Goal: Task Accomplishment & Management: Use online tool/utility

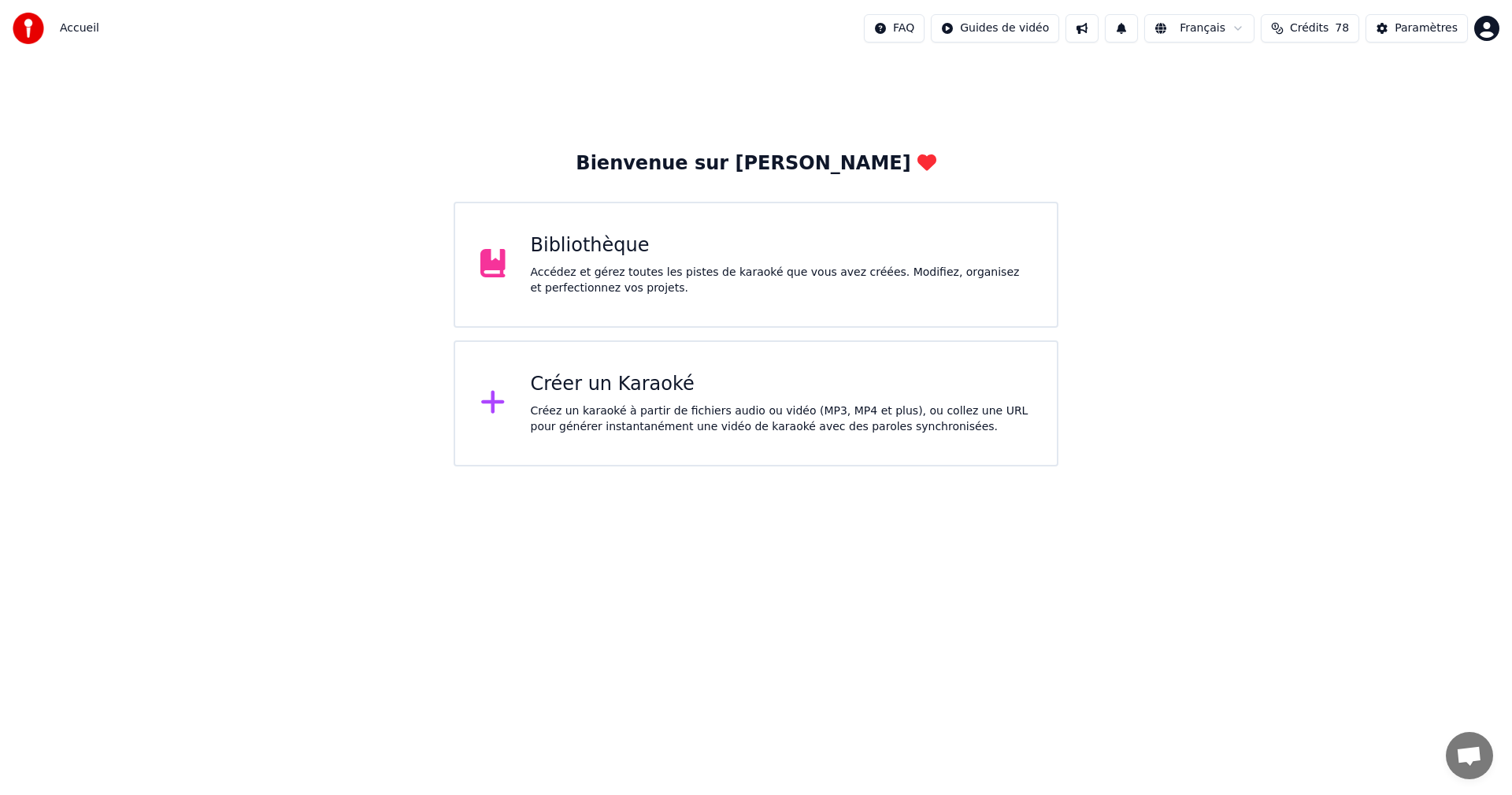
click at [1303, 18] on button "Crédits 78" at bounding box center [1310, 29] width 98 height 29
click at [1382, 110] on td "31" at bounding box center [1381, 105] width 108 height 29
drag, startPoint x: 1373, startPoint y: 96, endPoint x: 1387, endPoint y: 97, distance: 14.0
click at [1387, 97] on td "31" at bounding box center [1381, 105] width 108 height 29
click at [613, 414] on div "Créez un karaoké à partir de fichiers audio ou vidéo (MP3, MP4 et plus), ou col…" at bounding box center [781, 419] width 502 height 31
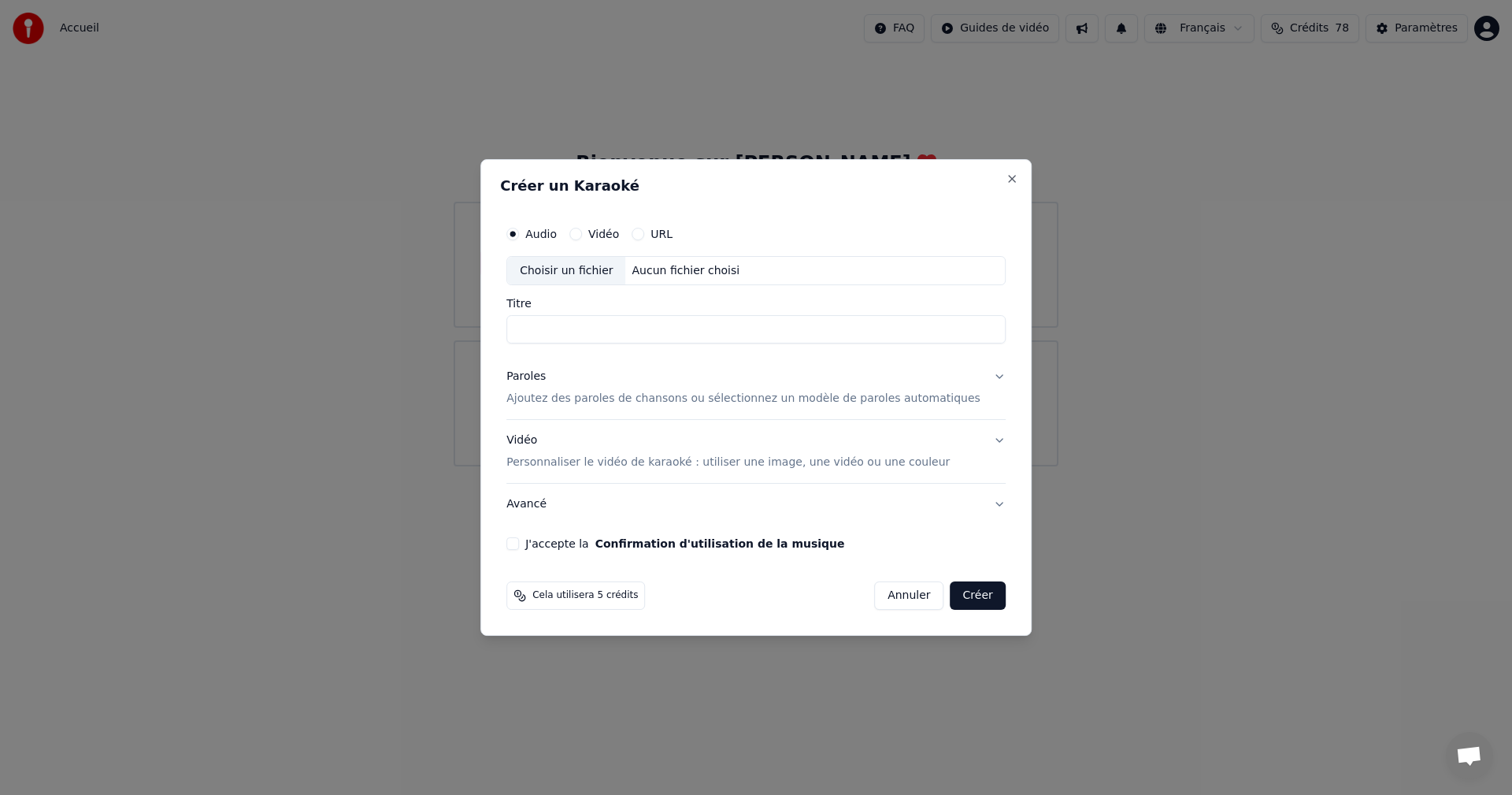
click at [588, 267] on div "Choisir un fichier" at bounding box center [566, 271] width 118 height 29
type input "**********"
drag, startPoint x: 657, startPoint y: 396, endPoint x: 633, endPoint y: 425, distance: 37.6
click at [647, 417] on button "Paroles Ajoutez des paroles de chansons ou sélectionnez un modèle de paroles au…" at bounding box center [756, 389] width 499 height 63
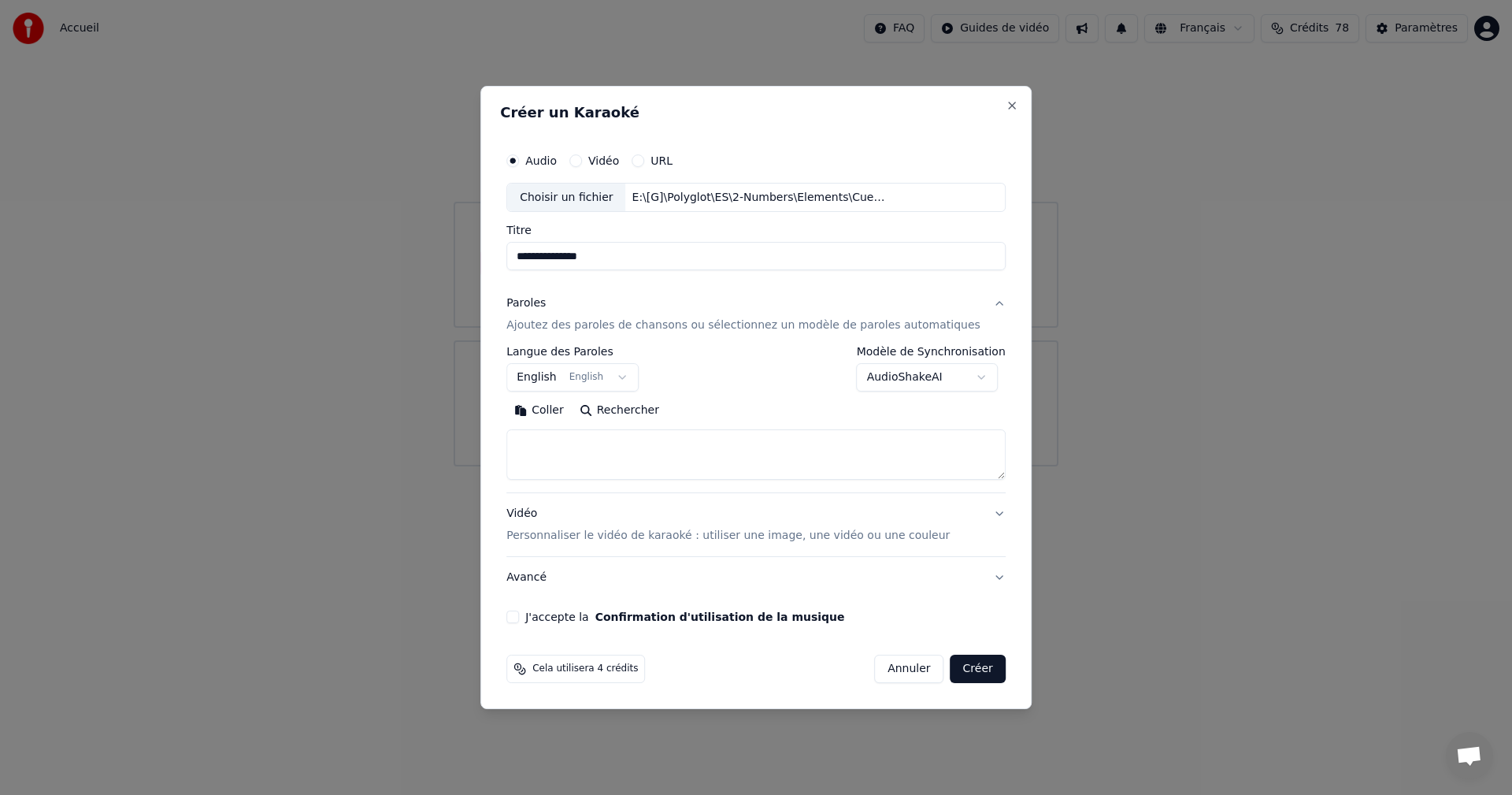
click at [558, 406] on button "Coller" at bounding box center [539, 411] width 65 height 25
click at [530, 621] on div "**********" at bounding box center [756, 384] width 512 height 491
click at [519, 621] on button "J'accepte la Confirmation d'utilisation de la musique" at bounding box center [513, 616] width 13 height 13
click at [660, 541] on p "Personnaliser le vidéo de karaoké : utiliser une image, une vidéo ou une couleur" at bounding box center [728, 536] width 444 height 16
type textarea "**********"
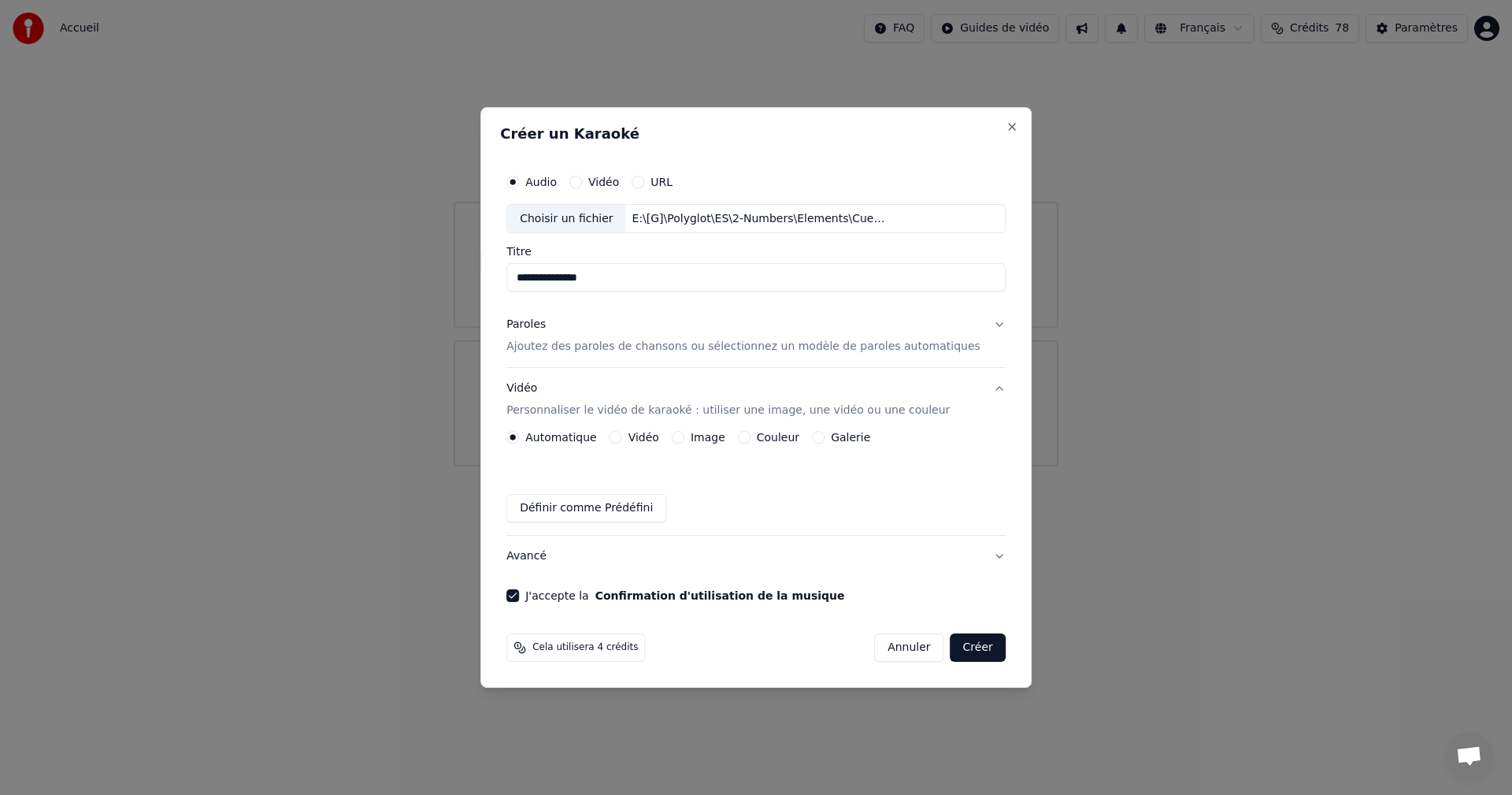
click at [750, 434] on button "Couleur" at bounding box center [744, 437] width 13 height 13
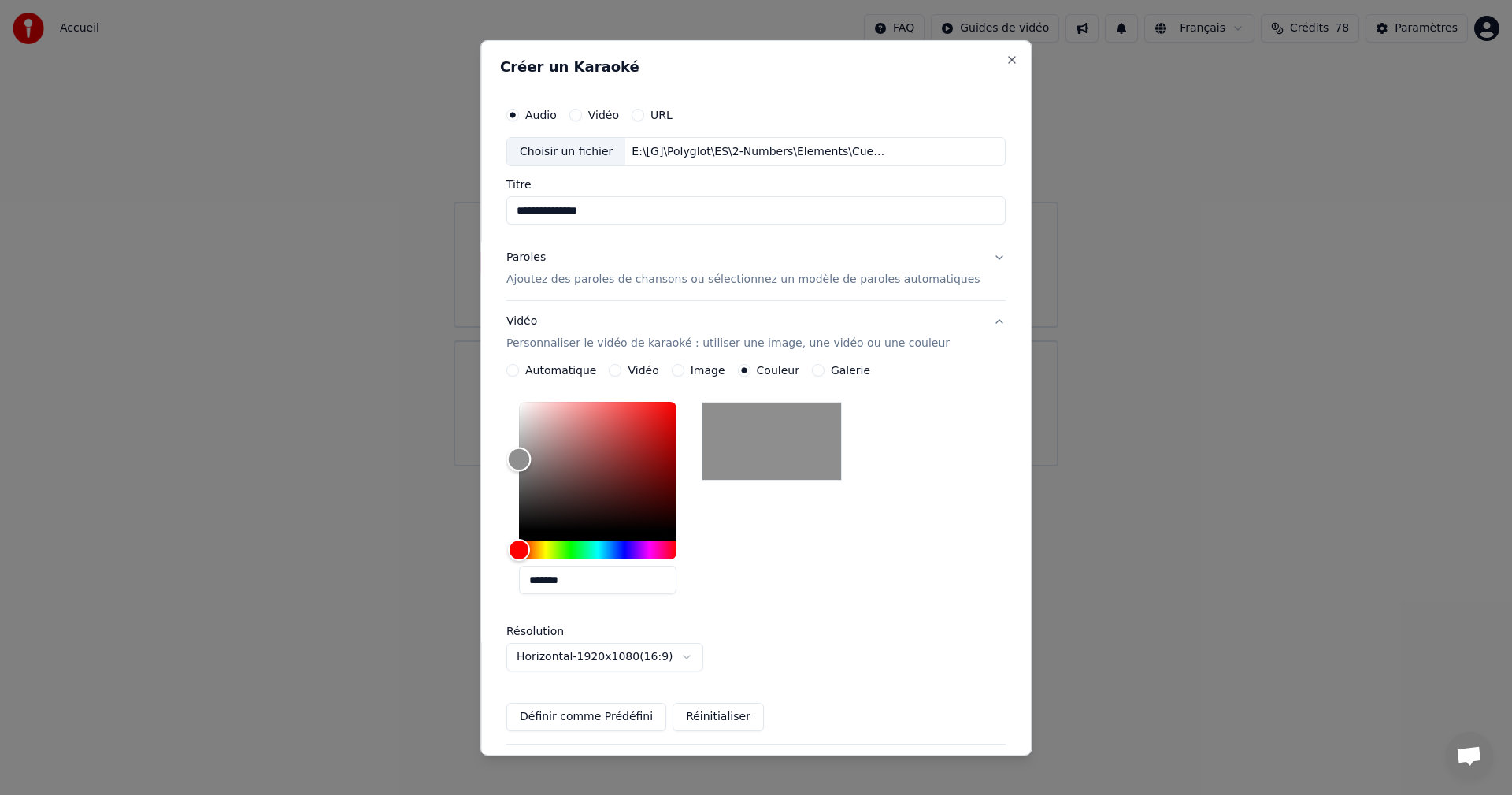
type input "*******"
drag, startPoint x: 544, startPoint y: 482, endPoint x: 479, endPoint y: 457, distance: 69.6
click at [479, 457] on body "**********" at bounding box center [756, 233] width 1512 height 466
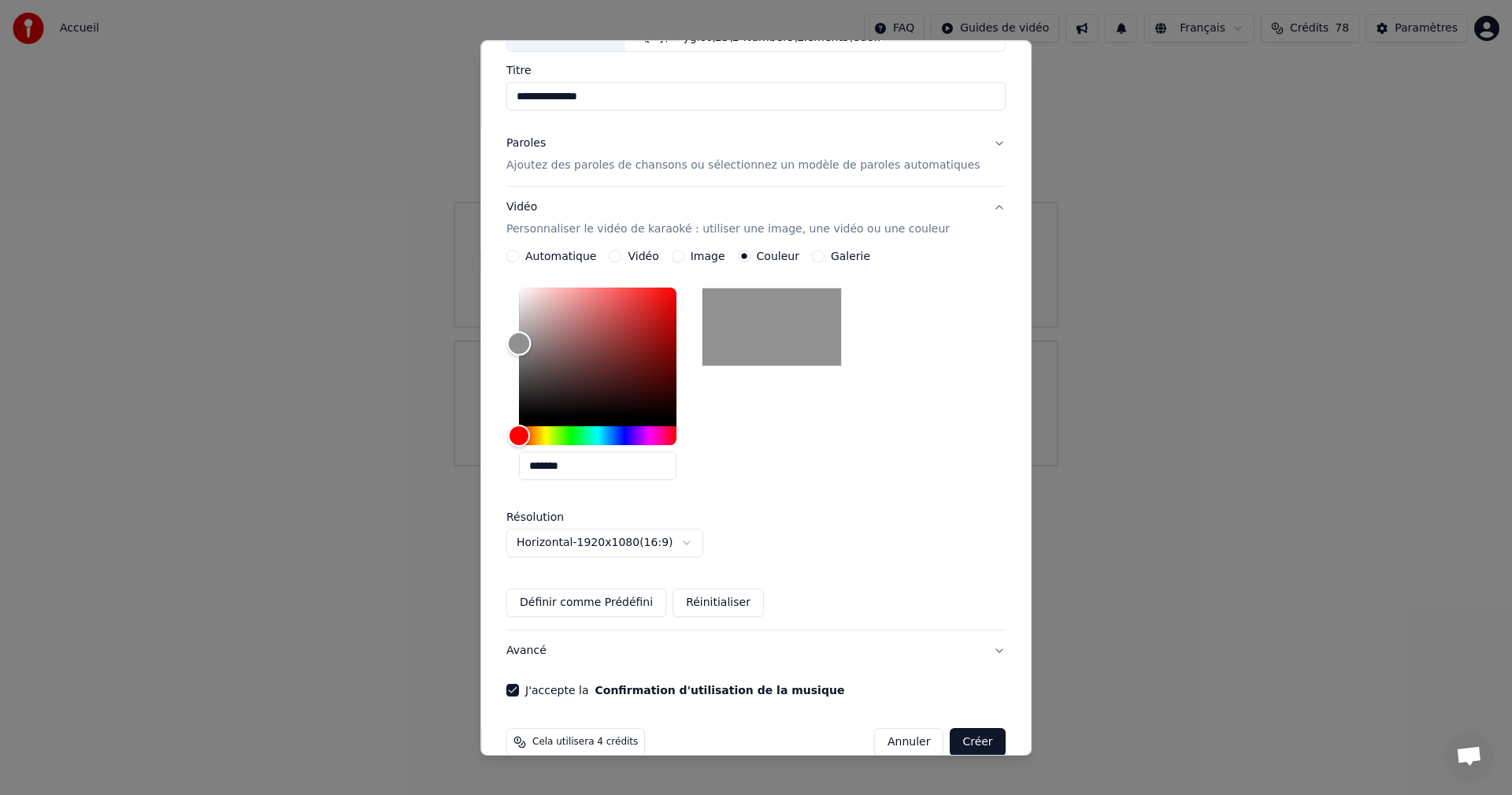
scroll to position [141, 0]
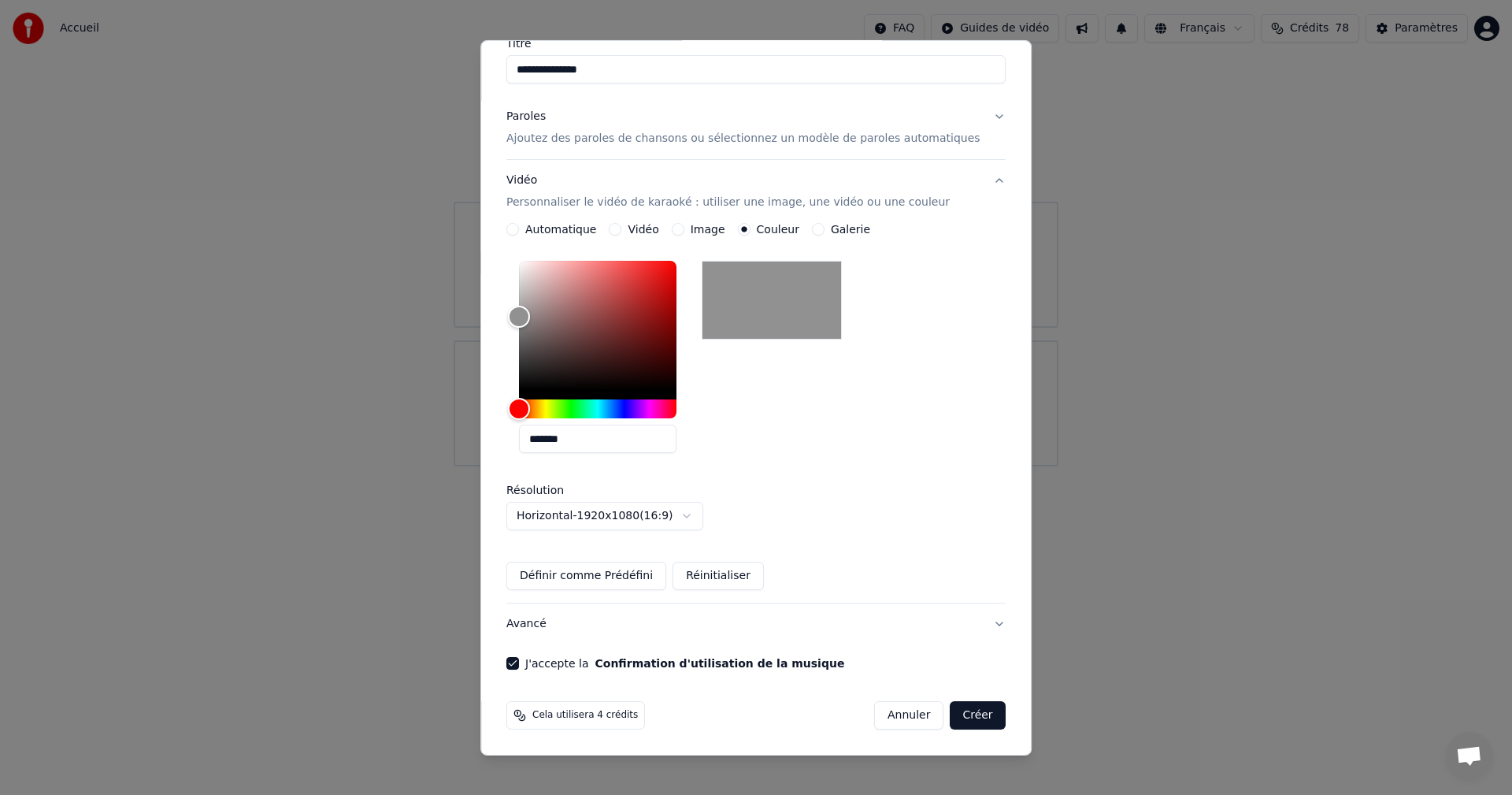
click at [950, 722] on button "Créer" at bounding box center [978, 716] width 55 height 29
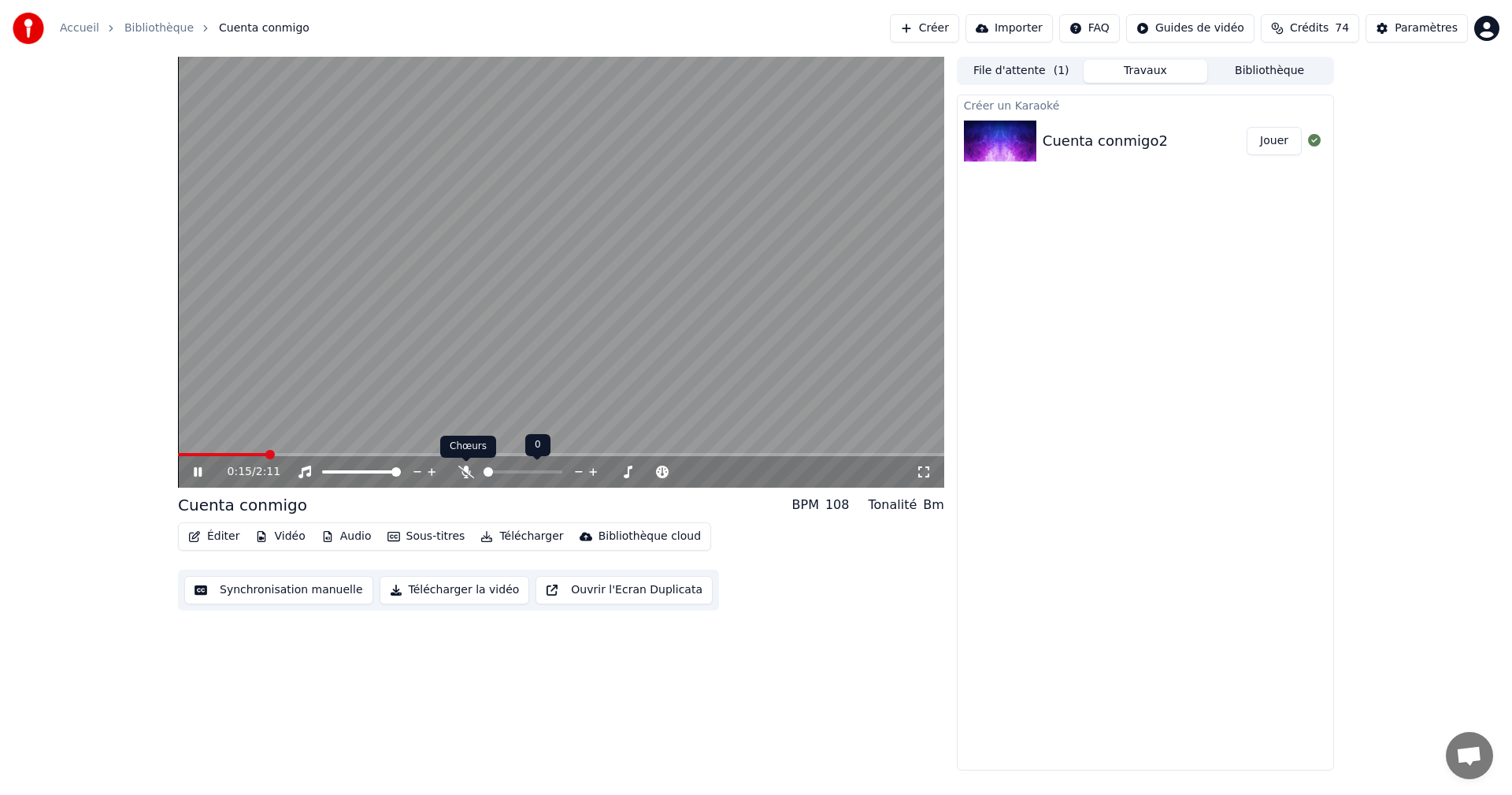
click at [464, 472] on icon at bounding box center [466, 472] width 16 height 13
click at [293, 592] on button "Synchronisation manuelle" at bounding box center [279, 590] width 189 height 29
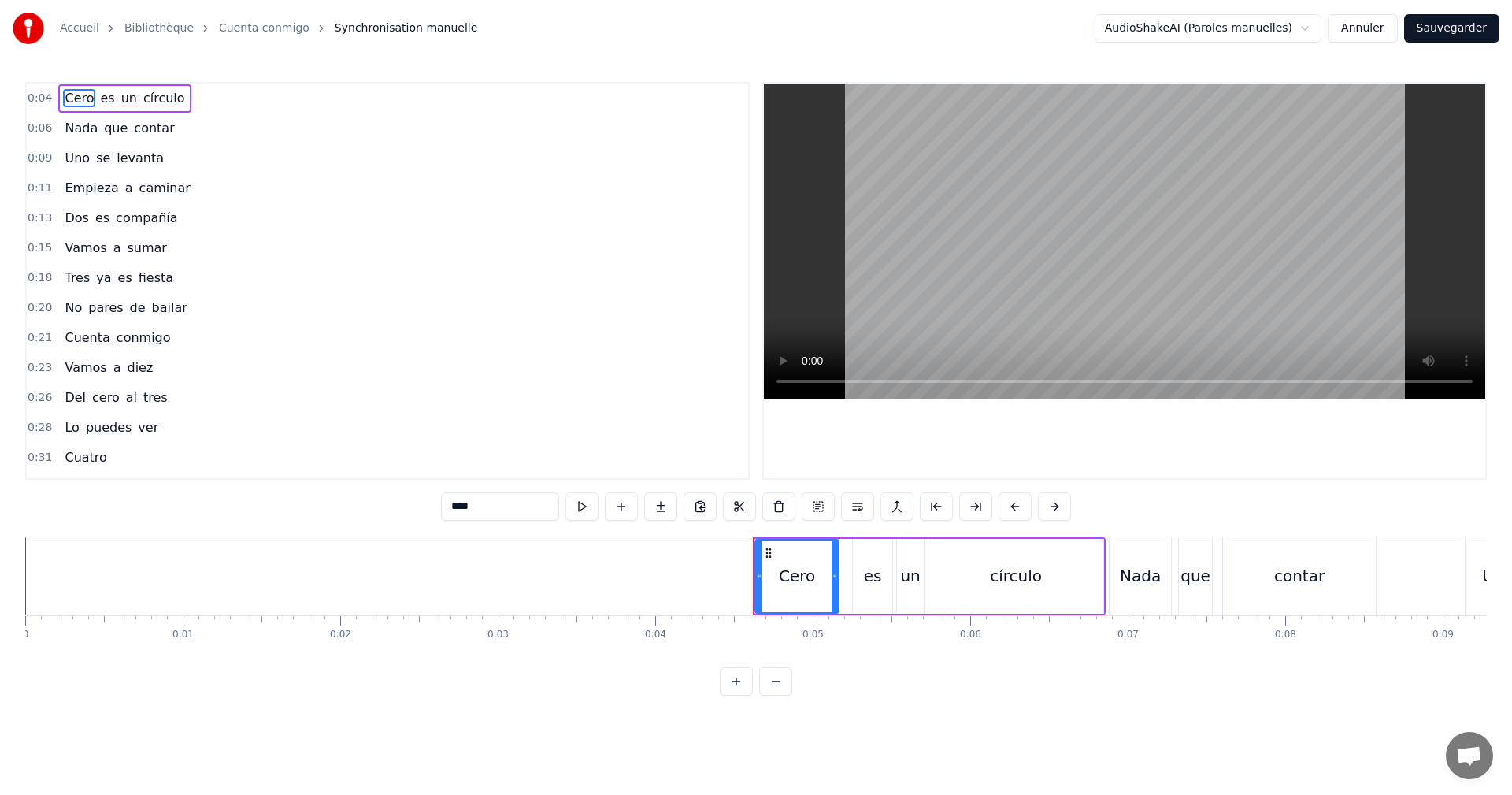
click at [580, 507] on button at bounding box center [581, 506] width 33 height 29
click at [246, 104] on div "0:04 Cero es un círculo" at bounding box center [388, 98] width 722 height 30
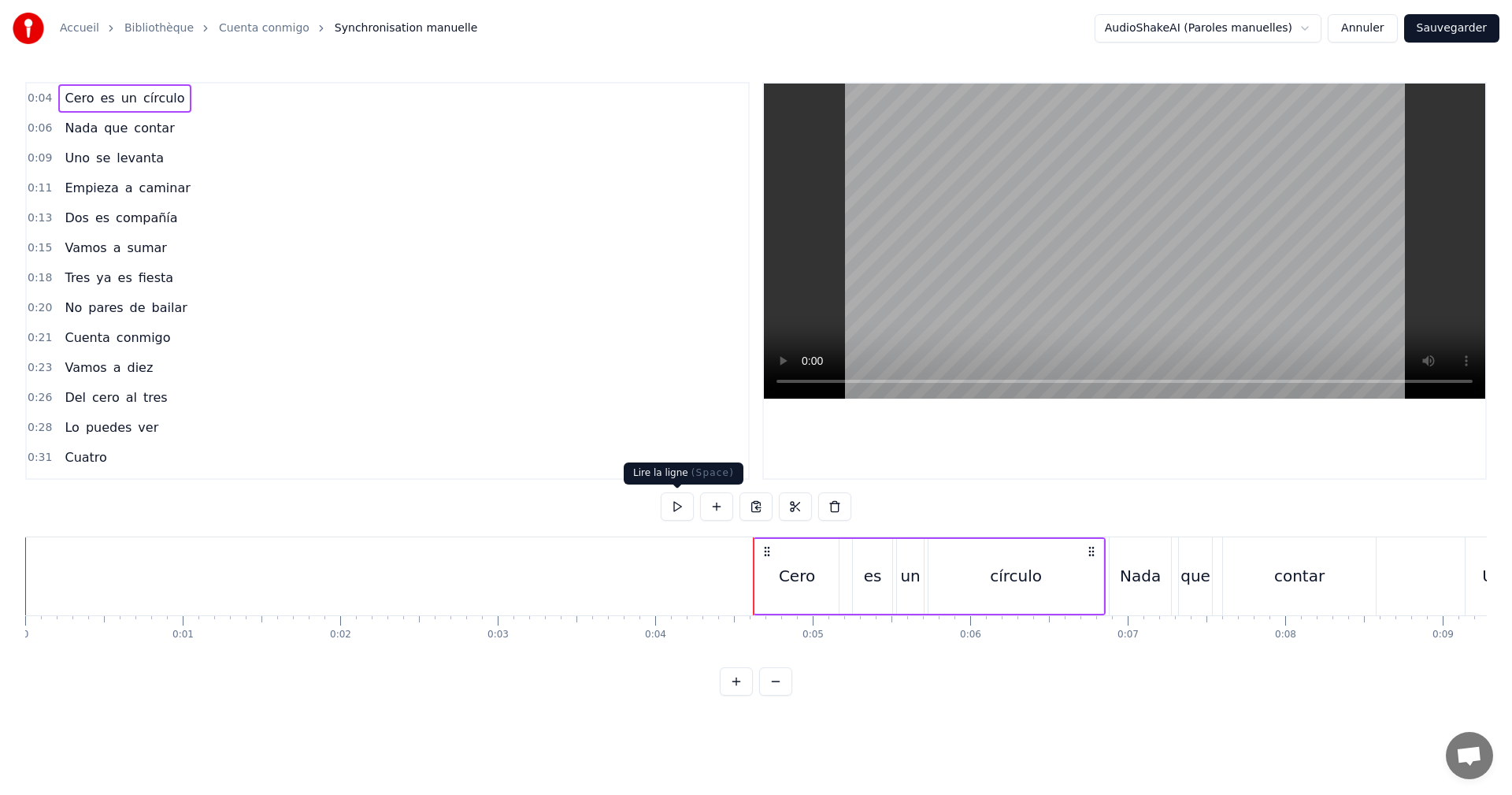
click at [677, 509] on button at bounding box center [677, 506] width 33 height 29
click at [1039, 566] on div "círculo" at bounding box center [1016, 575] width 52 height 23
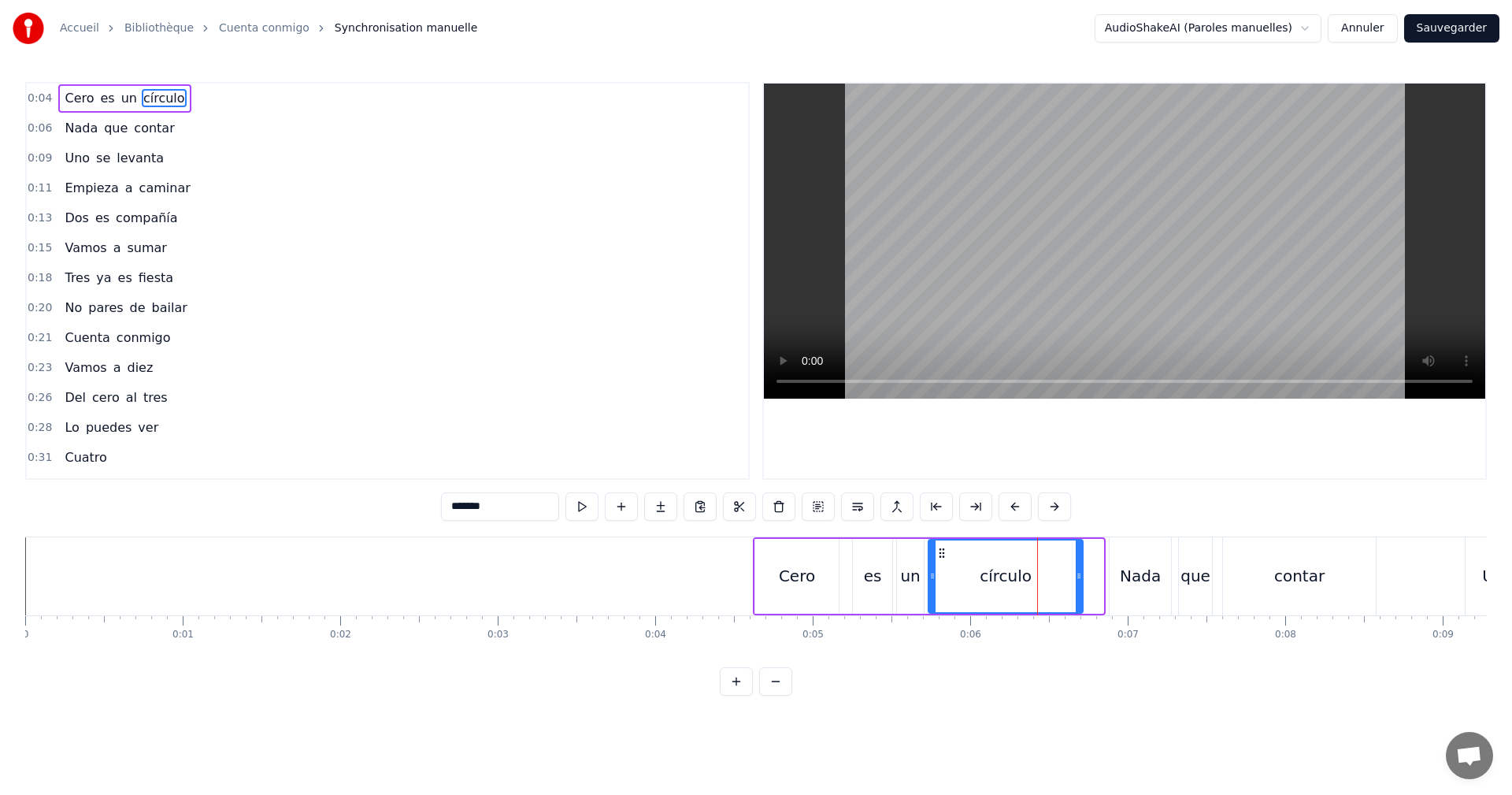
drag, startPoint x: 1098, startPoint y: 587, endPoint x: 1078, endPoint y: 587, distance: 20.0
click at [1078, 587] on div at bounding box center [1079, 576] width 6 height 71
click at [564, 506] on button at bounding box center [562, 506] width 33 height 29
click at [72, 94] on span "Cero" at bounding box center [79, 98] width 32 height 18
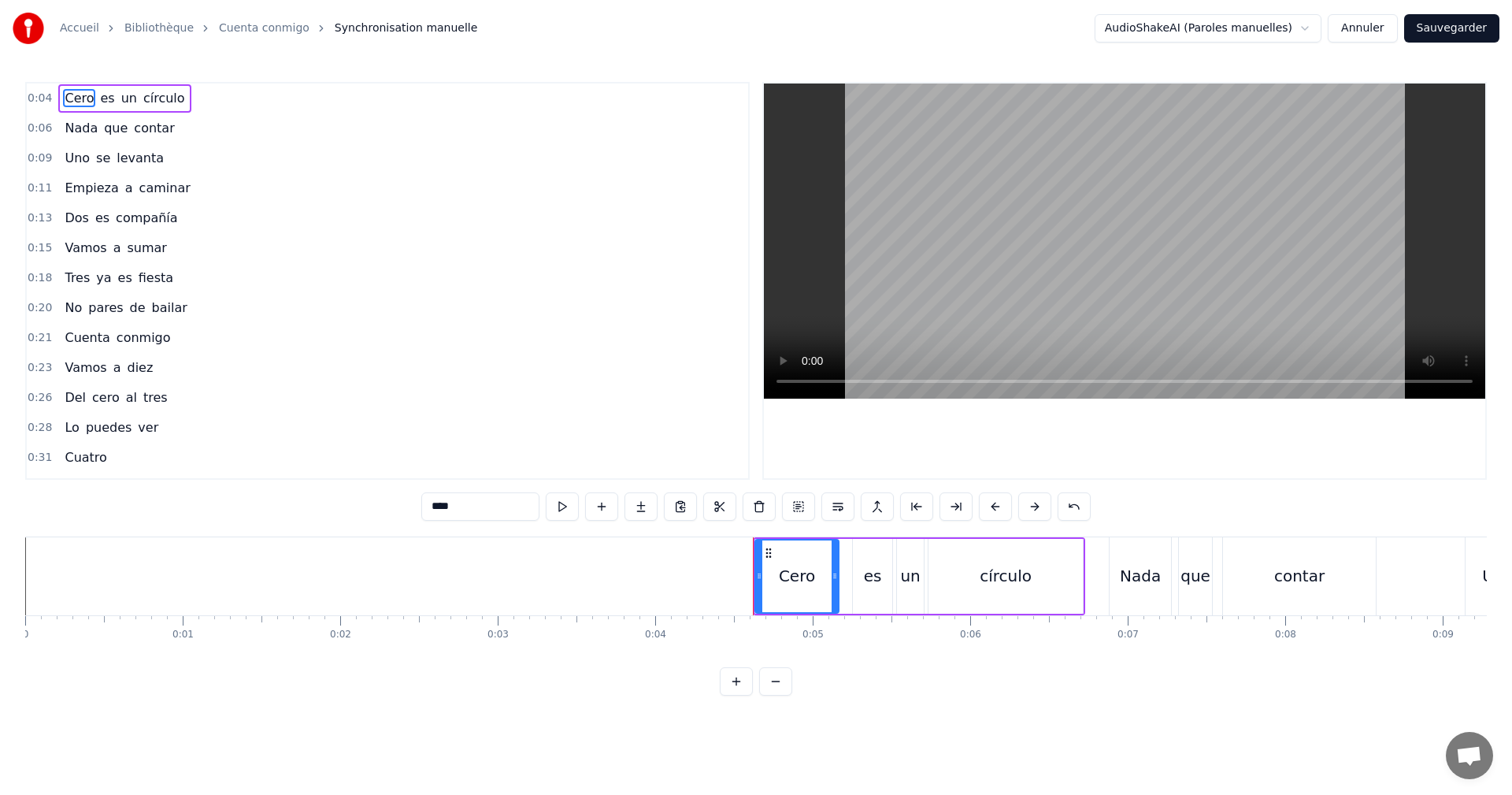
drag, startPoint x: 321, startPoint y: 514, endPoint x: 256, endPoint y: 511, distance: 65.1
click at [297, 511] on div "0:04 Cero es un círculo 0:06 Nada que contar 0:09 Uno se levanta 0:11 Empieza a…" at bounding box center [756, 389] width 1462 height 614
type input "*"
click at [205, 91] on div "0:04 0 es un círculo" at bounding box center [388, 98] width 722 height 30
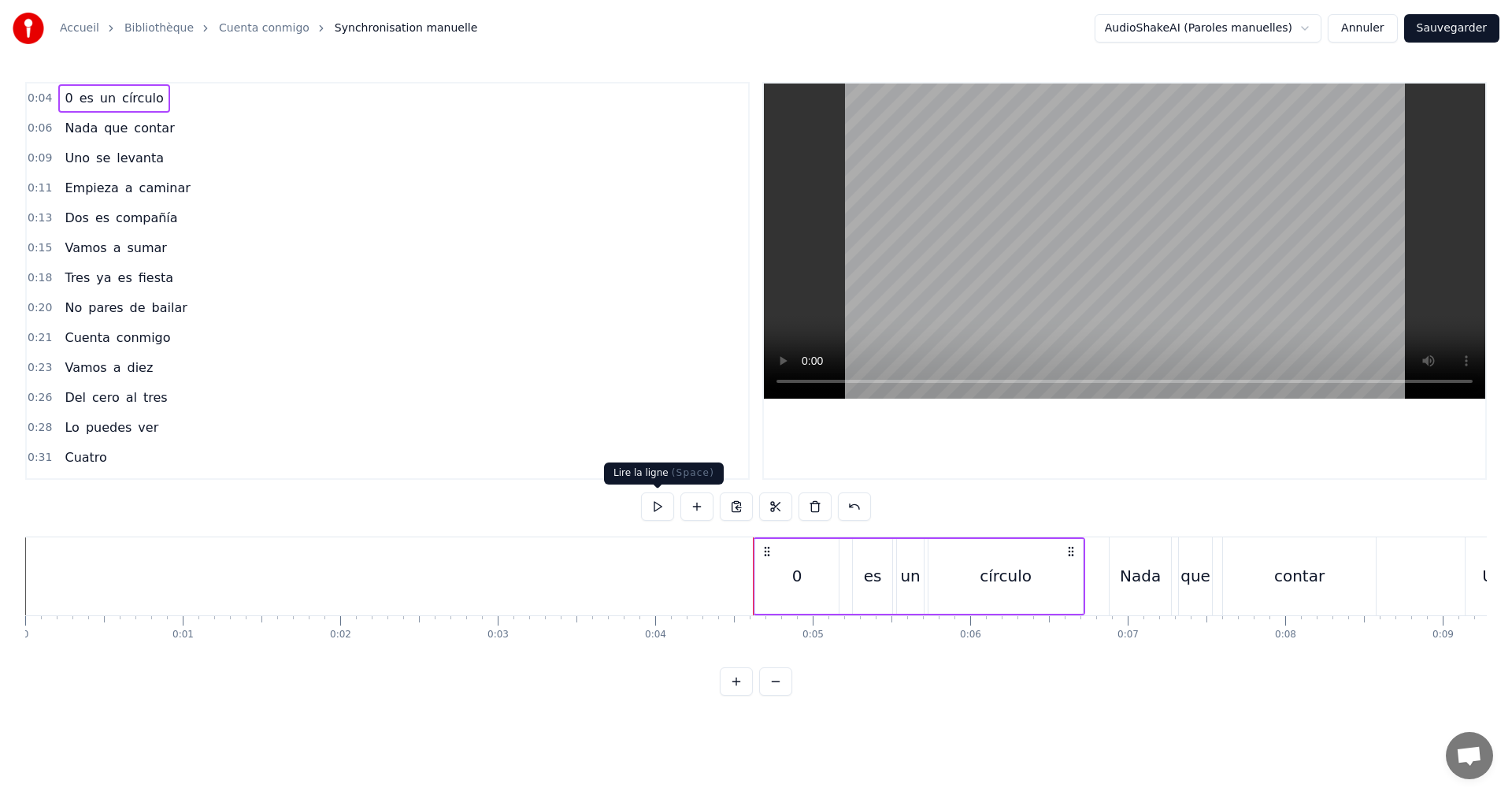
click at [656, 516] on button at bounding box center [657, 506] width 33 height 29
click at [183, 127] on div "0:06 Nada que contar" at bounding box center [388, 129] width 722 height 30
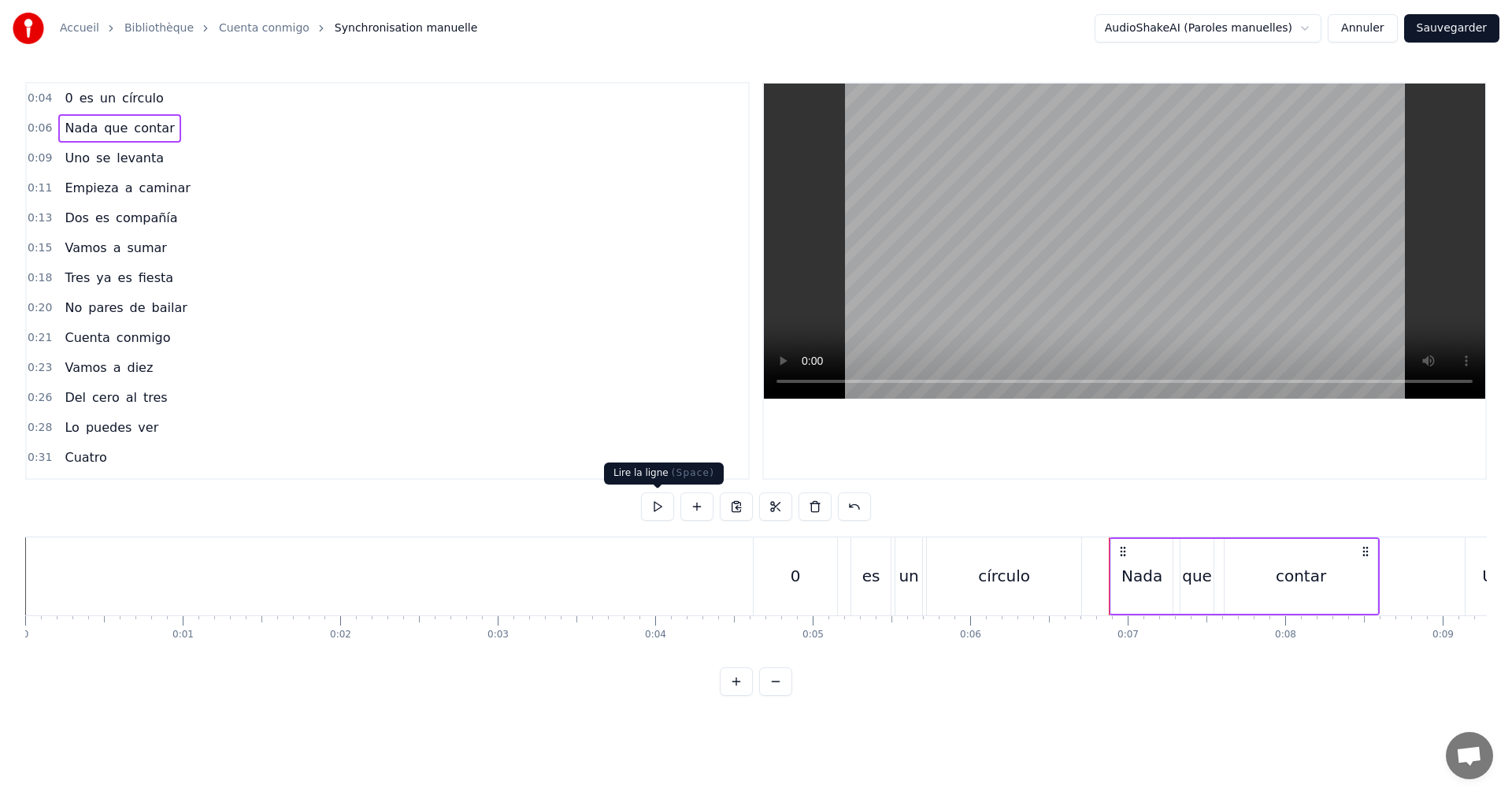
click at [658, 500] on button at bounding box center [657, 506] width 33 height 29
drag, startPoint x: 178, startPoint y: 156, endPoint x: 196, endPoint y: 177, distance: 27.7
click at [179, 156] on div "0:09 Uno se levanta" at bounding box center [388, 159] width 722 height 30
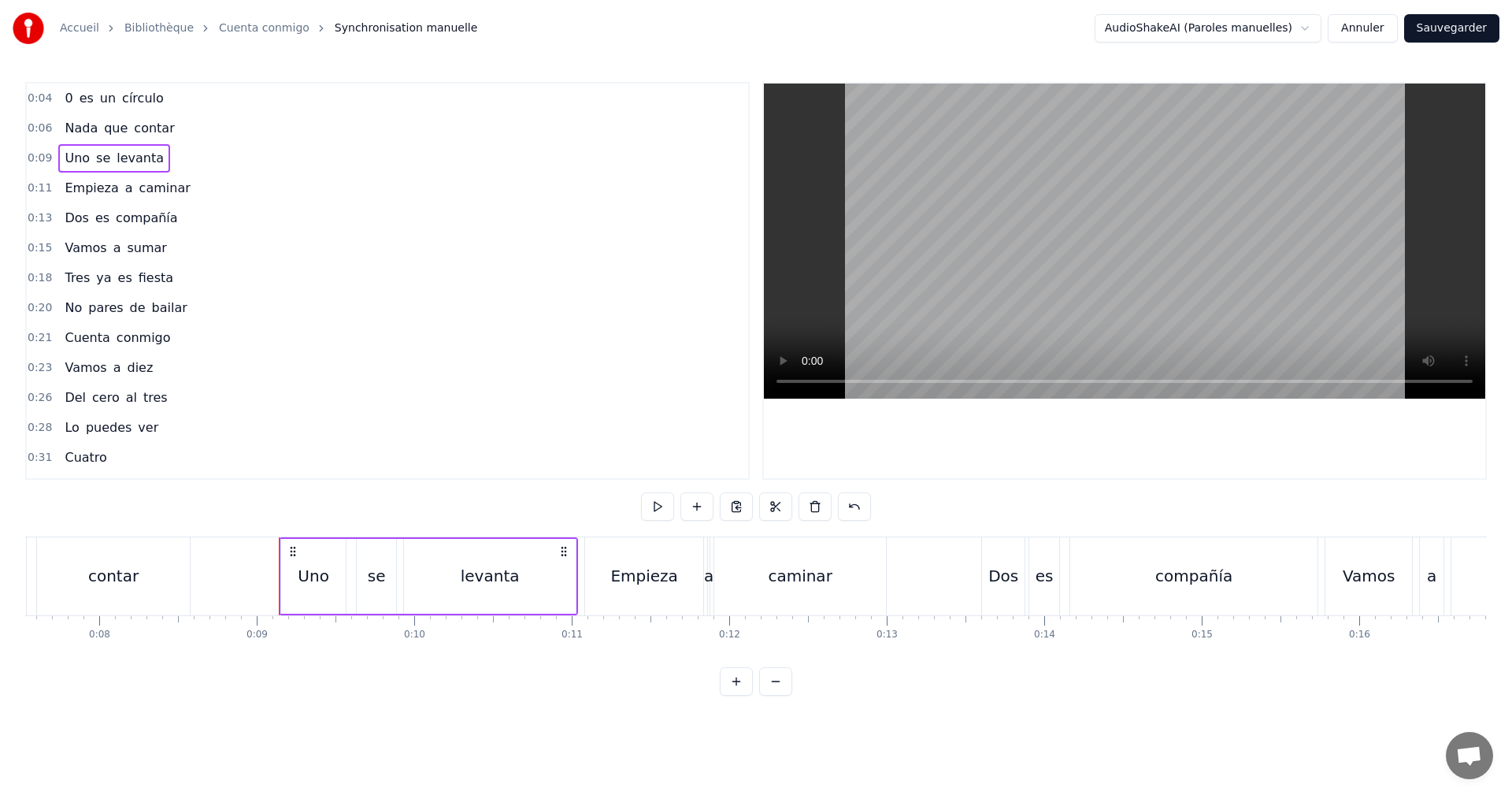
scroll to position [0, 1361]
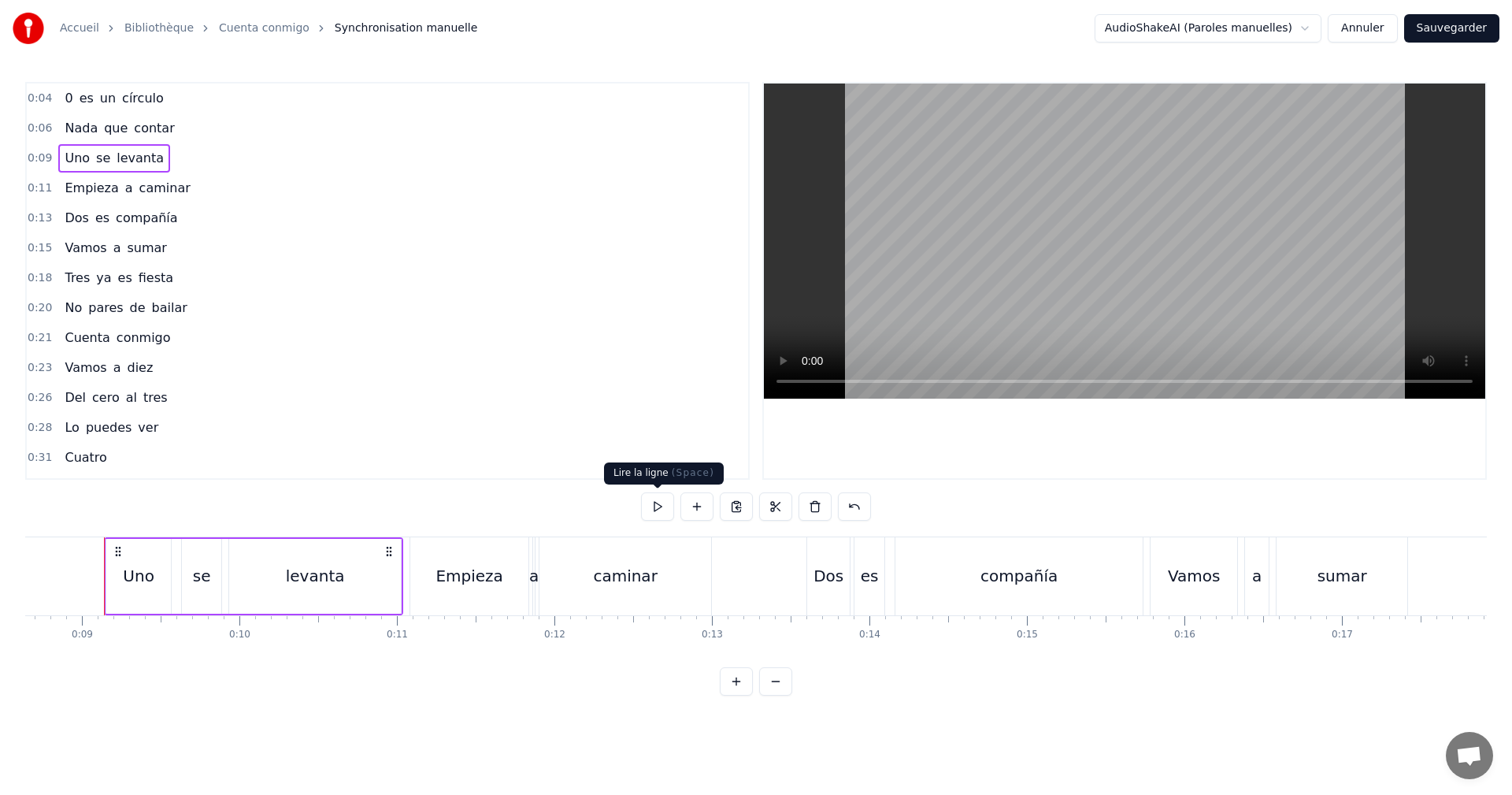
click at [651, 508] on button at bounding box center [657, 506] width 33 height 29
click at [313, 567] on div "levanta" at bounding box center [315, 575] width 59 height 23
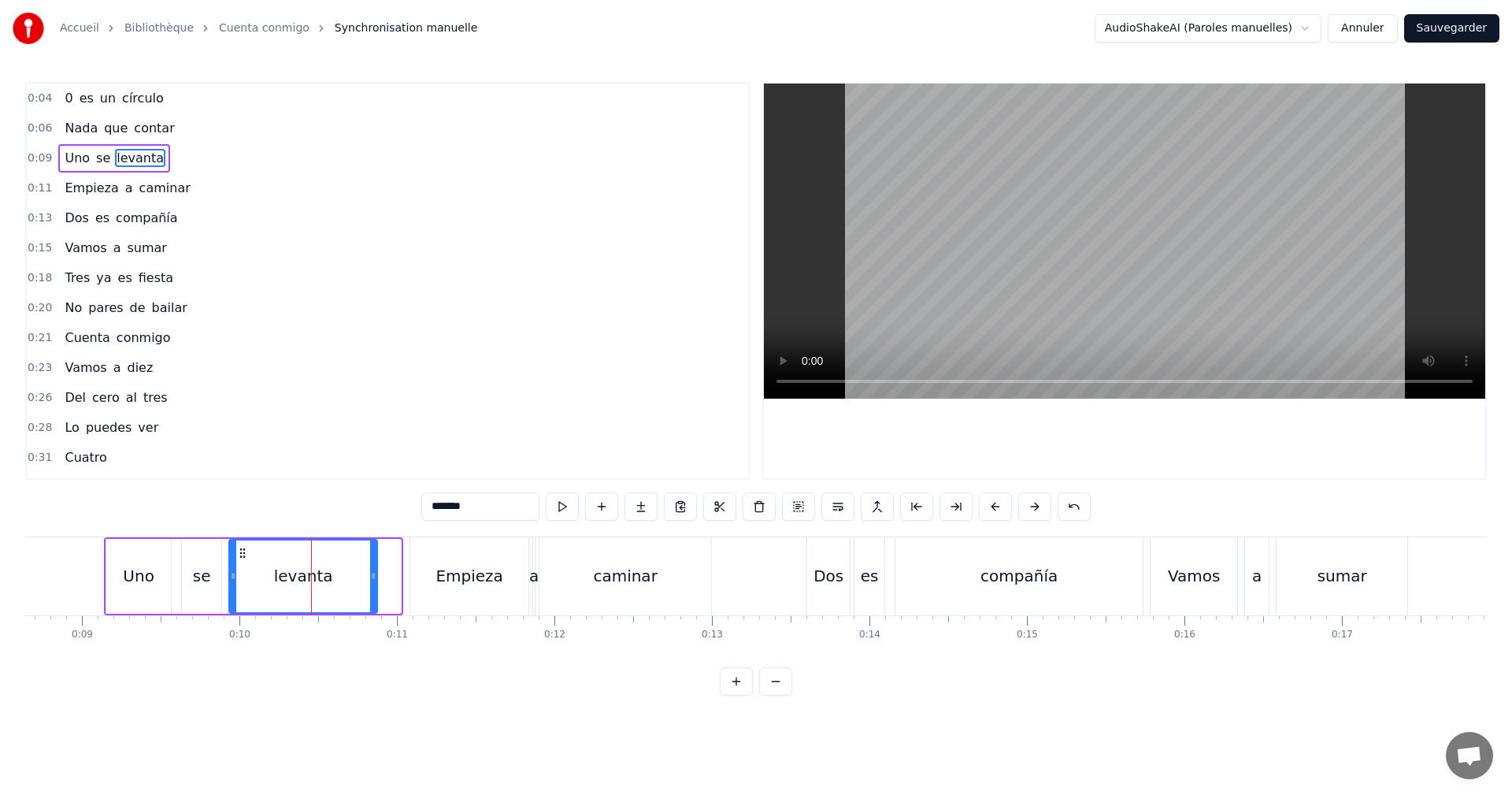
drag, startPoint x: 396, startPoint y: 583, endPoint x: 372, endPoint y: 580, distance: 24.2
click at [372, 580] on div at bounding box center [372, 576] width 6 height 71
click at [572, 500] on button at bounding box center [562, 506] width 33 height 29
click at [72, 156] on span "Uno" at bounding box center [78, 158] width 29 height 18
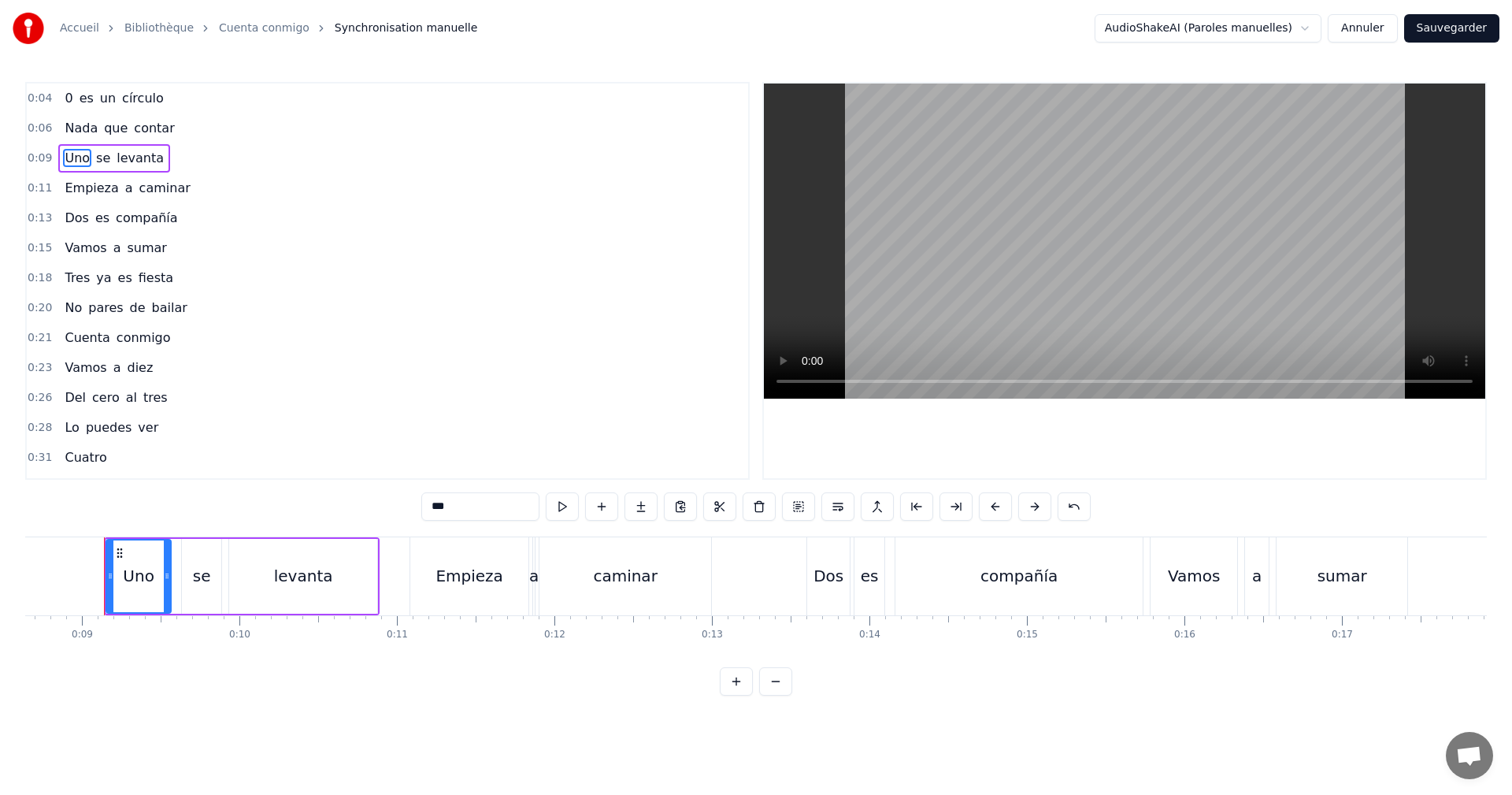
drag, startPoint x: 464, startPoint y: 517, endPoint x: 342, endPoint y: 515, distance: 122.0
click at [358, 515] on div "0:04 0 es un círculo 0:06 Nada que contar 0:09 Uno se levanta 0:11 Empieza a ca…" at bounding box center [756, 389] width 1462 height 614
type input "*"
click at [220, 163] on div "0:09 1 se levanta" at bounding box center [388, 159] width 722 height 30
click at [169, 95] on div "0:04 0 es un círculo" at bounding box center [388, 98] width 722 height 30
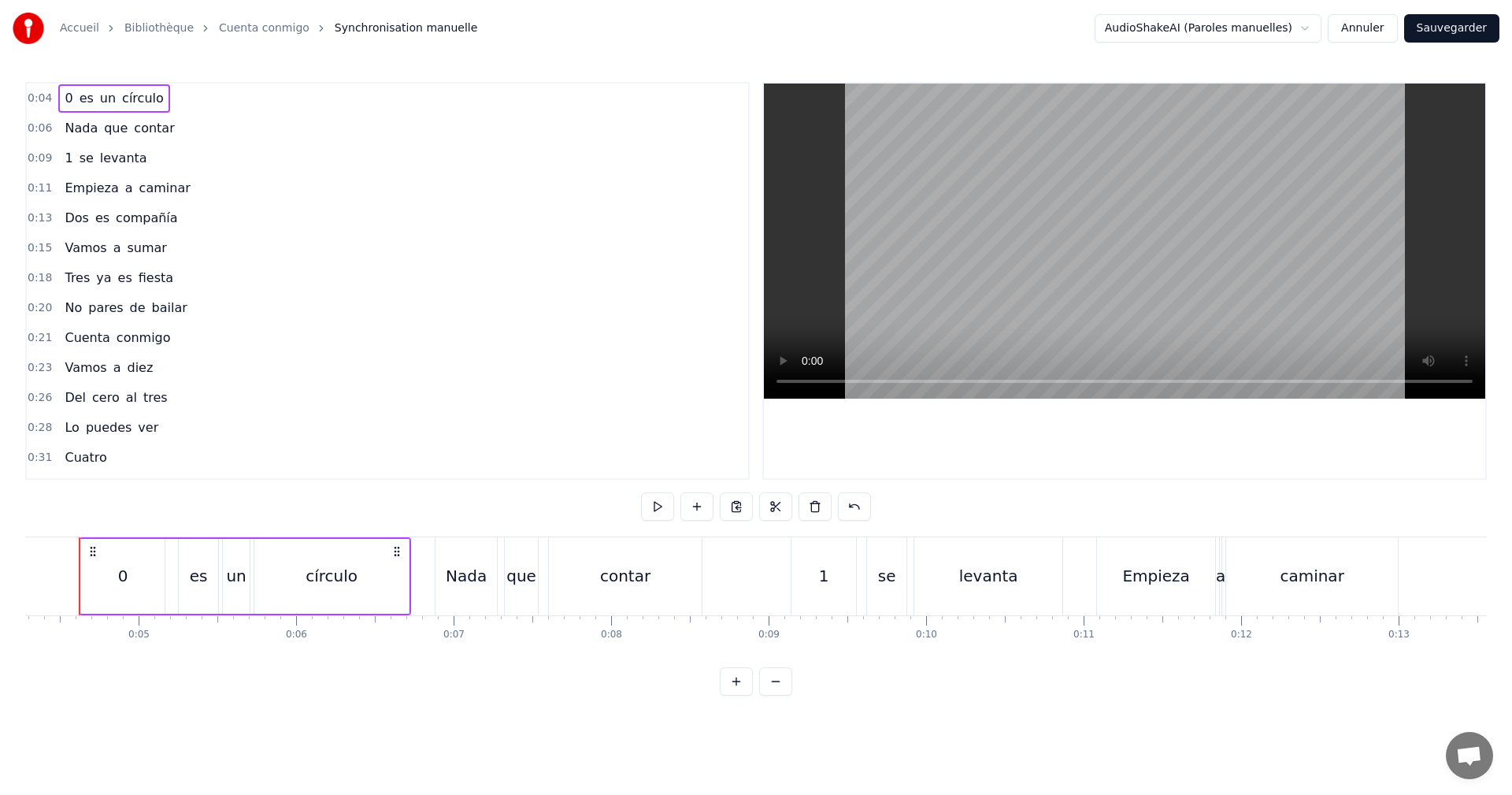
scroll to position [0, 649]
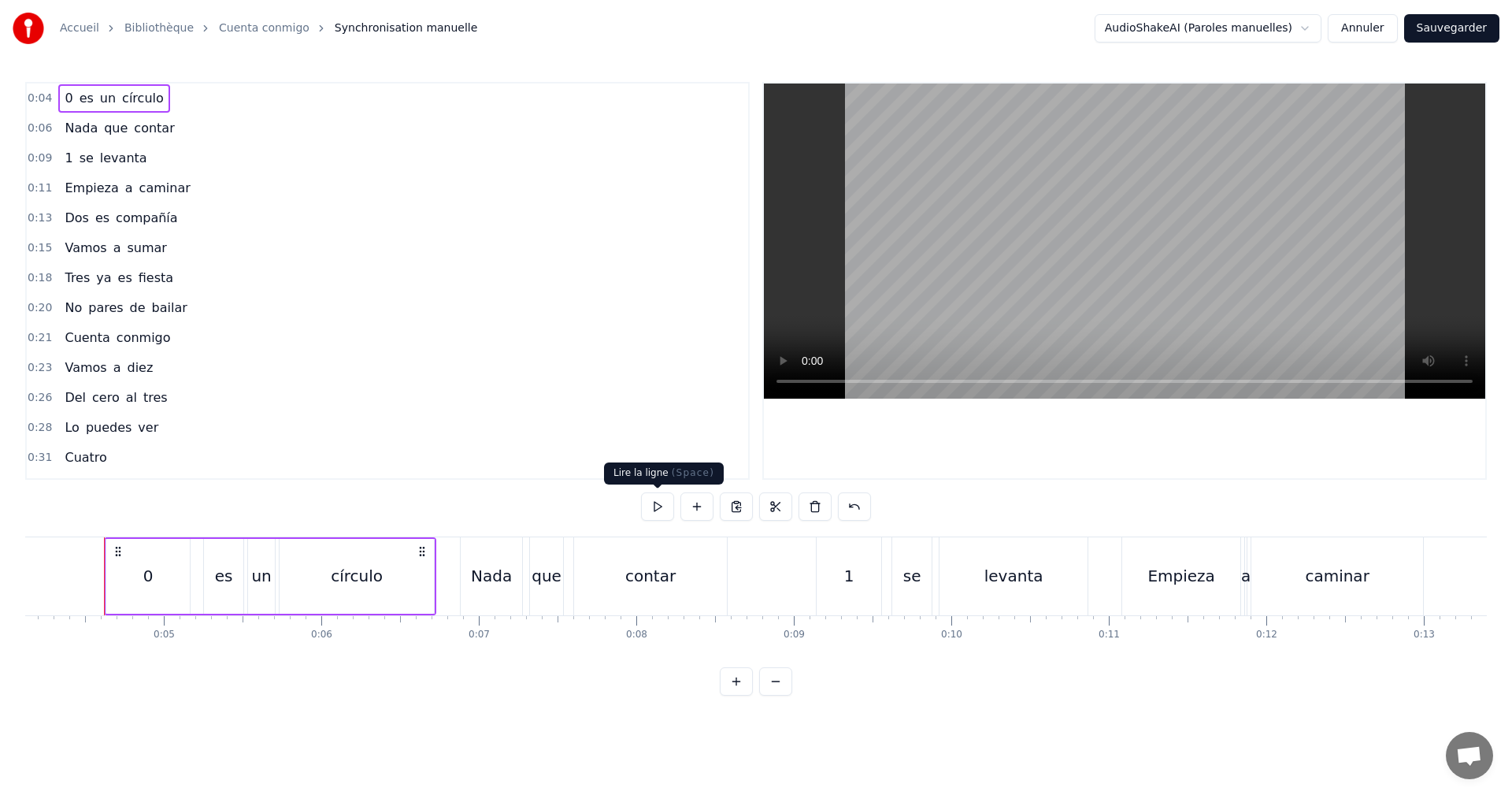
click at [656, 498] on button at bounding box center [657, 506] width 33 height 29
click at [197, 131] on div "0:06 Nada que contar" at bounding box center [388, 129] width 722 height 30
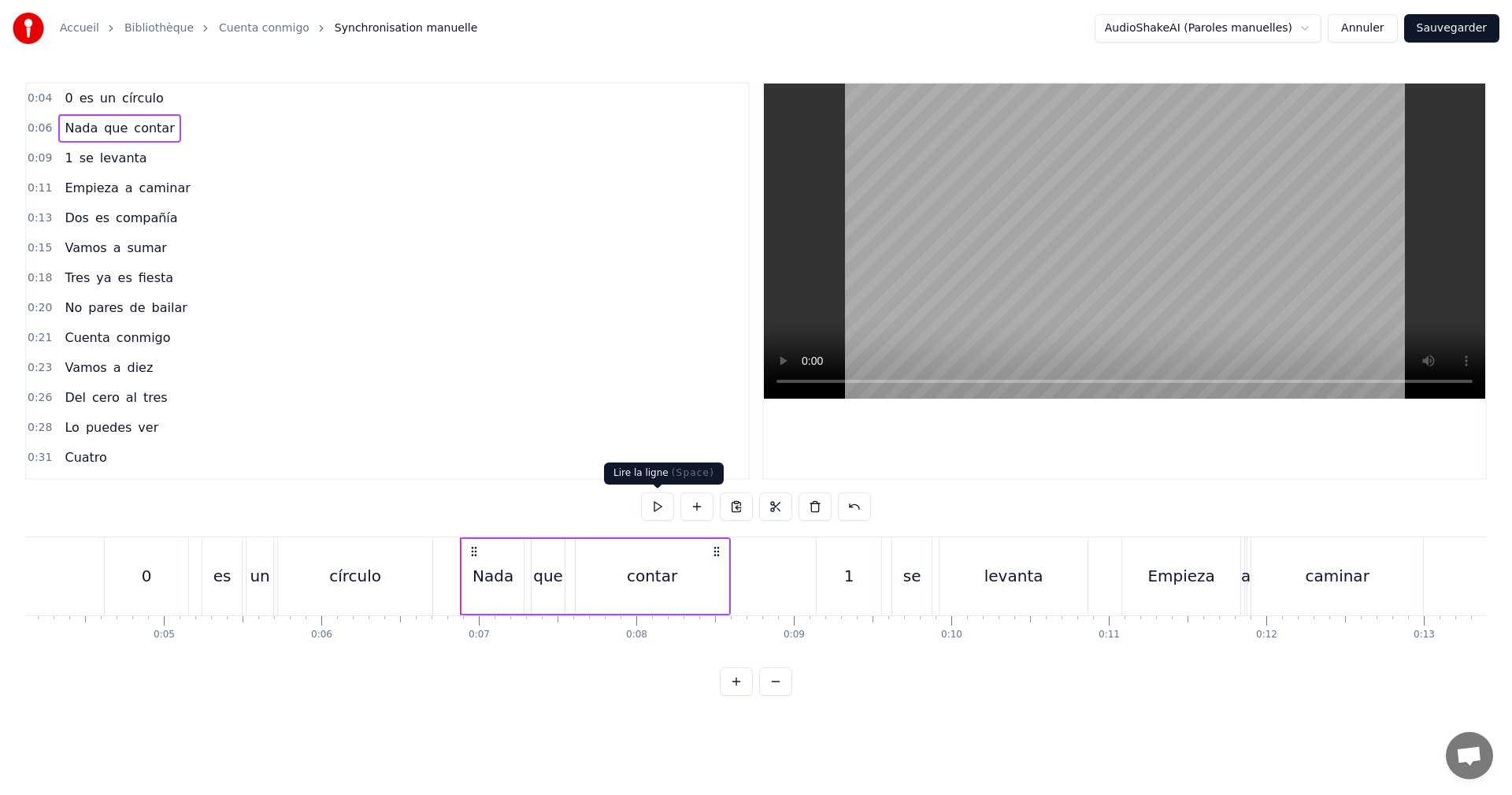
click at [655, 502] on button at bounding box center [657, 506] width 33 height 29
click at [150, 149] on div "0:09 1 se levanta" at bounding box center [388, 159] width 722 height 30
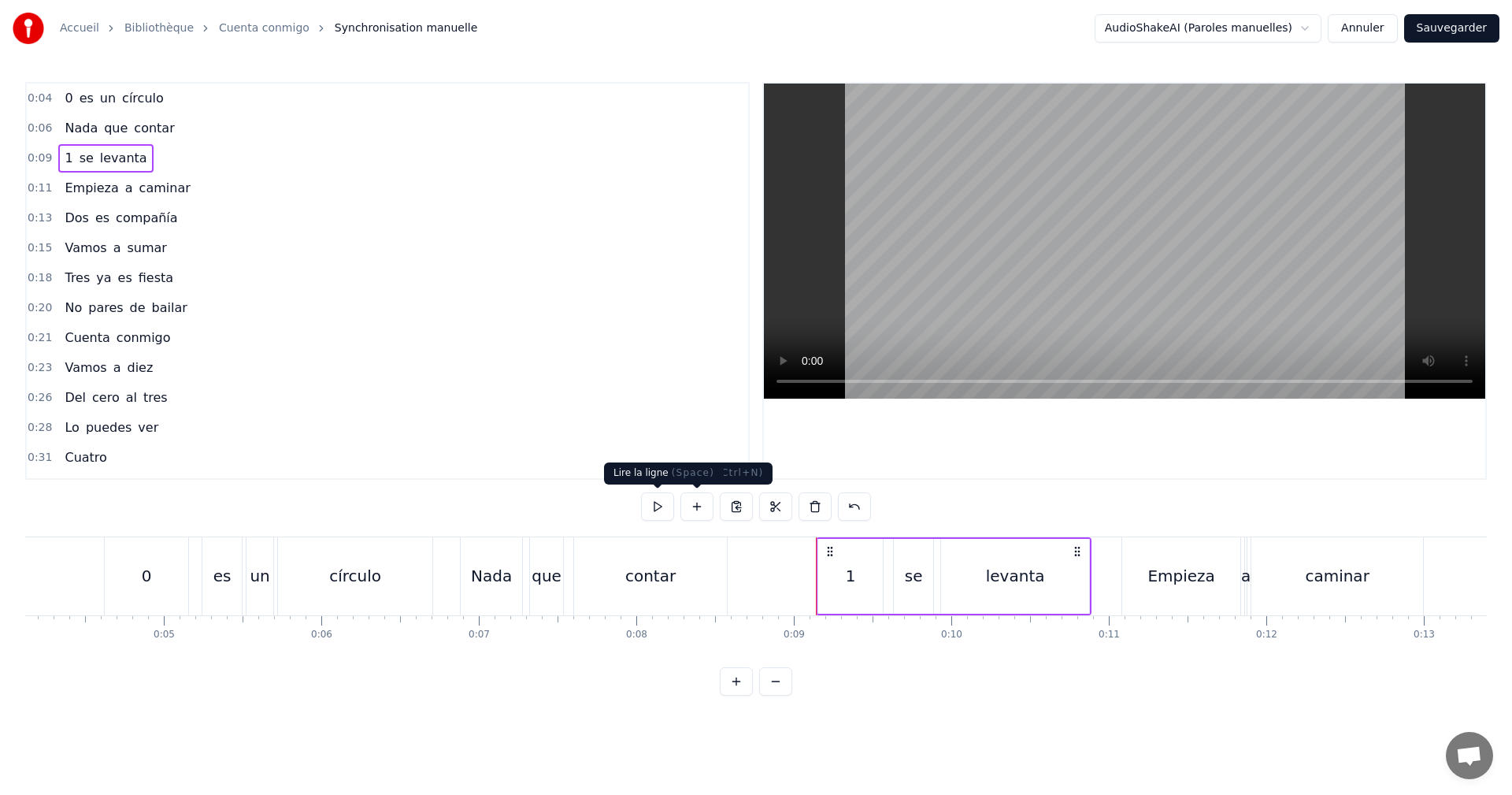
click at [670, 506] on button at bounding box center [657, 506] width 33 height 29
click at [197, 172] on div "0:09 1 se levanta" at bounding box center [388, 159] width 722 height 30
click at [205, 188] on div "0:11 Empieza a caminar" at bounding box center [388, 188] width 722 height 30
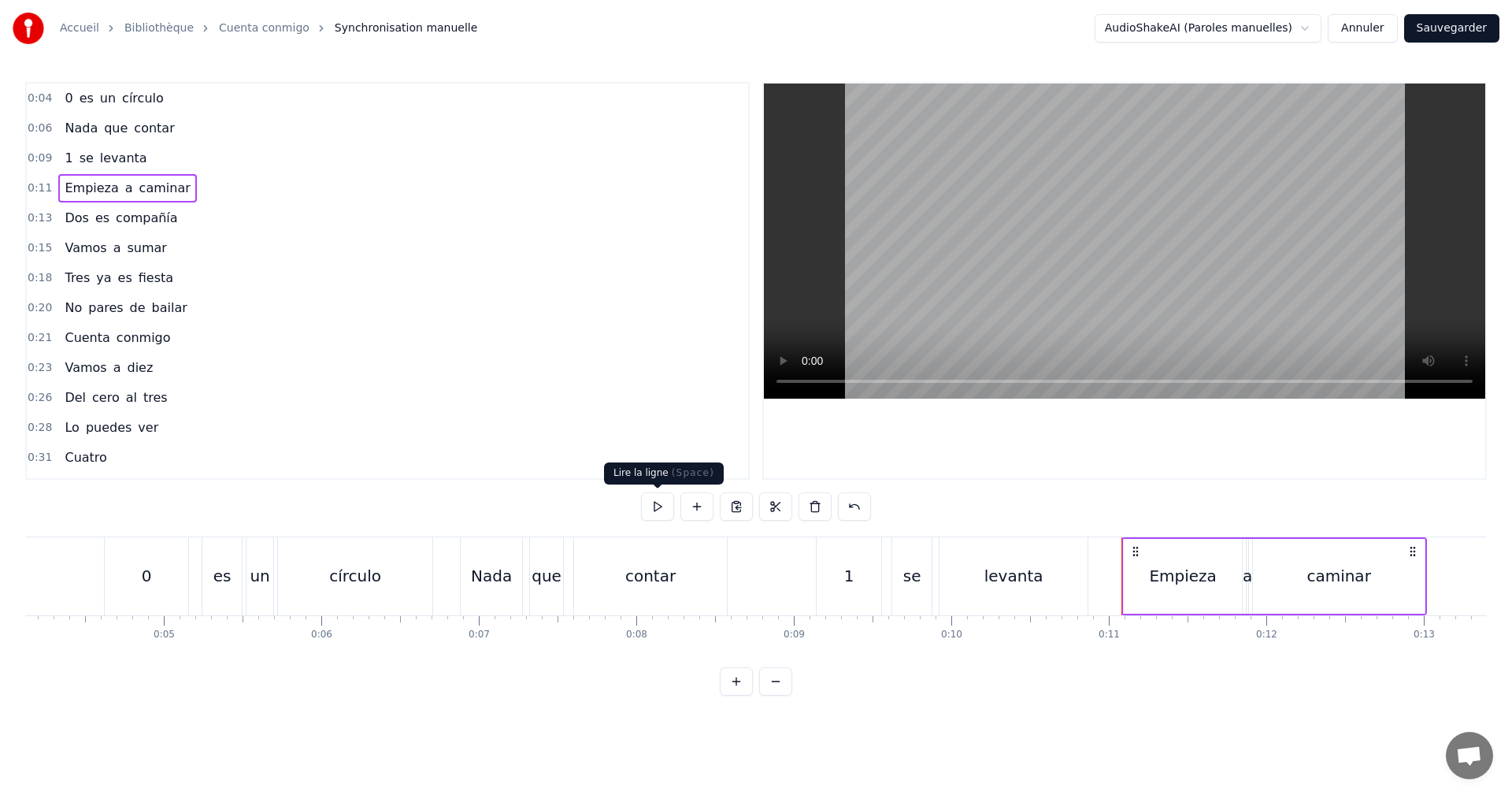
click at [647, 510] on button at bounding box center [657, 506] width 33 height 29
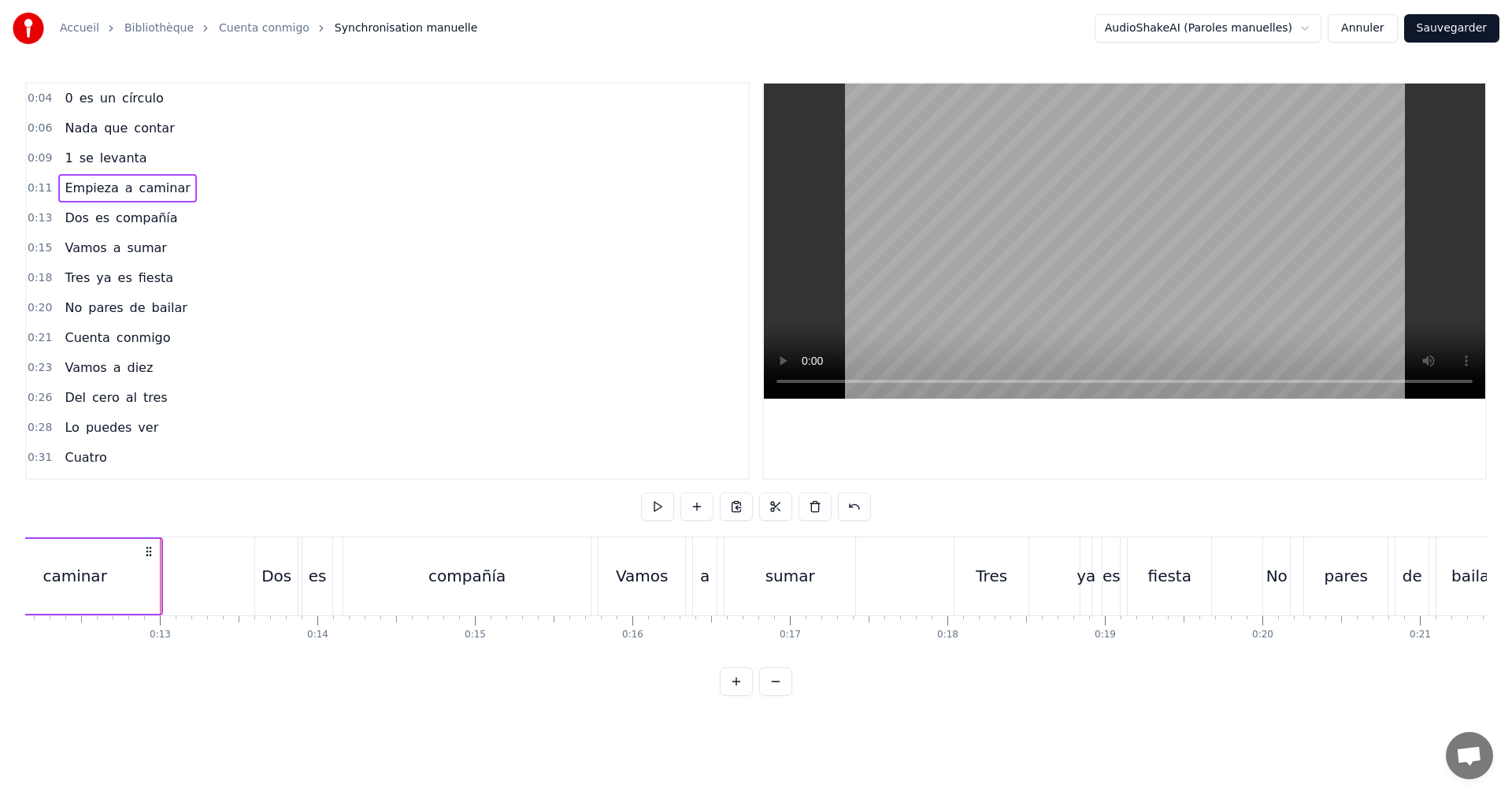
scroll to position [0, 1969]
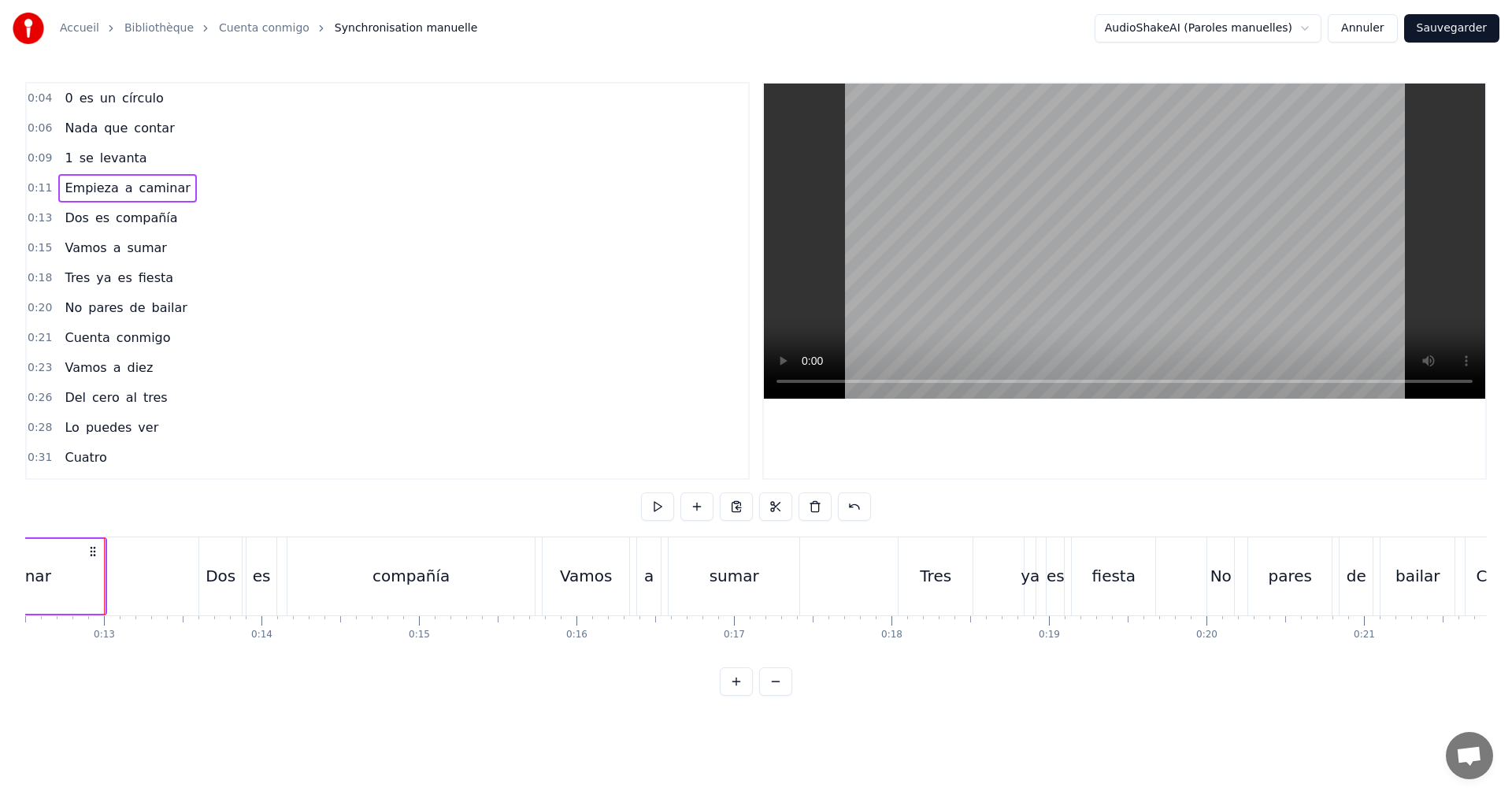
click at [210, 223] on div "0:13 Dos es compañía" at bounding box center [388, 219] width 722 height 30
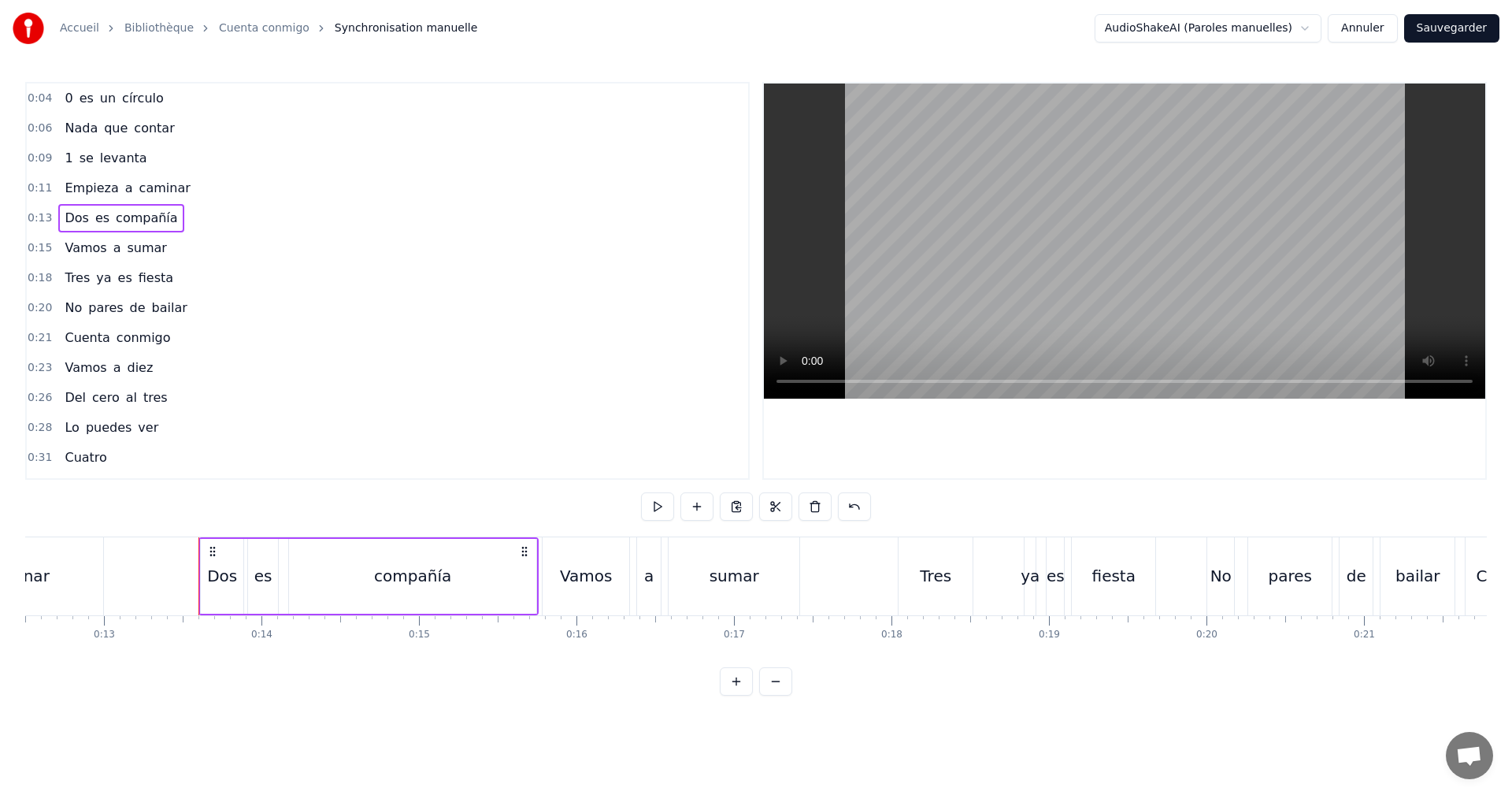
click at [221, 579] on div "Dos" at bounding box center [222, 575] width 30 height 23
drag, startPoint x: 459, startPoint y: 510, endPoint x: 297, endPoint y: 508, distance: 162.0
click at [318, 506] on div "0:04 0 es un círculo 0:06 Nada que contar 0:09 1 se levanta 0:11 Empieza a cami…" at bounding box center [756, 389] width 1462 height 614
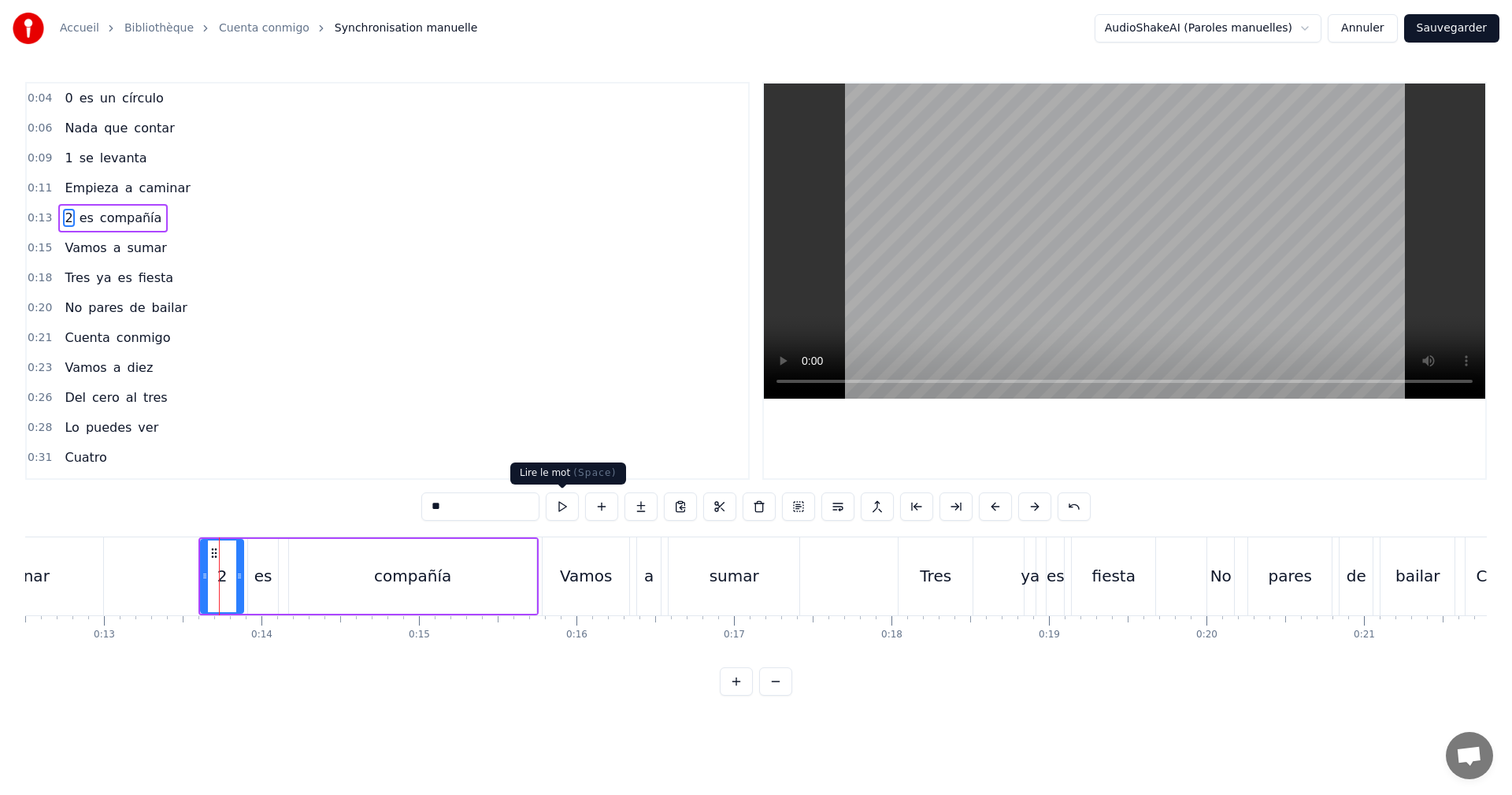
type input "*"
click at [552, 510] on button at bounding box center [562, 506] width 33 height 29
click at [201, 230] on div "0:13 2 es compañía" at bounding box center [388, 219] width 722 height 30
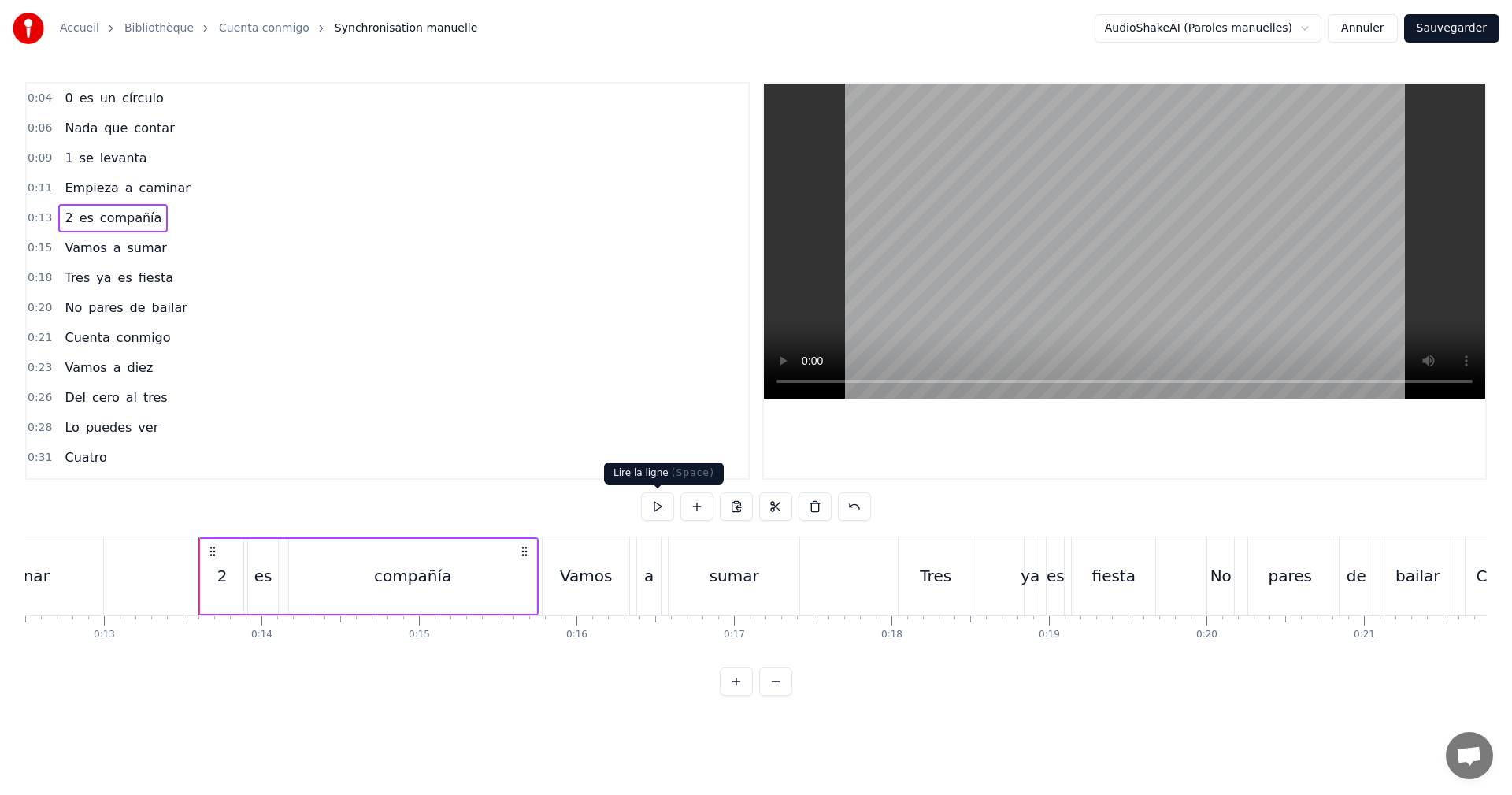
click at [657, 506] on button at bounding box center [657, 506] width 33 height 29
click at [447, 585] on div "compañía" at bounding box center [413, 575] width 77 height 23
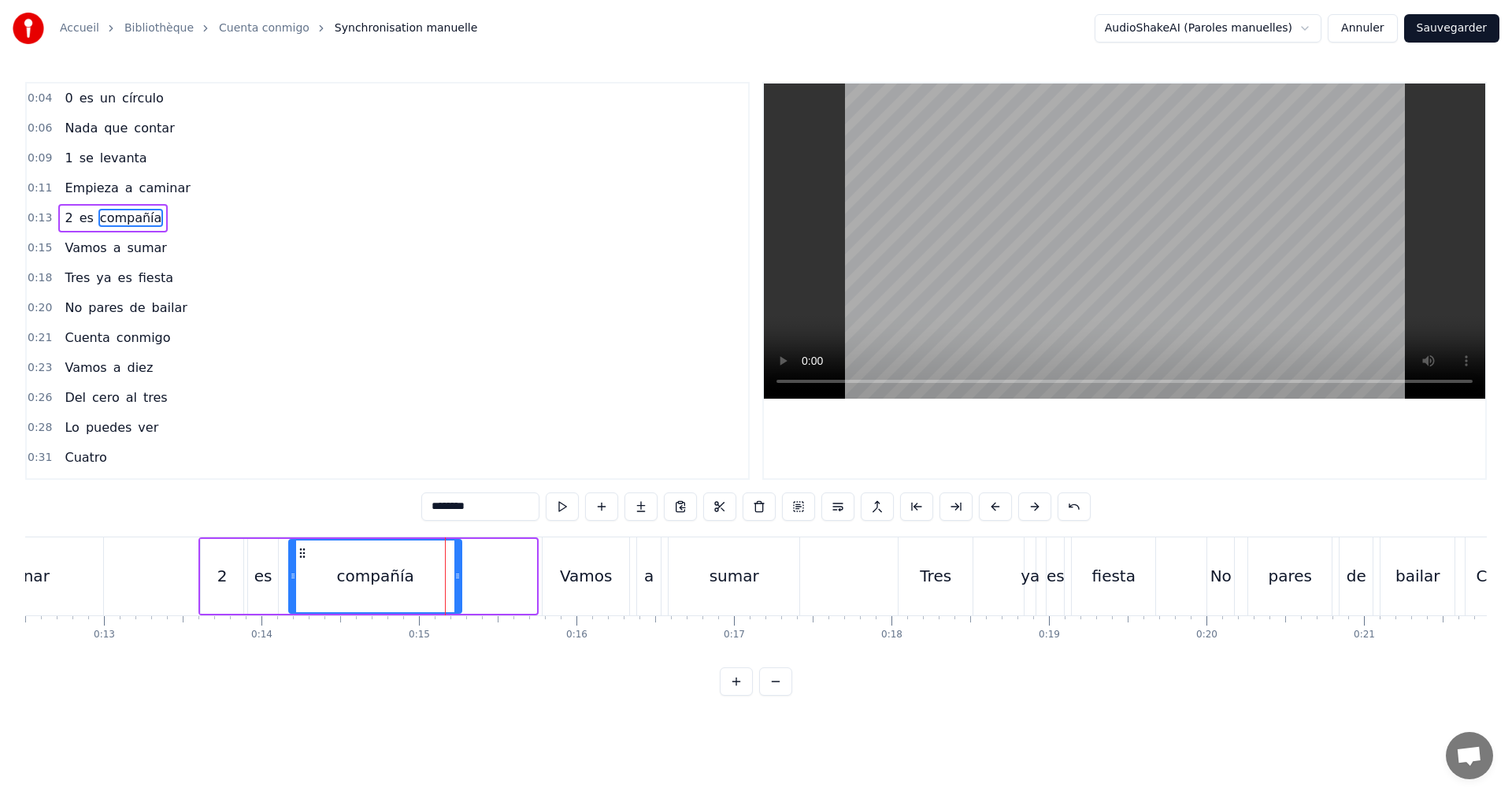
drag, startPoint x: 536, startPoint y: 596, endPoint x: 464, endPoint y: 588, distance: 72.4
click at [463, 590] on div "compañía" at bounding box center [375, 576] width 174 height 75
click at [569, 496] on button at bounding box center [562, 506] width 33 height 29
drag, startPoint x: 462, startPoint y: 582, endPoint x: 499, endPoint y: 575, distance: 37.7
click at [493, 575] on div at bounding box center [489, 576] width 6 height 71
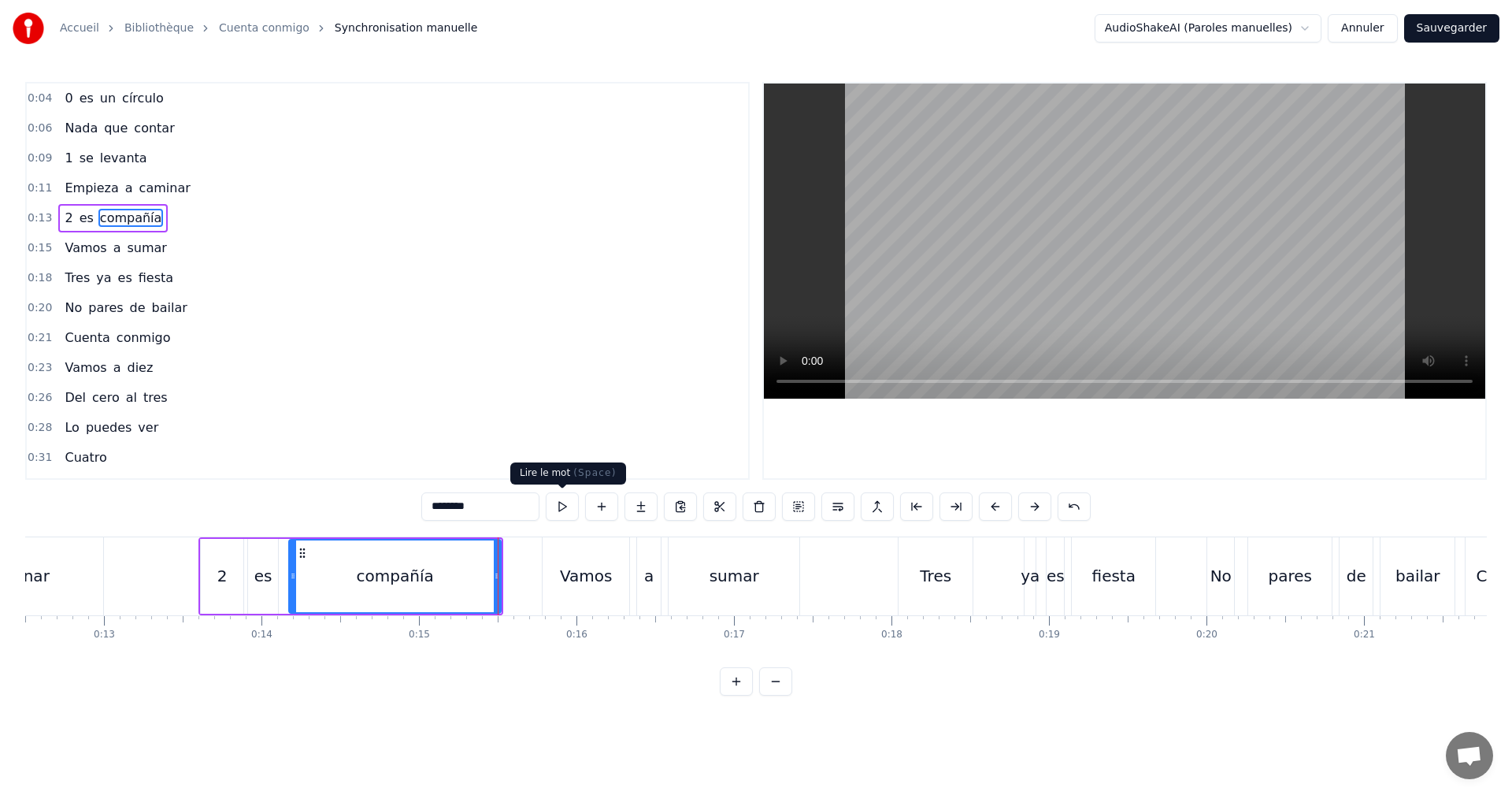
click at [557, 514] on button at bounding box center [562, 506] width 33 height 29
drag, startPoint x: 182, startPoint y: 248, endPoint x: 190, endPoint y: 254, distance: 10.0
click at [182, 250] on div "0:15 Vamos a sumar" at bounding box center [388, 248] width 722 height 30
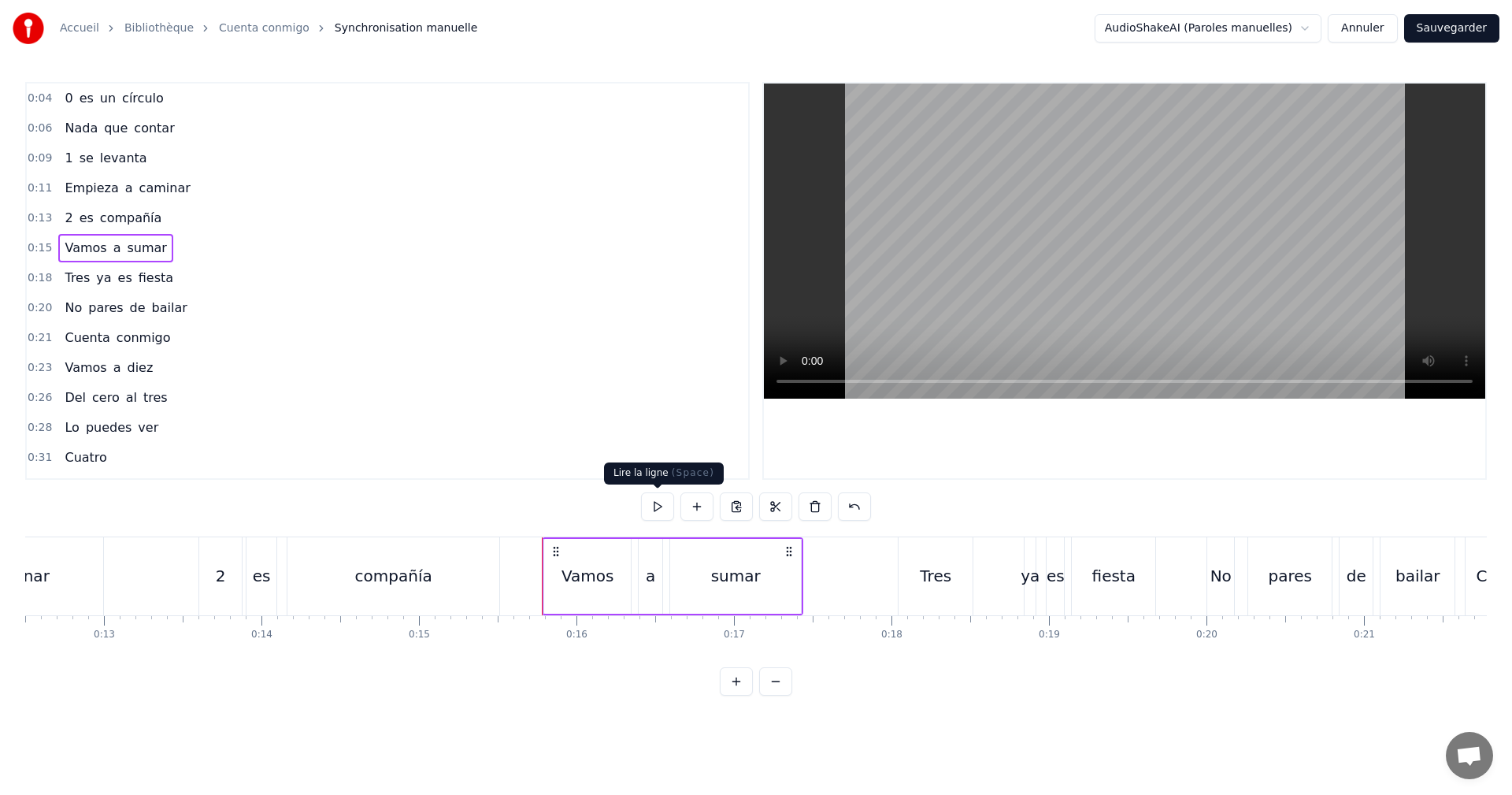
click at [662, 509] on button at bounding box center [657, 506] width 33 height 29
click at [69, 283] on span "Tres" at bounding box center [78, 278] width 29 height 18
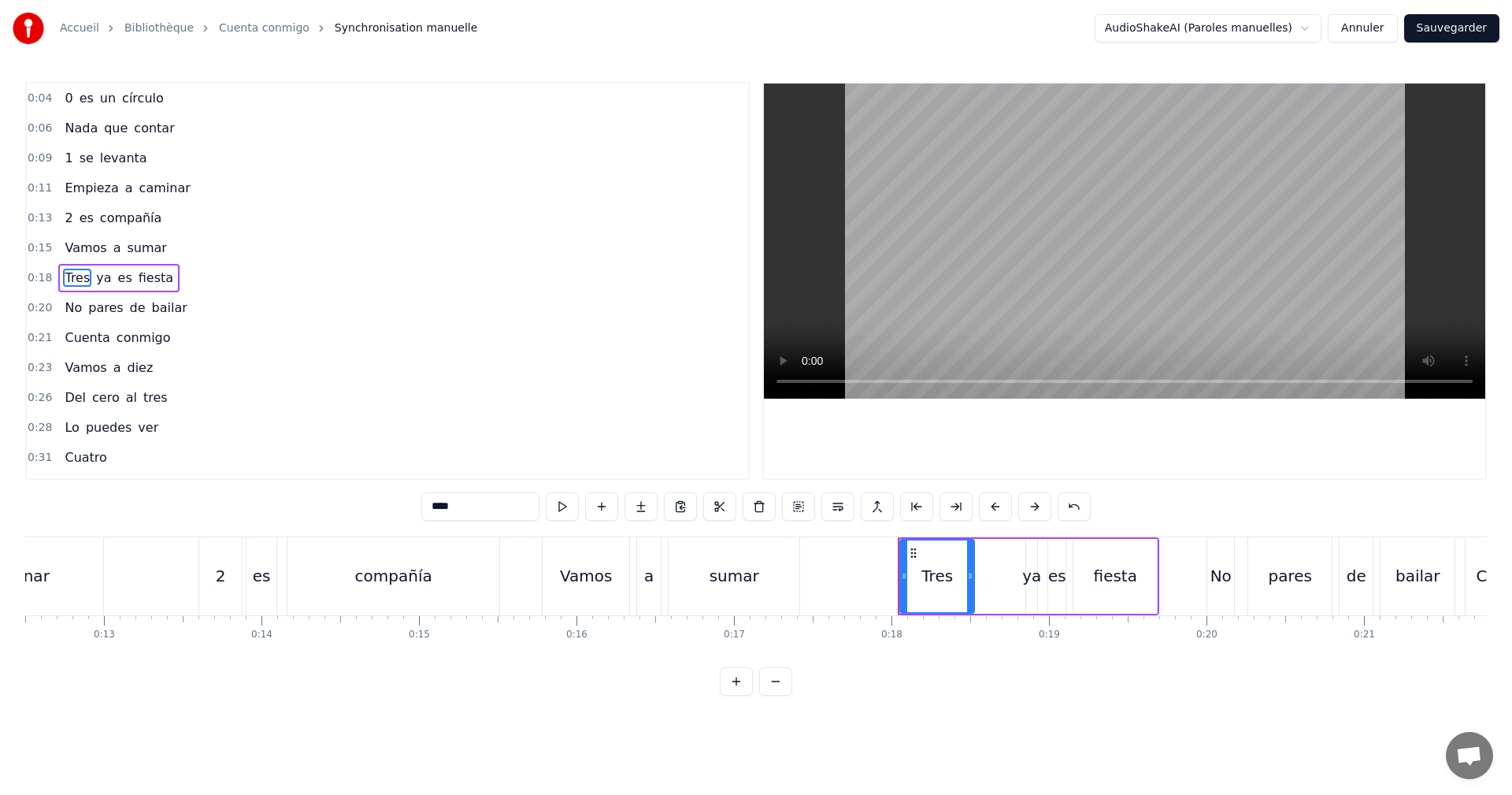
drag, startPoint x: 433, startPoint y: 503, endPoint x: 1, endPoint y: 525, distance: 432.6
click at [64, 505] on div "0:04 0 es un círculo 0:06 Nada que contar 0:09 1 se levanta 0:11 Empieza a cami…" at bounding box center [756, 389] width 1462 height 614
type input "*"
drag, startPoint x: 166, startPoint y: 265, endPoint x: 348, endPoint y: 331, distance: 193.6
click at [167, 266] on div "0:18 3 ya es fiesta" at bounding box center [388, 279] width 722 height 30
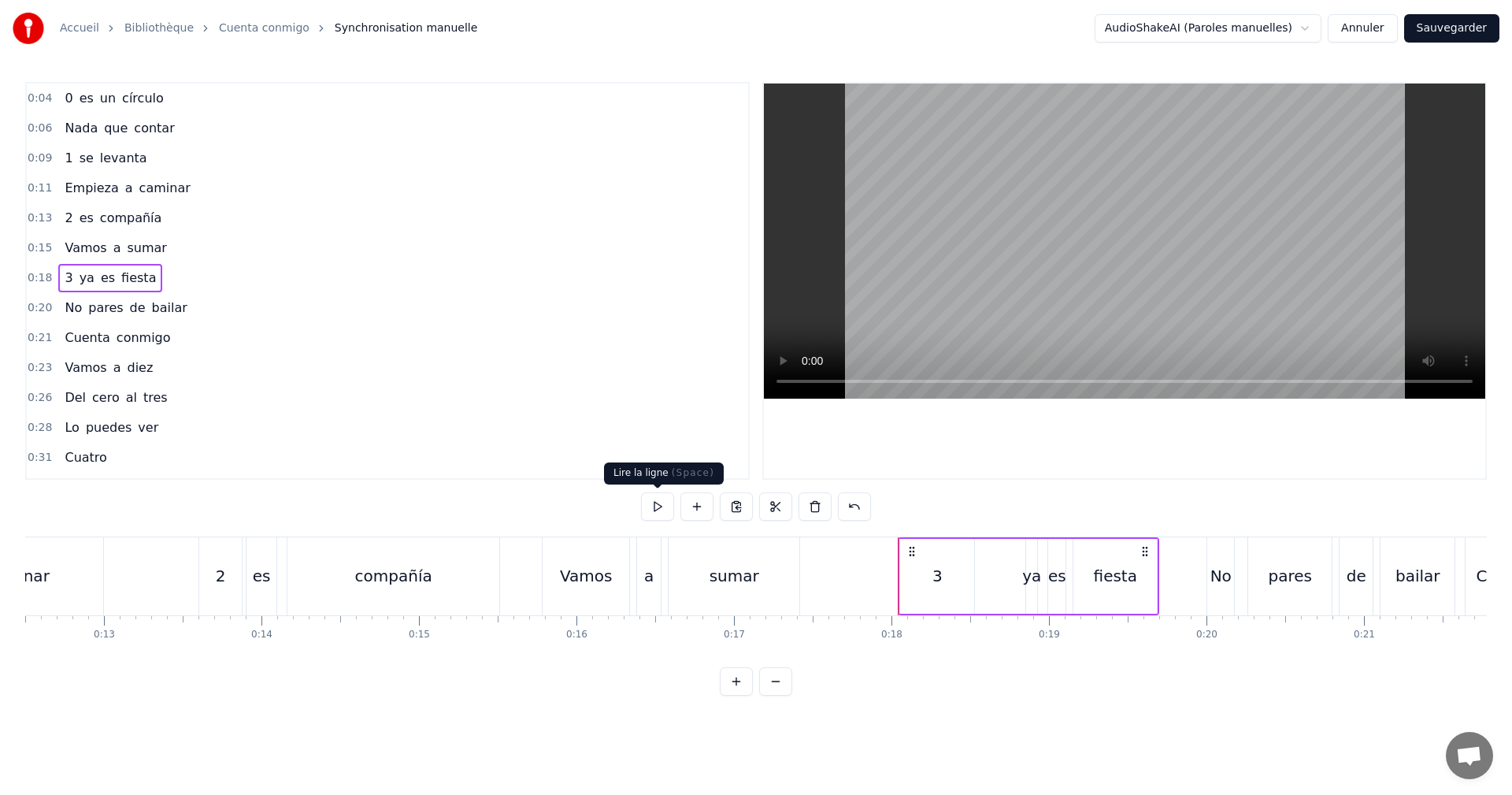
click at [657, 499] on button at bounding box center [657, 506] width 33 height 29
click at [192, 300] on div "0:20 No pares de bailar" at bounding box center [388, 308] width 722 height 30
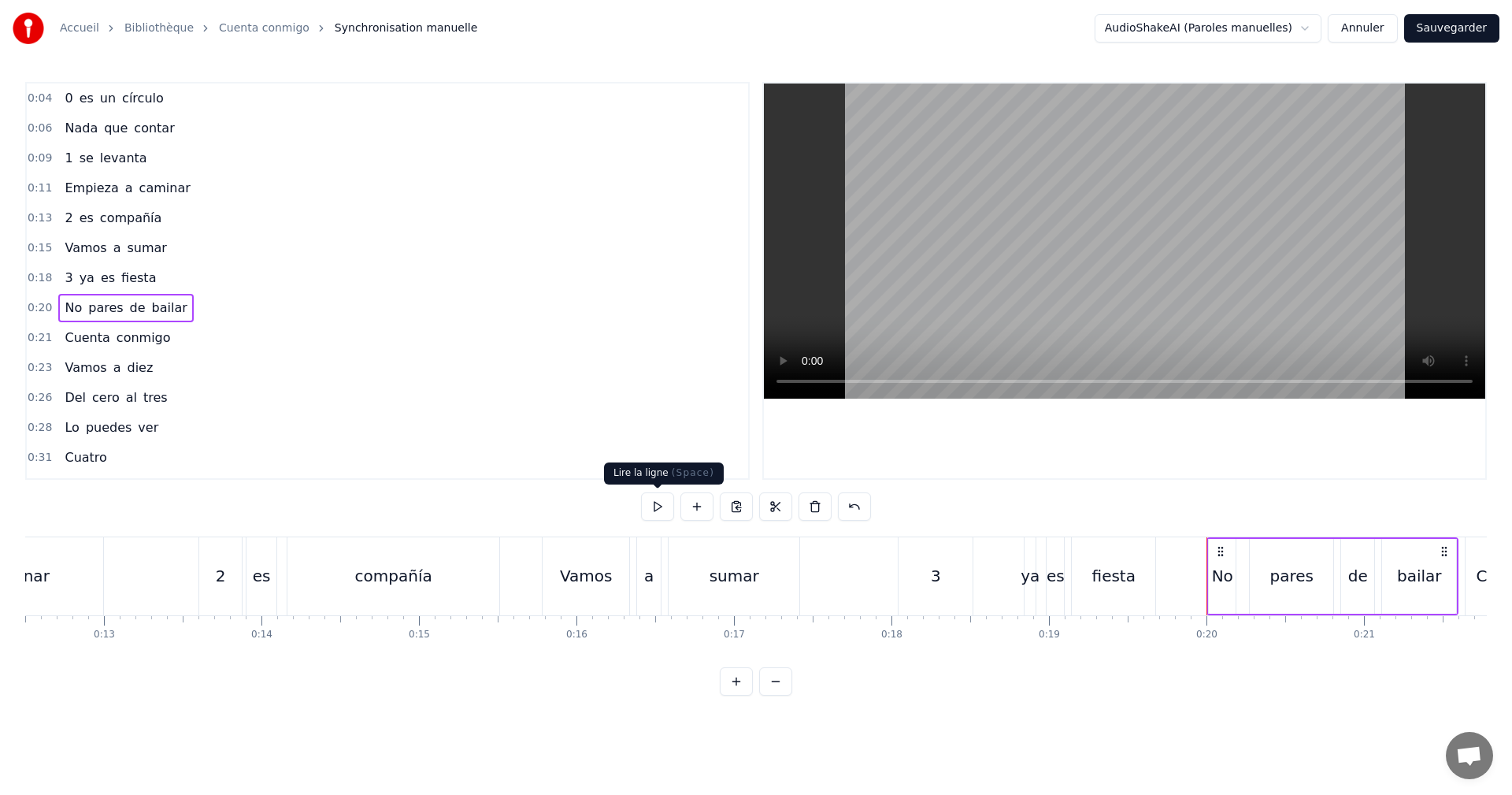
click at [656, 504] on button at bounding box center [657, 506] width 33 height 29
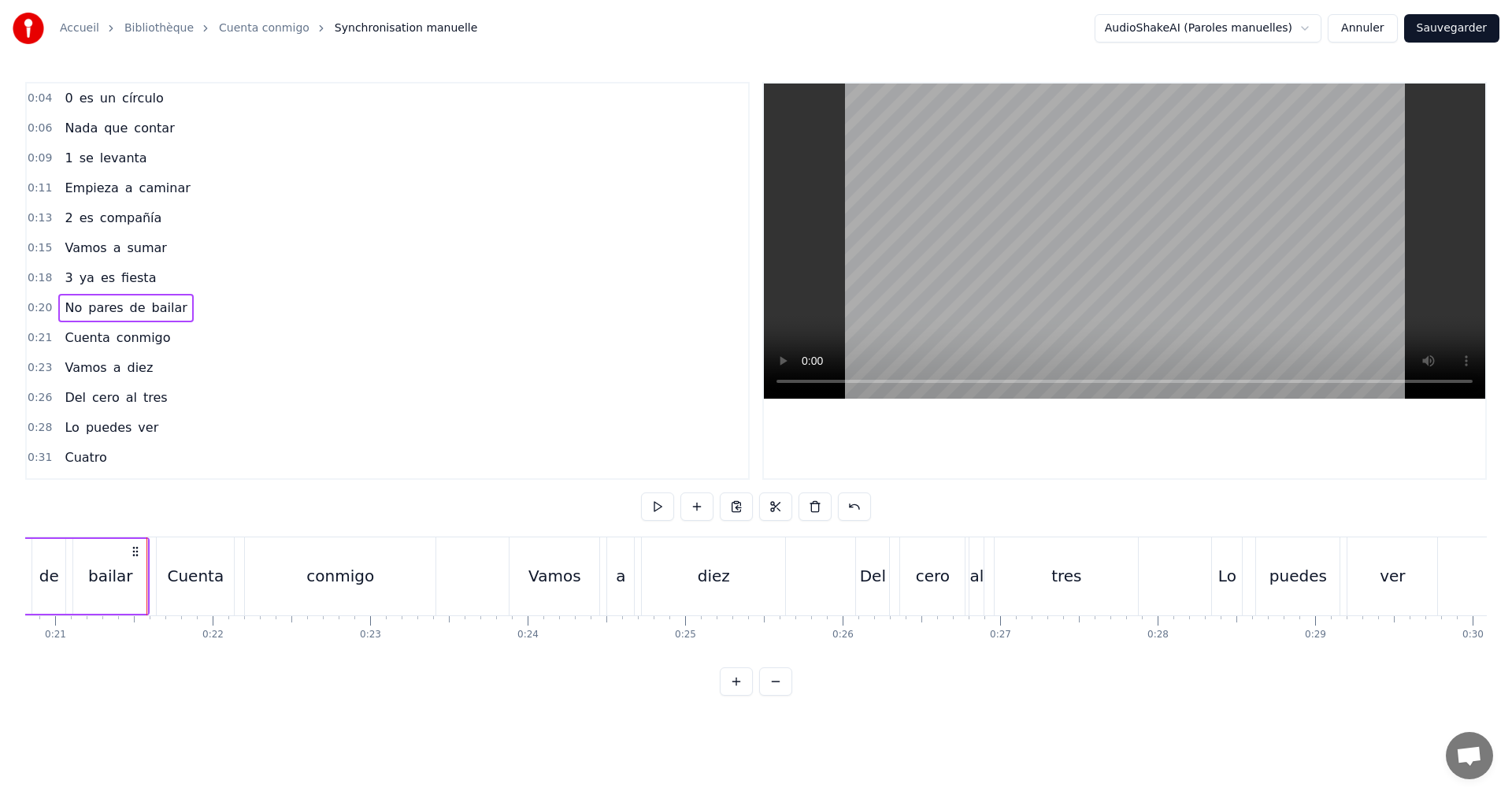
scroll to position [0, 3321]
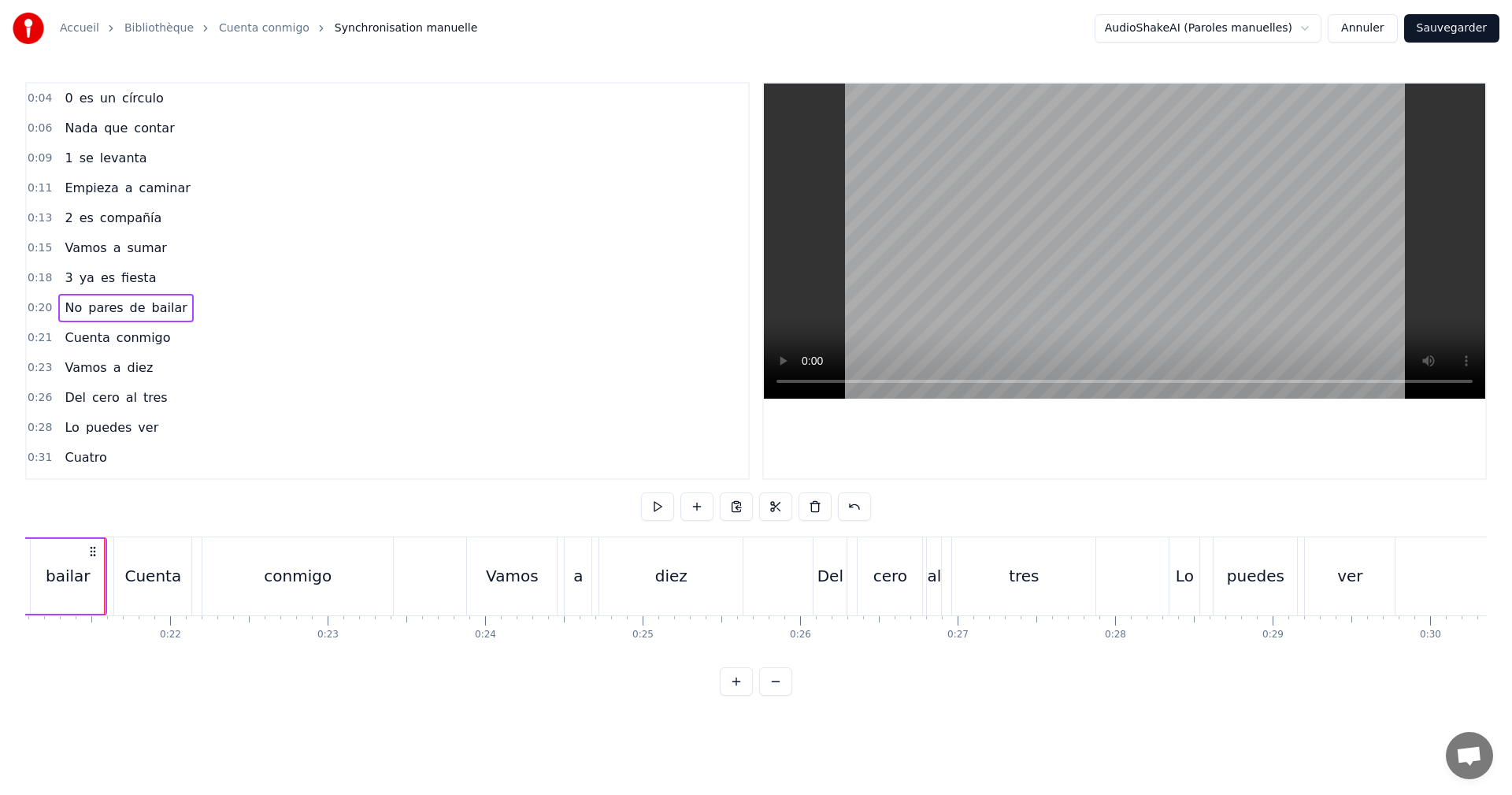
click at [195, 336] on div "0:21 Cuenta conmigo" at bounding box center [388, 339] width 722 height 30
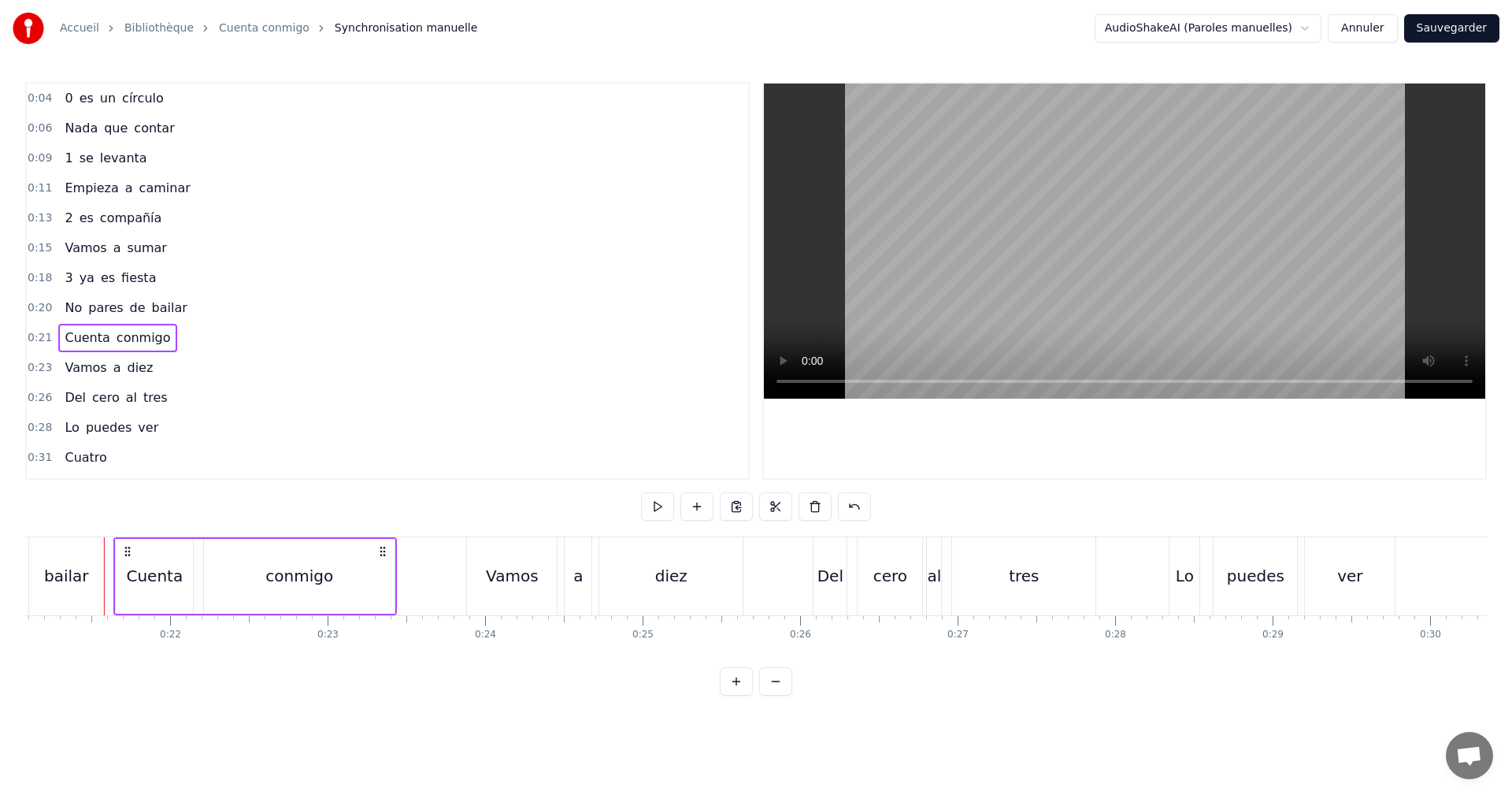
click at [646, 512] on button at bounding box center [657, 506] width 33 height 29
click at [188, 364] on div "0:23 Vamos a diez" at bounding box center [388, 368] width 722 height 30
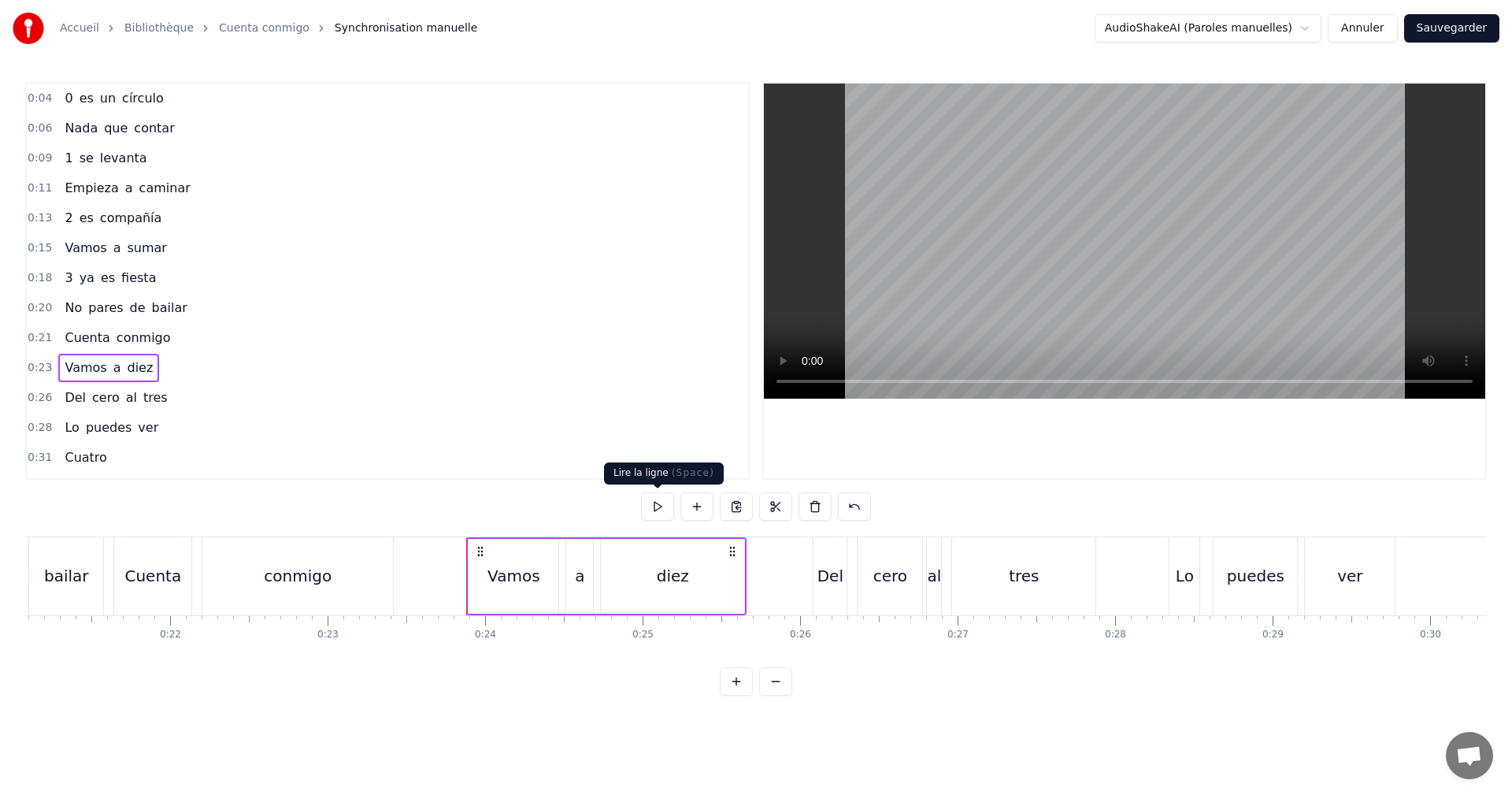
click at [652, 505] on button at bounding box center [657, 506] width 33 height 29
click at [129, 369] on span "diez" at bounding box center [139, 367] width 29 height 18
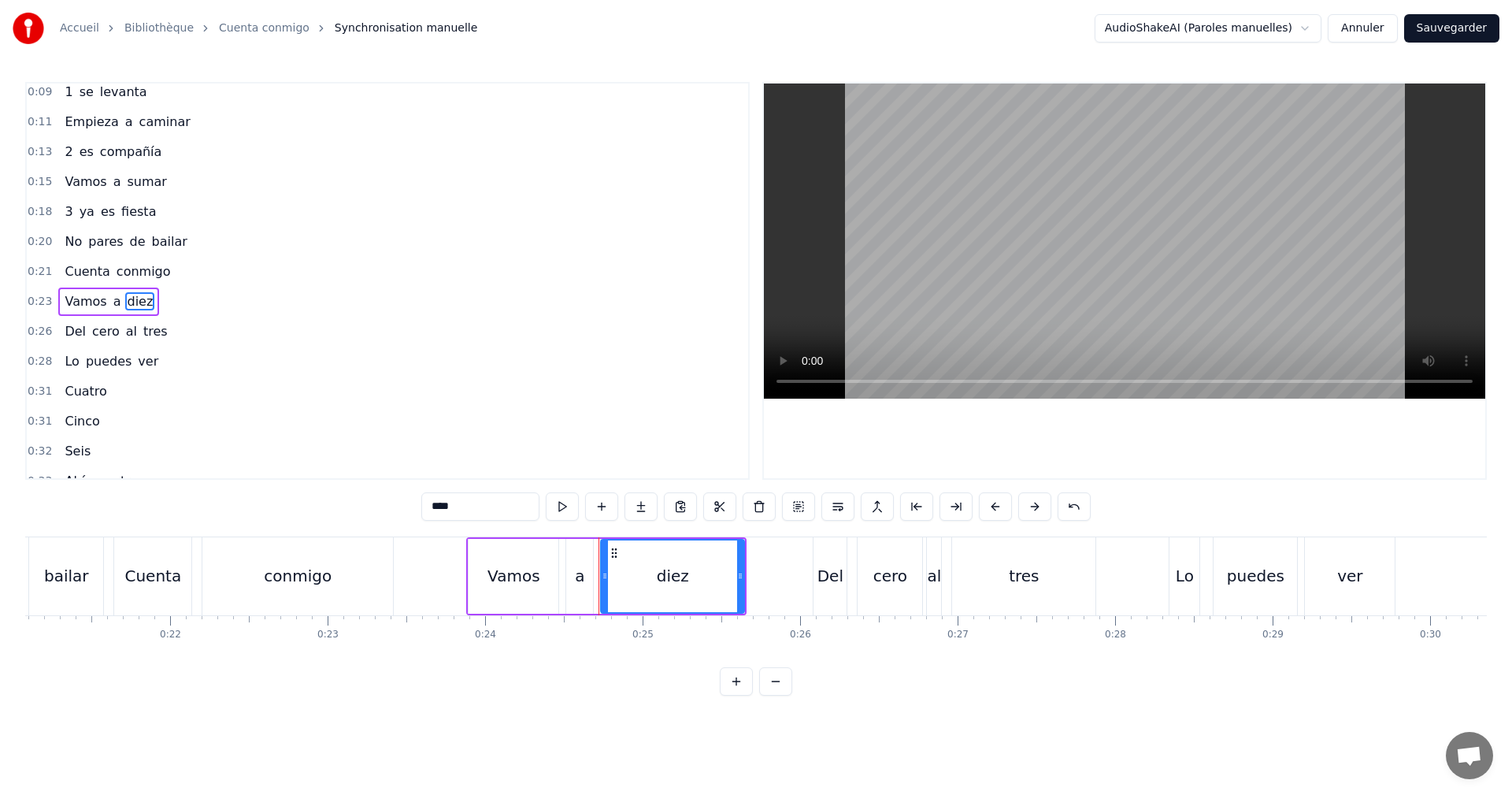
scroll to position [87, 0]
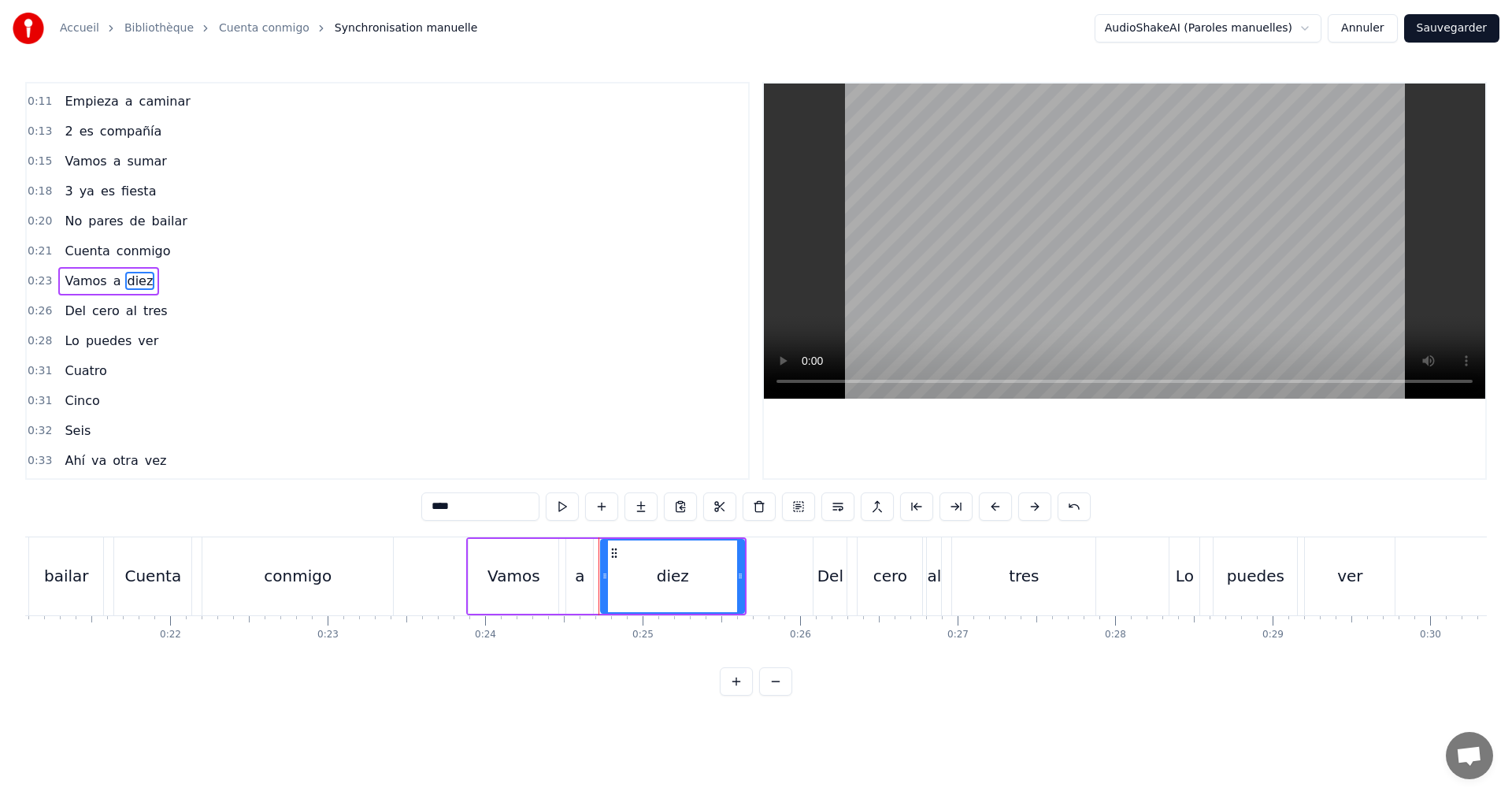
drag, startPoint x: 473, startPoint y: 514, endPoint x: 255, endPoint y: 506, distance: 218.1
click at [290, 497] on div "0:04 0 es un círculo 0:06 Nada que contar 0:09 1 se levanta 0:11 Empieza a cami…" at bounding box center [756, 389] width 1462 height 614
type input "**"
click at [213, 279] on div "0:23 Vamos a 10" at bounding box center [388, 281] width 722 height 30
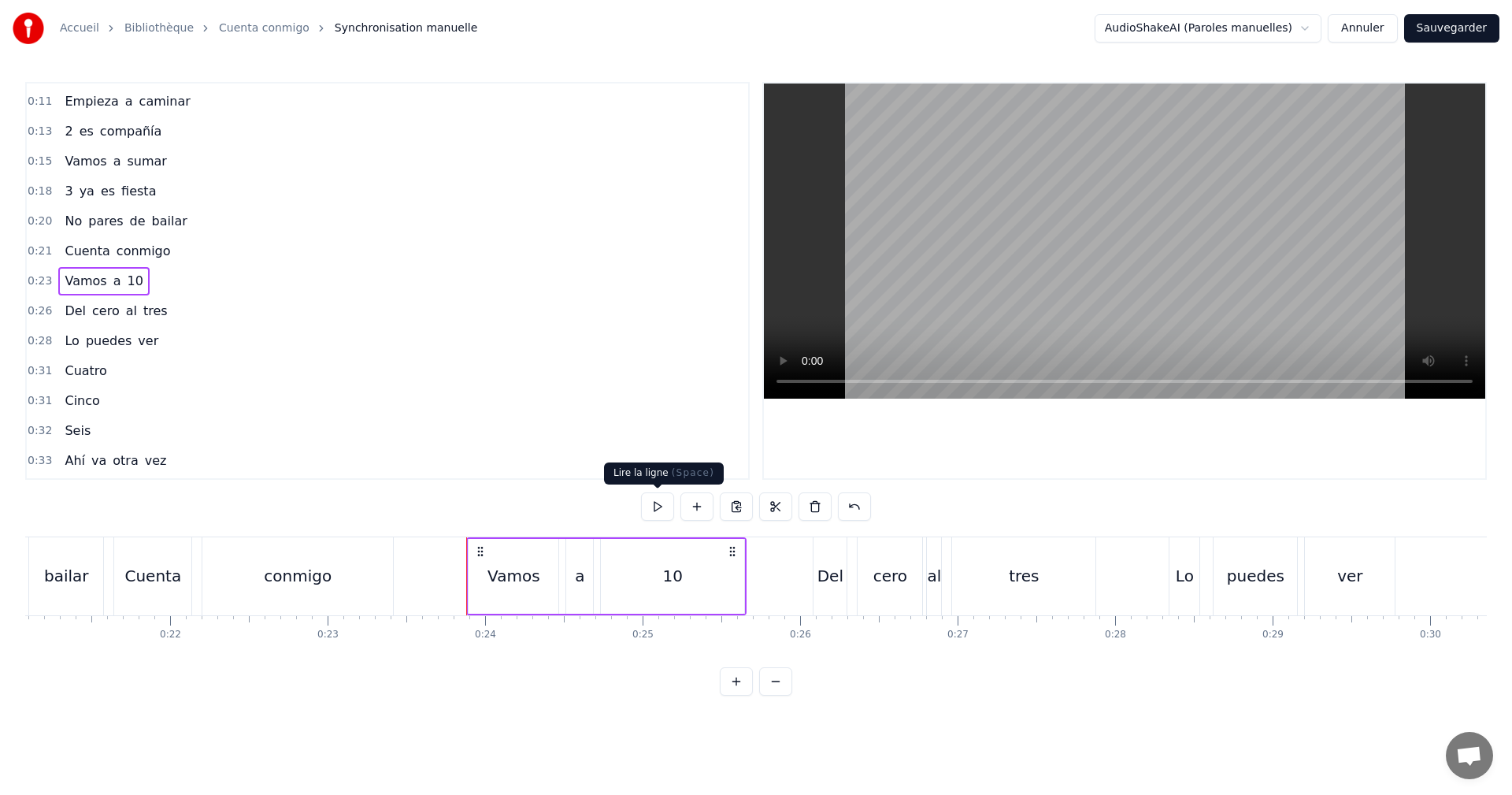
click at [663, 508] on button at bounding box center [657, 506] width 33 height 29
click at [187, 308] on div "0:26 [PERSON_NAME] al tres" at bounding box center [388, 312] width 722 height 30
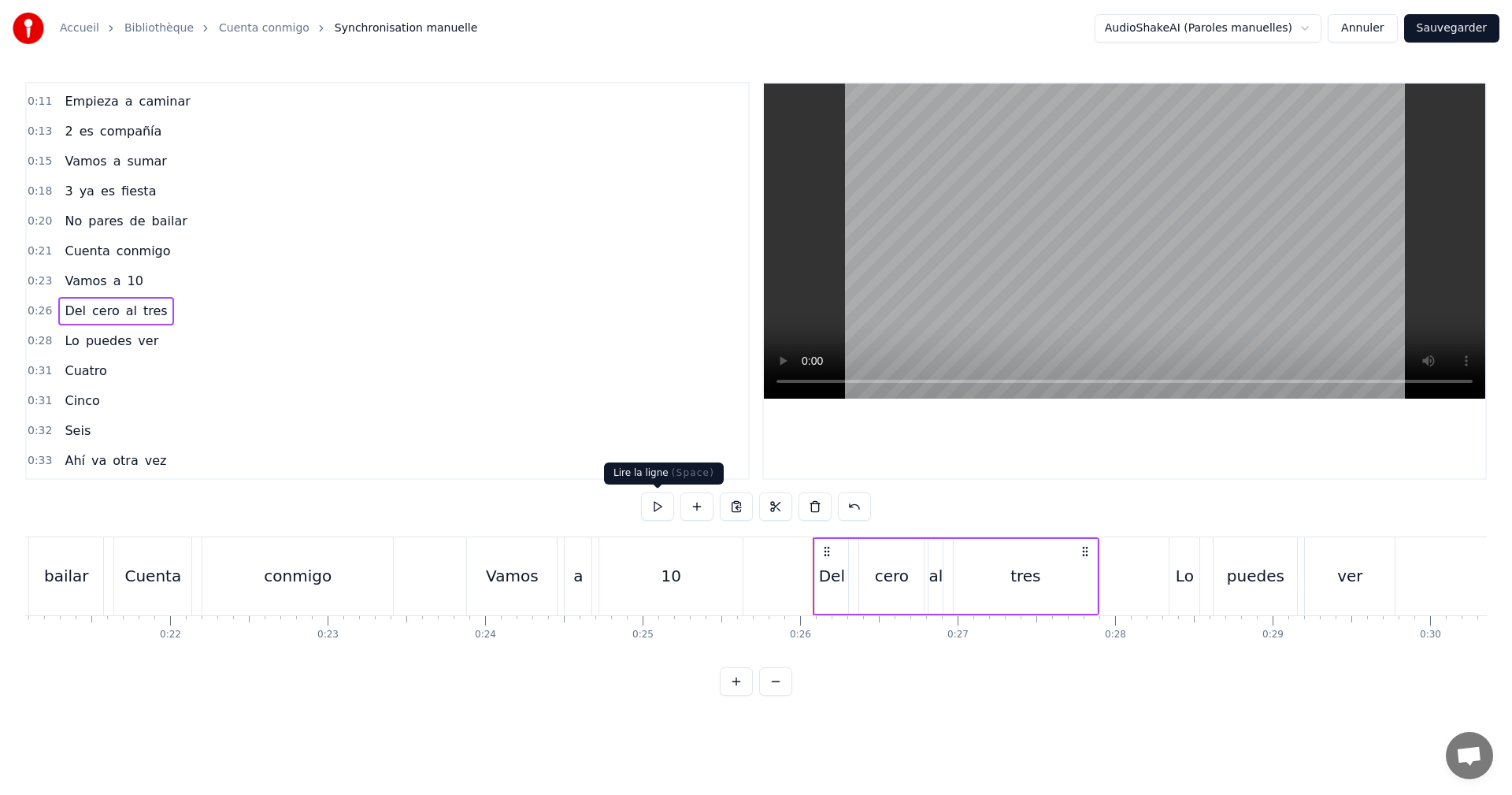
click at [658, 507] on button at bounding box center [657, 506] width 33 height 29
click at [91, 310] on span "cero" at bounding box center [105, 311] width 30 height 18
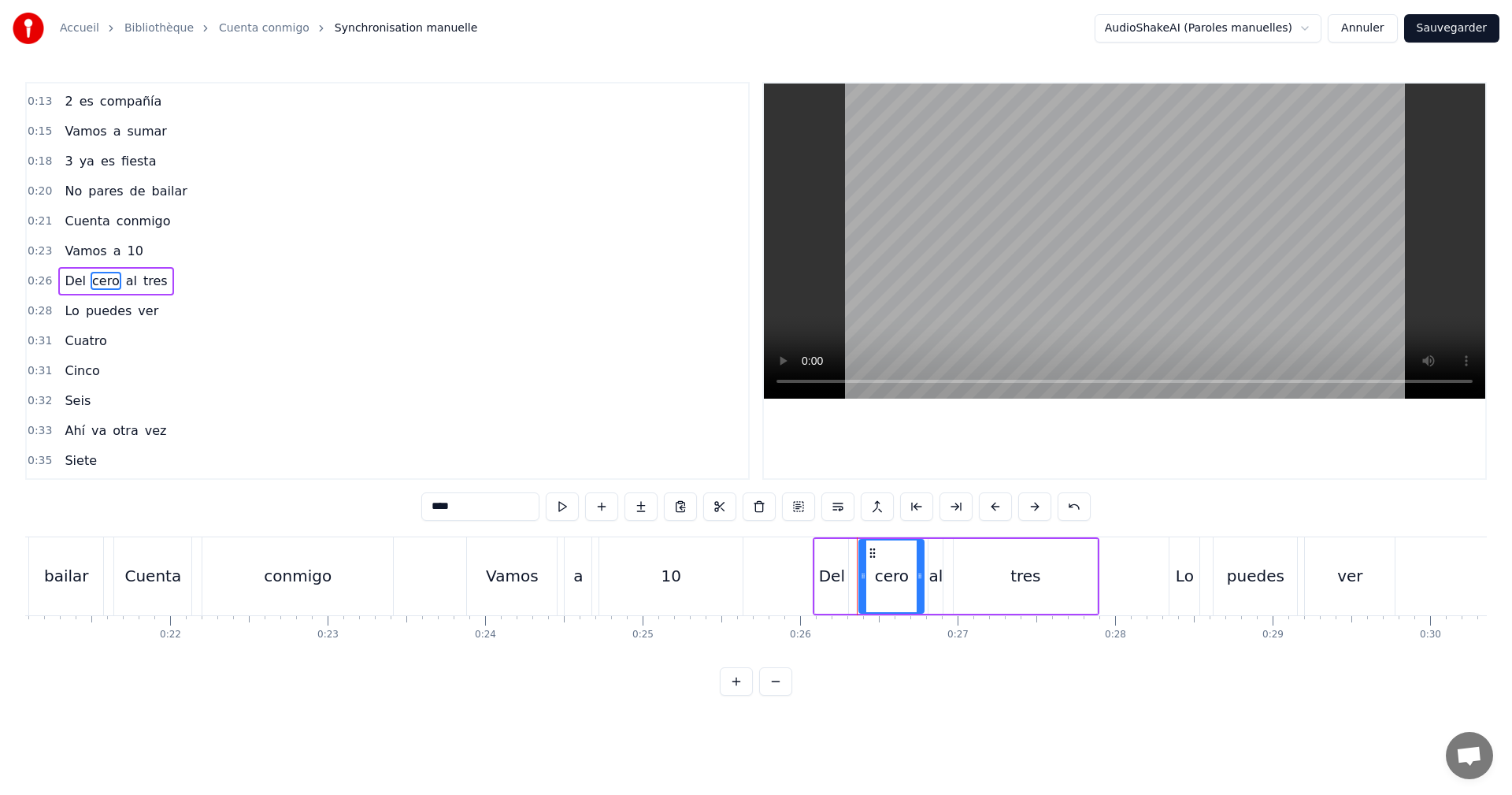
drag, startPoint x: 450, startPoint y: 505, endPoint x: 218, endPoint y: 517, distance: 232.3
click at [283, 510] on div "0:04 0 es un círculo 0:06 Nada que contar 0:09 1 se levanta 0:11 Empieza a cami…" at bounding box center [756, 389] width 1462 height 614
click at [126, 283] on span "tres" at bounding box center [137, 280] width 28 height 18
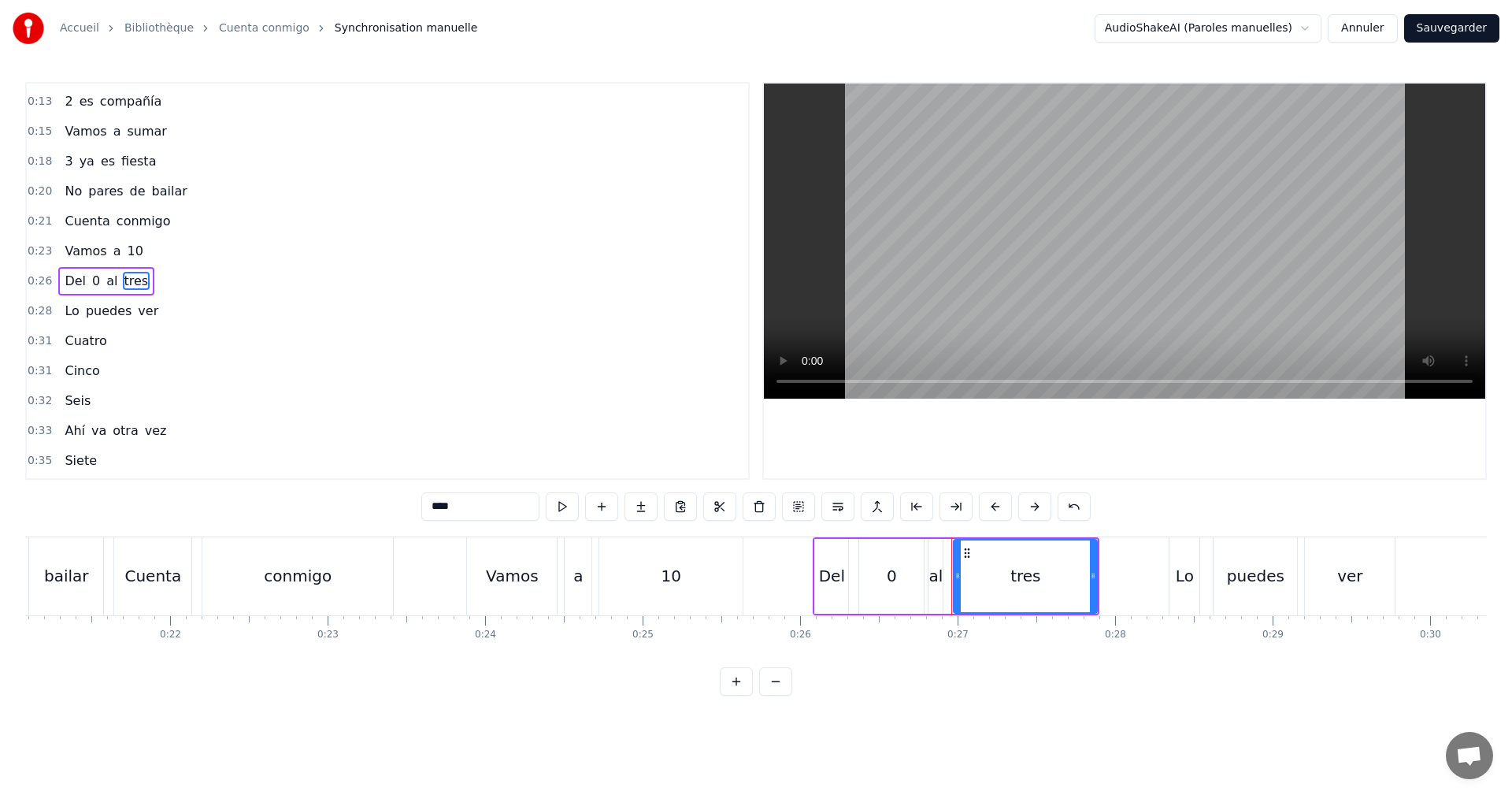
drag, startPoint x: 314, startPoint y: 494, endPoint x: 283, endPoint y: 492, distance: 31.1
click at [287, 492] on div "0:04 0 es un círculo 0:06 Nada que contar 0:09 1 se levanta 0:11 Empieza a cami…" at bounding box center [756, 389] width 1462 height 614
type input "*"
click at [200, 289] on div "0:26 Del 0 al 3" at bounding box center [388, 281] width 722 height 30
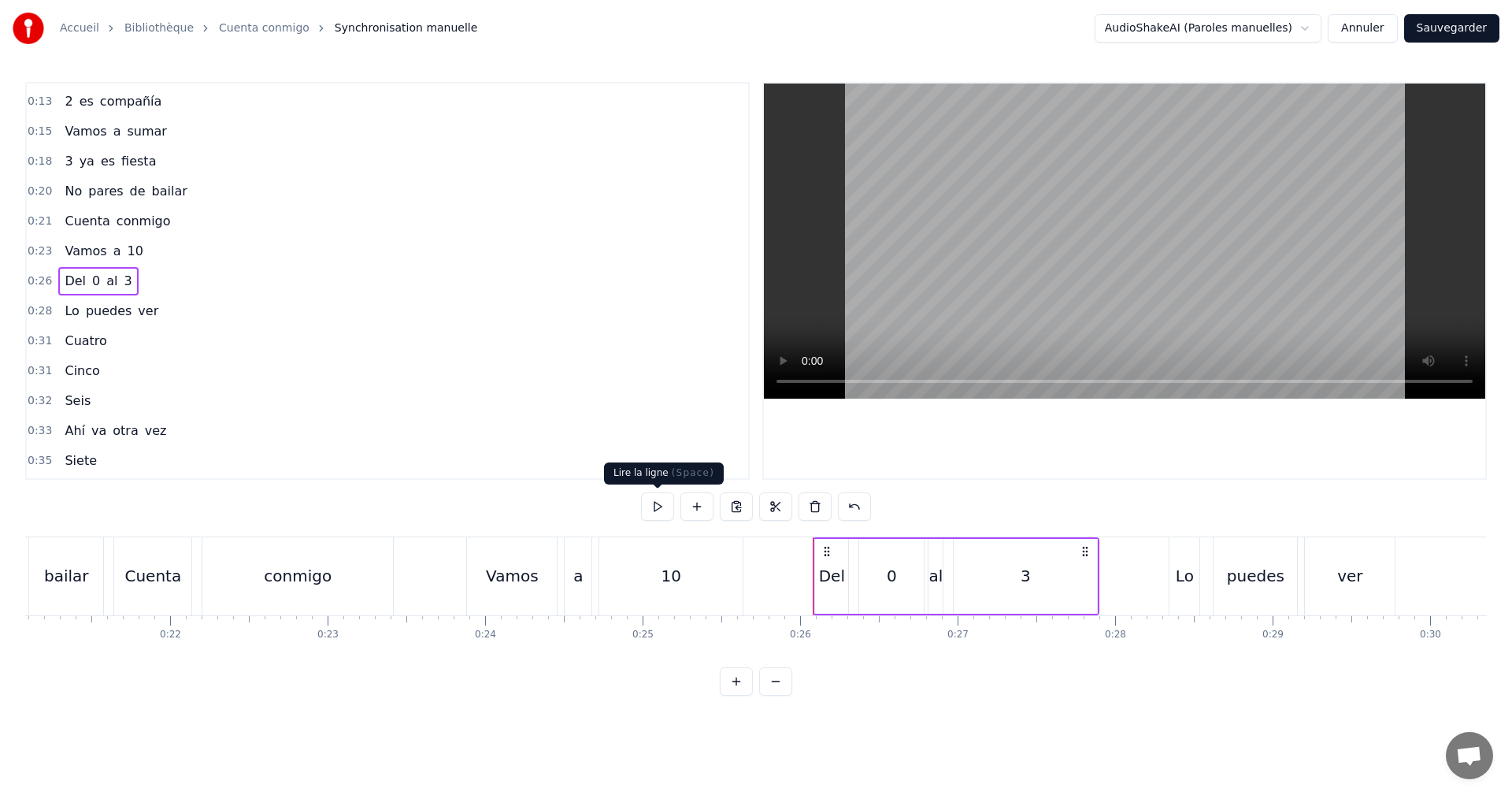
click at [656, 509] on button at bounding box center [657, 506] width 33 height 29
click at [180, 298] on div "0:28 Lo puedes ver" at bounding box center [388, 312] width 722 height 30
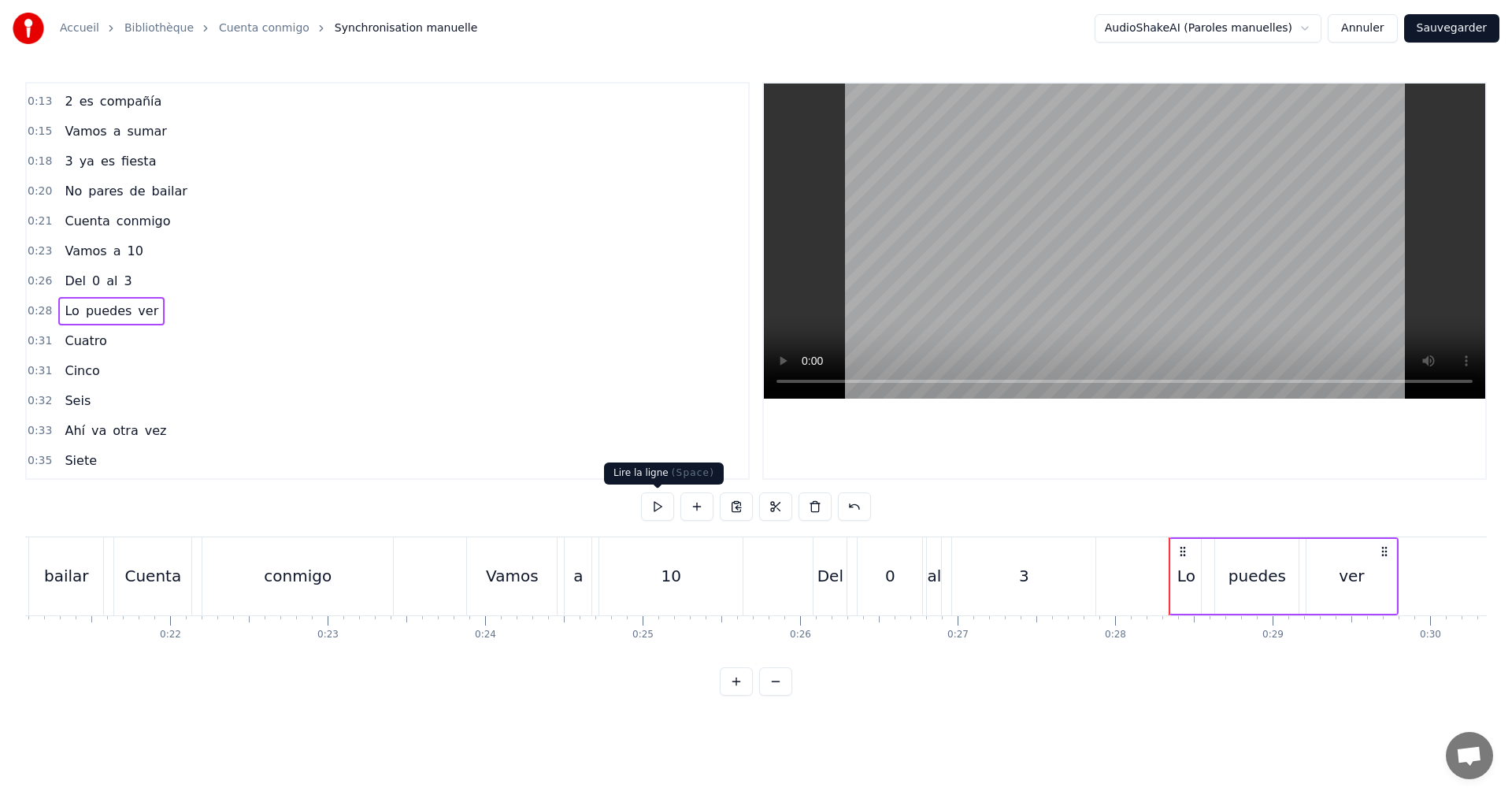
click at [662, 501] on button at bounding box center [657, 506] width 33 height 29
click at [116, 339] on div "0:31 Cuatro" at bounding box center [388, 341] width 722 height 30
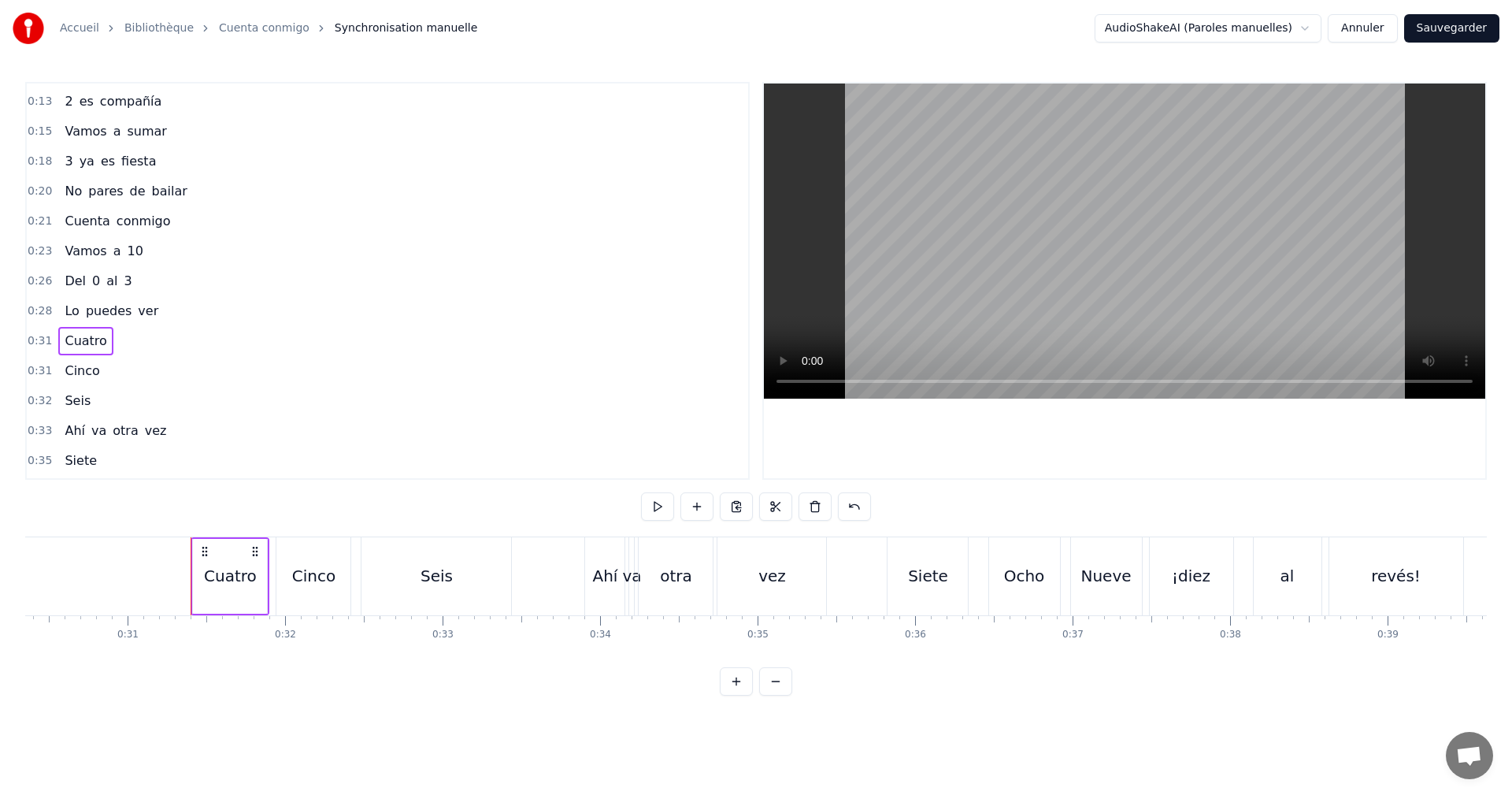
scroll to position [0, 4867]
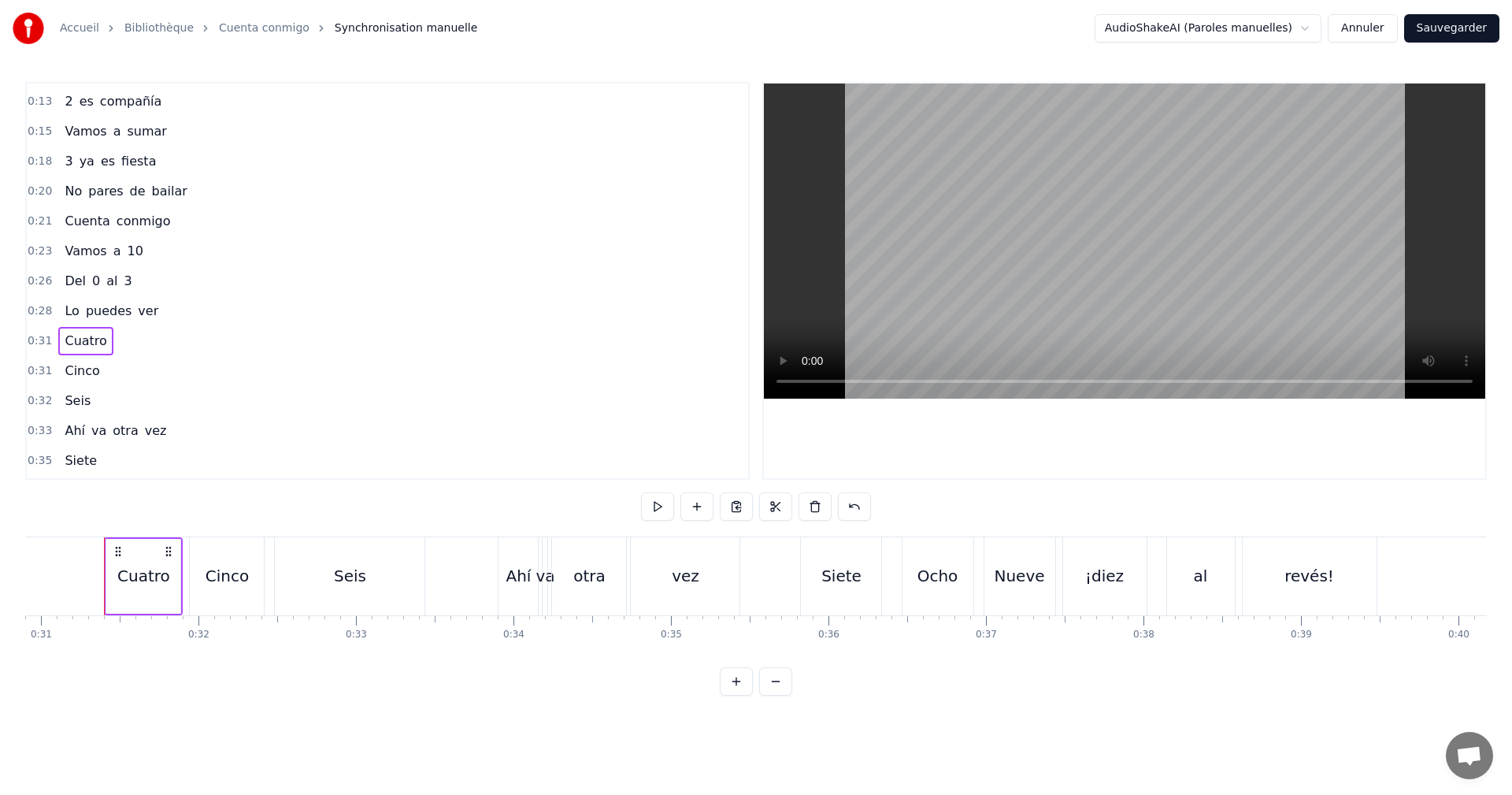
click at [132, 577] on div "Cuatro" at bounding box center [143, 575] width 53 height 23
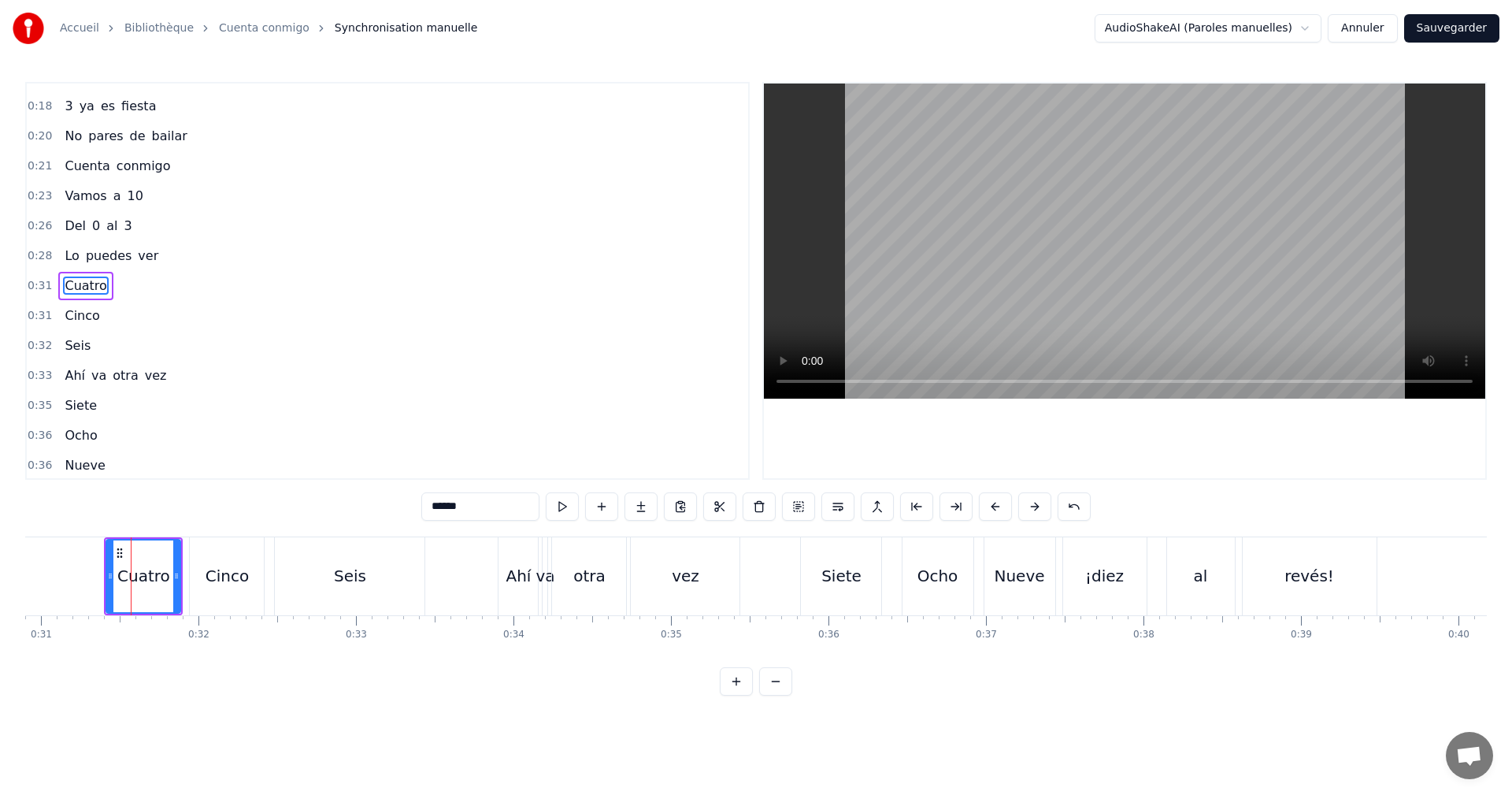
scroll to position [177, 0]
drag, startPoint x: 450, startPoint y: 512, endPoint x: 51, endPoint y: 501, distance: 399.2
click at [84, 508] on div "0:04 0 es un círculo 0:06 Nada que contar 0:09 1 se levanta 0:11 Empieza a cami…" at bounding box center [756, 389] width 1462 height 614
click at [77, 311] on span "Cinco" at bounding box center [82, 311] width 38 height 18
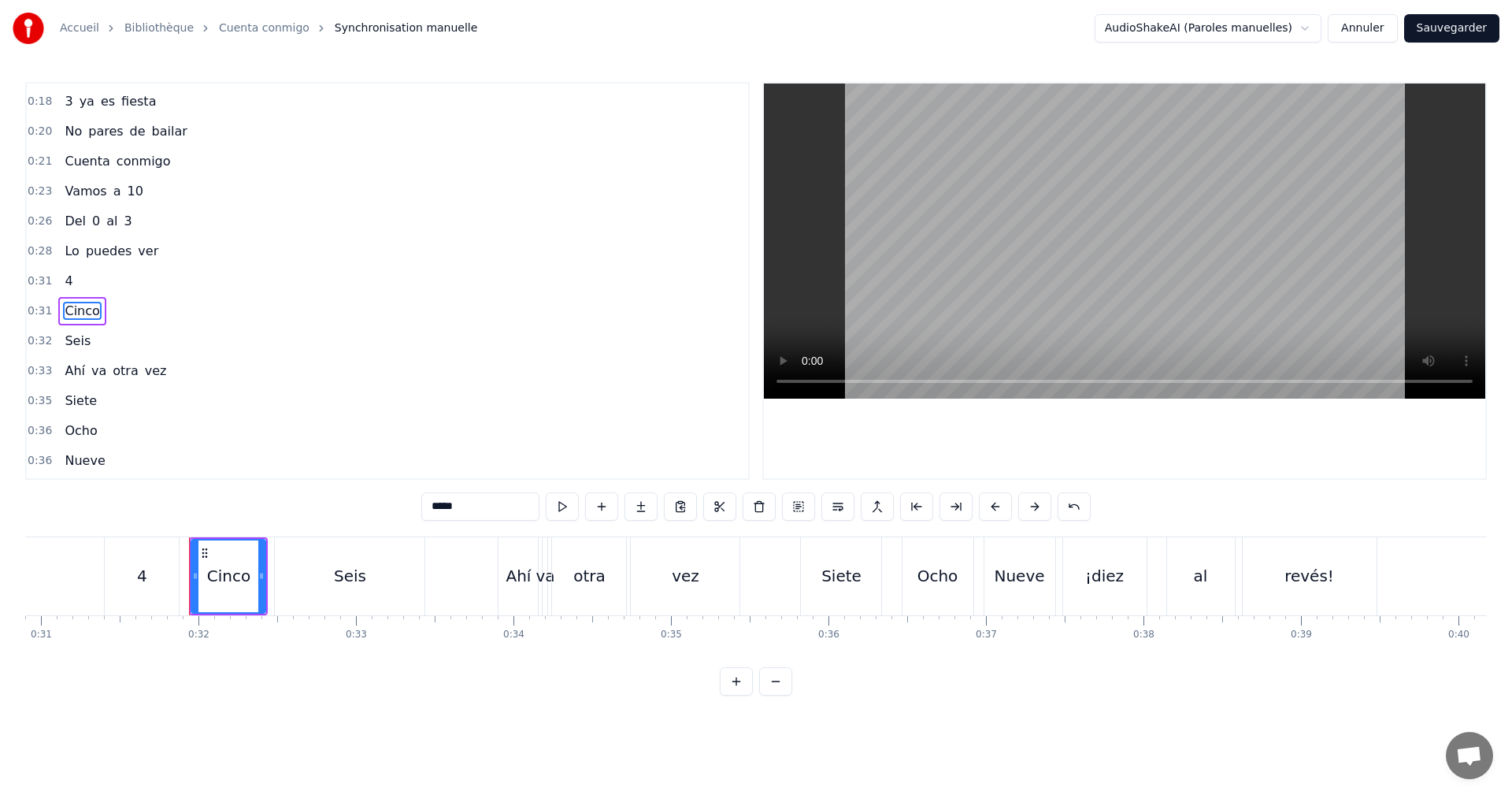
scroll to position [206, 0]
click at [510, 498] on input "*****" at bounding box center [480, 506] width 118 height 29
drag, startPoint x: 480, startPoint y: 513, endPoint x: 370, endPoint y: 501, distance: 110.7
click at [377, 501] on div "0:04 0 es un círculo 0:06 Nada que contar 0:09 1 se levanta 0:11 Empieza a cami…" at bounding box center [756, 389] width 1462 height 614
click at [344, 582] on div "Seis" at bounding box center [350, 575] width 32 height 23
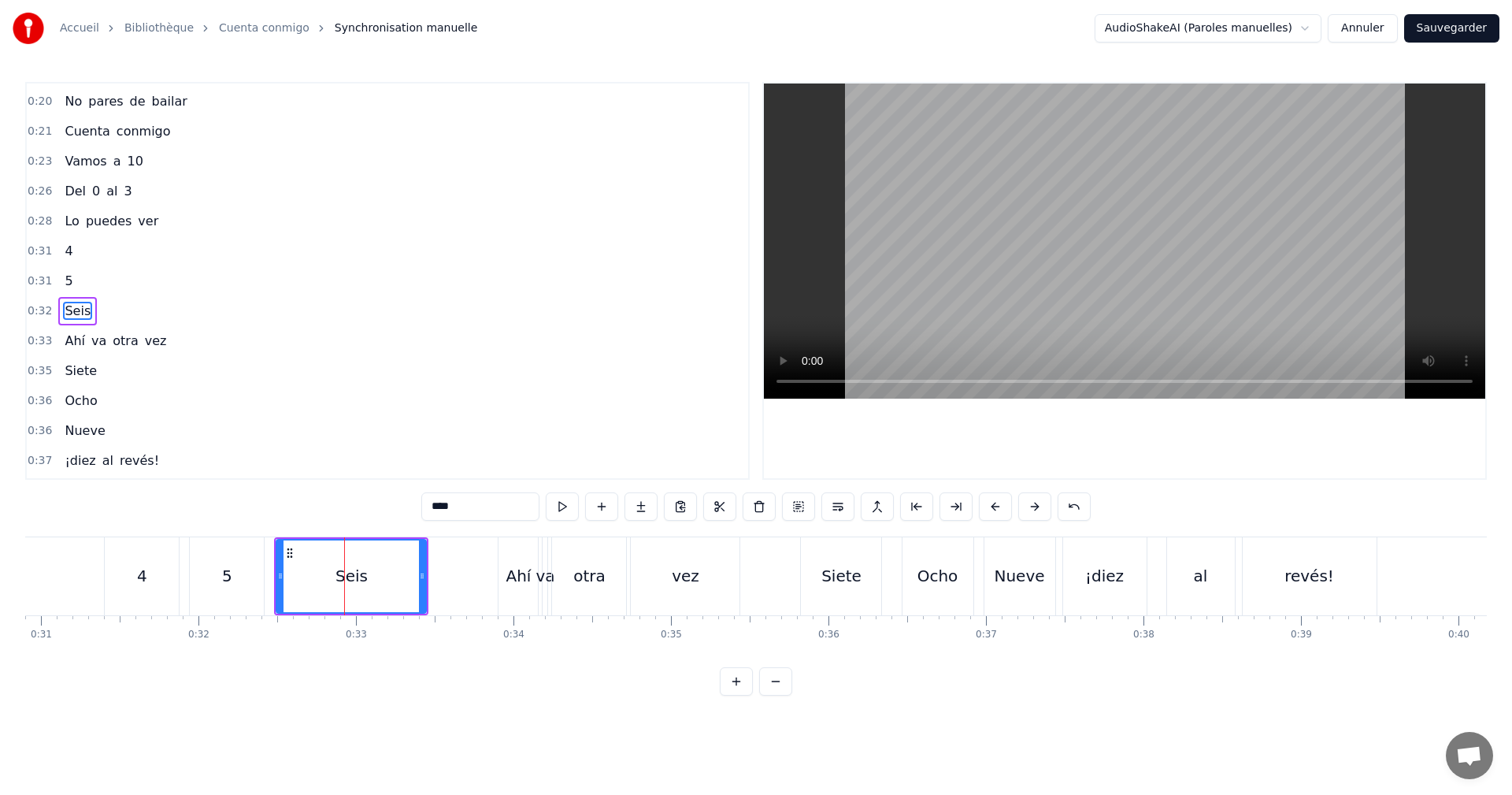
scroll to position [237, 0]
drag, startPoint x: 415, startPoint y: 508, endPoint x: 97, endPoint y: 475, distance: 319.7
click at [193, 487] on div "0:04 0 es un círculo 0:06 Nada que contar 0:09 1 se levanta 0:11 Empieza a cami…" at bounding box center [756, 389] width 1462 height 614
click at [158, 564] on div "4" at bounding box center [141, 575] width 74 height 78
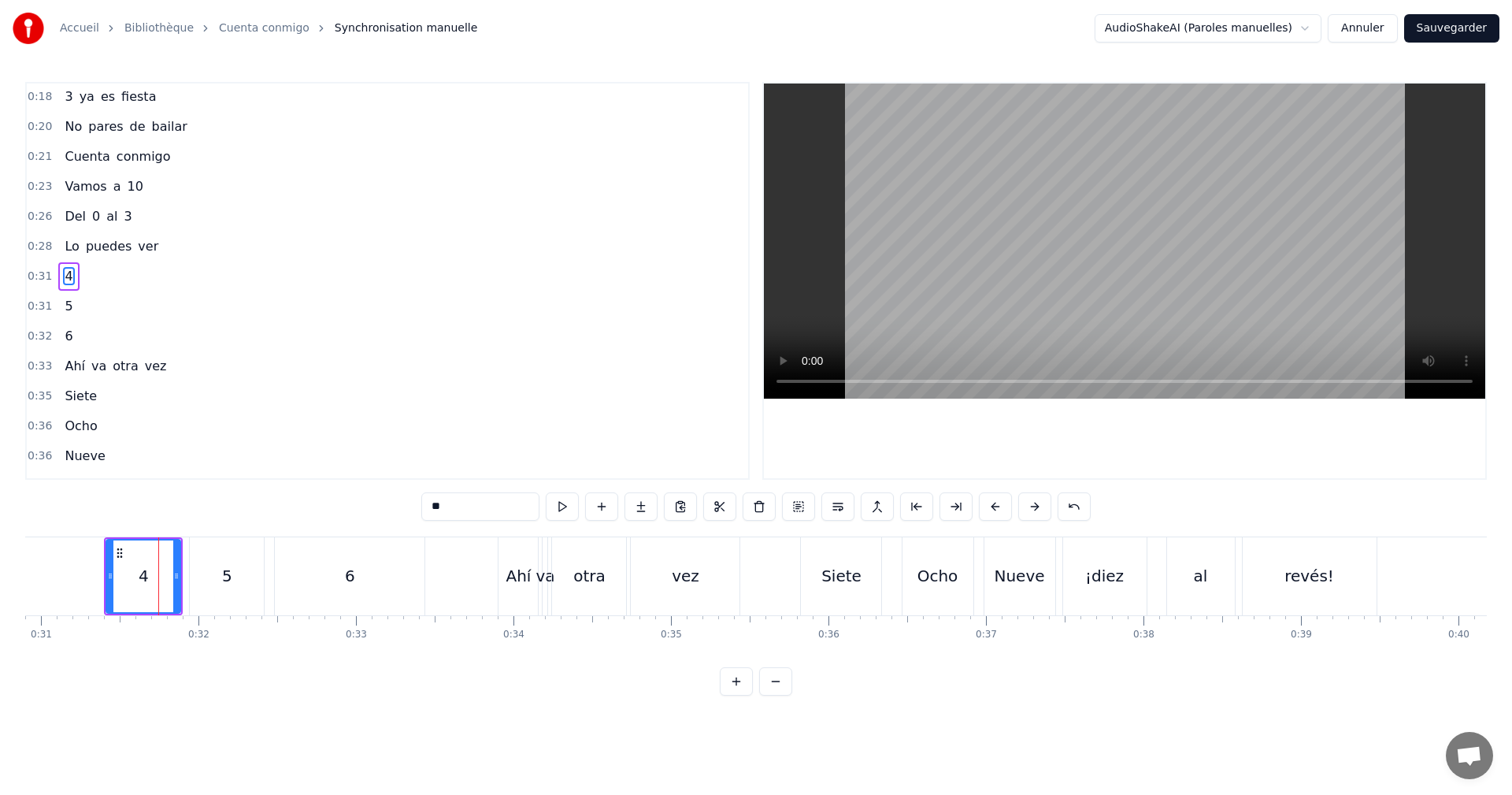
scroll to position [177, 0]
click at [63, 305] on span "5" at bounding box center [69, 311] width 11 height 18
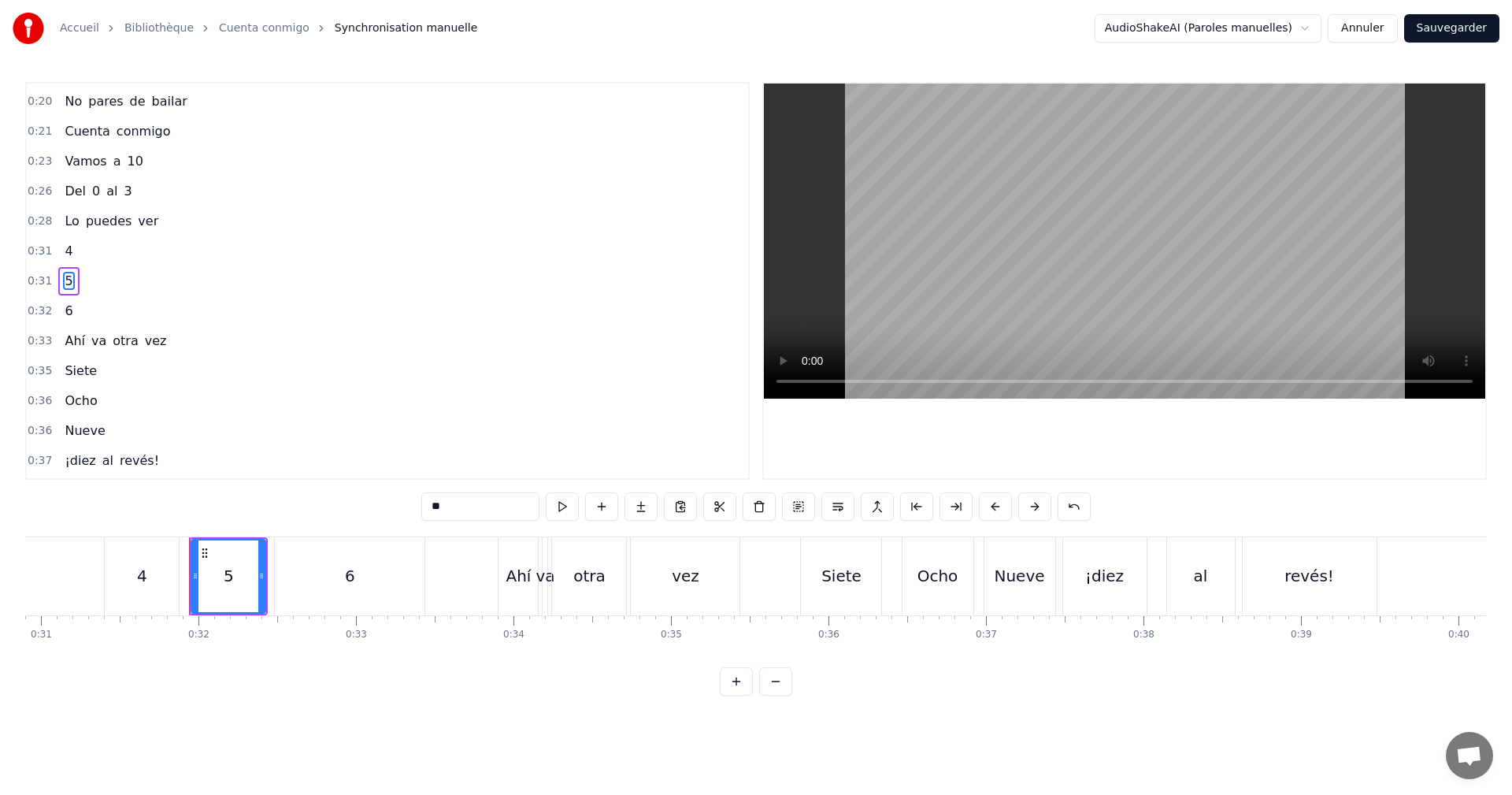
click at [64, 256] on span "4" at bounding box center [69, 251] width 11 height 18
type input "*"
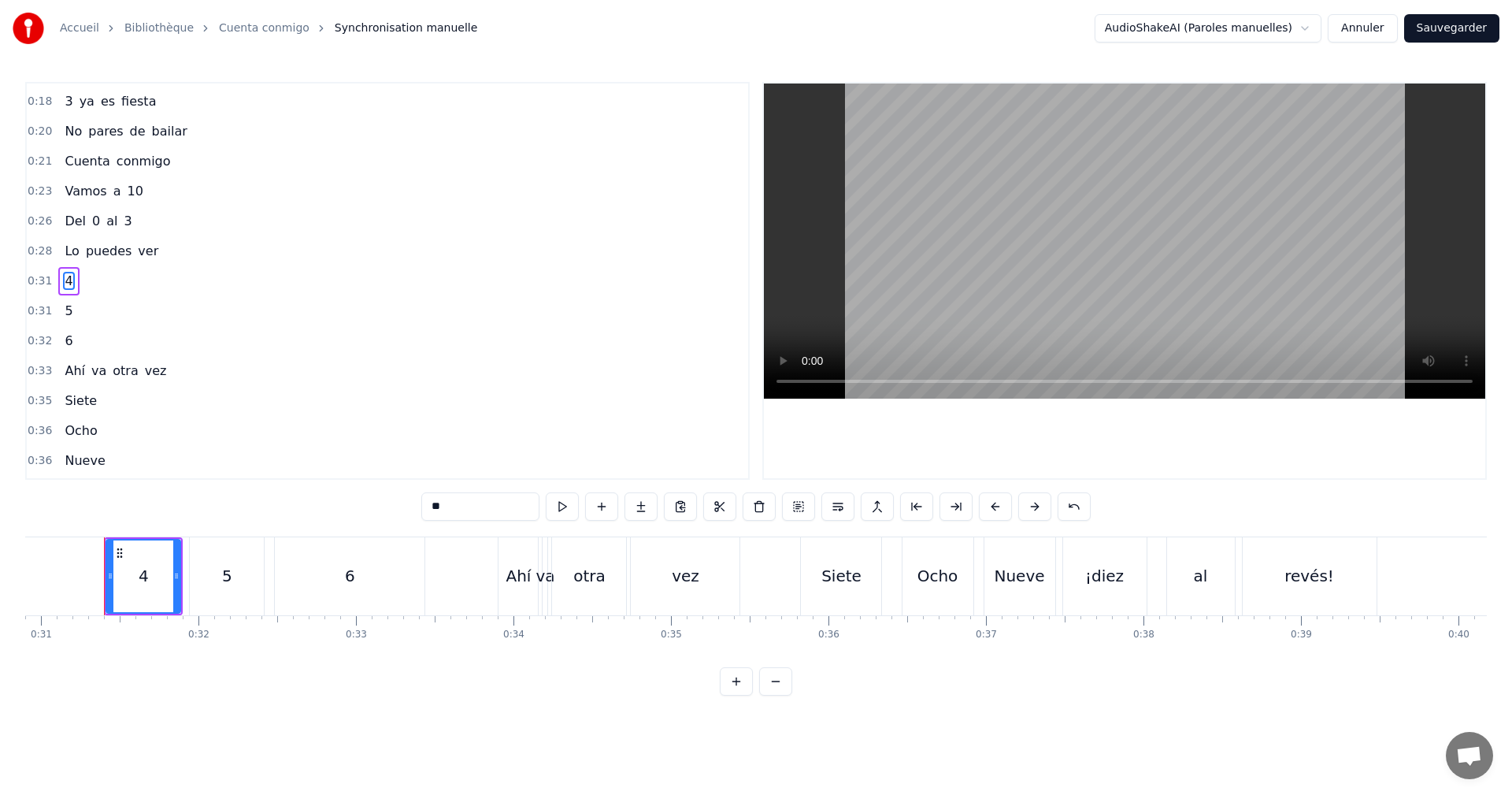
click at [64, 309] on span "5" at bounding box center [69, 311] width 11 height 18
click at [58, 348] on div "6" at bounding box center [68, 341] width 21 height 29
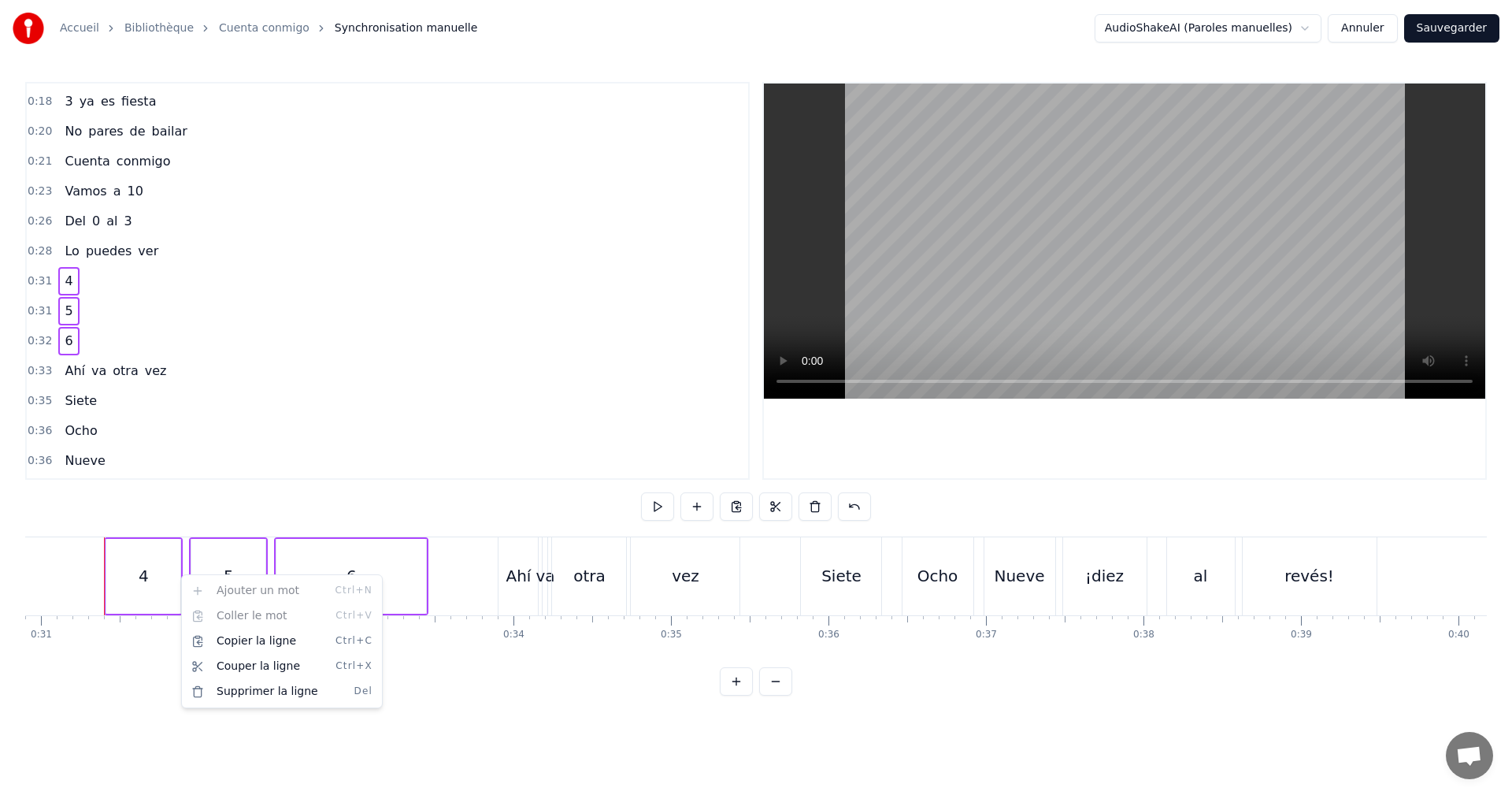
click at [58, 277] on div "4" at bounding box center [68, 281] width 21 height 29
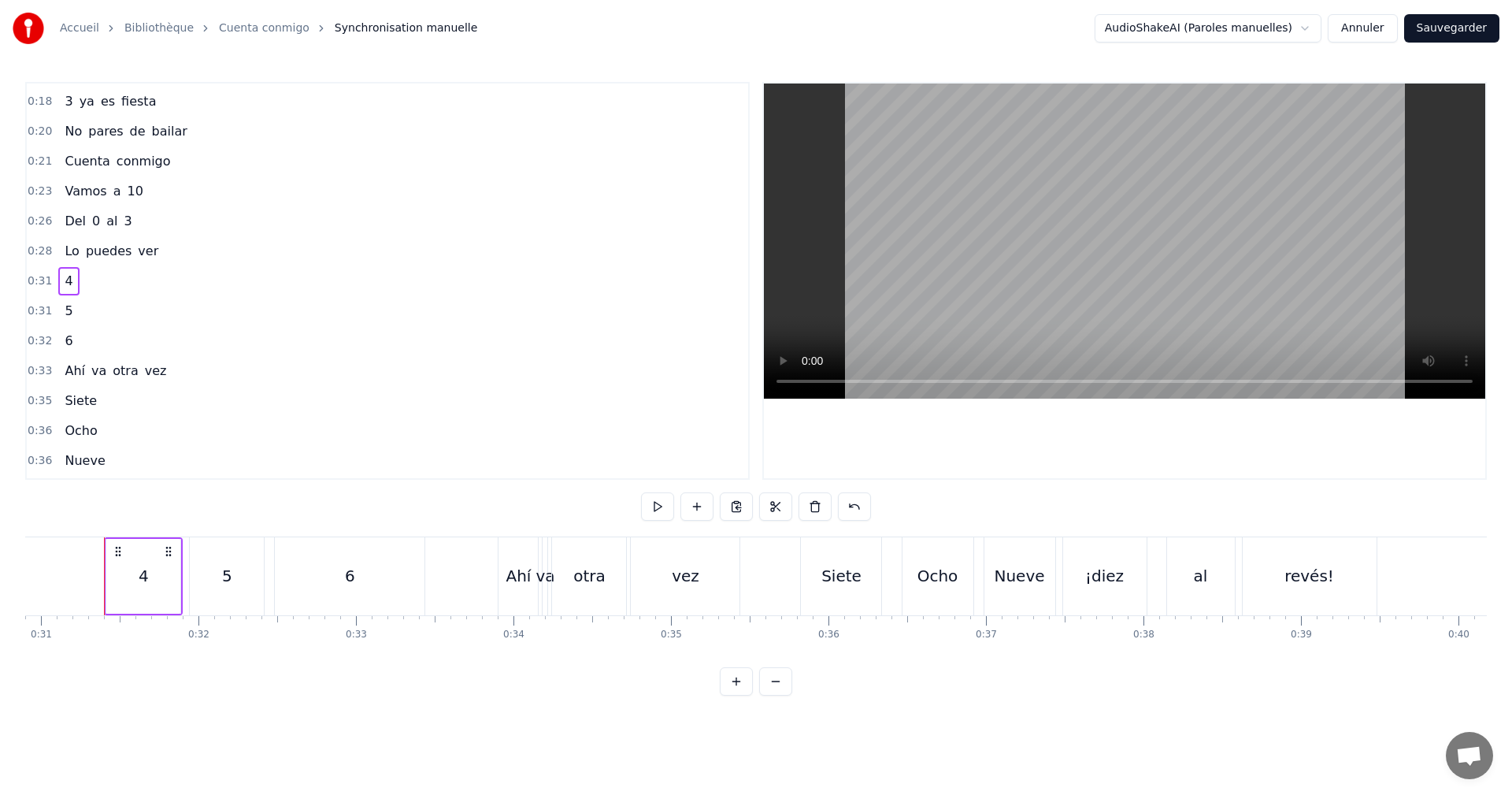
click at [58, 305] on div "5" at bounding box center [68, 311] width 21 height 29
click at [63, 280] on html "Accueil Bibliothèque Cuenta conmigo Synchronisation manuelle AudioShakeAI (Paro…" at bounding box center [756, 360] width 1512 height 721
click at [86, 292] on div "0:31 4" at bounding box center [388, 281] width 722 height 30
click at [71, 309] on div "5" at bounding box center [68, 311] width 21 height 29
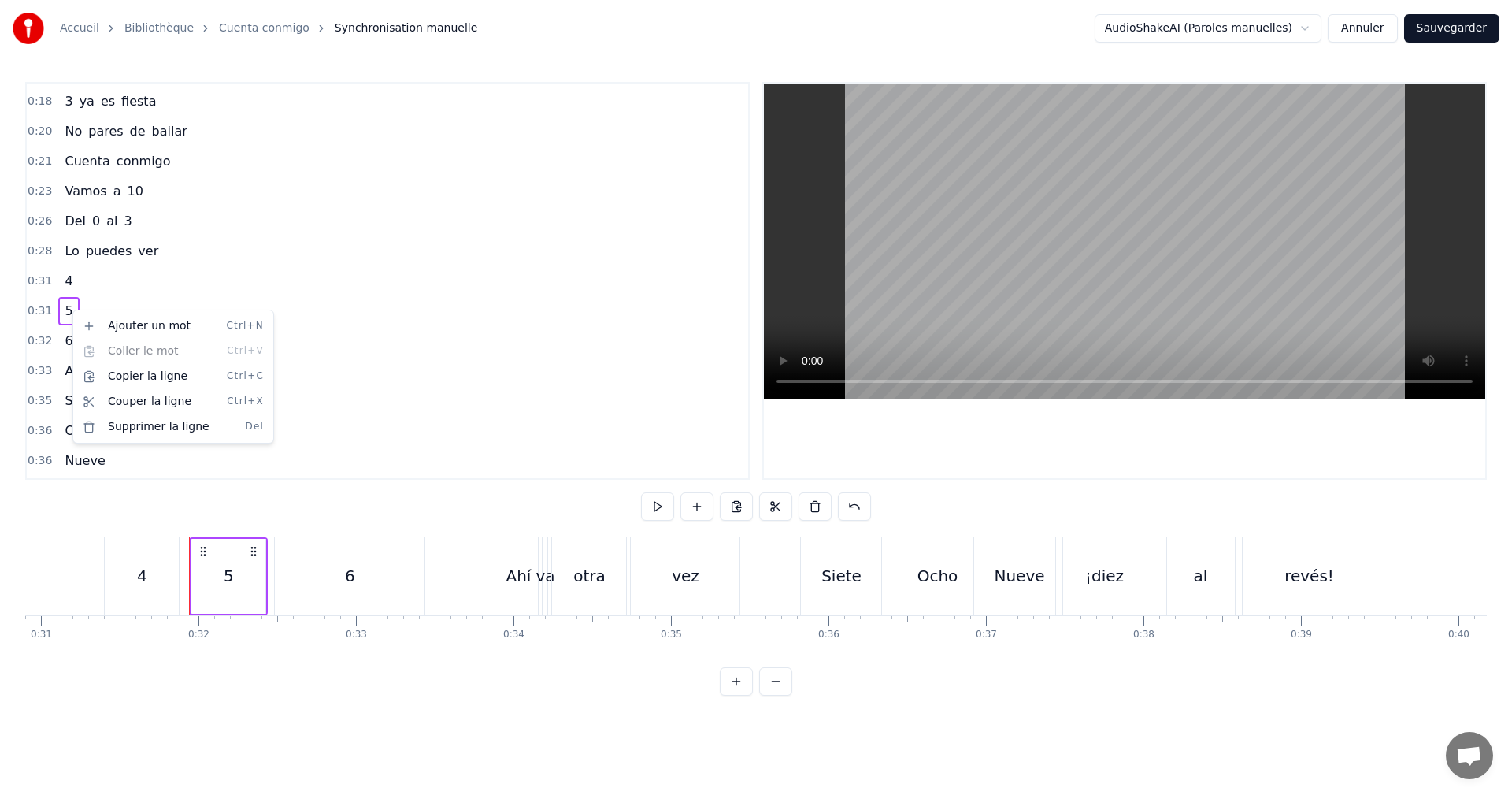
click at [62, 284] on html "Accueil Bibliothèque Cuenta conmigo Synchronisation manuelle AudioShakeAI (Paro…" at bounding box center [756, 360] width 1512 height 721
click at [63, 280] on span "4" at bounding box center [69, 280] width 11 height 18
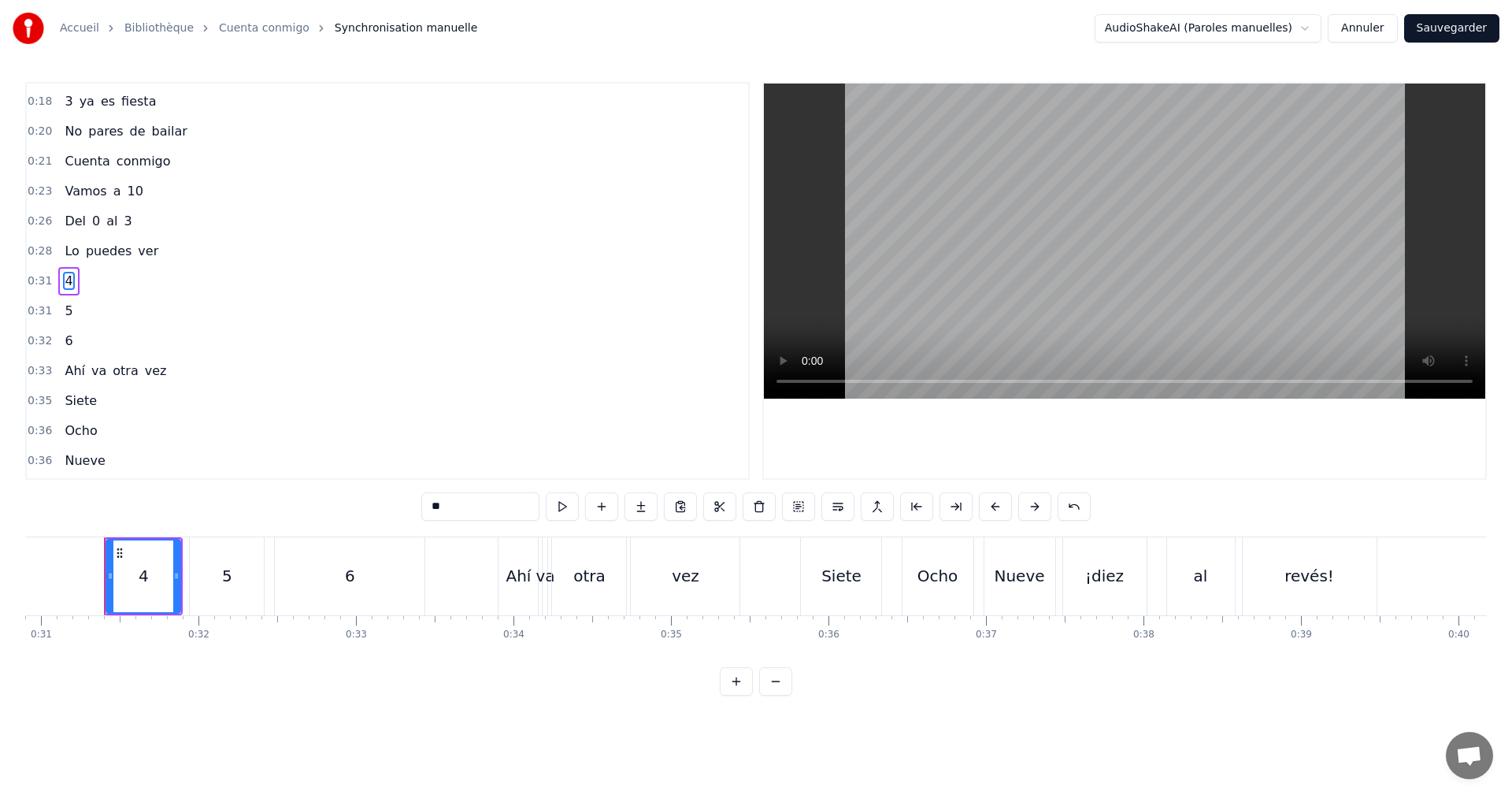
click at [68, 314] on span "5" at bounding box center [69, 311] width 11 height 18
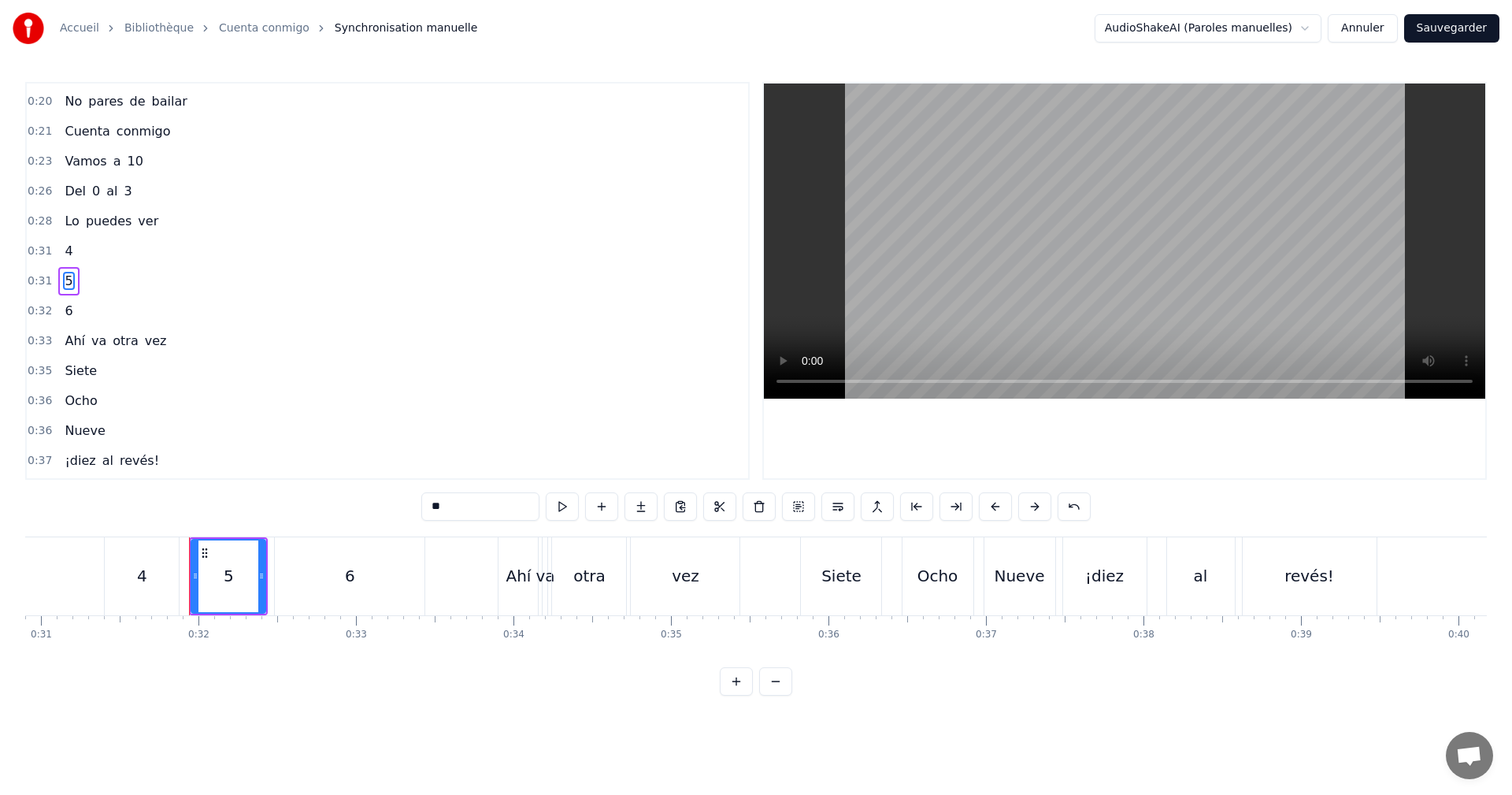
click at [67, 317] on span "6" at bounding box center [69, 311] width 11 height 18
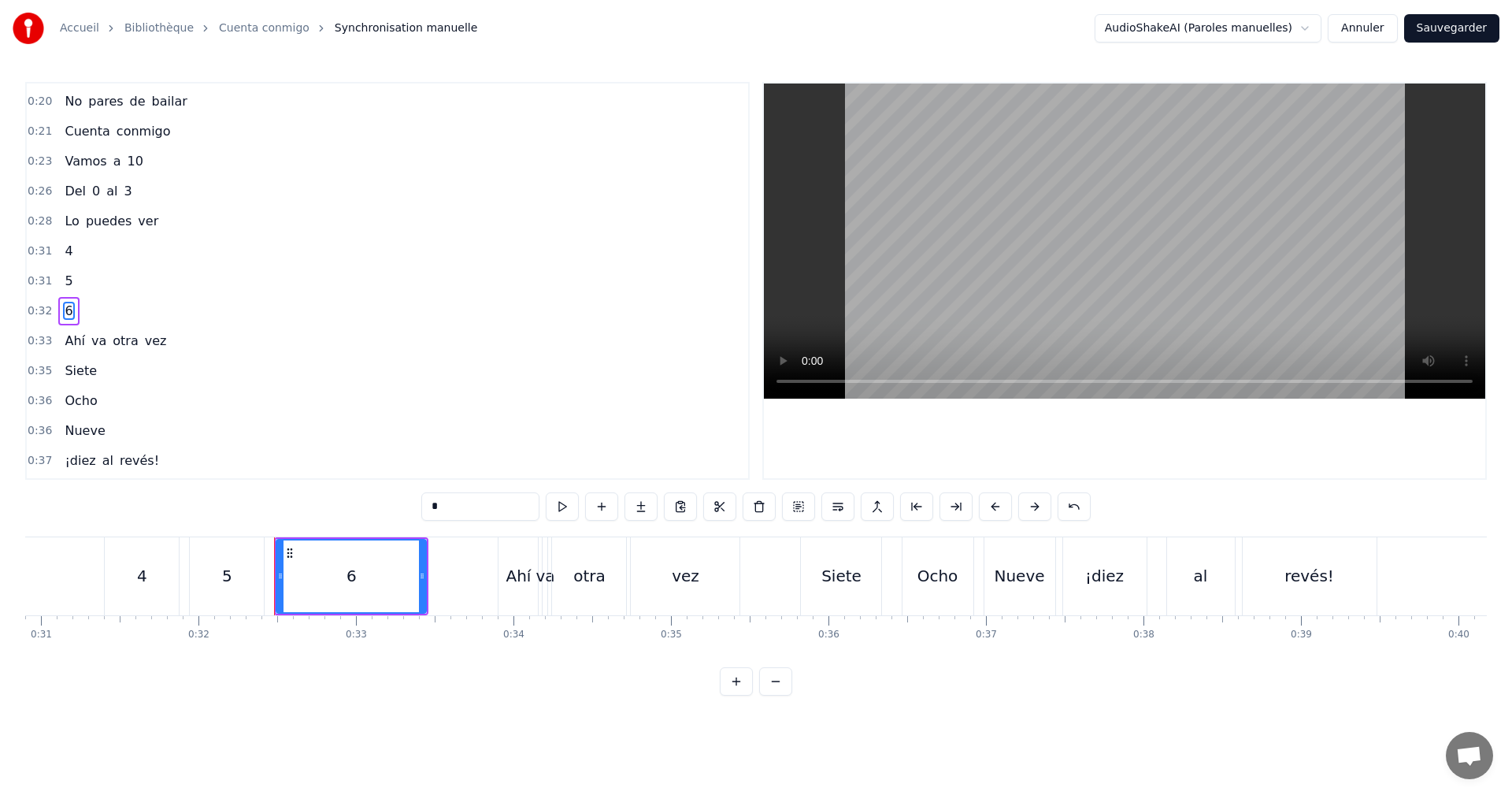
scroll to position [237, 0]
click at [63, 224] on span "4" at bounding box center [69, 221] width 11 height 18
type input "*"
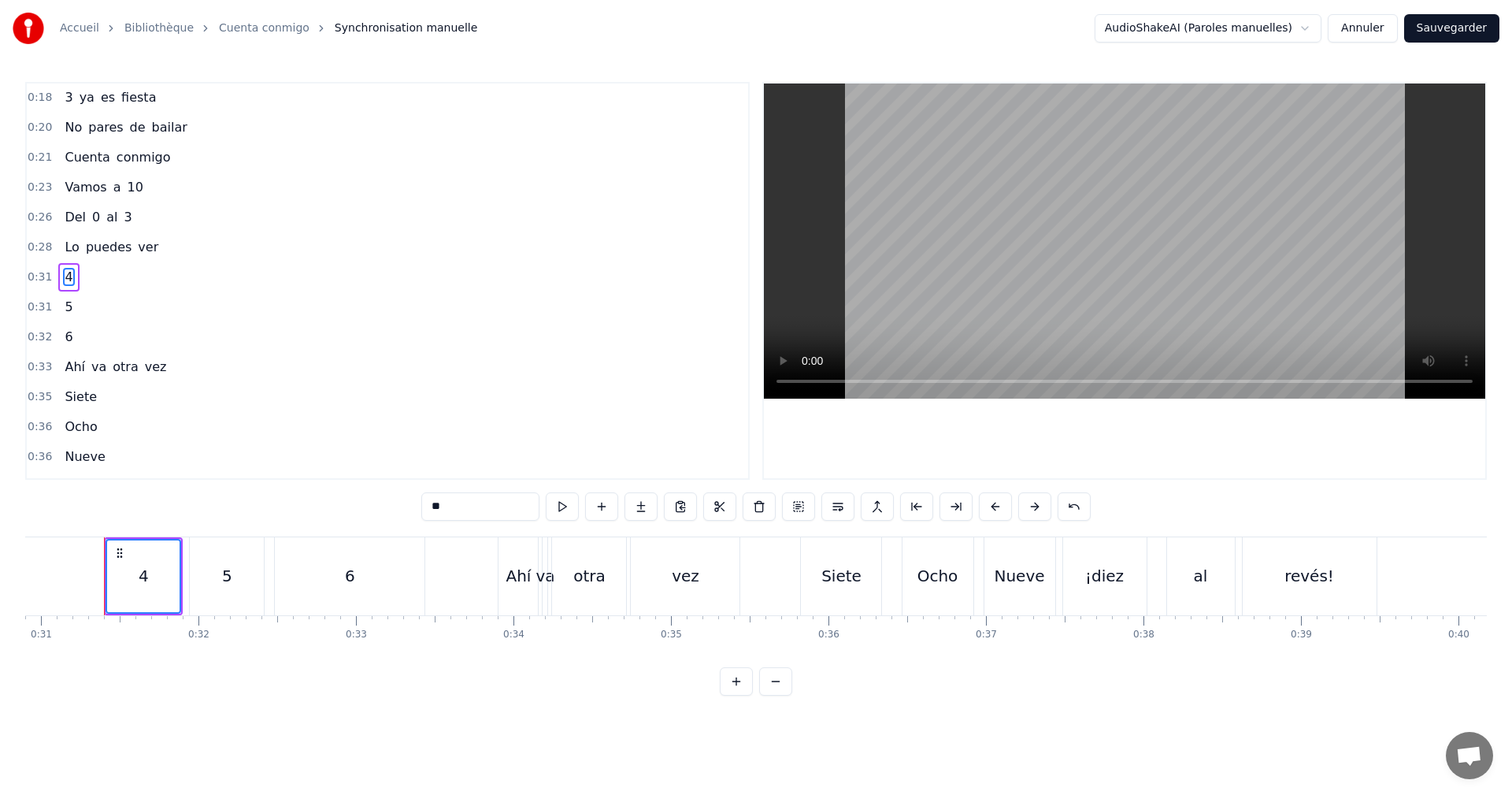
scroll to position [177, 0]
click at [68, 305] on span "5" at bounding box center [69, 311] width 11 height 18
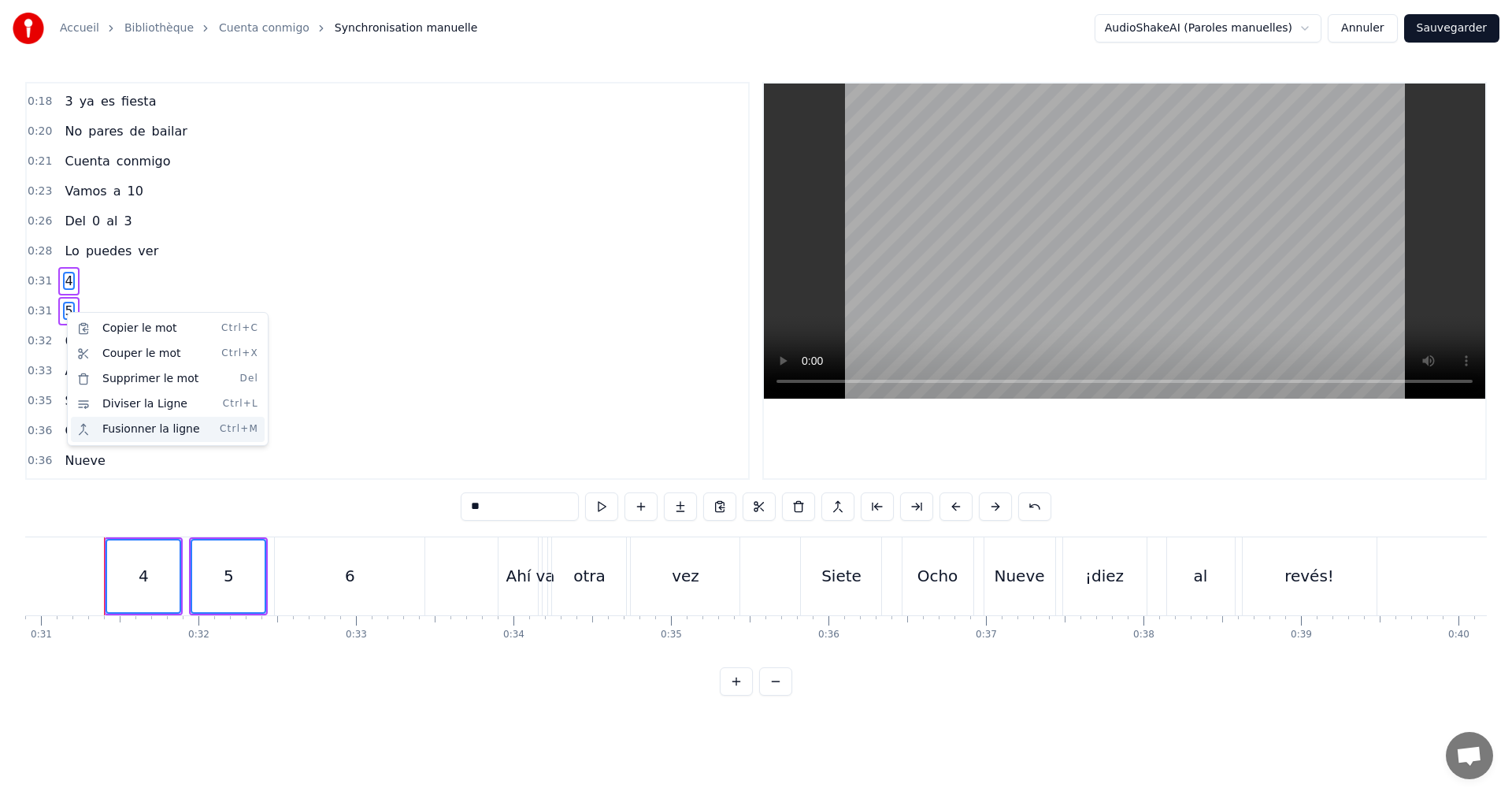
click at [141, 430] on div "Fusionner la ligne Ctrl+M" at bounding box center [167, 430] width 194 height 25
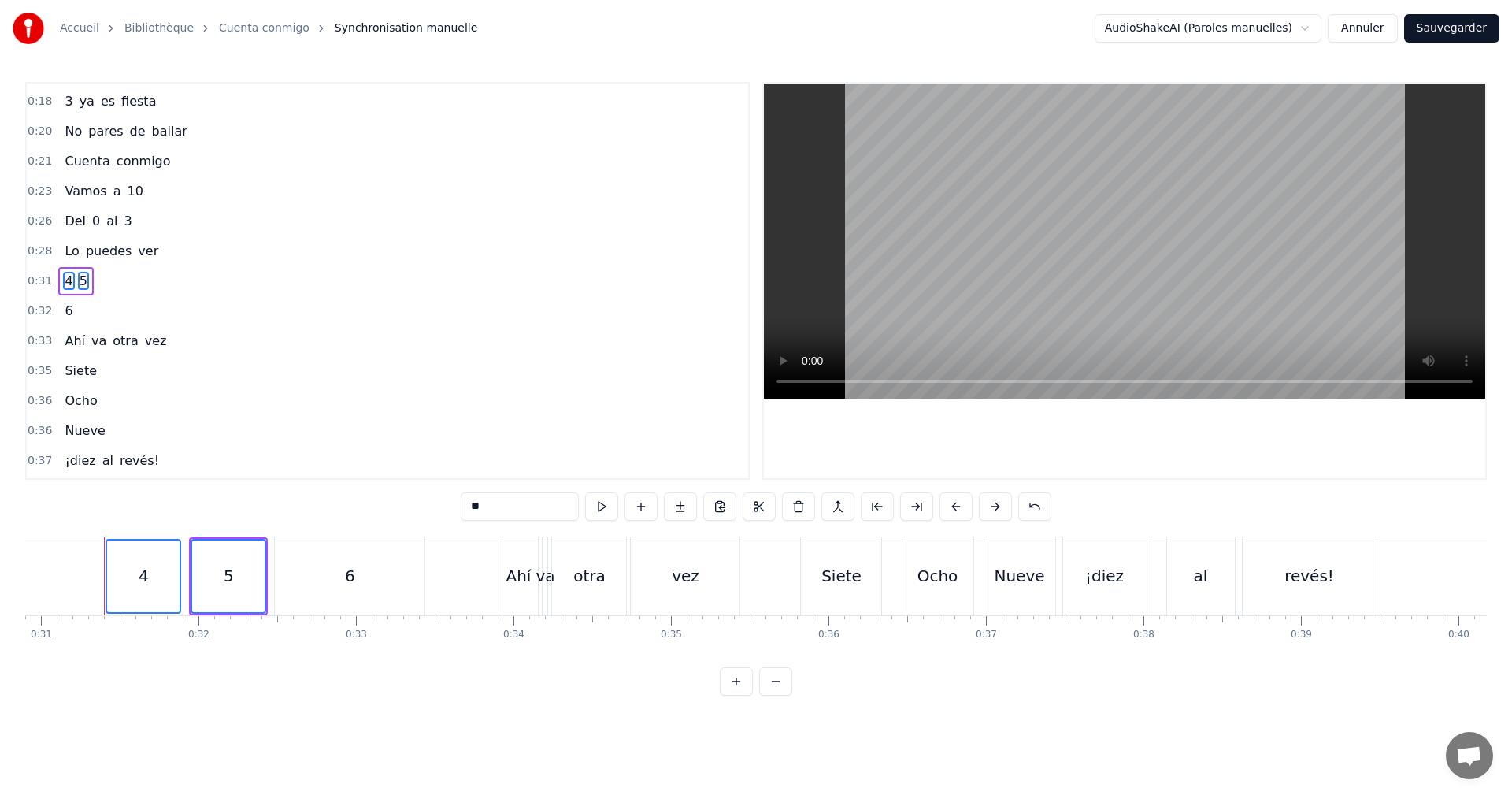
click at [63, 305] on span "6" at bounding box center [69, 311] width 11 height 18
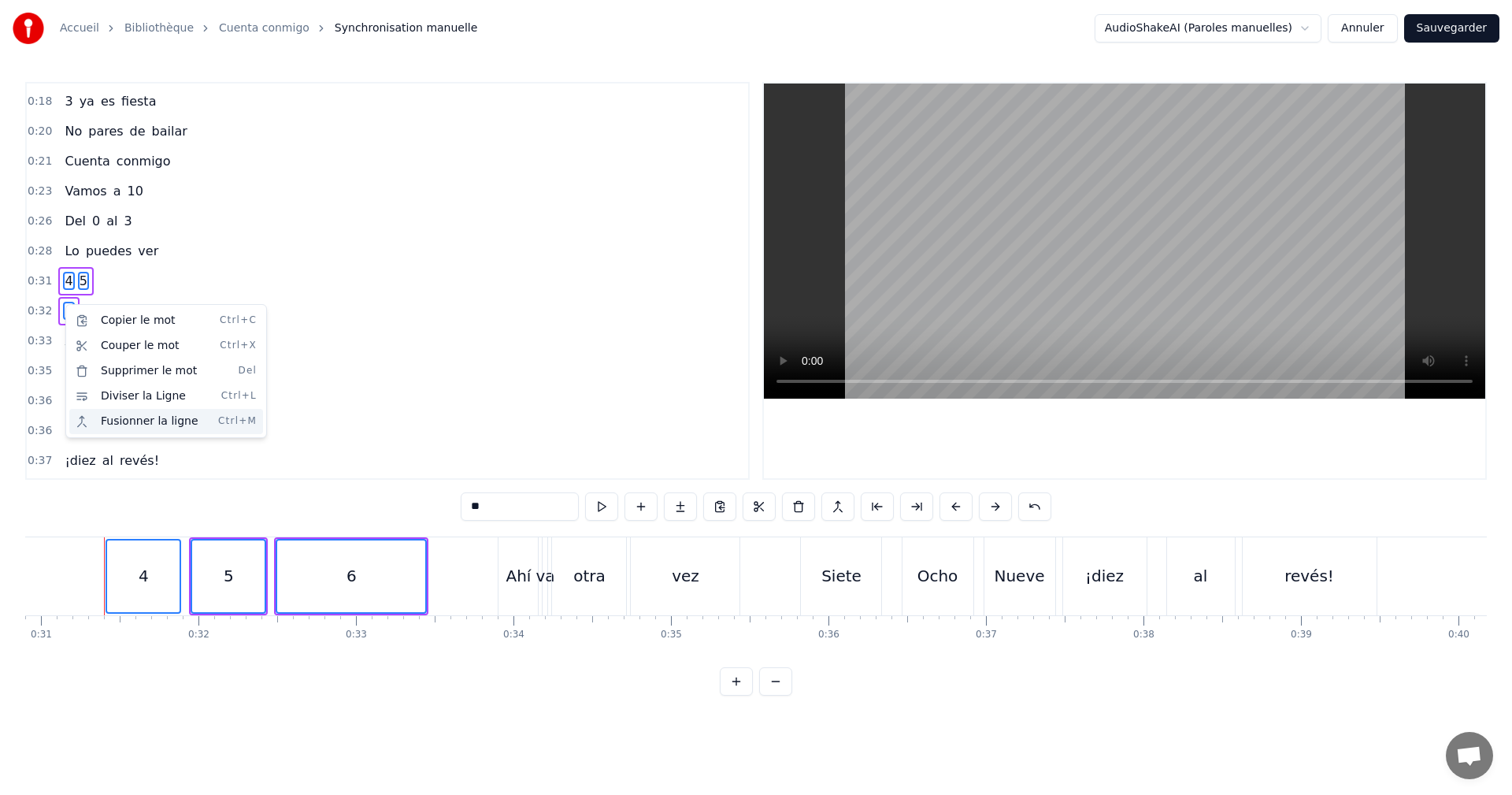
click at [147, 416] on div "Fusionner la ligne Ctrl+M" at bounding box center [166, 422] width 194 height 25
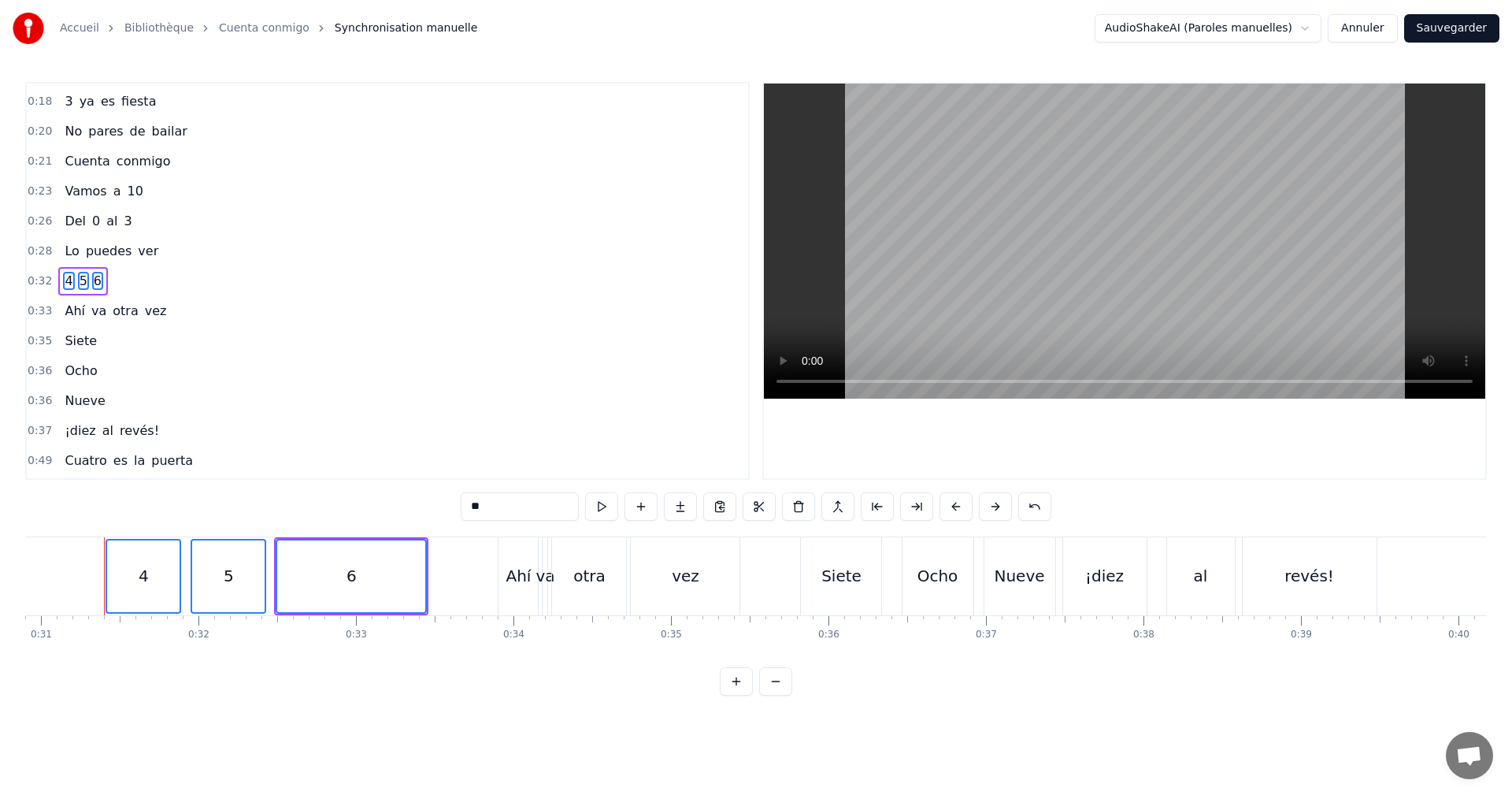
click at [171, 284] on div "0:32 4 5 6" at bounding box center [388, 281] width 722 height 30
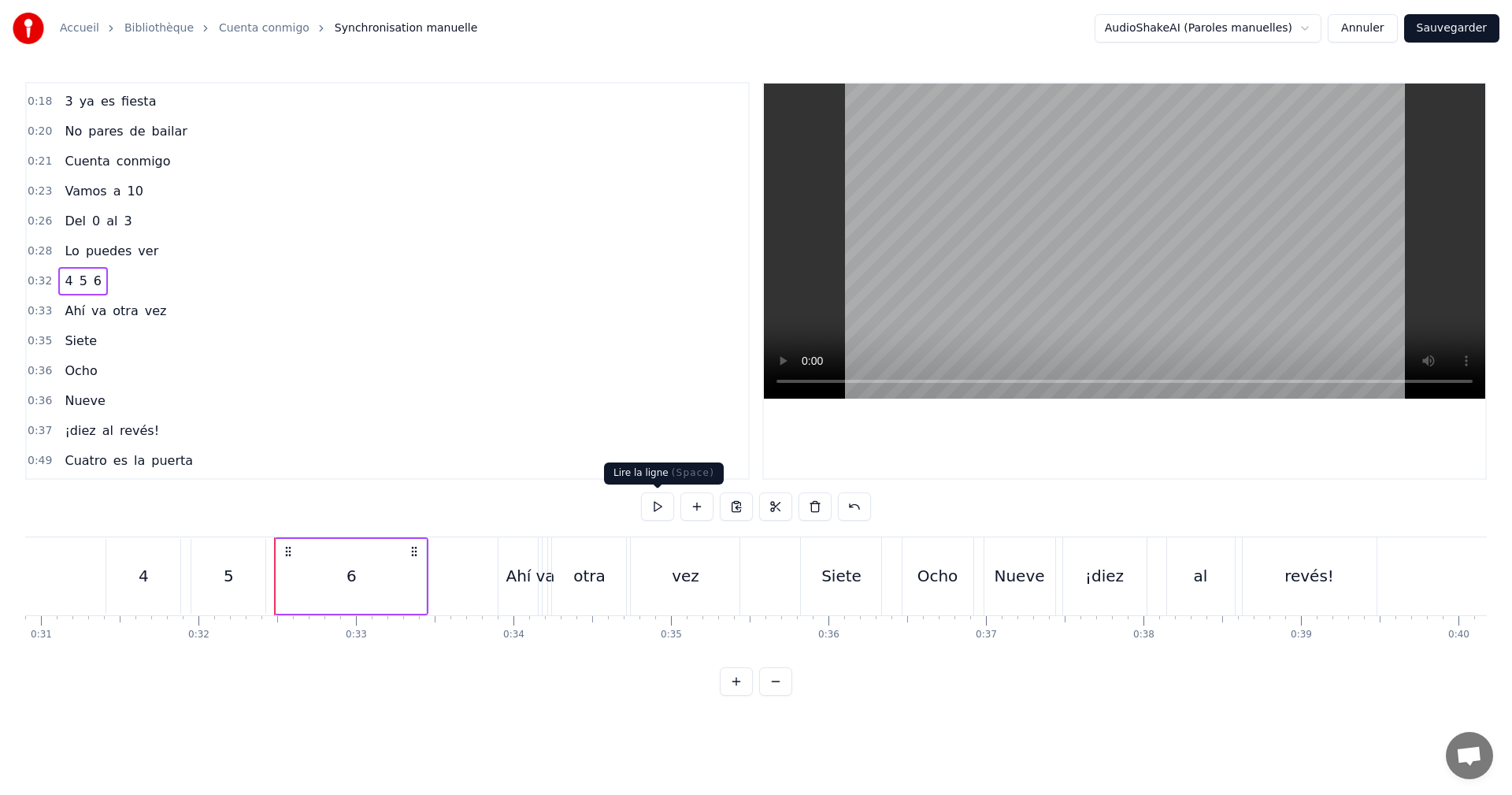
click at [648, 504] on button at bounding box center [657, 506] width 33 height 29
click at [656, 509] on button at bounding box center [657, 506] width 33 height 29
click at [170, 284] on div "0:32 4 5 6" at bounding box center [388, 281] width 722 height 30
click at [664, 505] on button at bounding box center [657, 506] width 33 height 29
click at [176, 305] on div "0:33 Ahí va otra vez" at bounding box center [388, 312] width 722 height 30
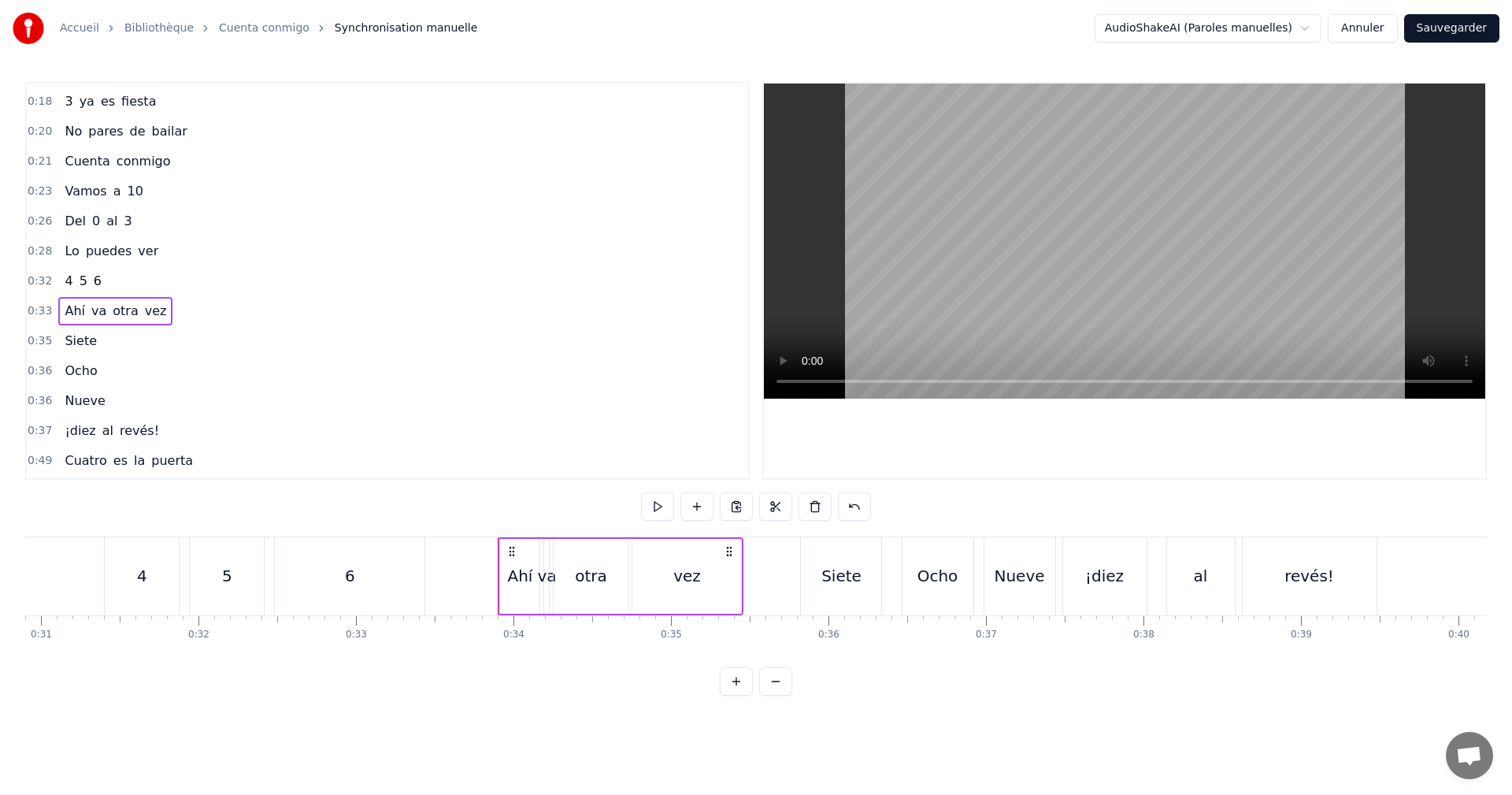
click at [103, 277] on div "0:32 4 5 6" at bounding box center [388, 281] width 722 height 30
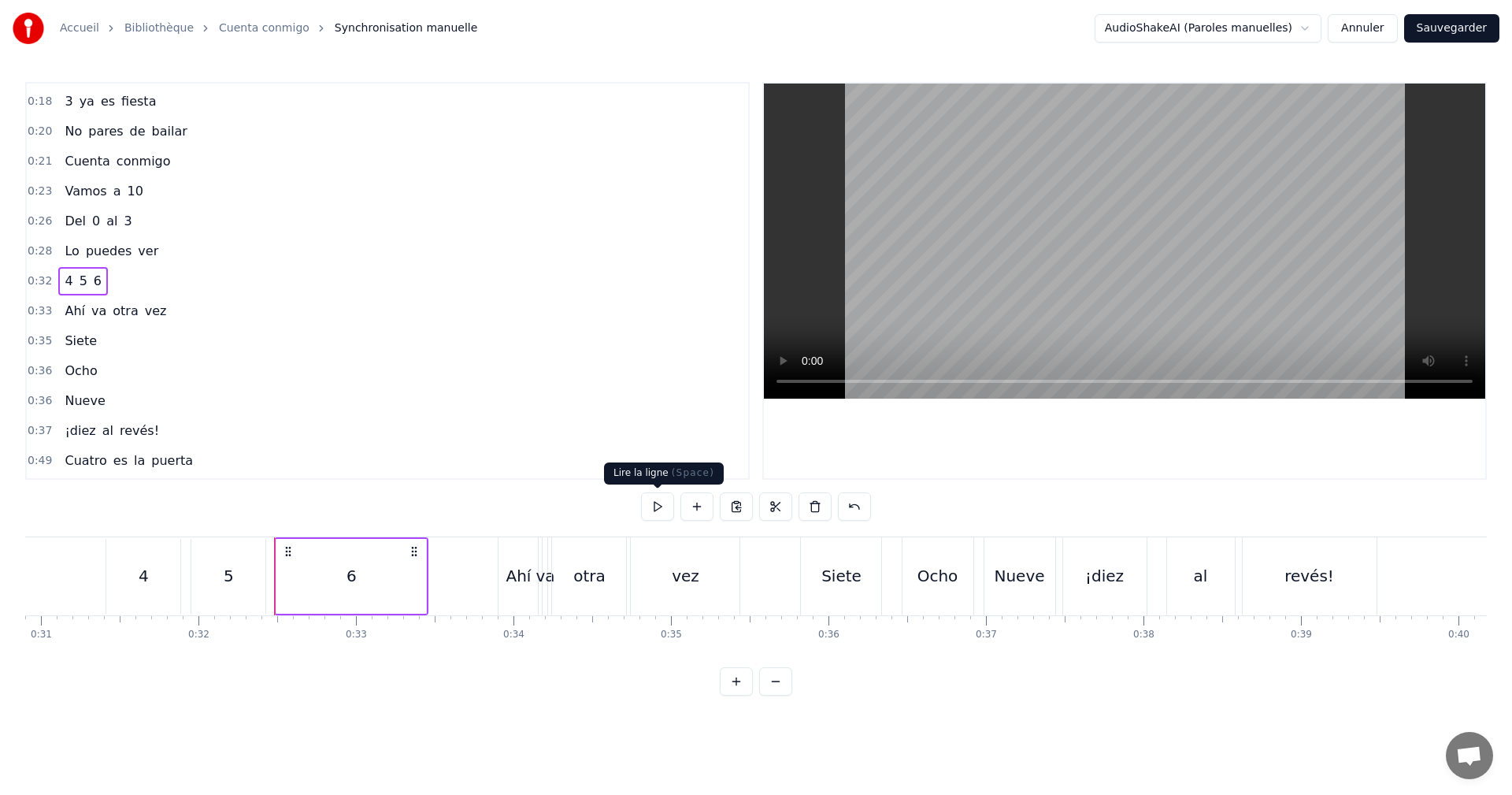
click at [653, 512] on button at bounding box center [657, 506] width 33 height 29
click at [138, 590] on div "4" at bounding box center [143, 576] width 74 height 75
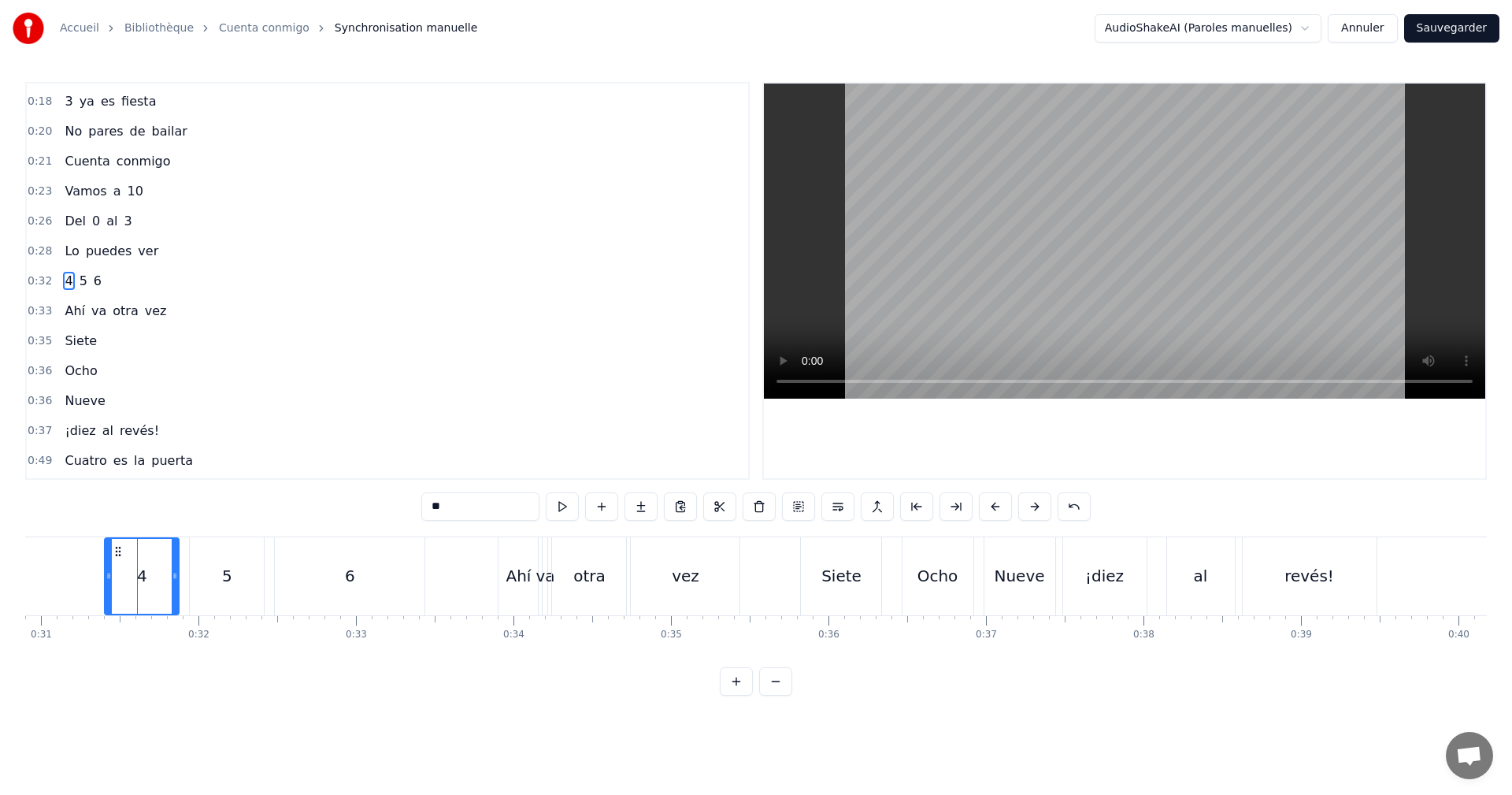
click at [101, 277] on div "0:32 4 5 6" at bounding box center [388, 281] width 722 height 30
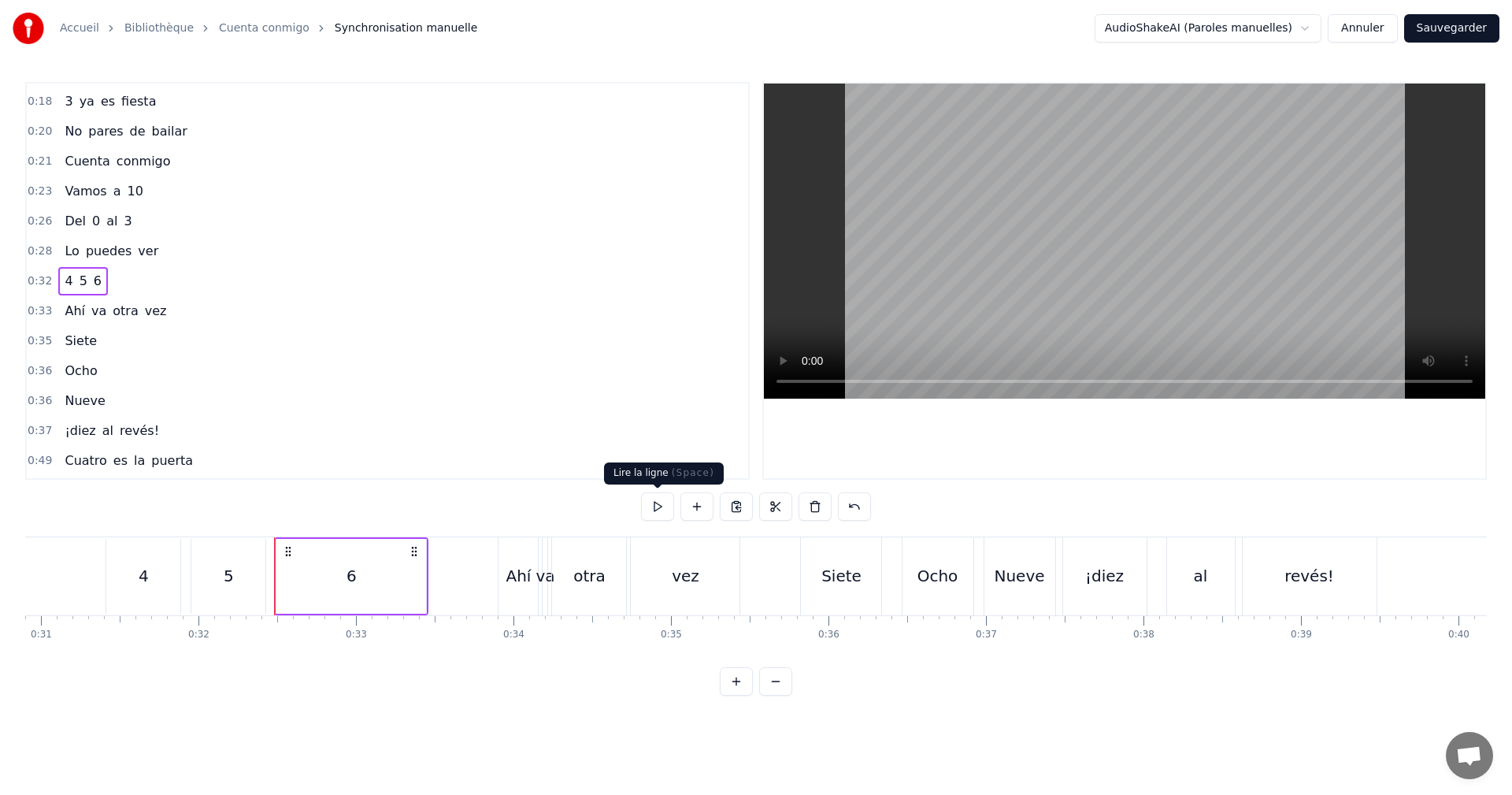
click at [657, 505] on button at bounding box center [657, 506] width 33 height 29
click at [276, 580] on div "4 5 6" at bounding box center [351, 575] width 155 height 78
click at [278, 581] on div "6" at bounding box center [352, 576] width 150 height 75
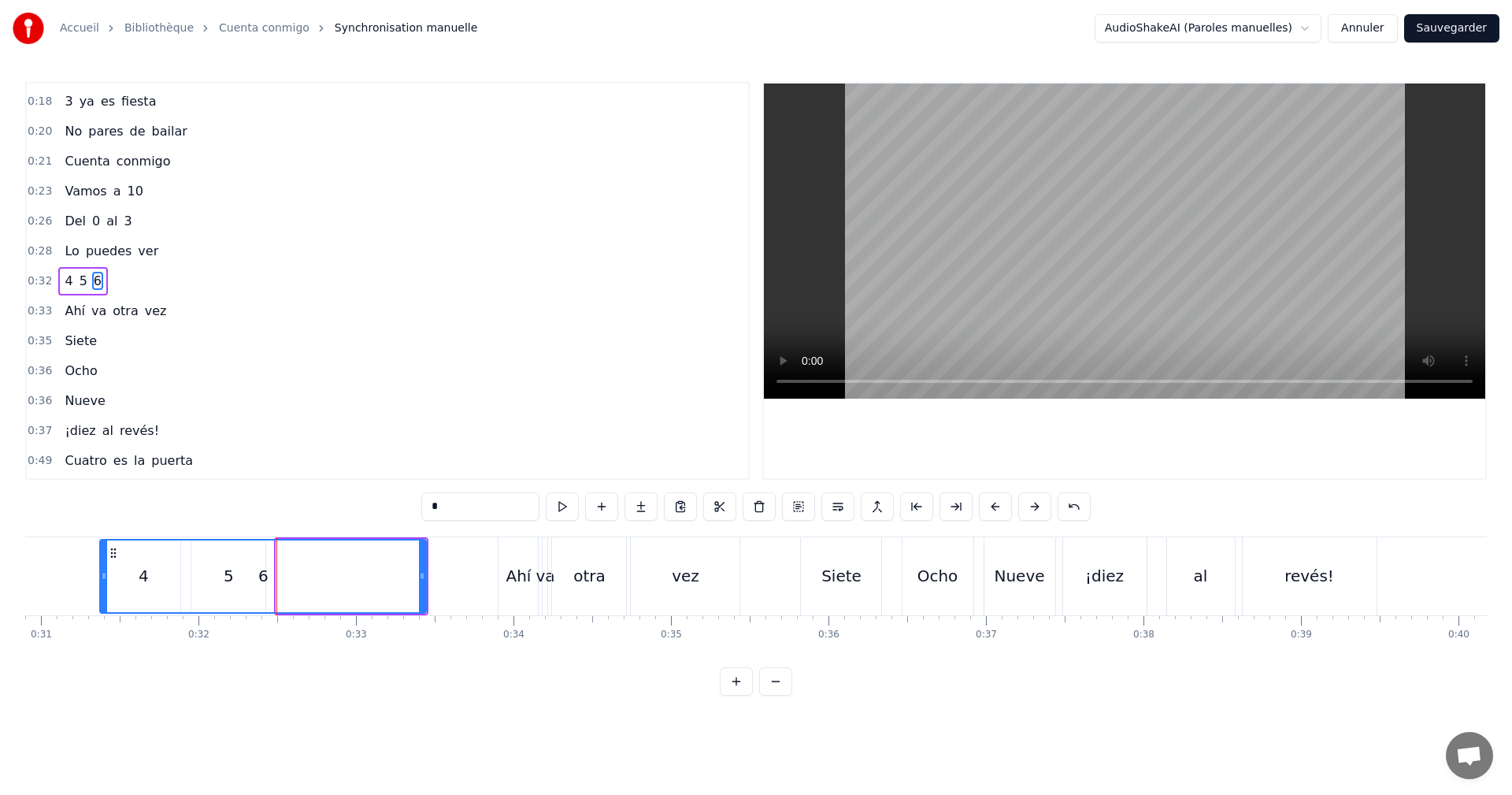
drag, startPoint x: 280, startPoint y: 583, endPoint x: 104, endPoint y: 566, distance: 176.8
click at [104, 566] on div at bounding box center [104, 576] width 6 height 71
click at [561, 510] on button at bounding box center [562, 506] width 33 height 29
drag, startPoint x: 61, startPoint y: 280, endPoint x: 76, endPoint y: 319, distance: 41.8
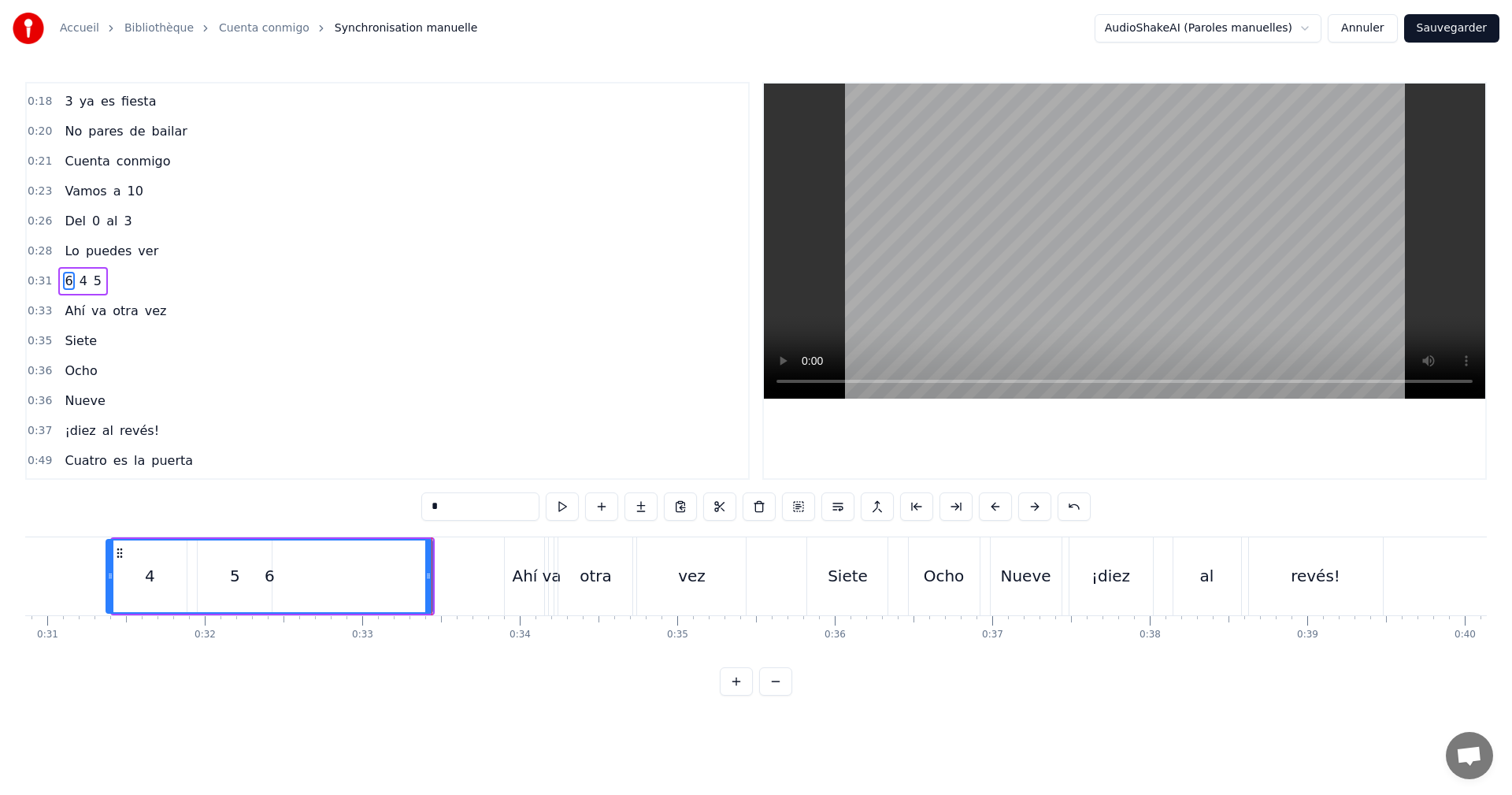
click at [78, 292] on div "6 4 5" at bounding box center [83, 281] width 50 height 29
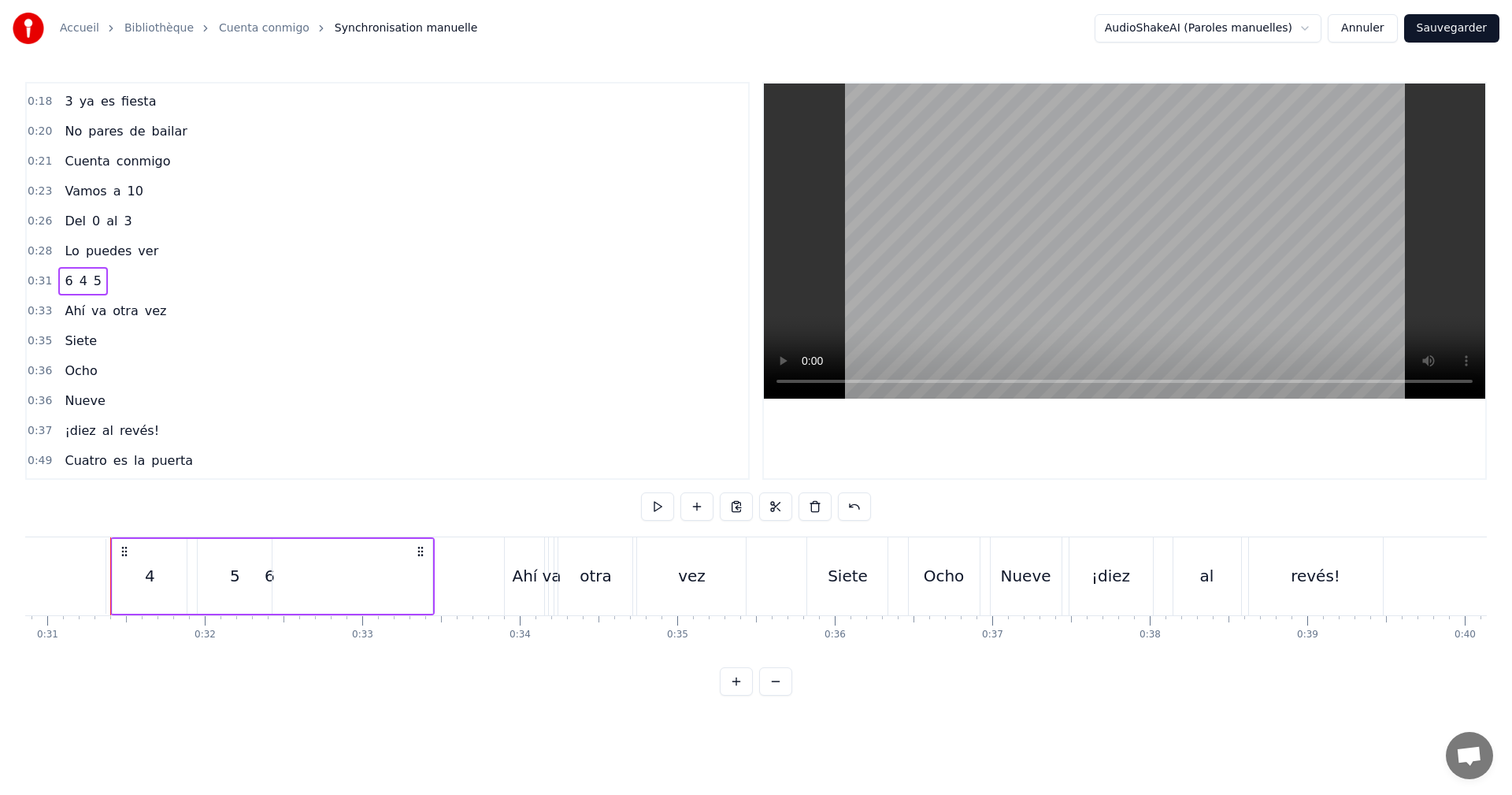
click at [263, 582] on div "5" at bounding box center [234, 576] width 74 height 75
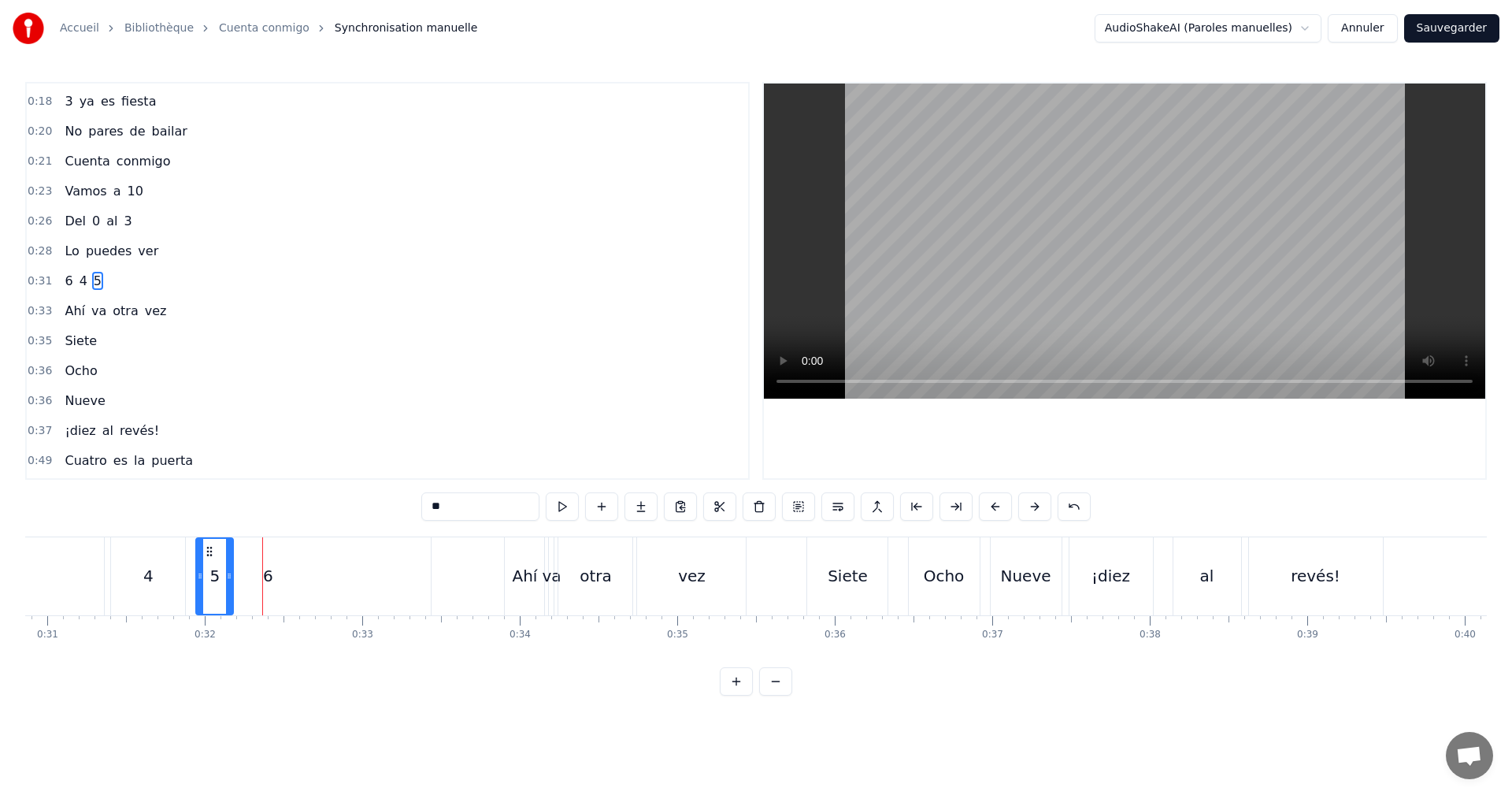
drag, startPoint x: 269, startPoint y: 590, endPoint x: 277, endPoint y: 584, distance: 10.0
click at [233, 577] on div "5" at bounding box center [214, 575] width 38 height 78
click at [277, 581] on div "6" at bounding box center [267, 575] width 326 height 78
type input "*"
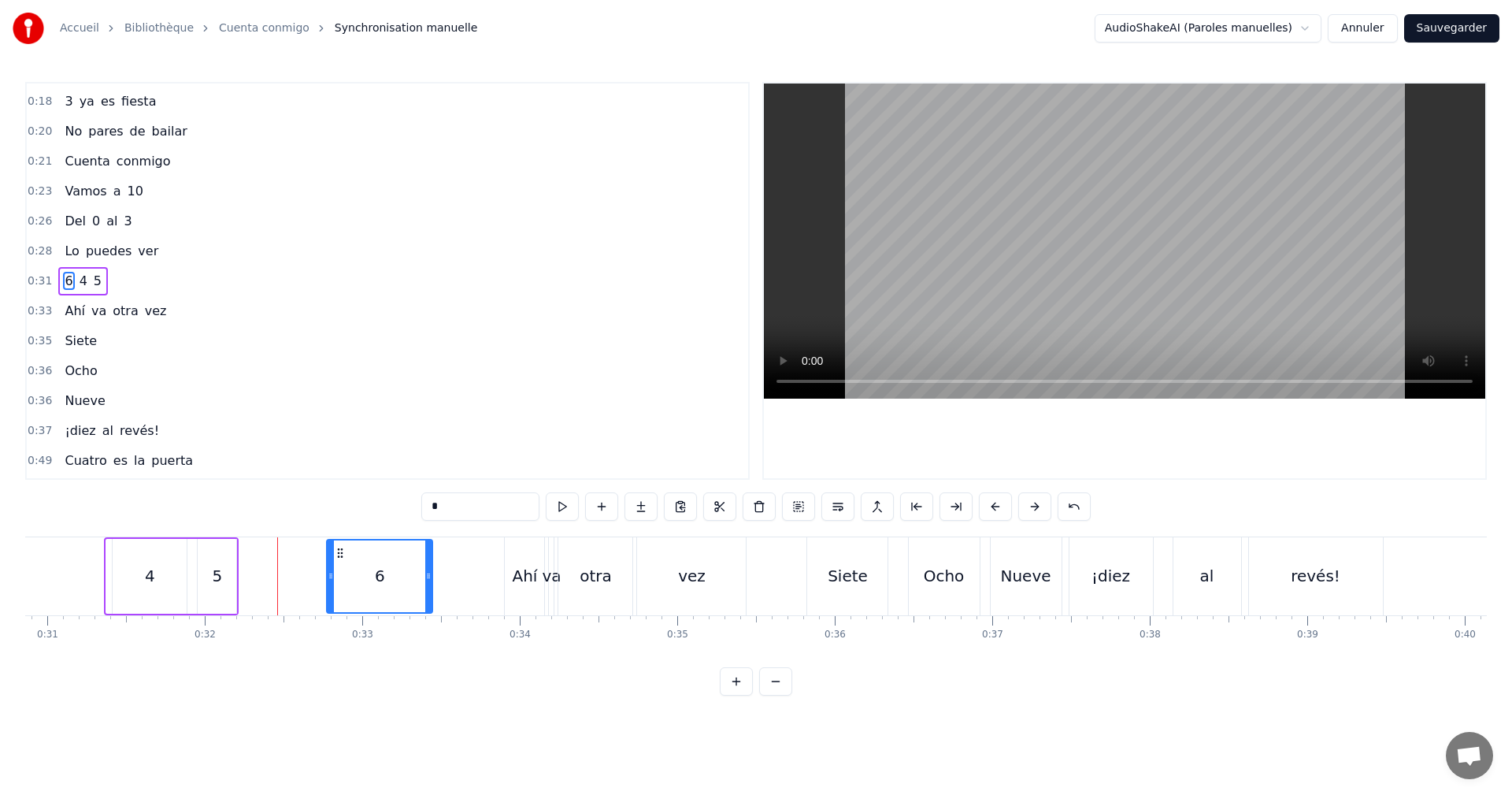
drag, startPoint x: 111, startPoint y: 579, endPoint x: 332, endPoint y: 582, distance: 221.0
click at [462, 585] on div "4 5 6" at bounding box center [394, 575] width 135 height 78
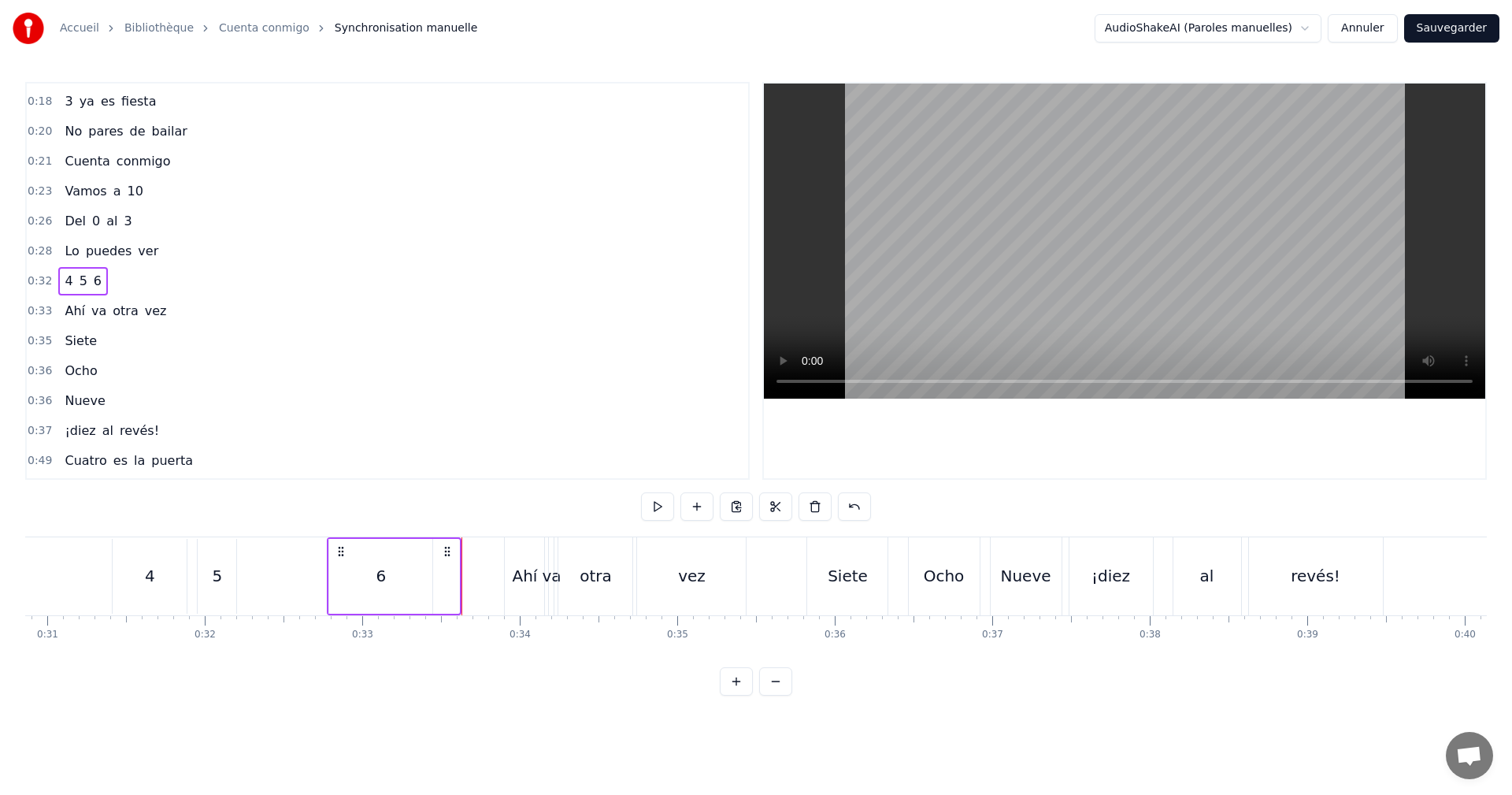
click at [69, 266] on div "0:32 4 5 6" at bounding box center [388, 281] width 722 height 30
click at [121, 568] on div "4" at bounding box center [147, 575] width 74 height 78
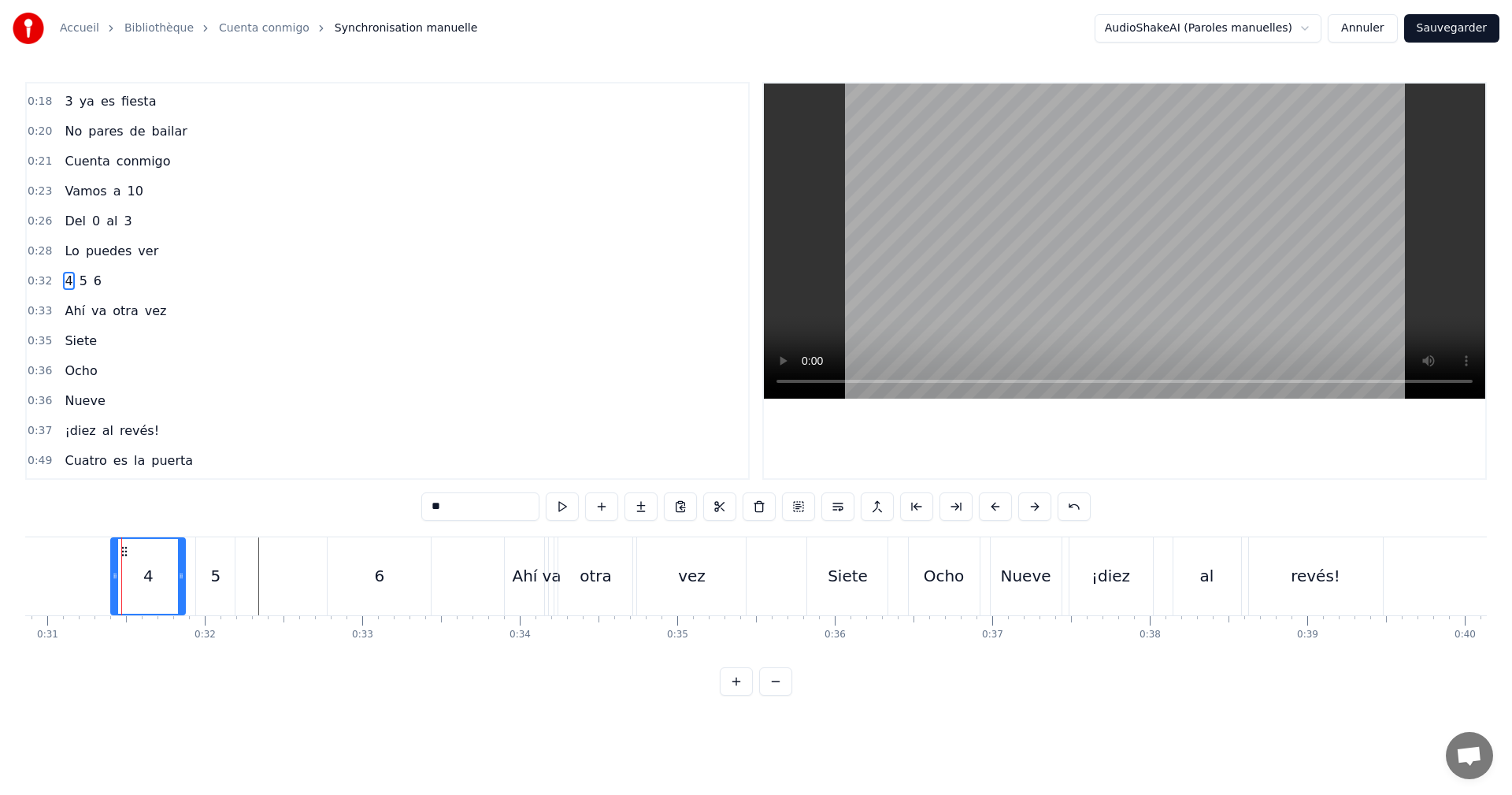
click at [219, 589] on div "5" at bounding box center [215, 575] width 38 height 78
type input "*"
click at [104, 286] on div "0:32 4 5 6" at bounding box center [388, 281] width 722 height 30
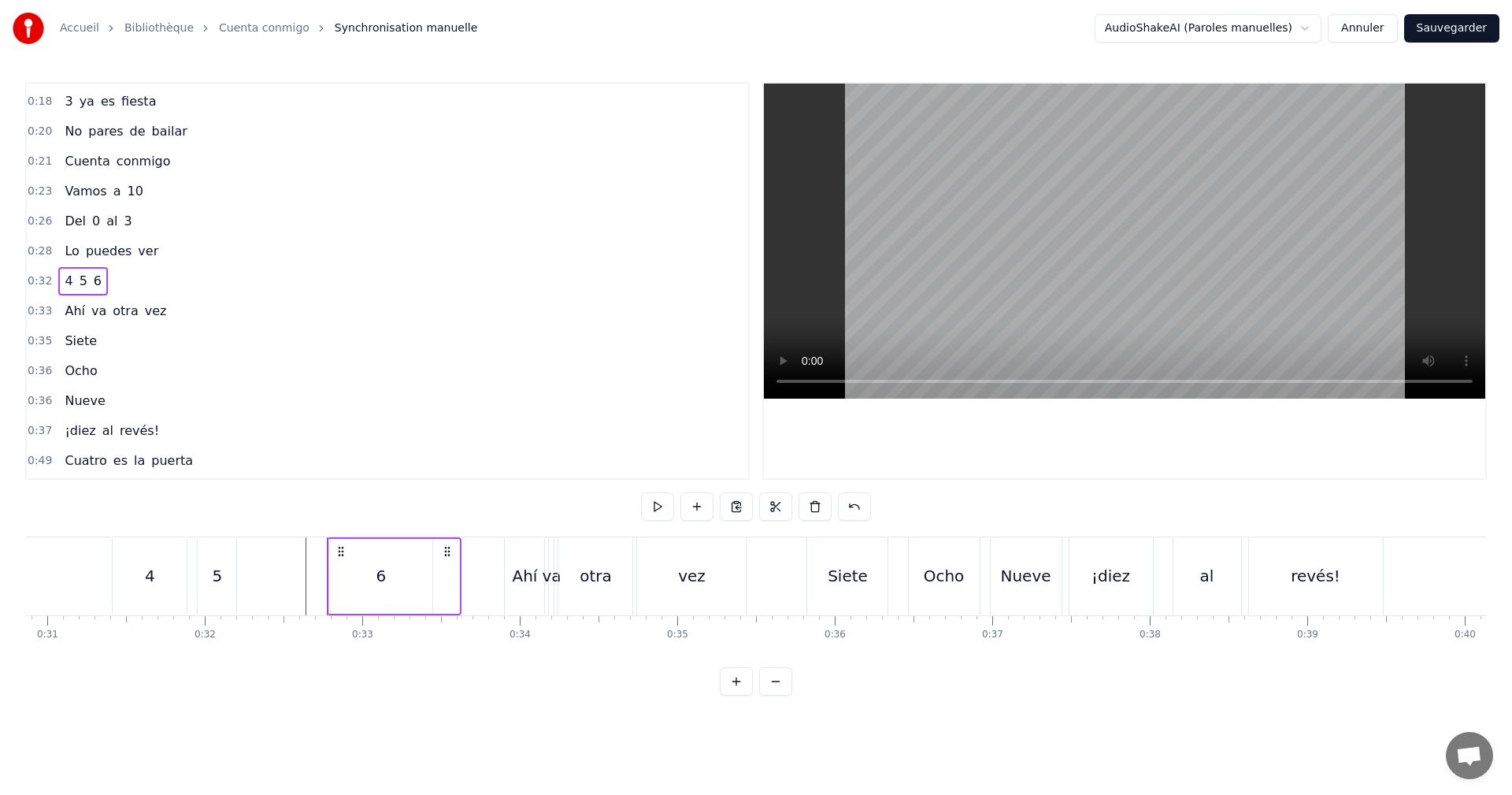
click at [96, 270] on div "4 5 6" at bounding box center [83, 281] width 50 height 29
click at [447, 554] on icon at bounding box center [447, 551] width 13 height 13
drag, startPoint x: 221, startPoint y: 576, endPoint x: 296, endPoint y: 578, distance: 75.0
click at [302, 578] on div "4 5 6" at bounding box center [271, 575] width 324 height 78
click at [221, 576] on div "5" at bounding box center [217, 575] width 10 height 23
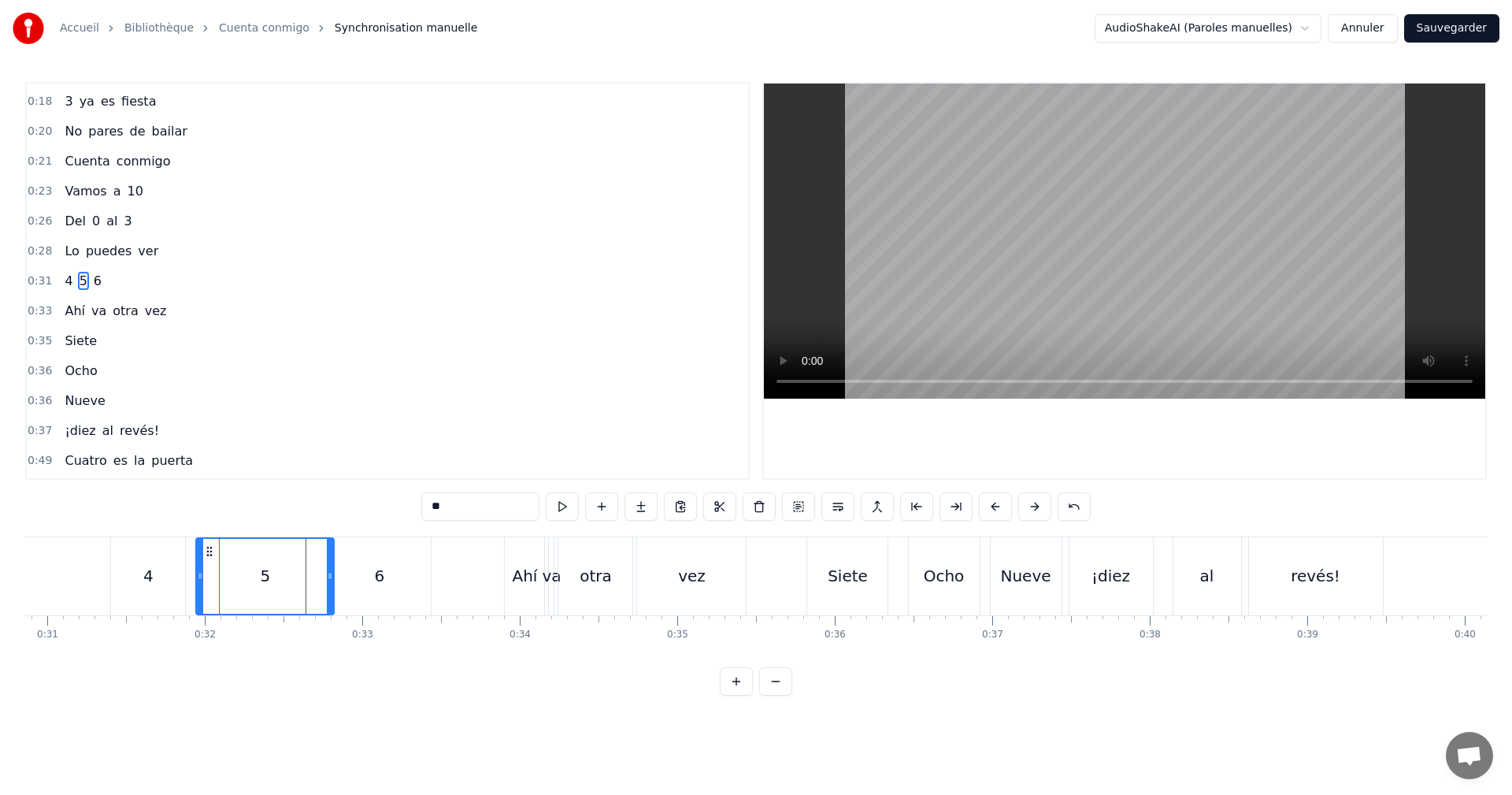
drag, startPoint x: 229, startPoint y: 574, endPoint x: 328, endPoint y: 576, distance: 99.0
click at [328, 576] on icon at bounding box center [330, 576] width 6 height 13
drag, startPoint x: 196, startPoint y: 570, endPoint x: 218, endPoint y: 572, distance: 22.1
click at [253, 565] on div "5" at bounding box center [265, 575] width 139 height 78
drag, startPoint x: 200, startPoint y: 578, endPoint x: 318, endPoint y: 570, distance: 118.3
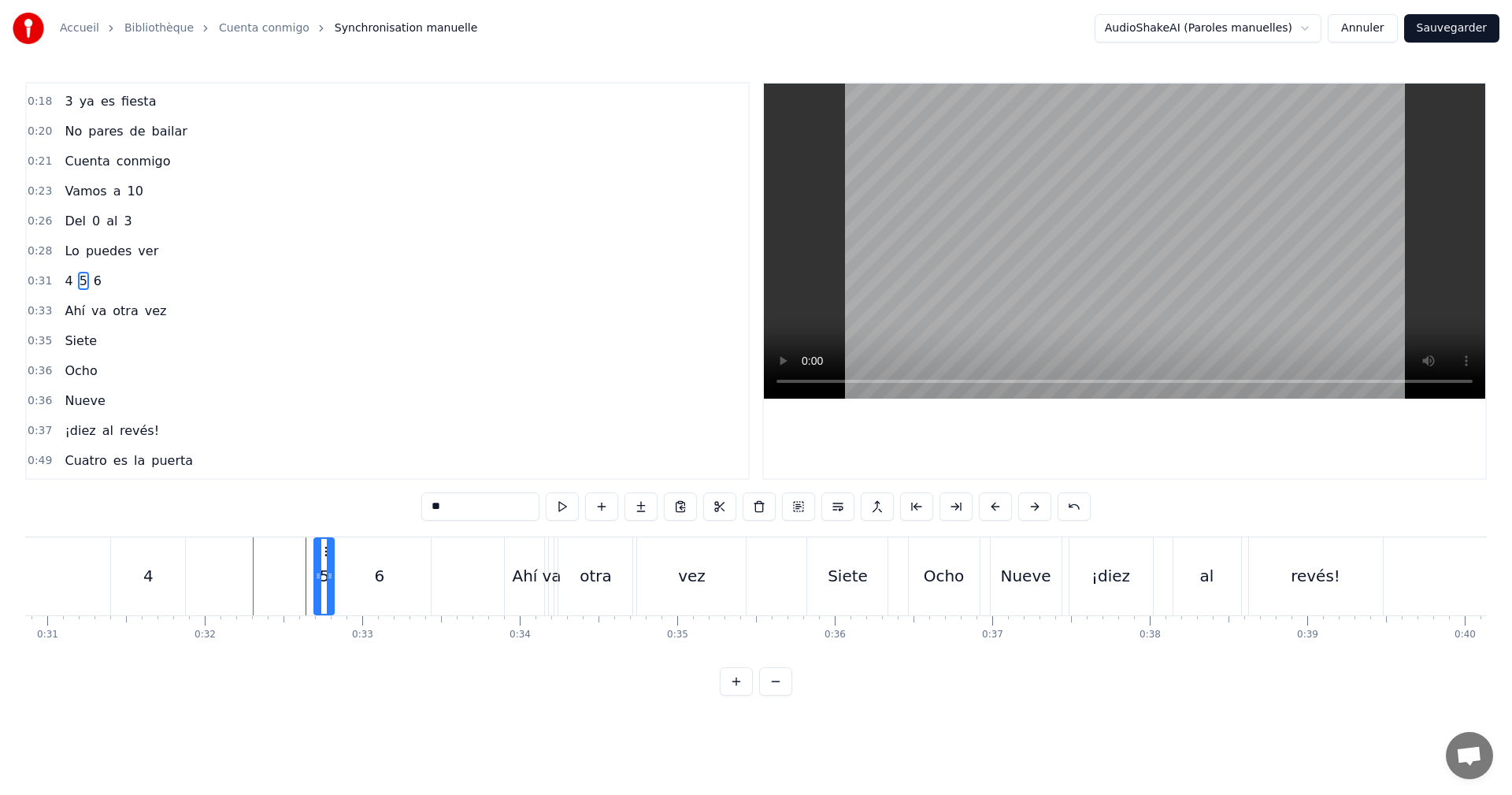
click at [318, 570] on icon at bounding box center [318, 576] width 6 height 13
click at [304, 570] on div "4 5 6" at bounding box center [271, 575] width 324 height 78
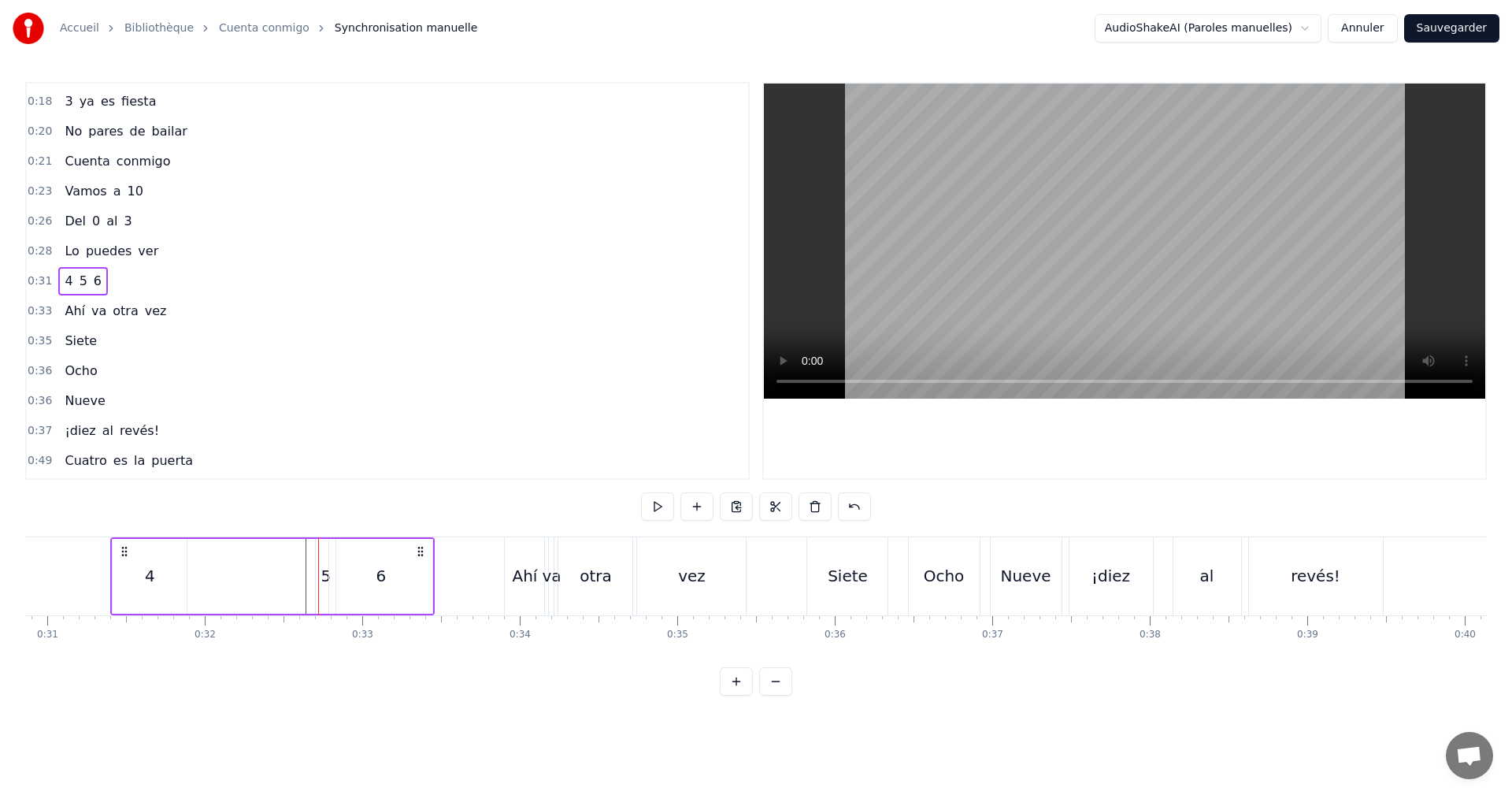
click at [404, 574] on div "6" at bounding box center [381, 576] width 104 height 75
drag, startPoint x: 333, startPoint y: 590, endPoint x: 388, endPoint y: 582, distance: 55.6
click at [388, 582] on div at bounding box center [387, 576] width 6 height 71
click at [330, 575] on div "5" at bounding box center [326, 575] width 10 height 23
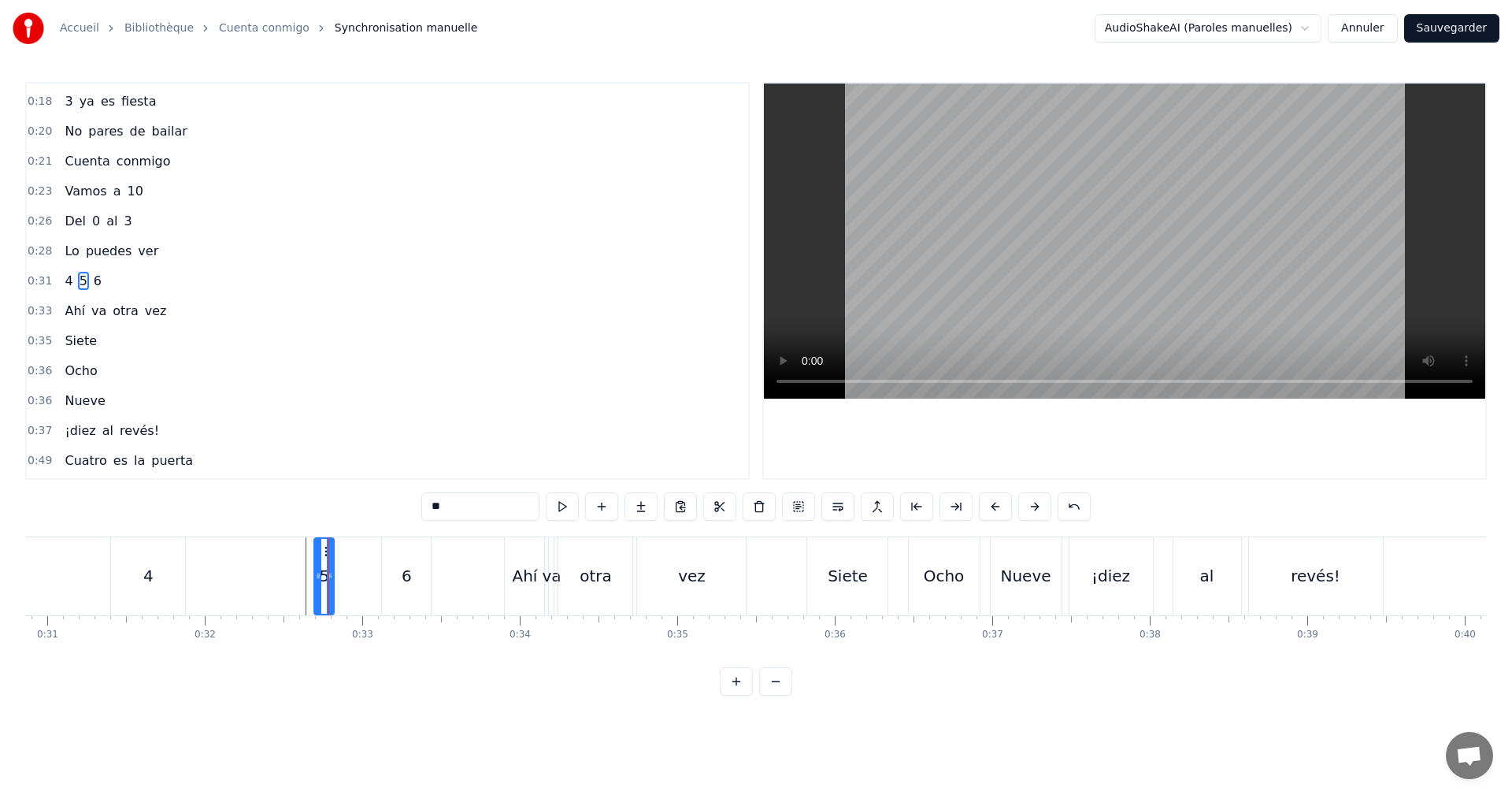
click at [156, 580] on div "4" at bounding box center [147, 575] width 74 height 78
type input "*"
click at [350, 545] on div "4 5 6" at bounding box center [271, 575] width 324 height 78
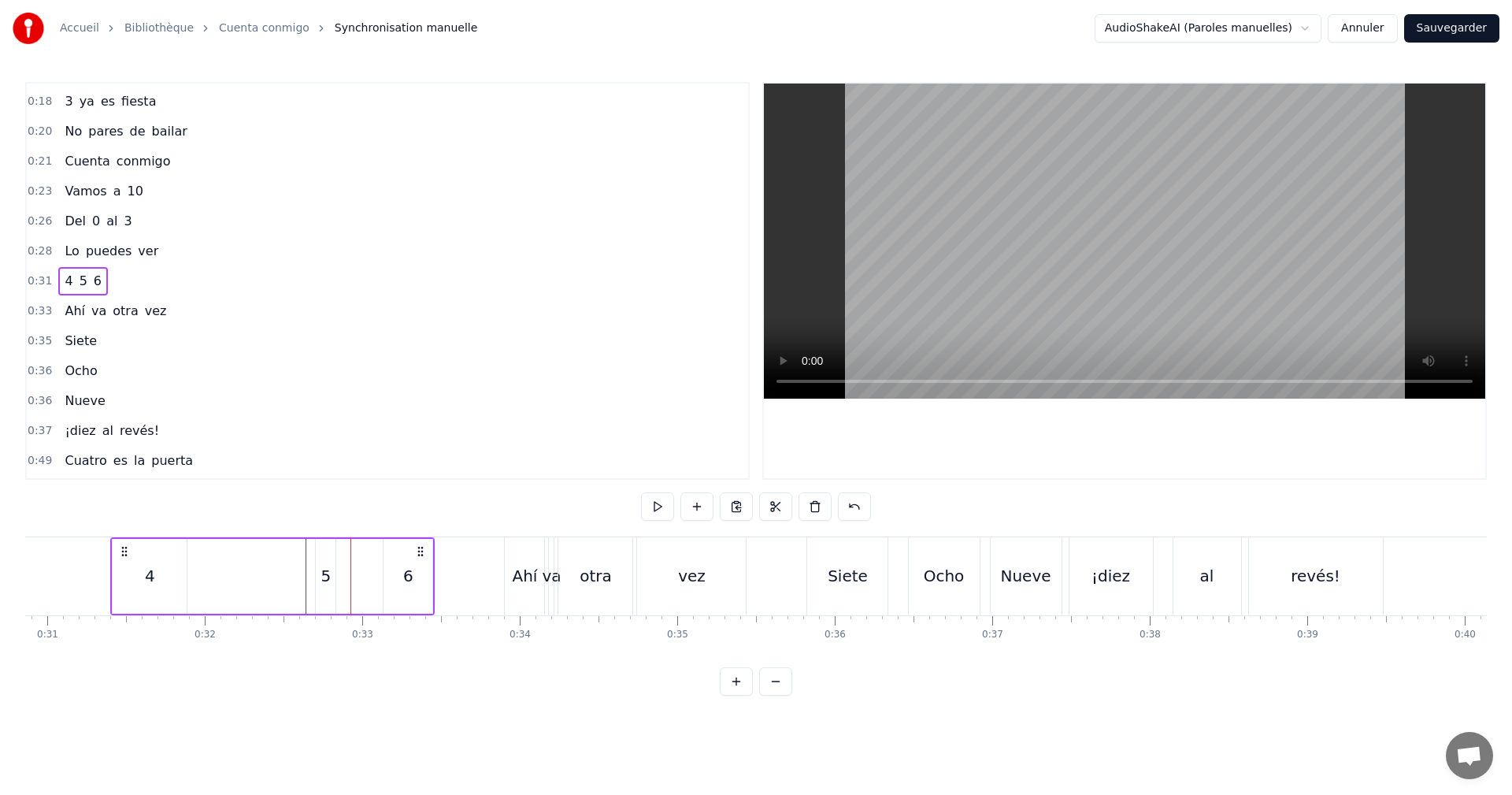
click at [143, 579] on div "4" at bounding box center [149, 576] width 74 height 75
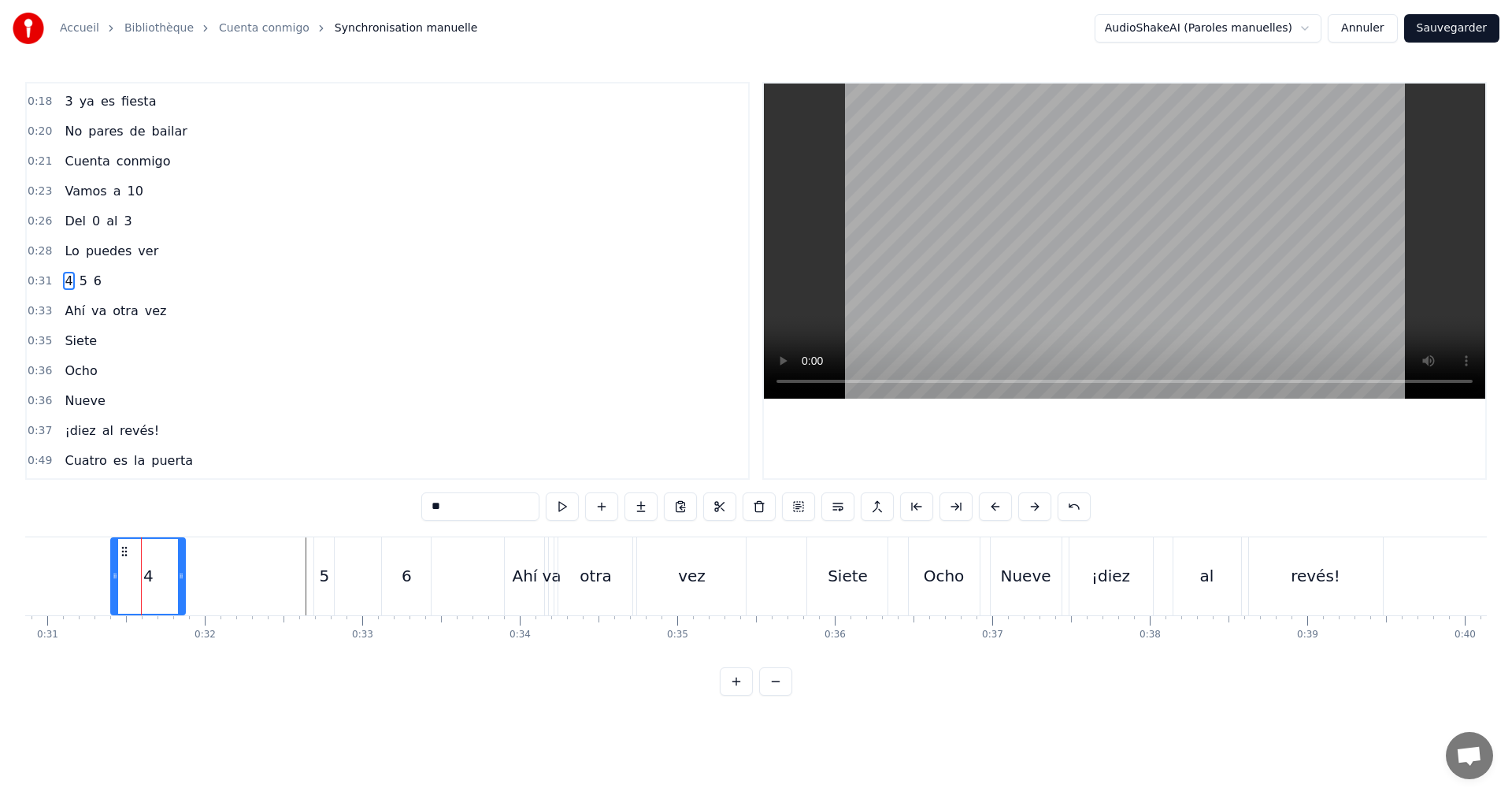
drag, startPoint x: 137, startPoint y: 289, endPoint x: 145, endPoint y: 285, distance: 8.9
click at [137, 289] on div "0:31 4 5 6" at bounding box center [388, 281] width 722 height 30
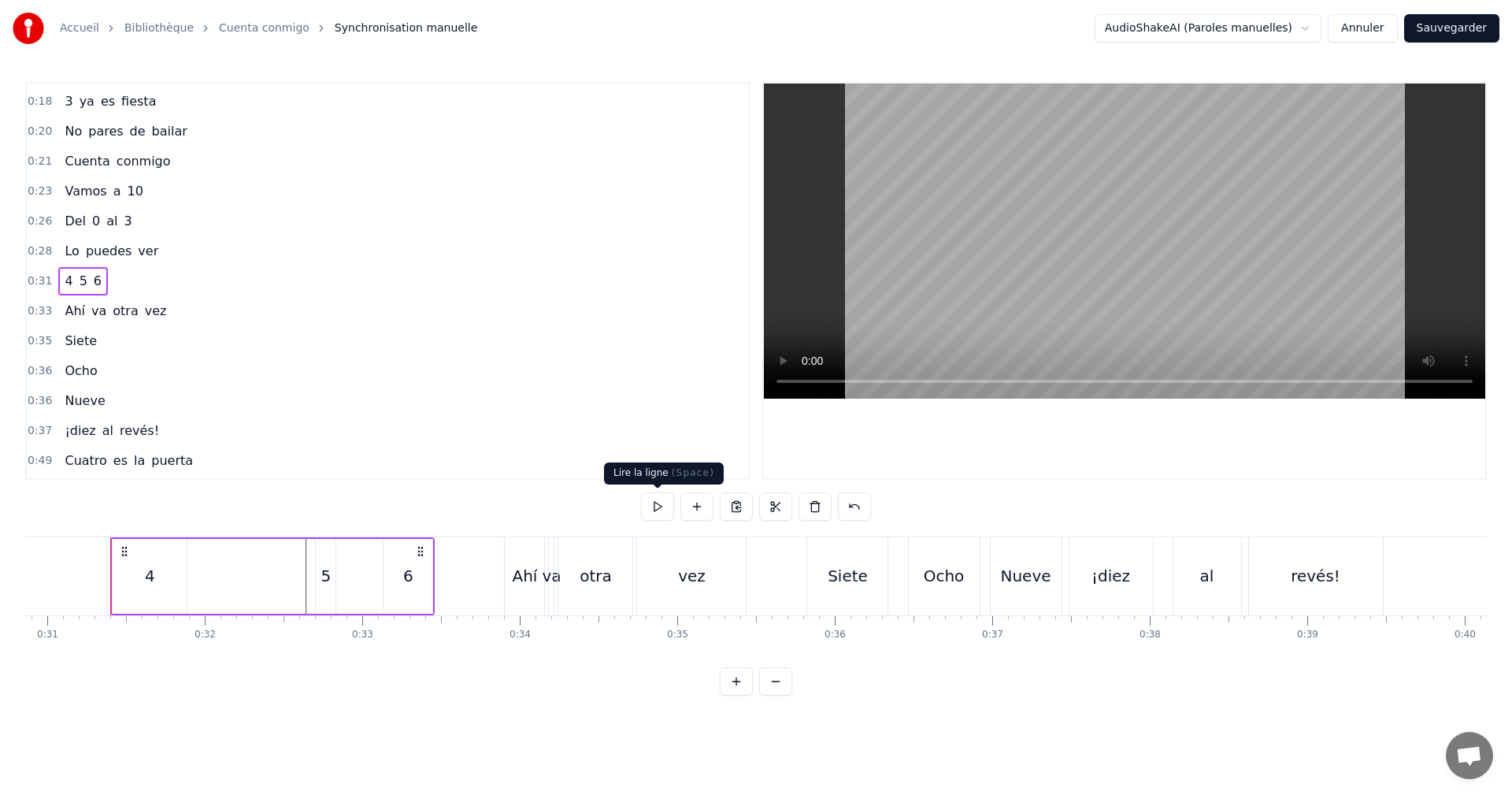
click at [645, 510] on button at bounding box center [657, 506] width 33 height 29
click at [330, 564] on div "5" at bounding box center [326, 576] width 20 height 75
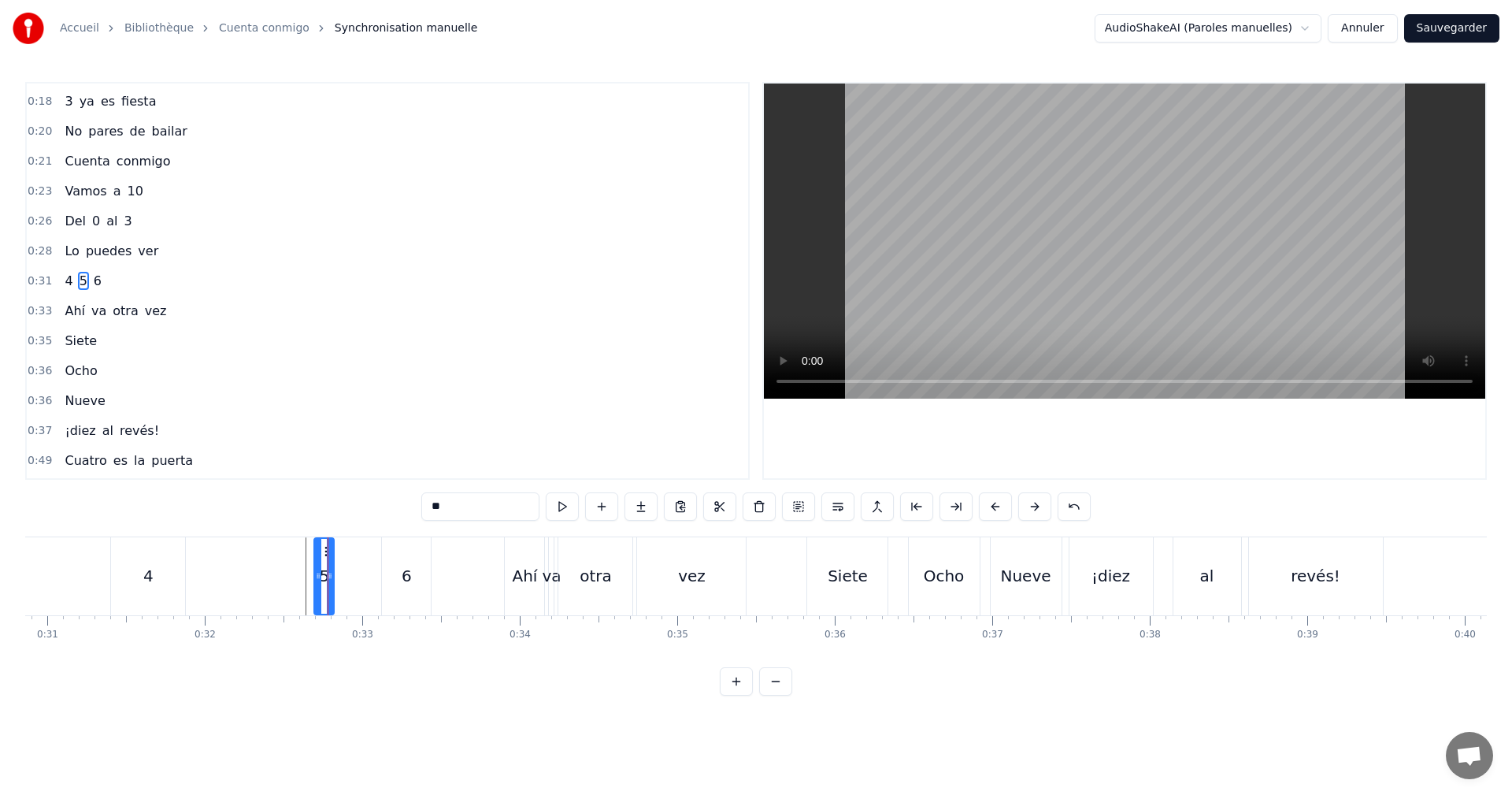
click at [144, 576] on div "4" at bounding box center [147, 575] width 74 height 78
click at [330, 582] on div "5" at bounding box center [324, 575] width 20 height 78
drag, startPoint x: 330, startPoint y: 579, endPoint x: 371, endPoint y: 576, distance: 41.1
click at [371, 576] on icon at bounding box center [372, 576] width 6 height 13
drag, startPoint x: 317, startPoint y: 578, endPoint x: 177, endPoint y: 582, distance: 140.1
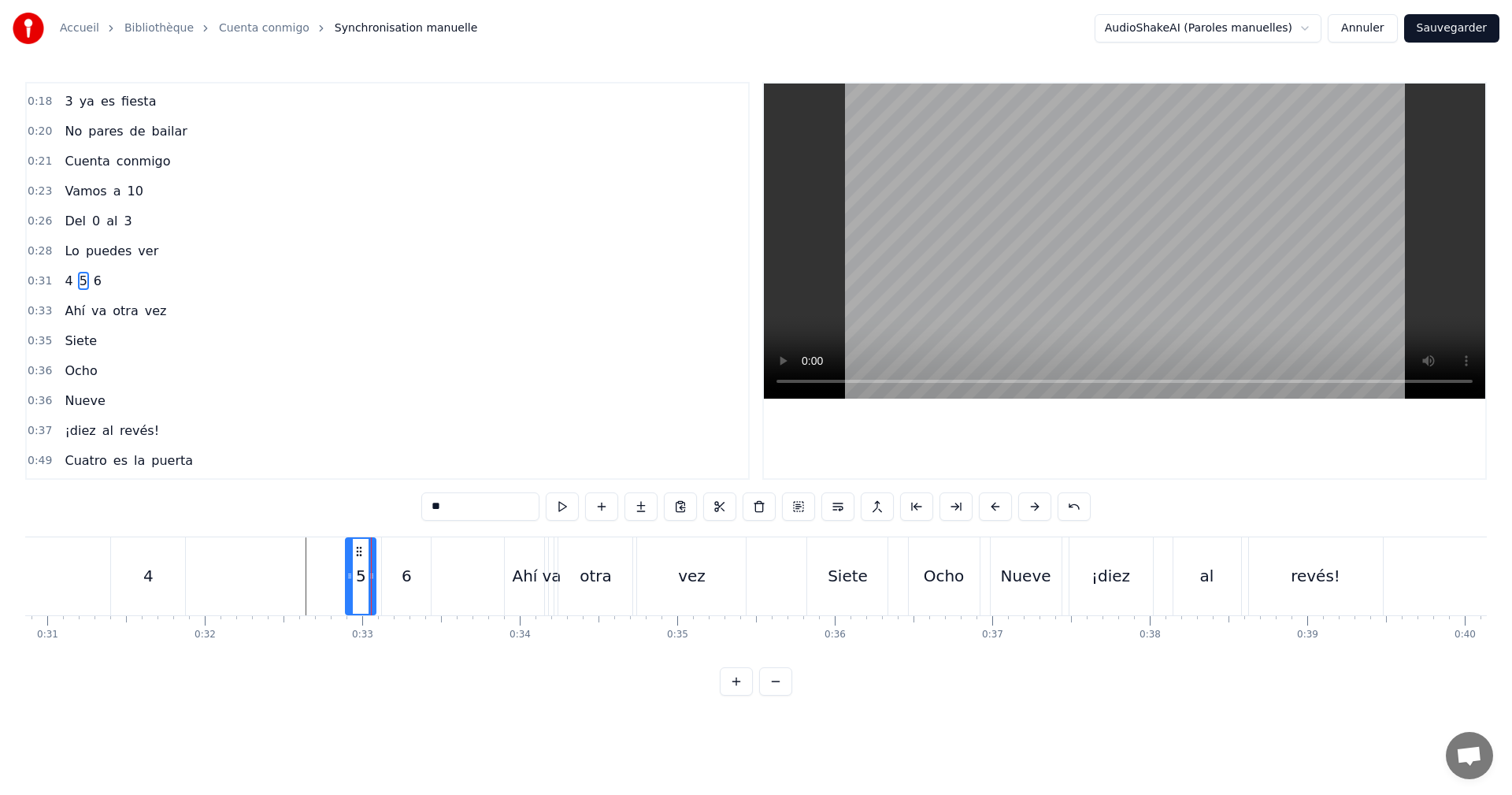
click at [348, 582] on icon at bounding box center [349, 576] width 6 height 13
click at [165, 576] on div "4" at bounding box center [147, 575] width 74 height 78
type input "*"
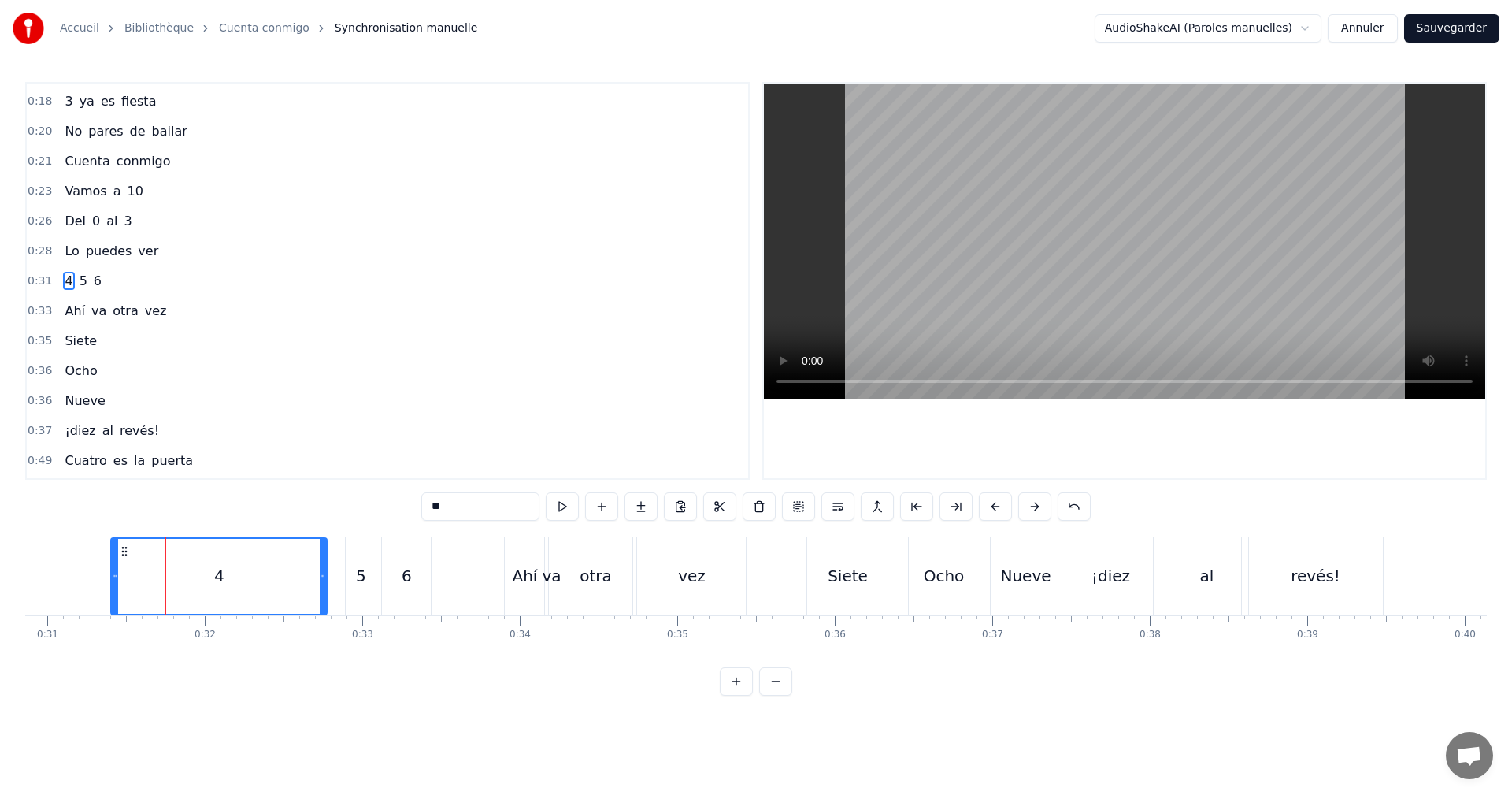
drag, startPoint x: 180, startPoint y: 576, endPoint x: 150, endPoint y: 591, distance: 33.5
click at [322, 580] on icon at bounding box center [322, 576] width 6 height 13
drag, startPoint x: 114, startPoint y: 577, endPoint x: 314, endPoint y: 574, distance: 200.0
click at [314, 574] on icon at bounding box center [314, 576] width 6 height 13
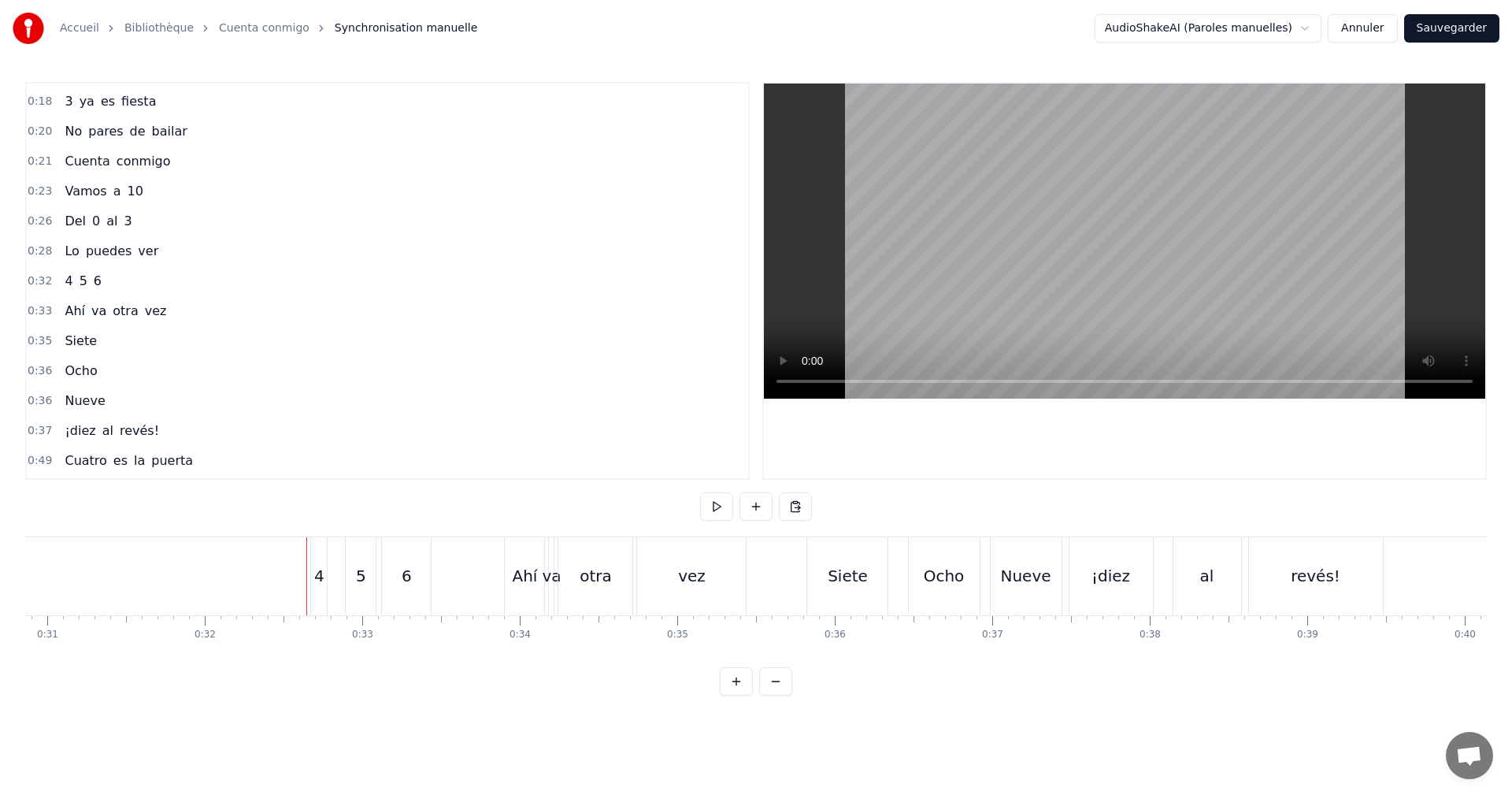
click at [419, 583] on div "6" at bounding box center [406, 575] width 49 height 78
click at [328, 540] on div "4" at bounding box center [321, 576] width 16 height 75
type input "*"
click at [344, 538] on div "4 5 6" at bounding box center [372, 575] width 124 height 78
drag, startPoint x: 310, startPoint y: 572, endPoint x: 299, endPoint y: 569, distance: 11.4
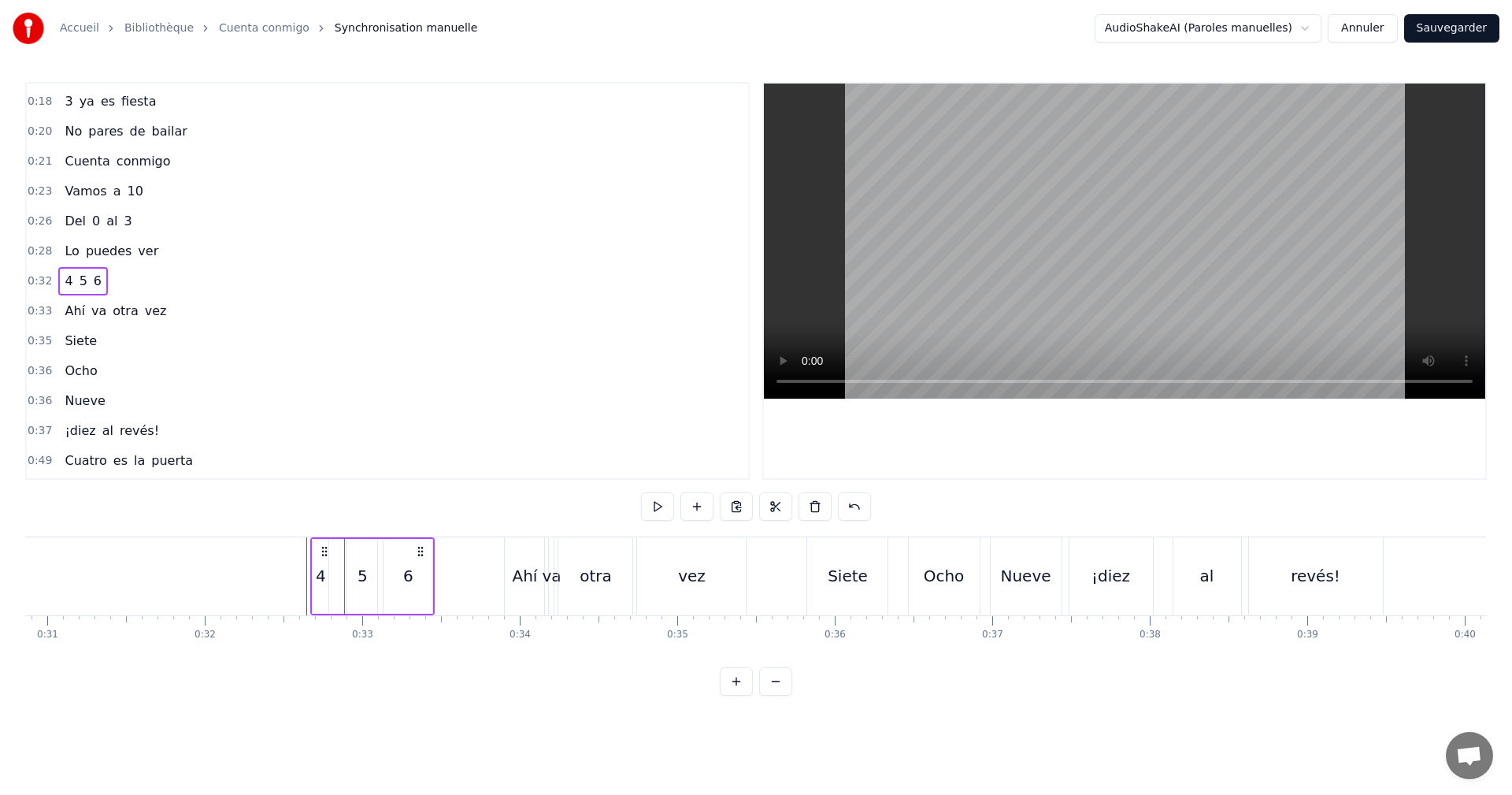
click at [323, 540] on div "4" at bounding box center [319, 575] width 16 height 78
click at [354, 537] on div "5" at bounding box center [360, 575] width 31 height 78
type input "*"
click at [421, 544] on div "6" at bounding box center [406, 575] width 49 height 78
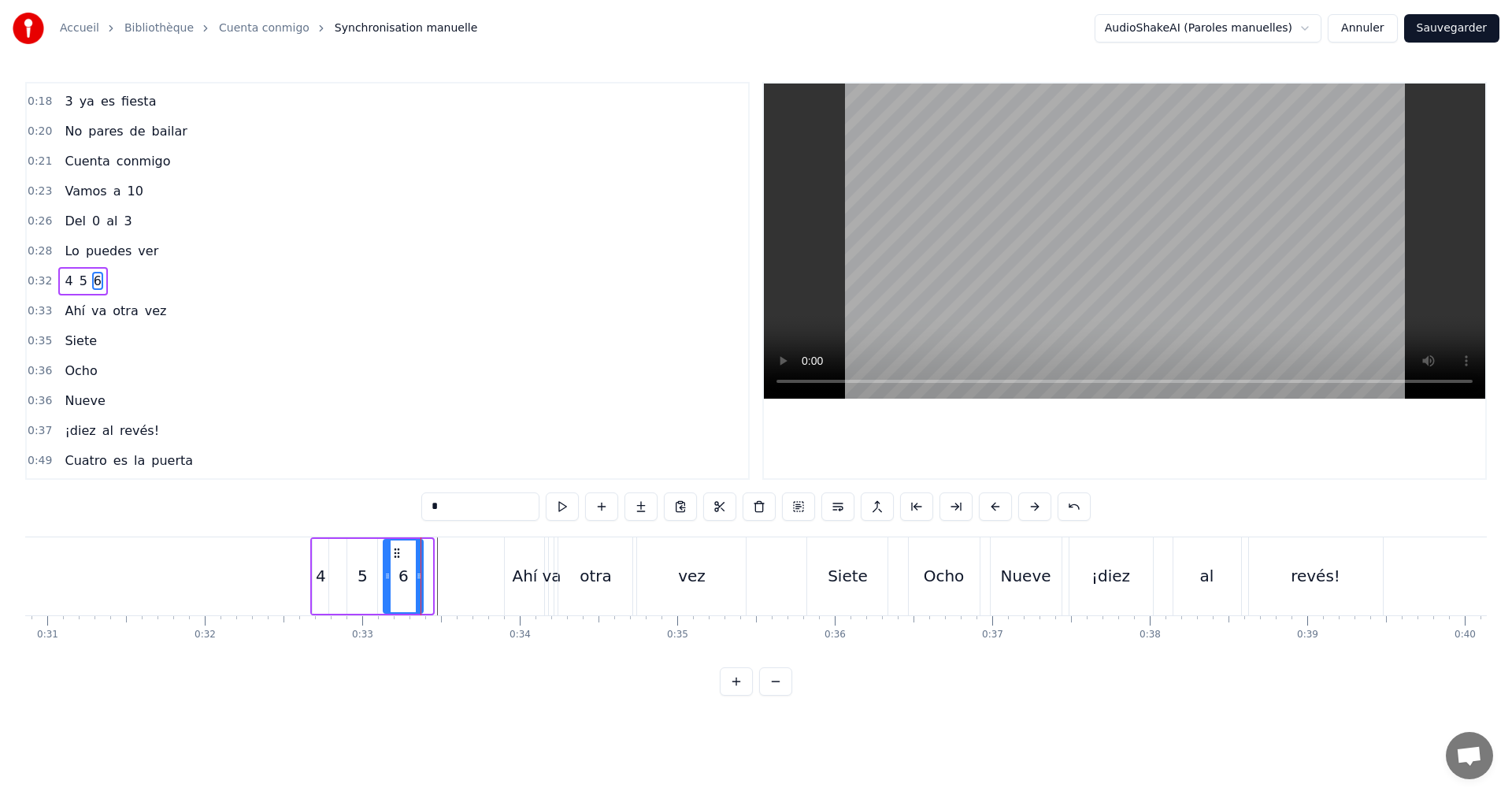
drag, startPoint x: 430, startPoint y: 577, endPoint x: 400, endPoint y: 588, distance: 32.0
click at [416, 580] on icon at bounding box center [419, 576] width 6 height 13
click at [318, 582] on div "4" at bounding box center [321, 575] width 10 height 23
type input "*"
click at [118, 269] on div "0:32 4 5 6" at bounding box center [388, 281] width 722 height 30
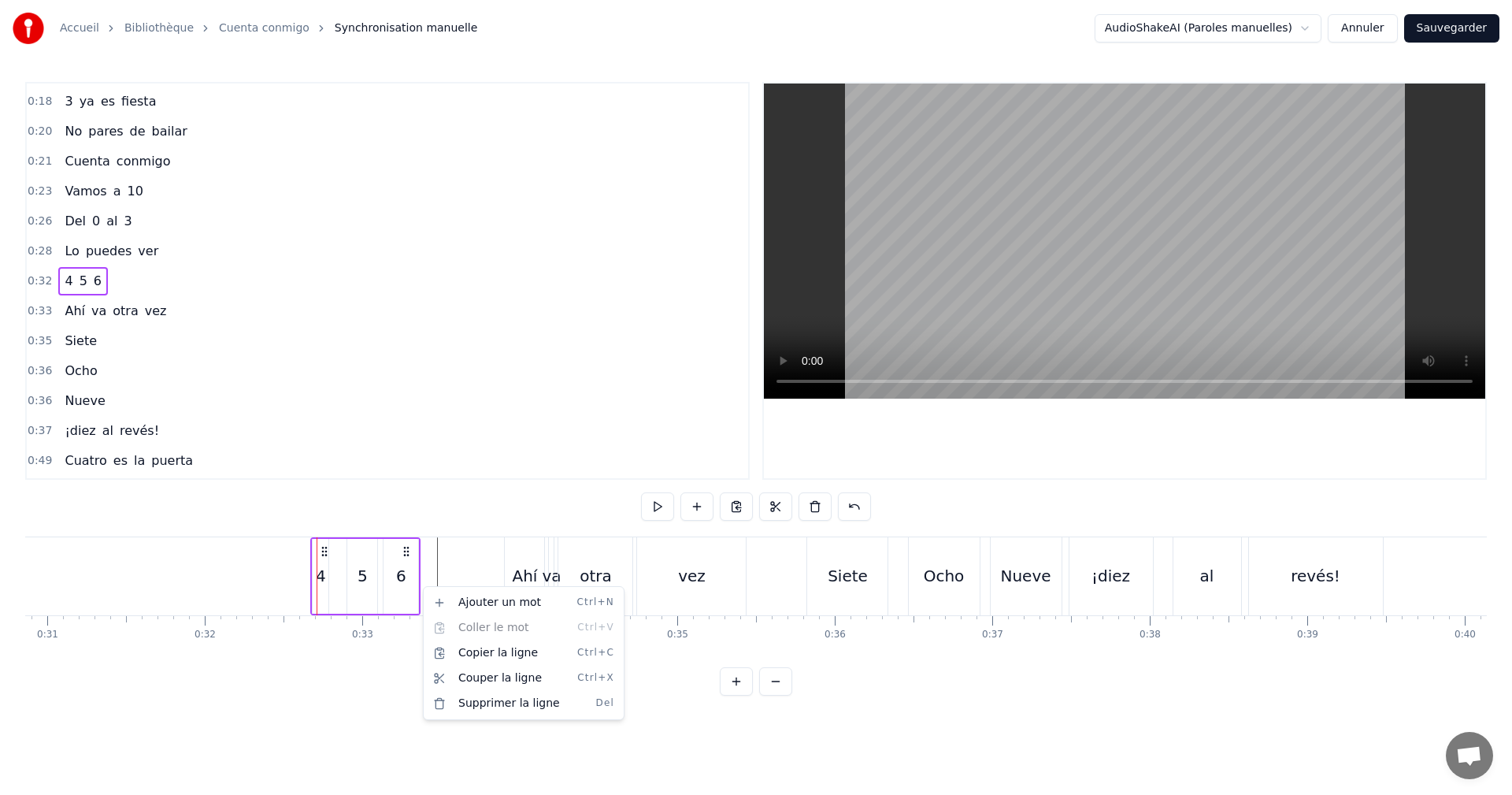
click at [964, 500] on html "Accueil Bibliothèque Cuenta conmigo Synchronisation manuelle AudioShakeAI (Paro…" at bounding box center [756, 360] width 1512 height 721
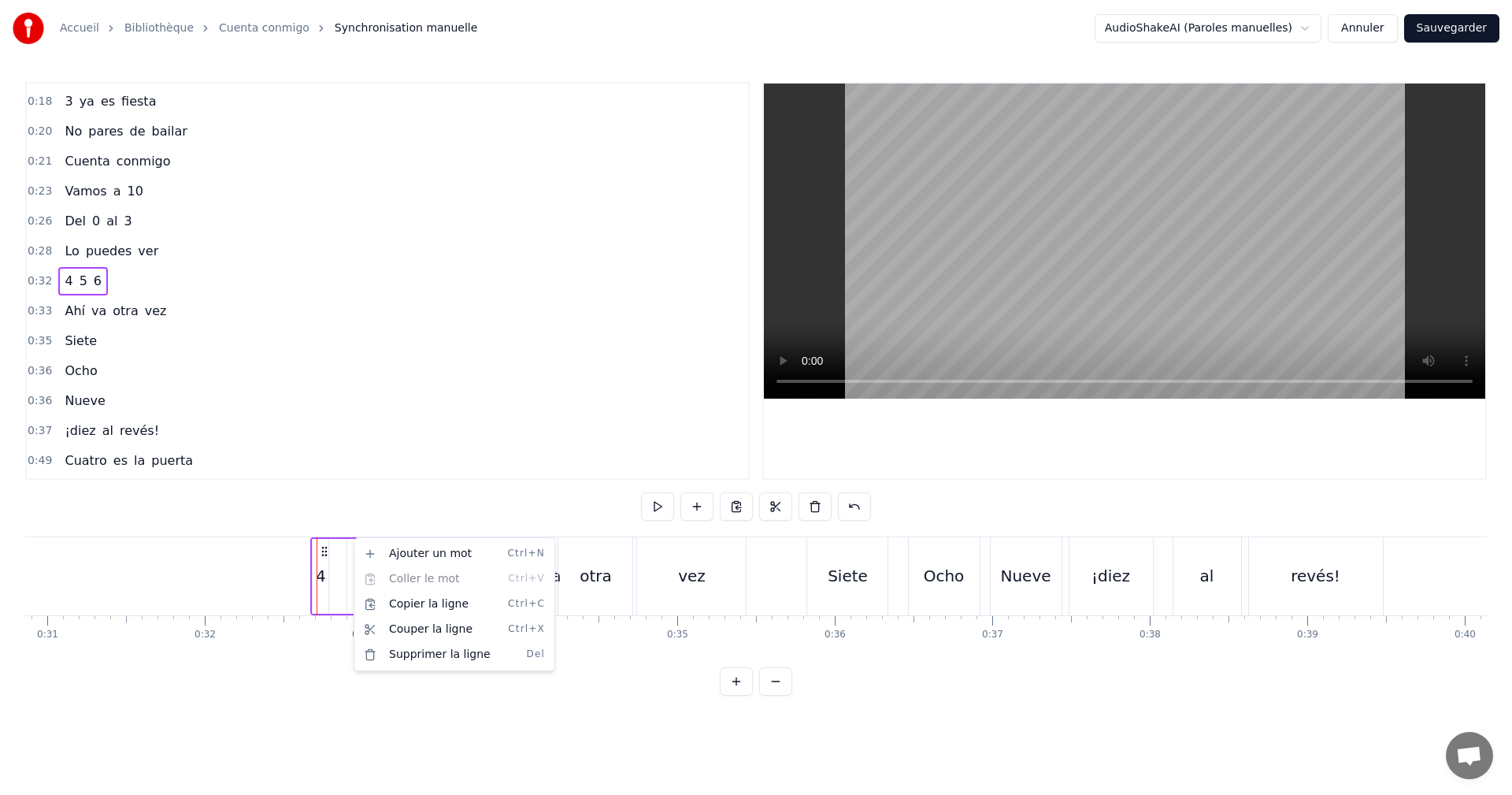
click at [310, 592] on div "4 5 6" at bounding box center [364, 575] width 110 height 78
click at [321, 587] on div "4" at bounding box center [321, 575] width 10 height 23
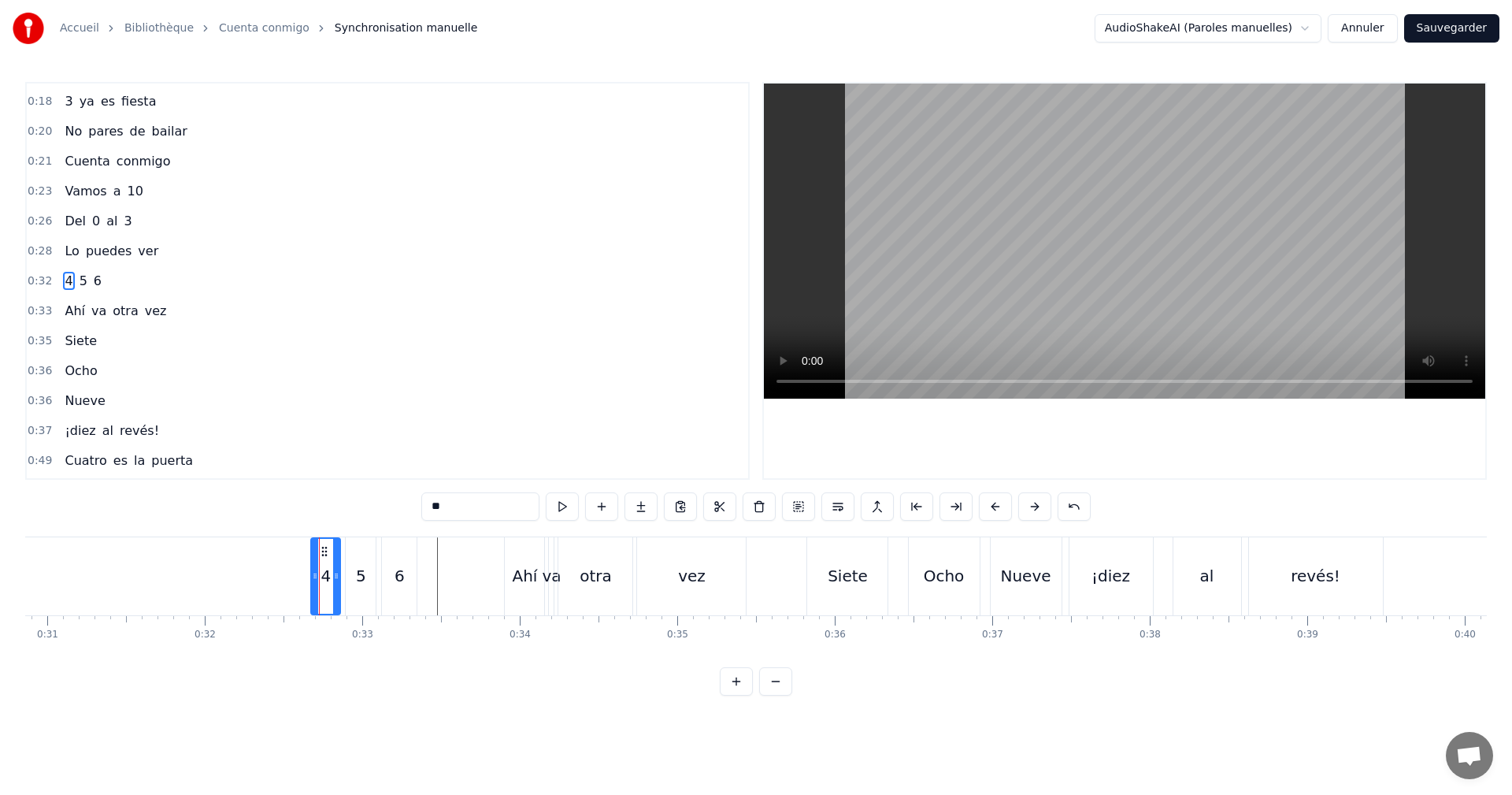
drag, startPoint x: 326, startPoint y: 582, endPoint x: 339, endPoint y: 583, distance: 13.0
click at [339, 583] on div at bounding box center [336, 576] width 6 height 75
drag, startPoint x: 313, startPoint y: 575, endPoint x: 119, endPoint y: 548, distance: 195.9
click at [117, 546] on div at bounding box center [120, 576] width 6 height 75
click at [132, 281] on div "0:31 4 5 6" at bounding box center [388, 281] width 722 height 30
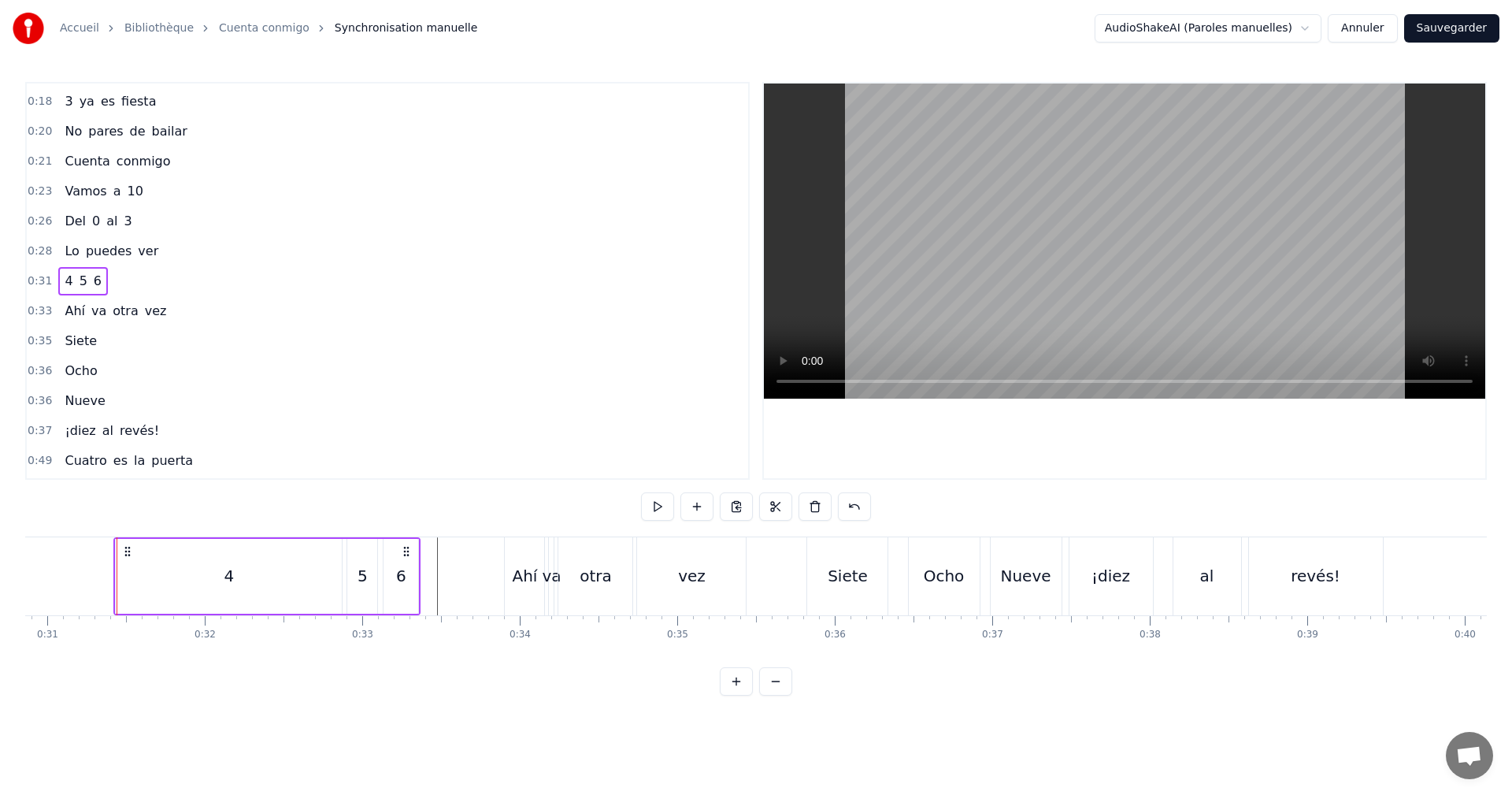
drag, startPoint x: 647, startPoint y: 521, endPoint x: 632, endPoint y: 520, distance: 15.0
click at [646, 519] on div at bounding box center [756, 507] width 230 height 31
click at [661, 505] on button at bounding box center [657, 506] width 33 height 29
click at [213, 569] on div "4" at bounding box center [229, 576] width 226 height 75
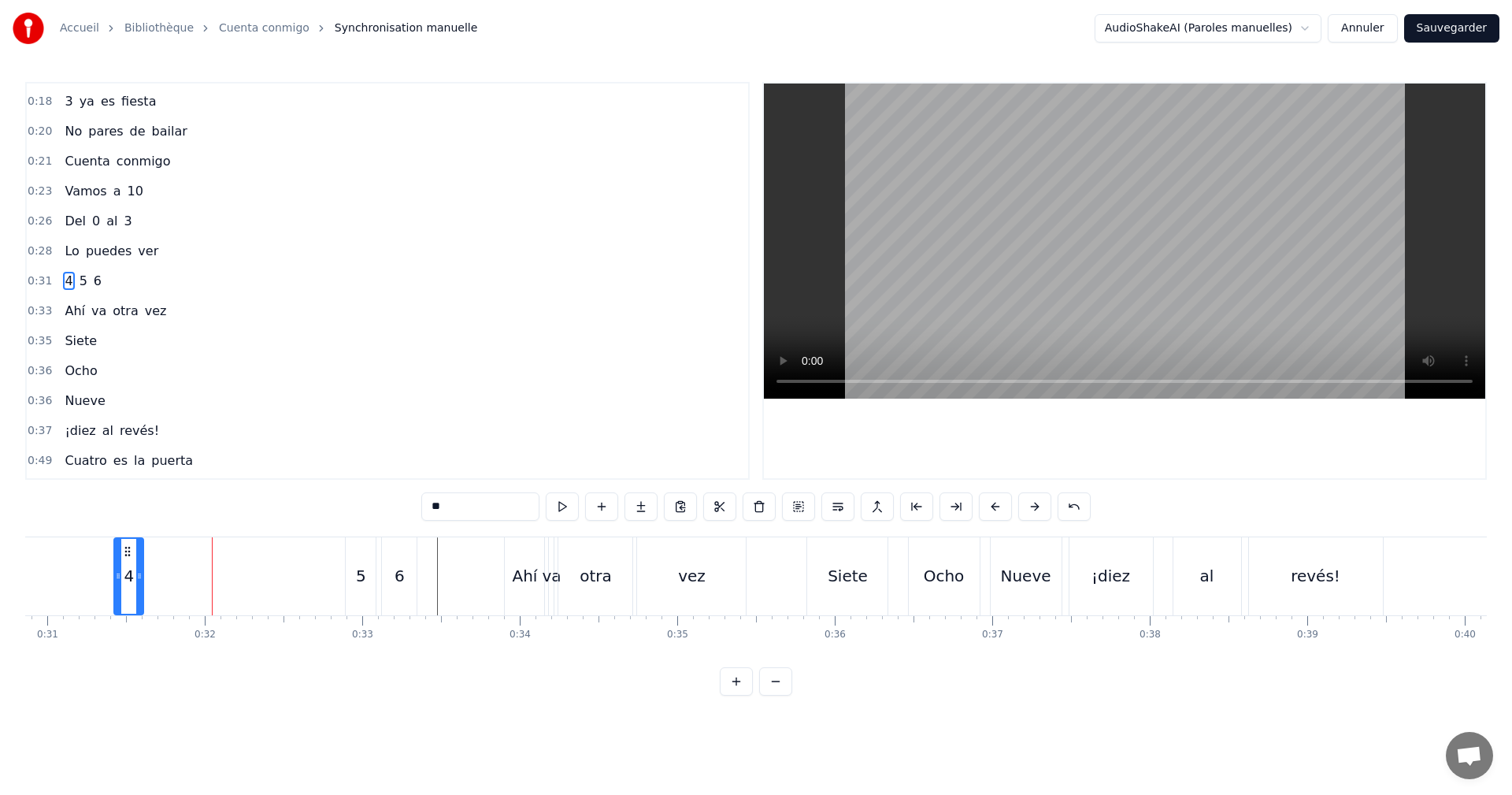
drag, startPoint x: 336, startPoint y: 590, endPoint x: 138, endPoint y: 564, distance: 199.7
click at [138, 564] on div at bounding box center [139, 576] width 6 height 75
click at [358, 583] on div "5" at bounding box center [361, 575] width 10 height 23
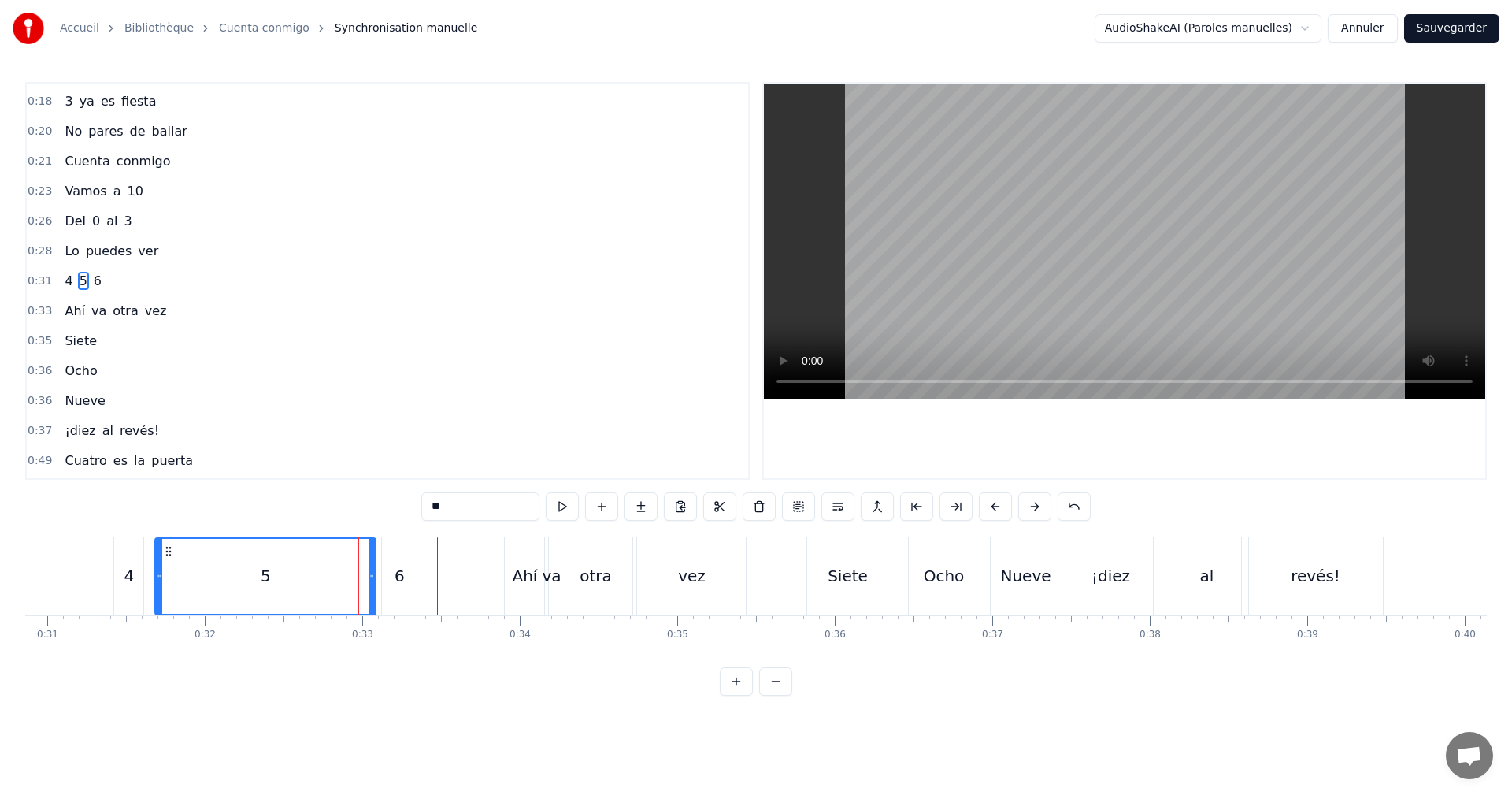
drag, startPoint x: 352, startPoint y: 582, endPoint x: 162, endPoint y: 568, distance: 190.5
click at [162, 568] on div at bounding box center [159, 576] width 6 height 75
drag, startPoint x: 367, startPoint y: 595, endPoint x: 220, endPoint y: 574, distance: 148.5
click at [222, 574] on div at bounding box center [225, 576] width 6 height 75
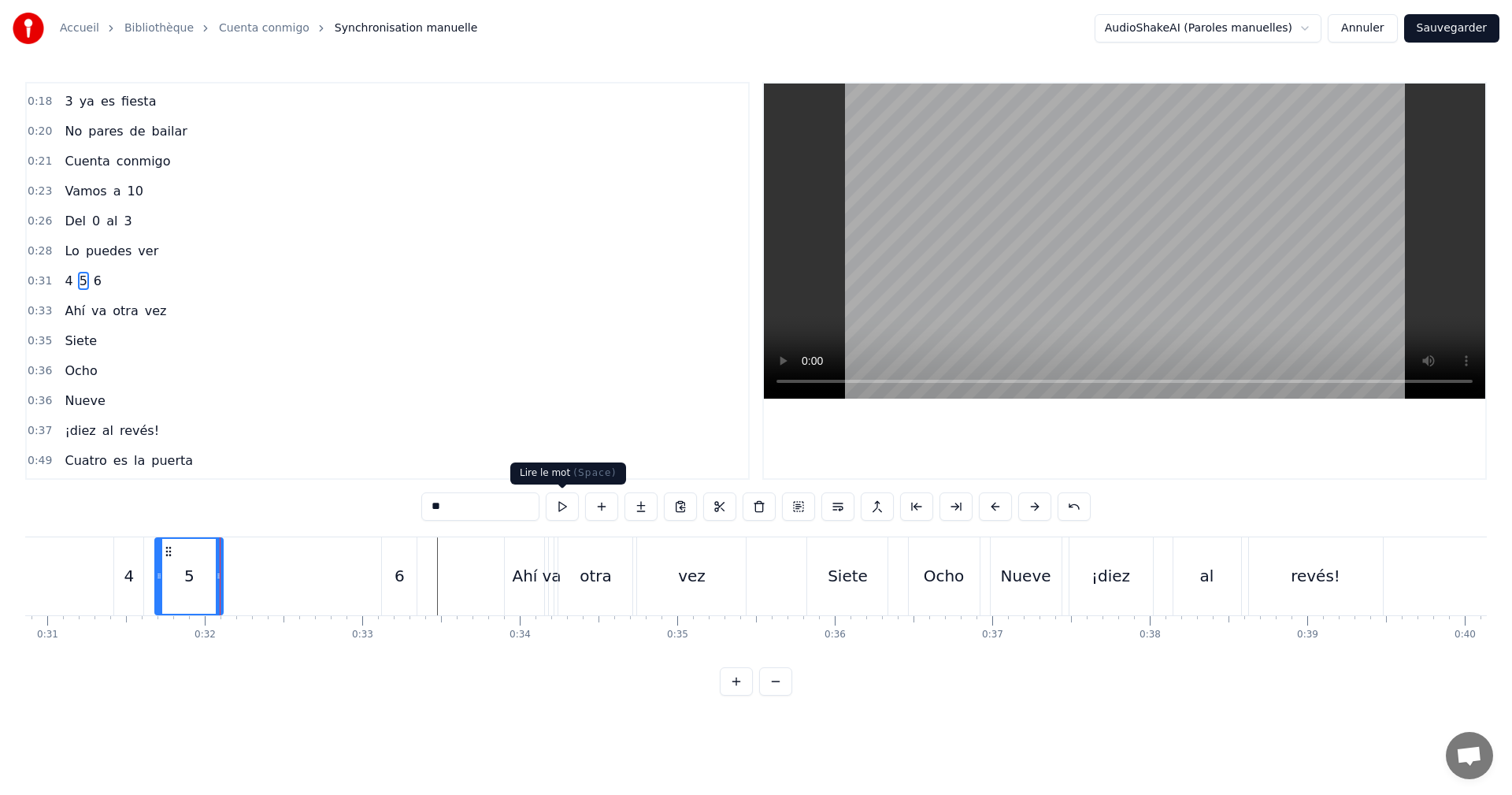
click at [564, 504] on button at bounding box center [562, 506] width 33 height 29
drag, startPoint x: 220, startPoint y: 579, endPoint x: 238, endPoint y: 583, distance: 18.4
click at [241, 581] on icon at bounding box center [239, 576] width 6 height 13
click at [556, 515] on button at bounding box center [562, 506] width 33 height 29
click at [402, 583] on div "6" at bounding box center [399, 575] width 10 height 23
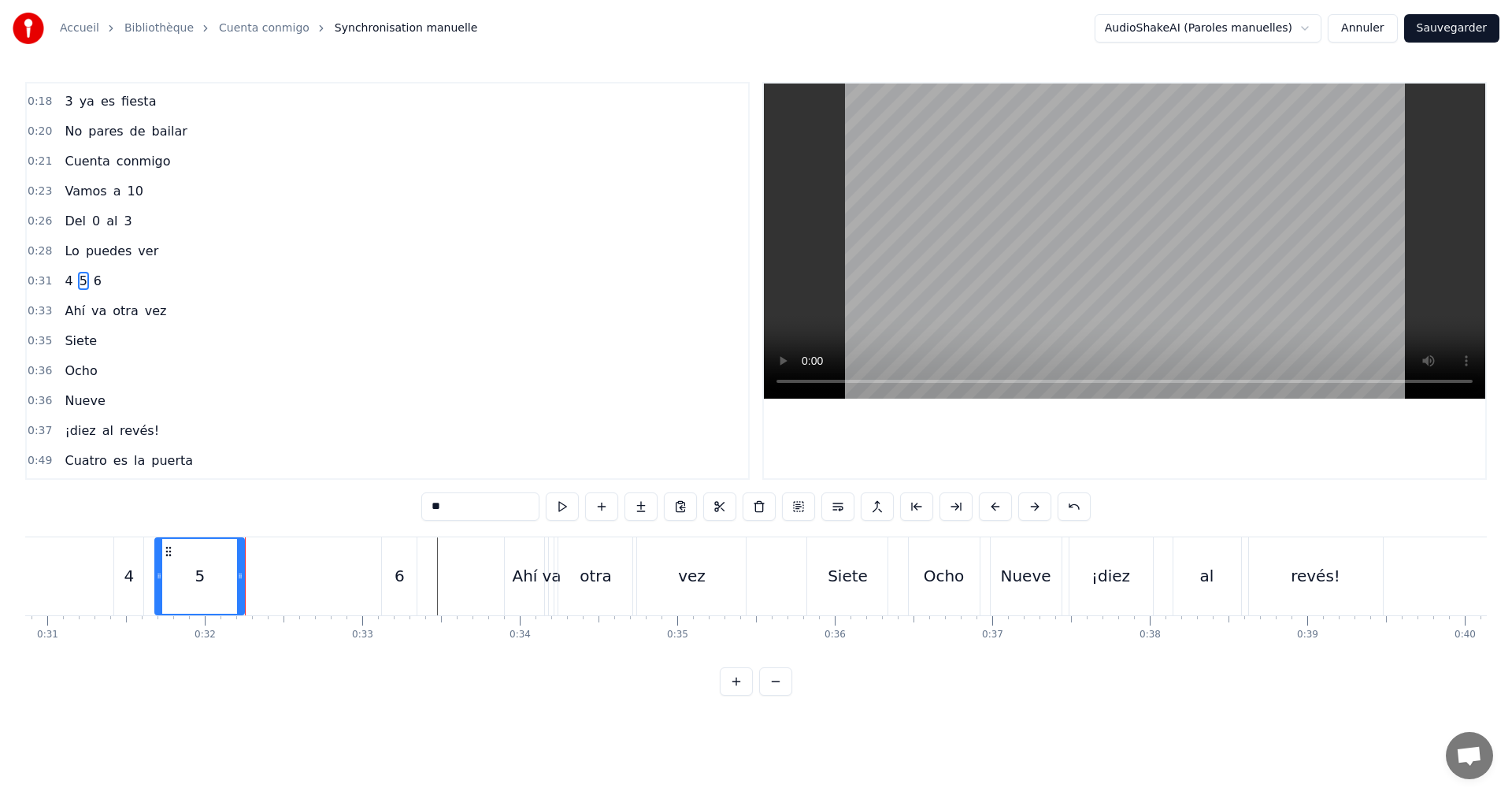
type input "*"
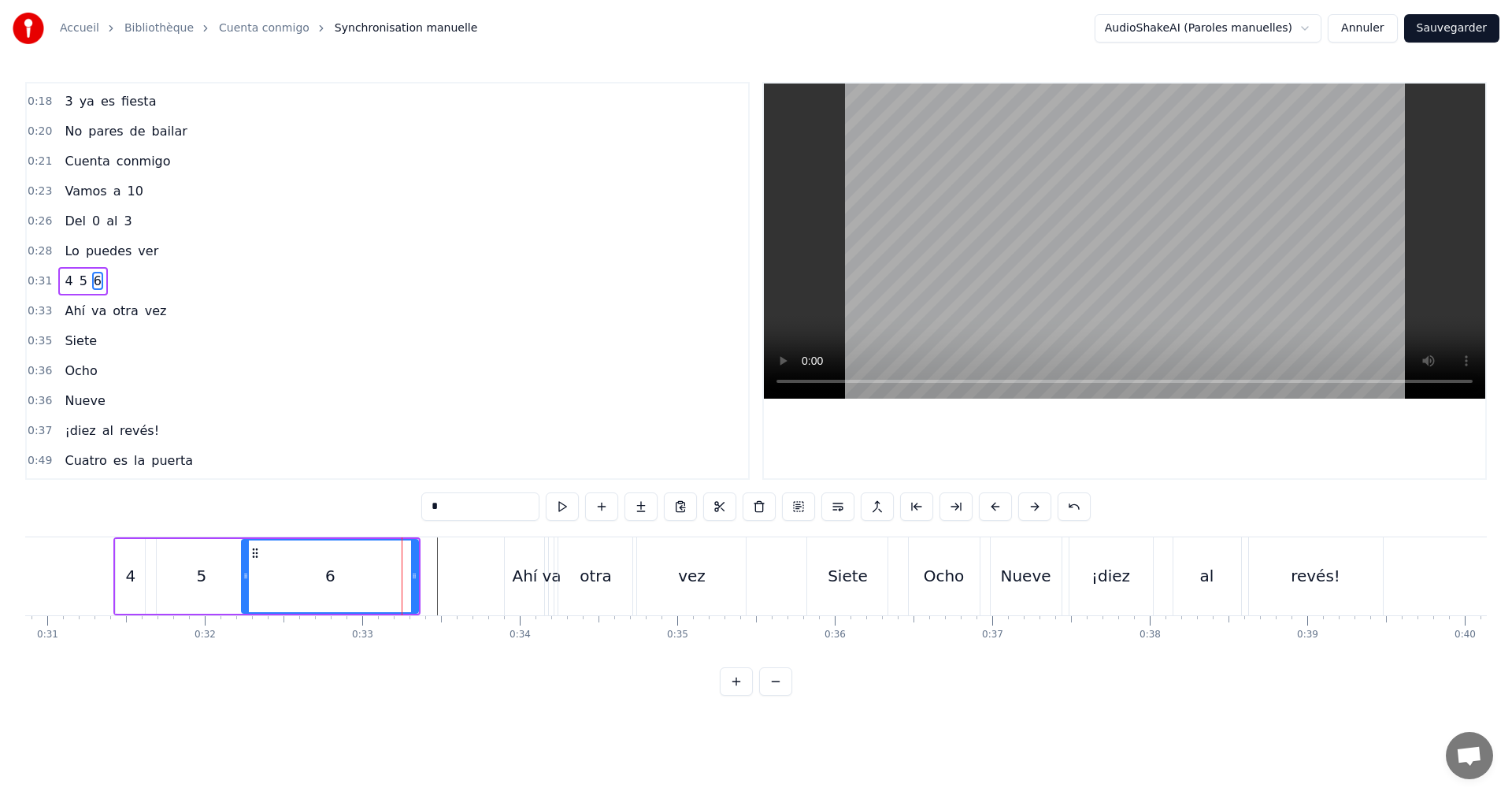
drag, startPoint x: 386, startPoint y: 583, endPoint x: 296, endPoint y: 577, distance: 90.2
click at [244, 570] on div at bounding box center [246, 576] width 6 height 71
drag, startPoint x: 412, startPoint y: 588, endPoint x: 344, endPoint y: 573, distance: 69.6
click at [348, 573] on div at bounding box center [351, 576] width 6 height 71
click at [550, 513] on button at bounding box center [562, 506] width 33 height 29
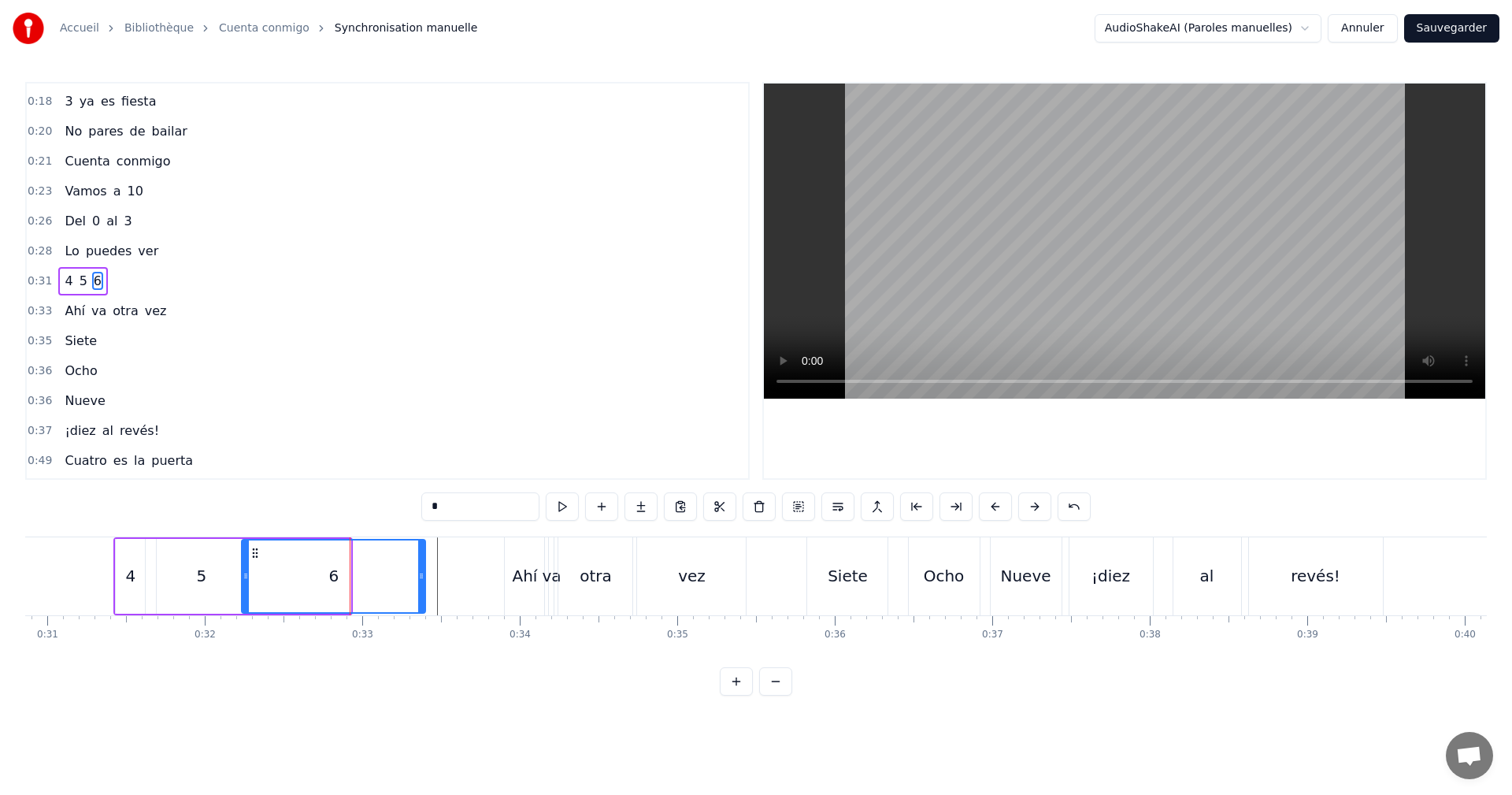
drag, startPoint x: 346, startPoint y: 578, endPoint x: 421, endPoint y: 578, distance: 75.0
click at [421, 578] on icon at bounding box center [421, 576] width 6 height 13
click at [558, 505] on button at bounding box center [562, 506] width 33 height 29
click at [429, 585] on div at bounding box center [428, 576] width 6 height 71
click at [558, 510] on button at bounding box center [562, 506] width 33 height 29
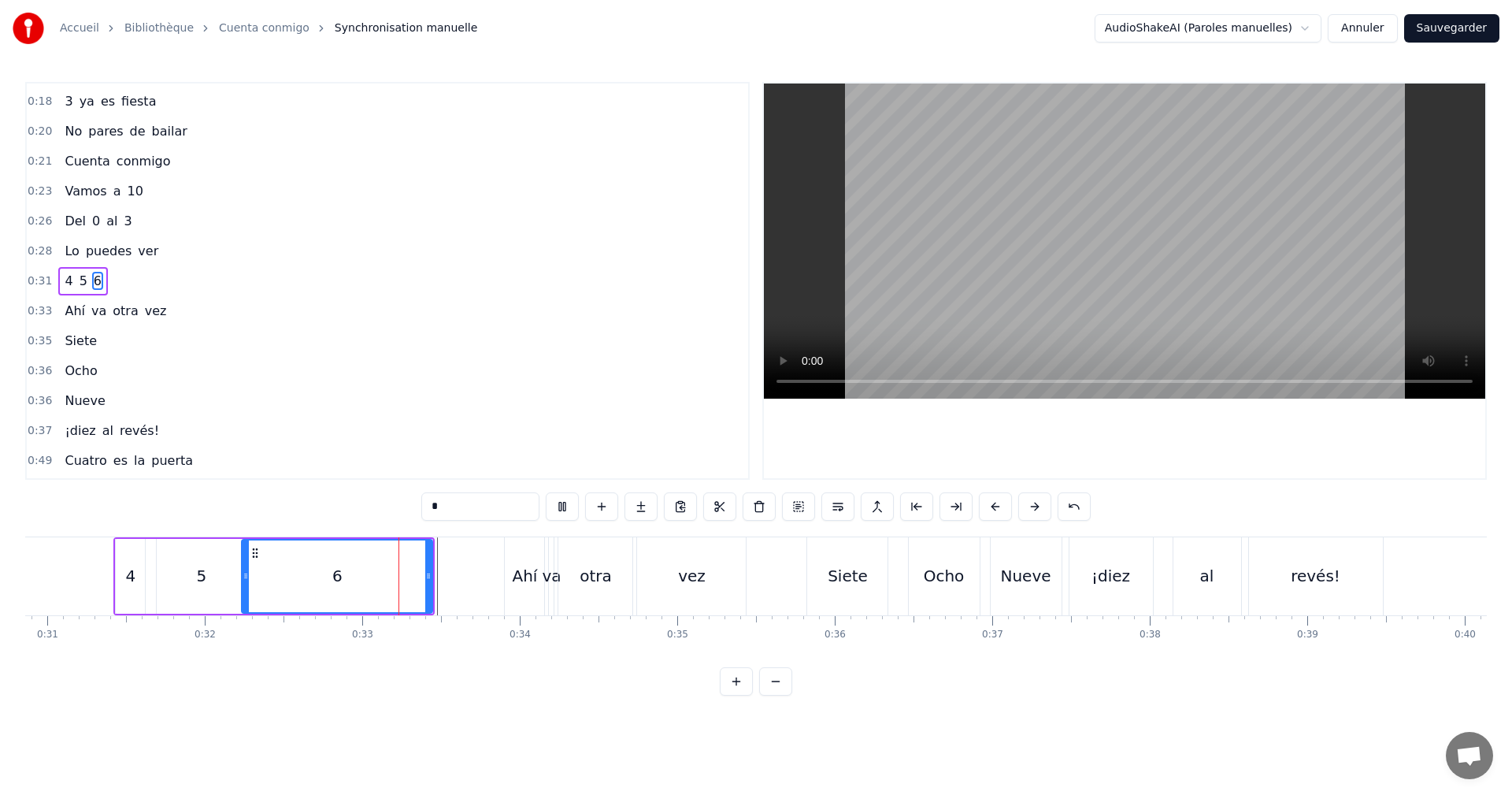
click at [120, 287] on div "0:31 4 5 6" at bounding box center [388, 281] width 722 height 30
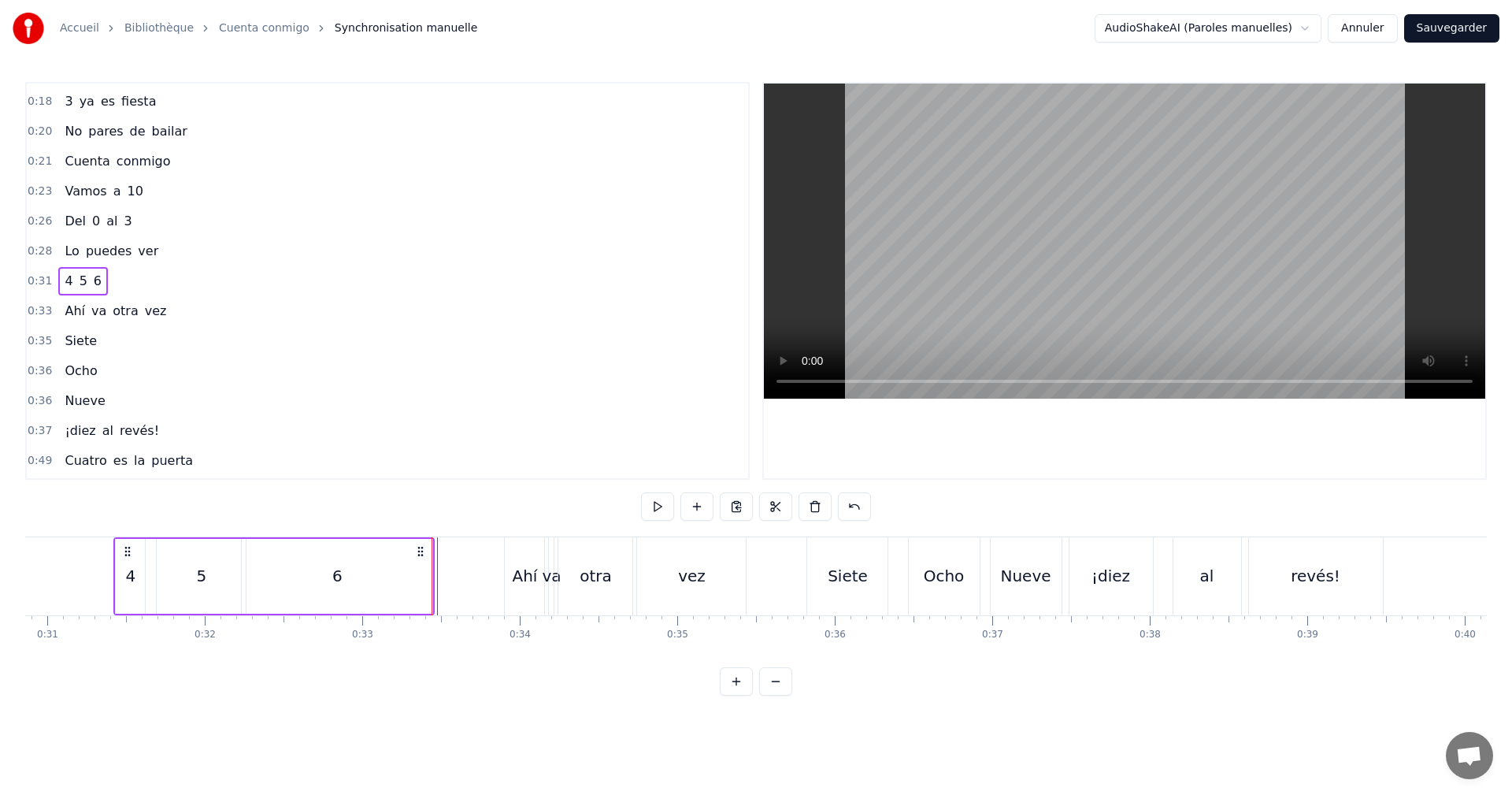
click at [301, 574] on div "6" at bounding box center [337, 576] width 190 height 75
drag, startPoint x: 246, startPoint y: 582, endPoint x: 336, endPoint y: 582, distance: 90.0
click at [330, 581] on icon at bounding box center [326, 576] width 6 height 13
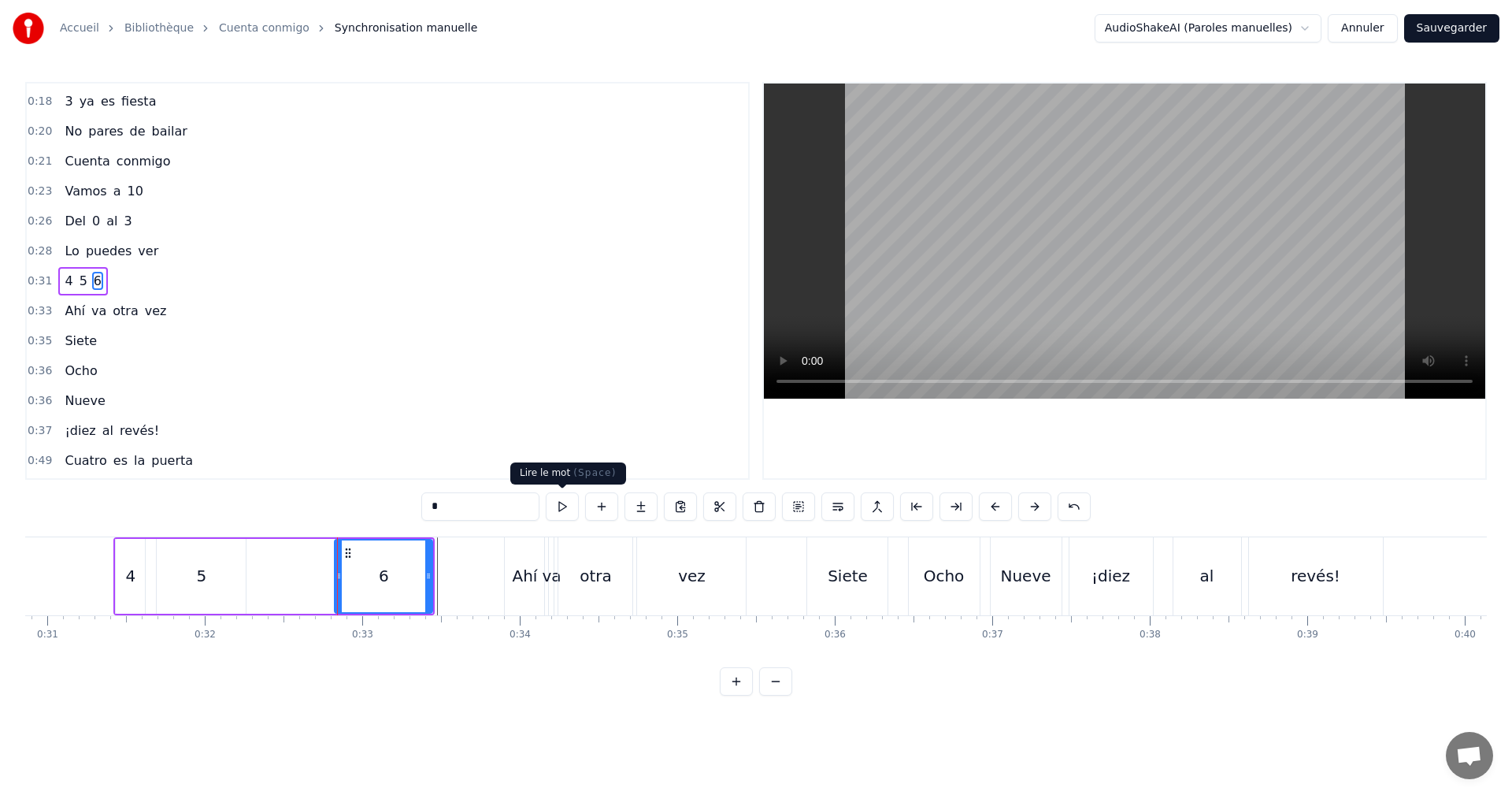
drag, startPoint x: 563, startPoint y: 506, endPoint x: 504, endPoint y: 534, distance: 65.3
click at [562, 507] on button at bounding box center [562, 506] width 33 height 29
drag, startPoint x: 337, startPoint y: 568, endPoint x: 280, endPoint y: 561, distance: 57.4
click at [269, 563] on div at bounding box center [269, 576] width 6 height 71
click at [564, 505] on button at bounding box center [562, 506] width 33 height 29
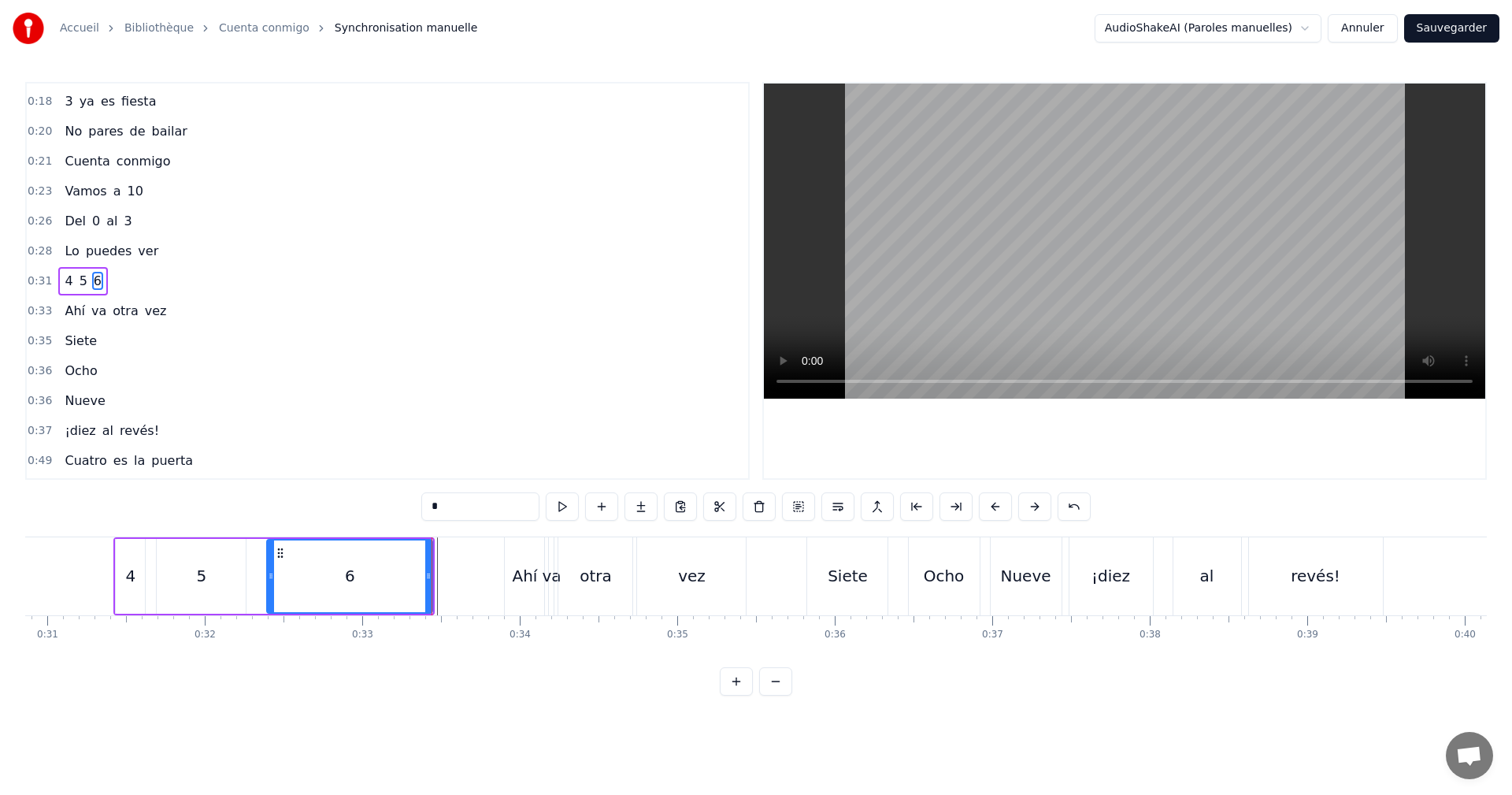
click at [216, 573] on div "5" at bounding box center [201, 576] width 89 height 75
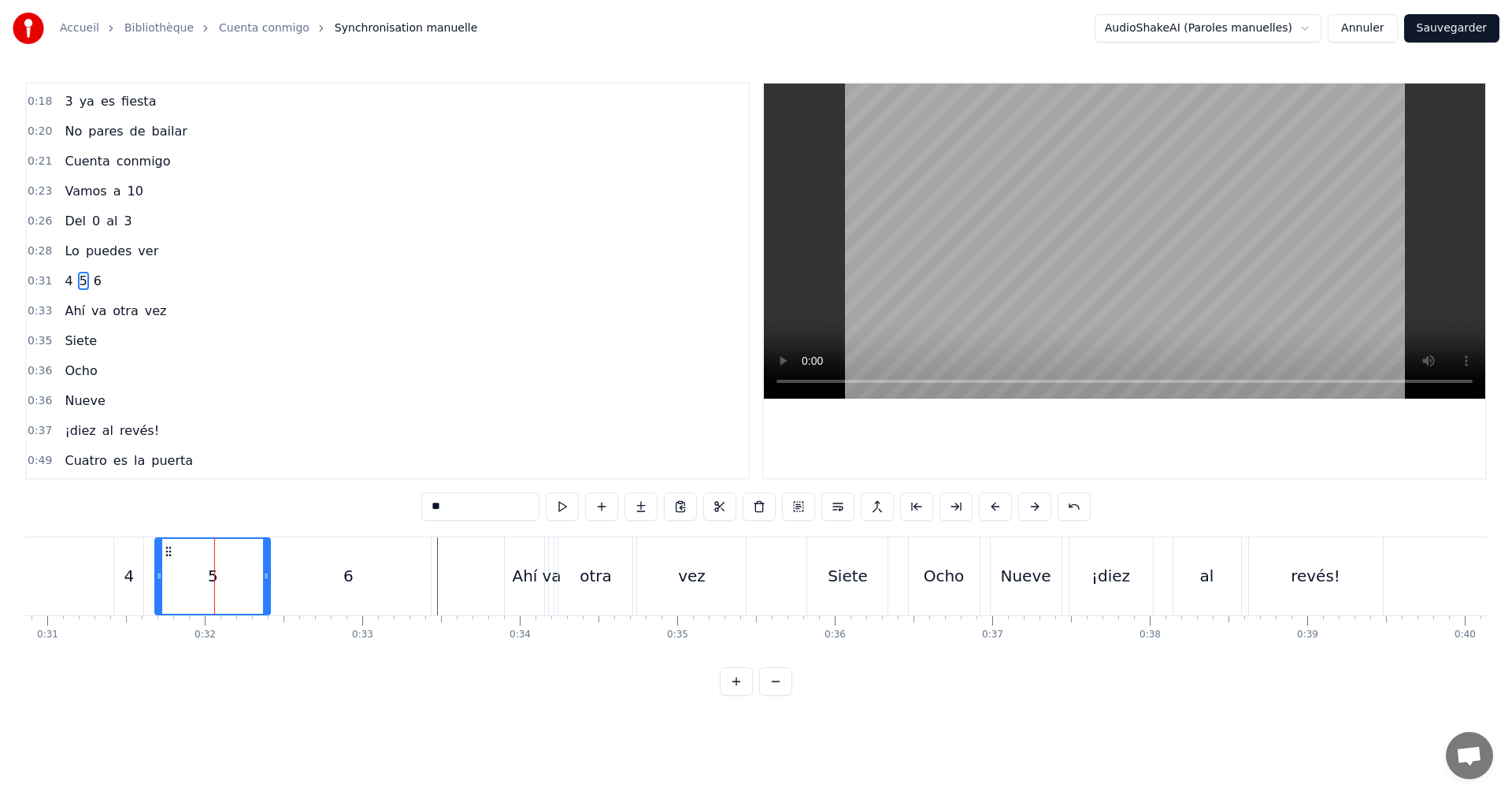
drag, startPoint x: 241, startPoint y: 582, endPoint x: 267, endPoint y: 582, distance: 26.0
click at [267, 582] on icon at bounding box center [266, 576] width 6 height 13
click at [564, 509] on button at bounding box center [562, 506] width 33 height 29
drag, startPoint x: 160, startPoint y: 577, endPoint x: 206, endPoint y: 577, distance: 46.0
click at [206, 577] on circle at bounding box center [206, 577] width 1 height 1
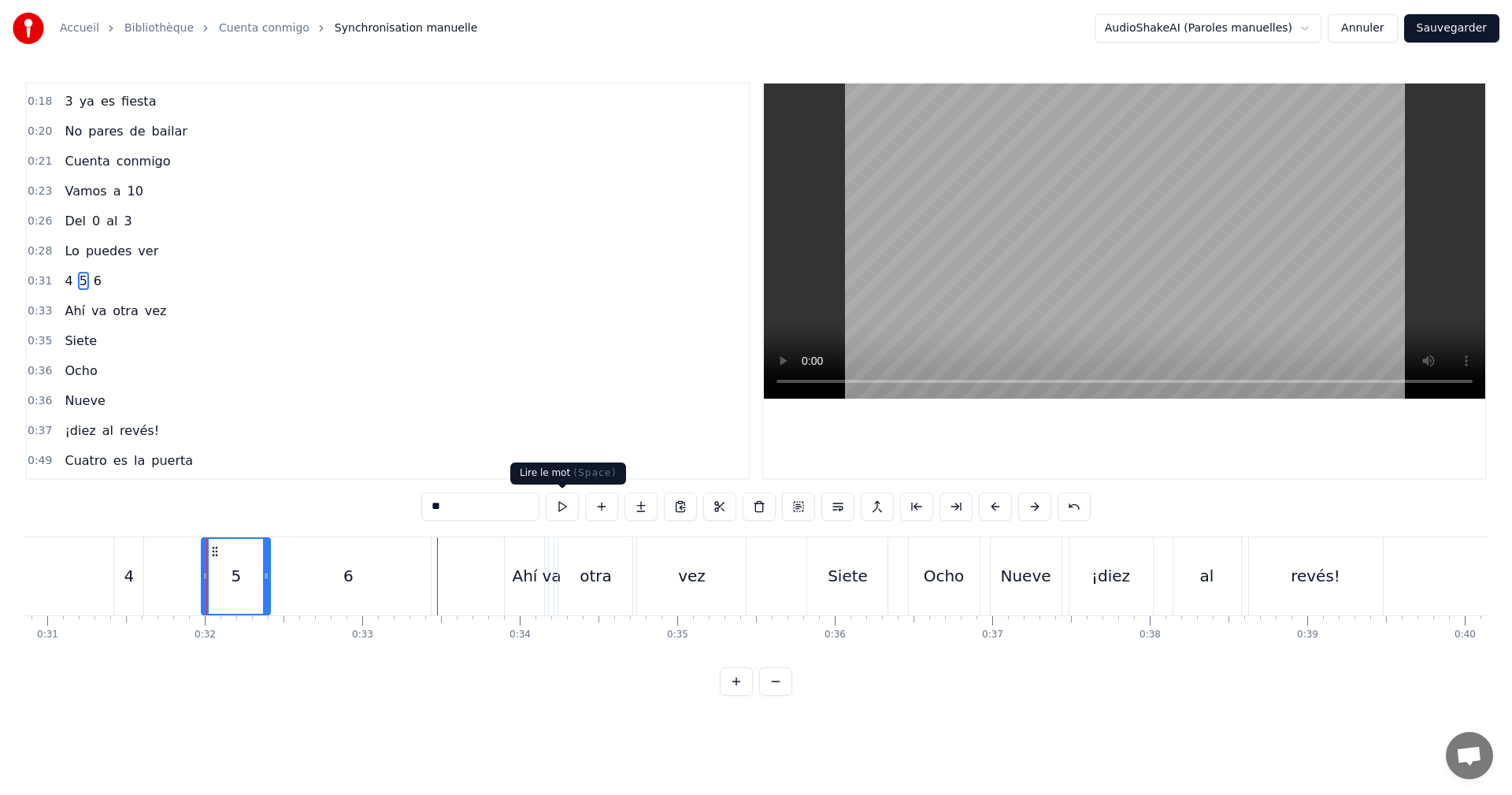
click at [562, 507] on button at bounding box center [562, 506] width 33 height 29
click at [131, 576] on div "4" at bounding box center [129, 575] width 10 height 23
type input "*"
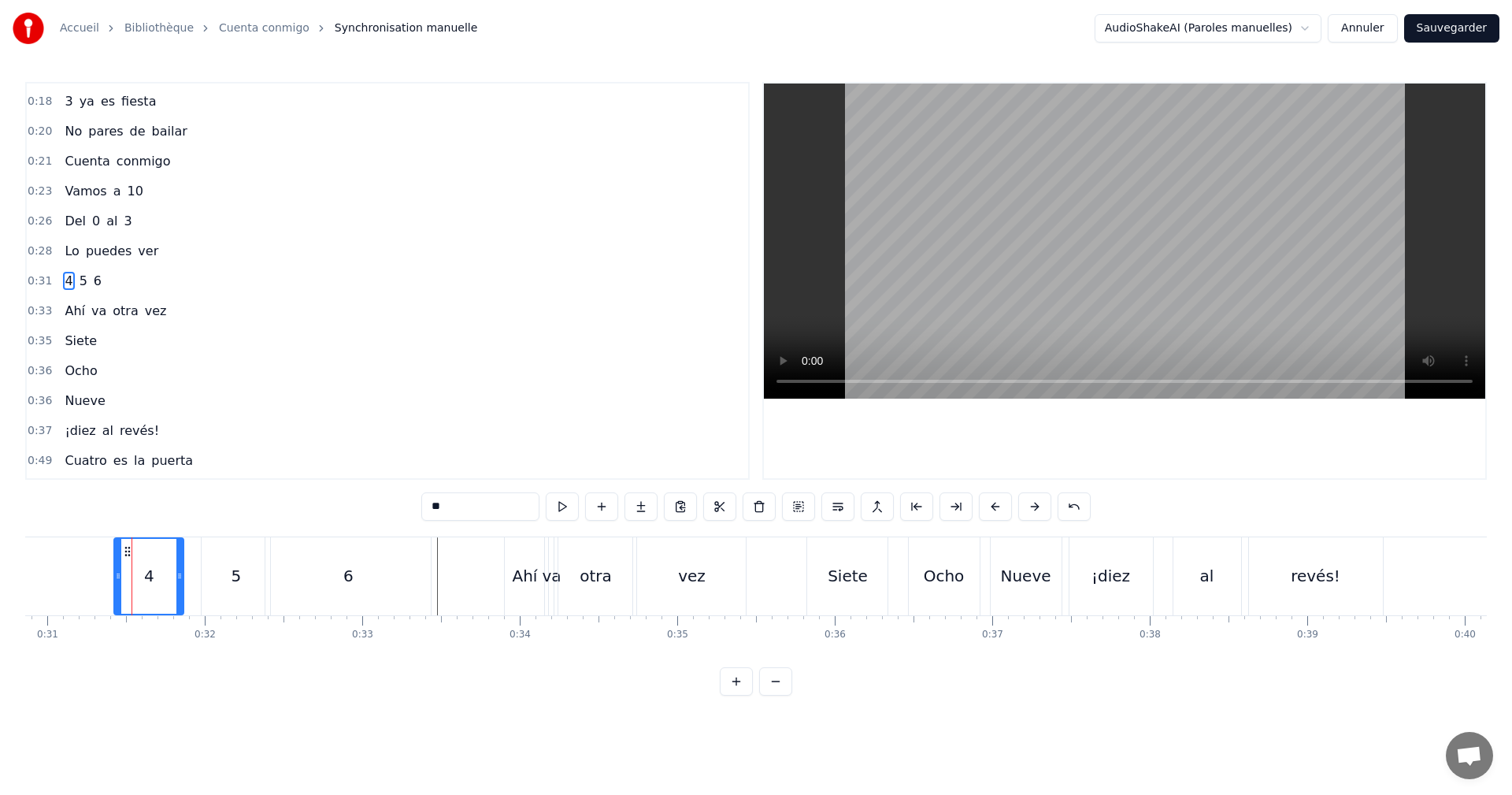
drag, startPoint x: 139, startPoint y: 577, endPoint x: 180, endPoint y: 582, distance: 41.3
click at [180, 582] on div at bounding box center [180, 576] width 6 height 75
click at [564, 502] on button at bounding box center [562, 506] width 33 height 29
click at [162, 283] on div "0:31 4 5 6" at bounding box center [388, 281] width 722 height 30
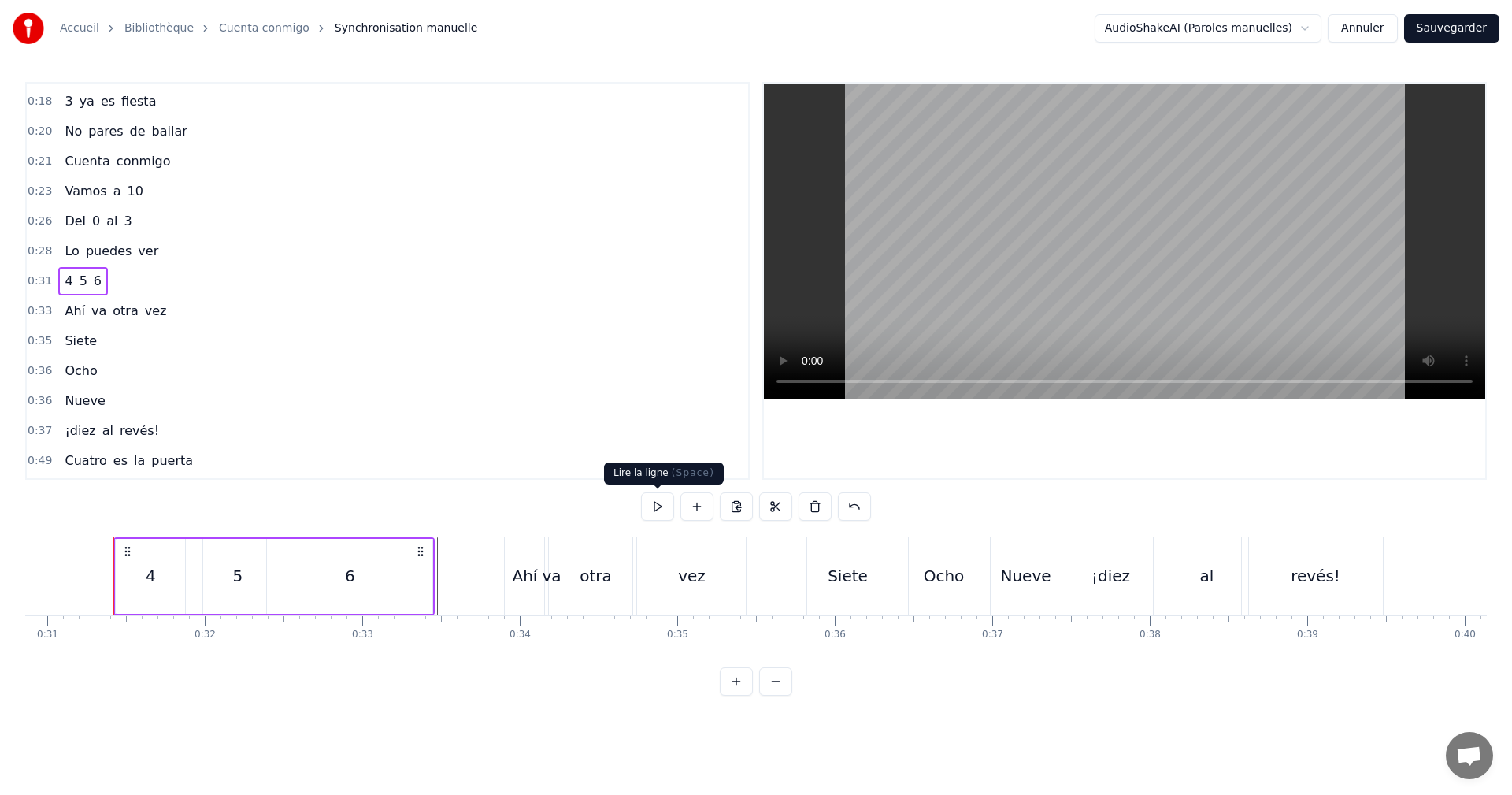
click at [642, 505] on button at bounding box center [657, 506] width 33 height 29
click at [183, 312] on div "0:33 Ahí va otra vez" at bounding box center [388, 312] width 722 height 30
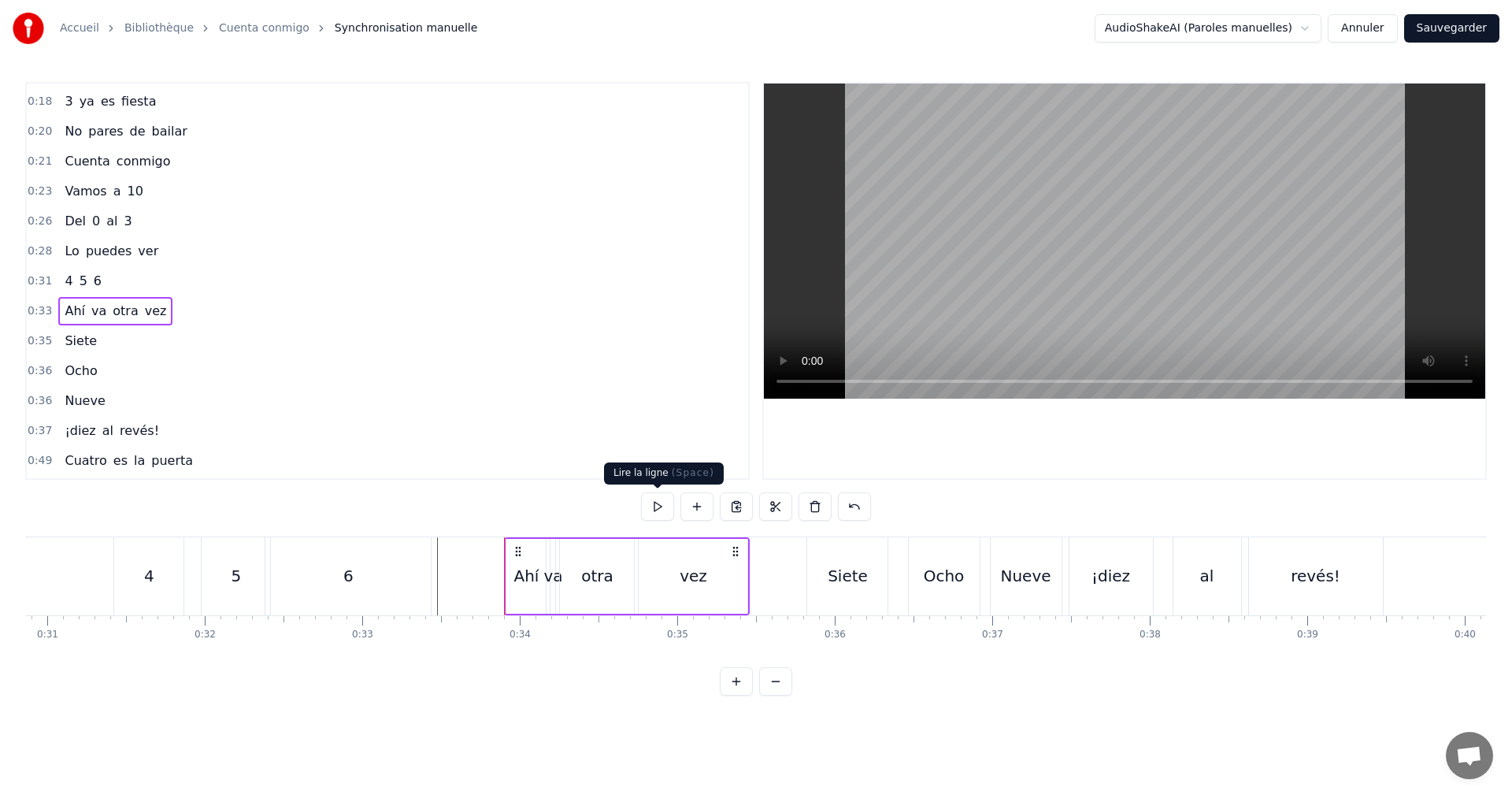
click at [657, 514] on button at bounding box center [657, 506] width 33 height 29
click at [150, 287] on div "0:31 4 5 6" at bounding box center [388, 281] width 722 height 30
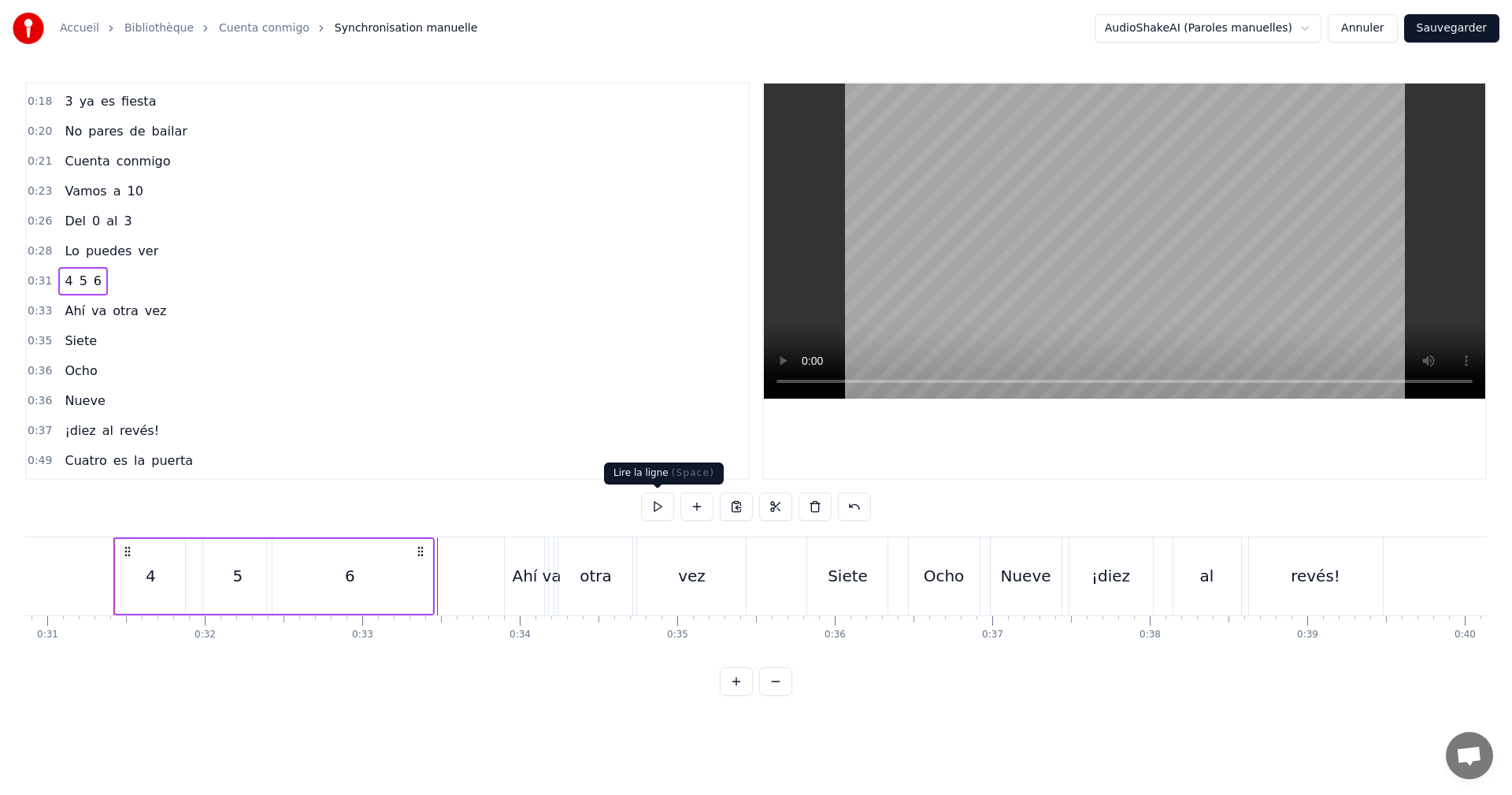
click at [648, 517] on button at bounding box center [657, 506] width 33 height 29
drag, startPoint x: 1435, startPoint y: 29, endPoint x: 1394, endPoint y: 39, distance: 42.2
click at [1435, 29] on button "Sauvegarder" at bounding box center [1451, 29] width 96 height 29
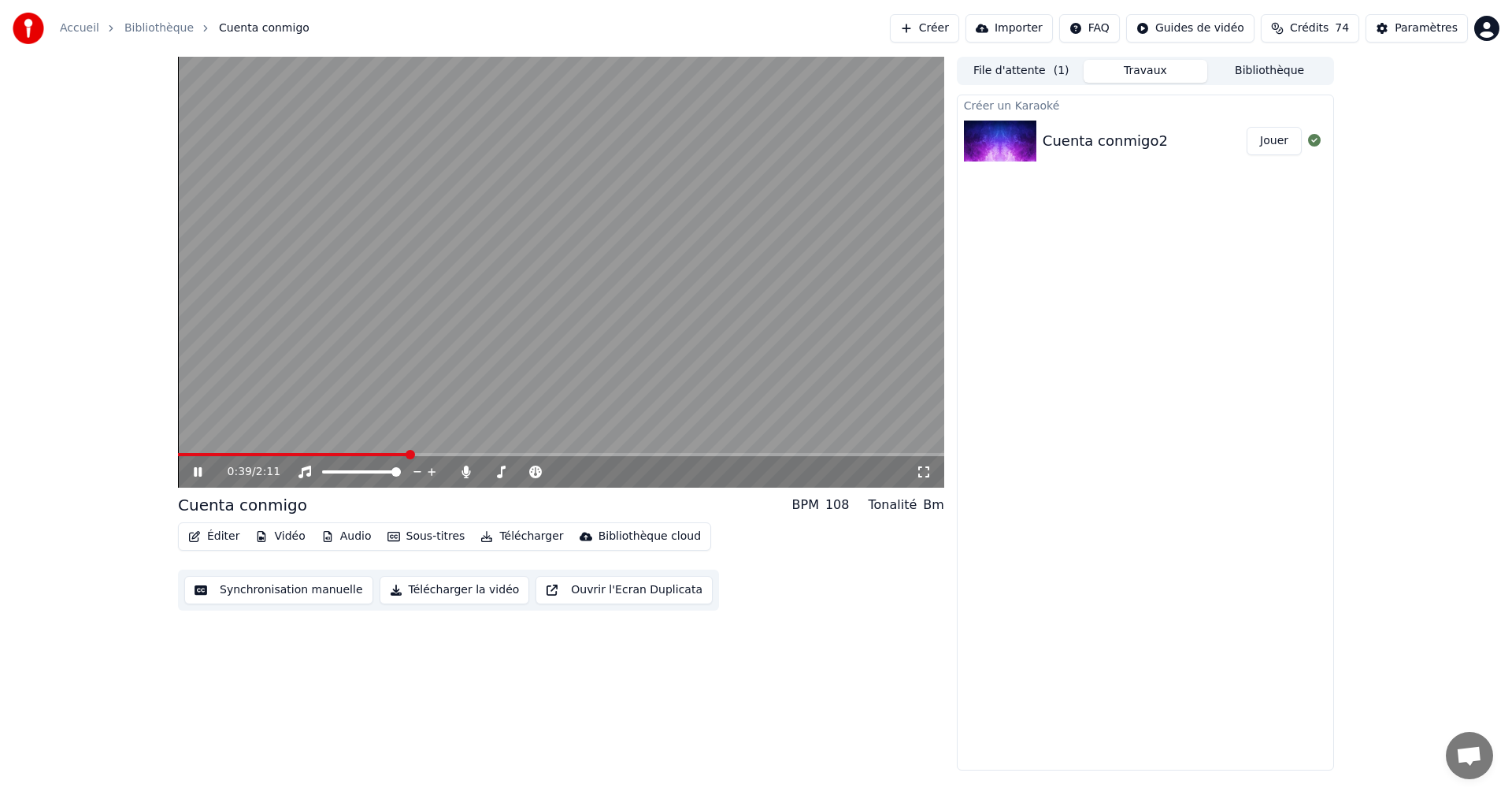
click at [204, 465] on icon at bounding box center [208, 472] width 37 height 13
click at [270, 595] on button "Synchronisation manuelle" at bounding box center [279, 590] width 189 height 29
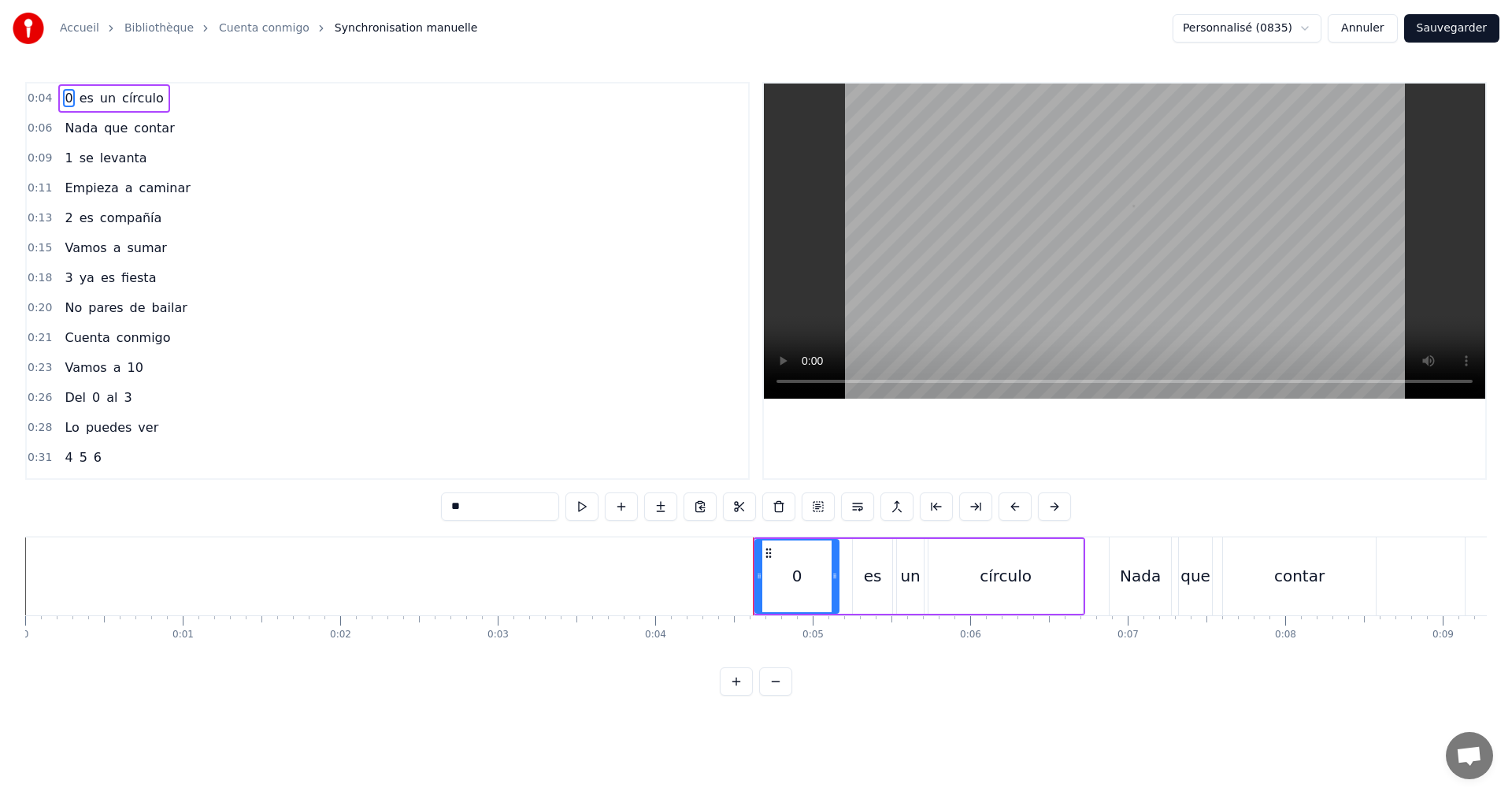
scroll to position [157, 0]
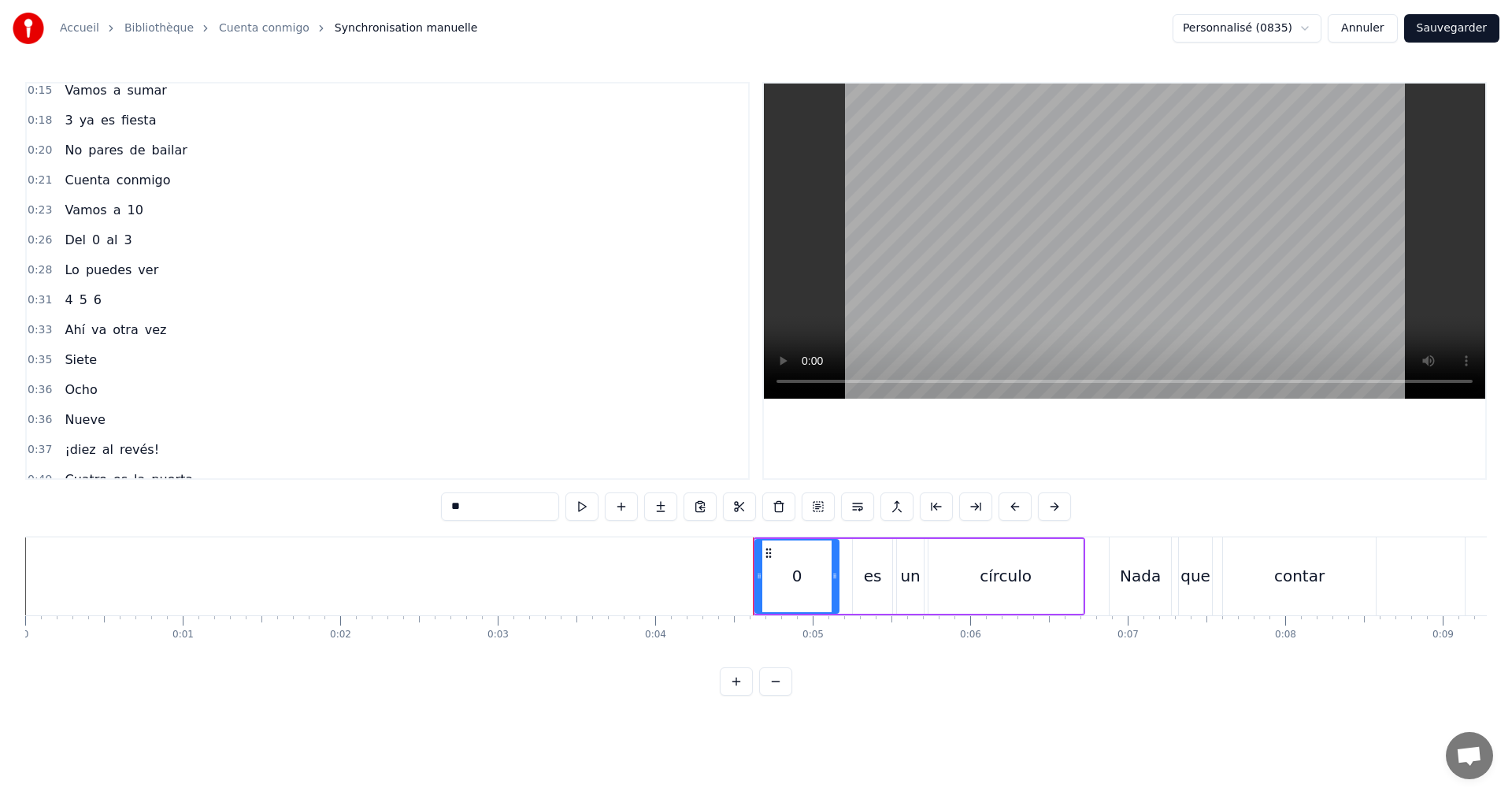
click at [85, 357] on span "Siete" at bounding box center [81, 359] width 36 height 18
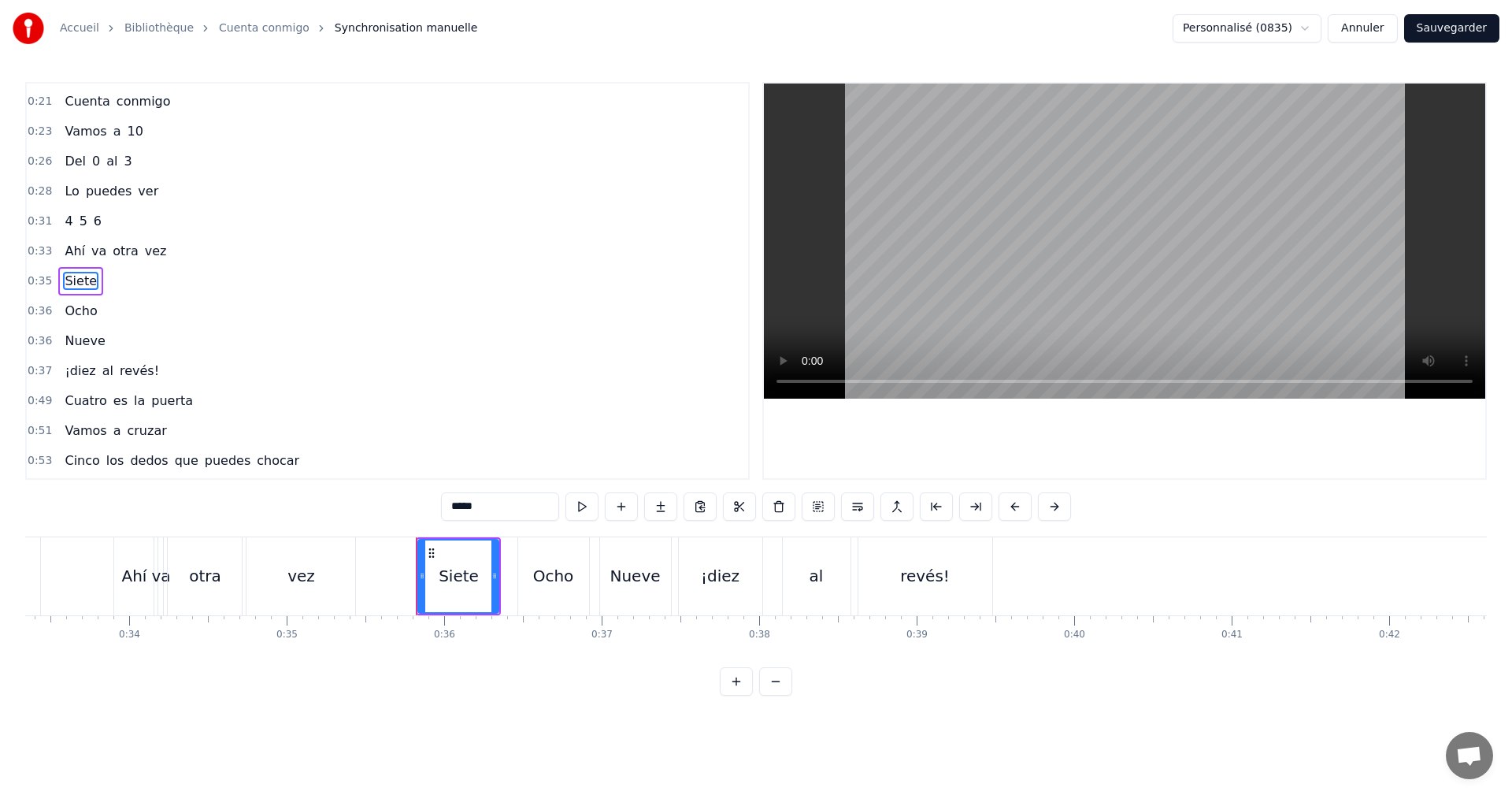
scroll to position [0, 5564]
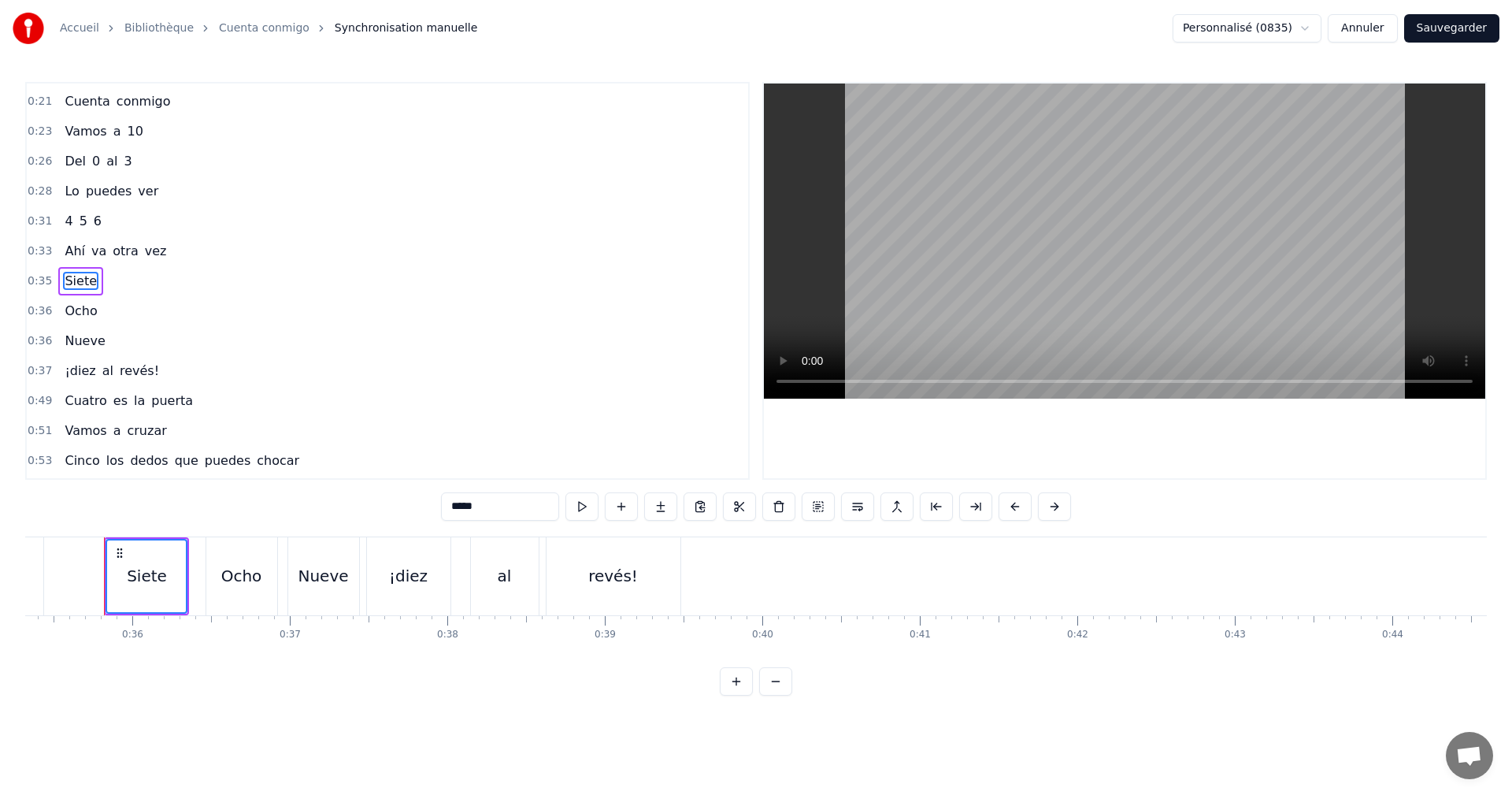
click at [85, 310] on span "Ocho" at bounding box center [81, 311] width 36 height 18
click at [82, 338] on span "Nueve" at bounding box center [85, 340] width 44 height 18
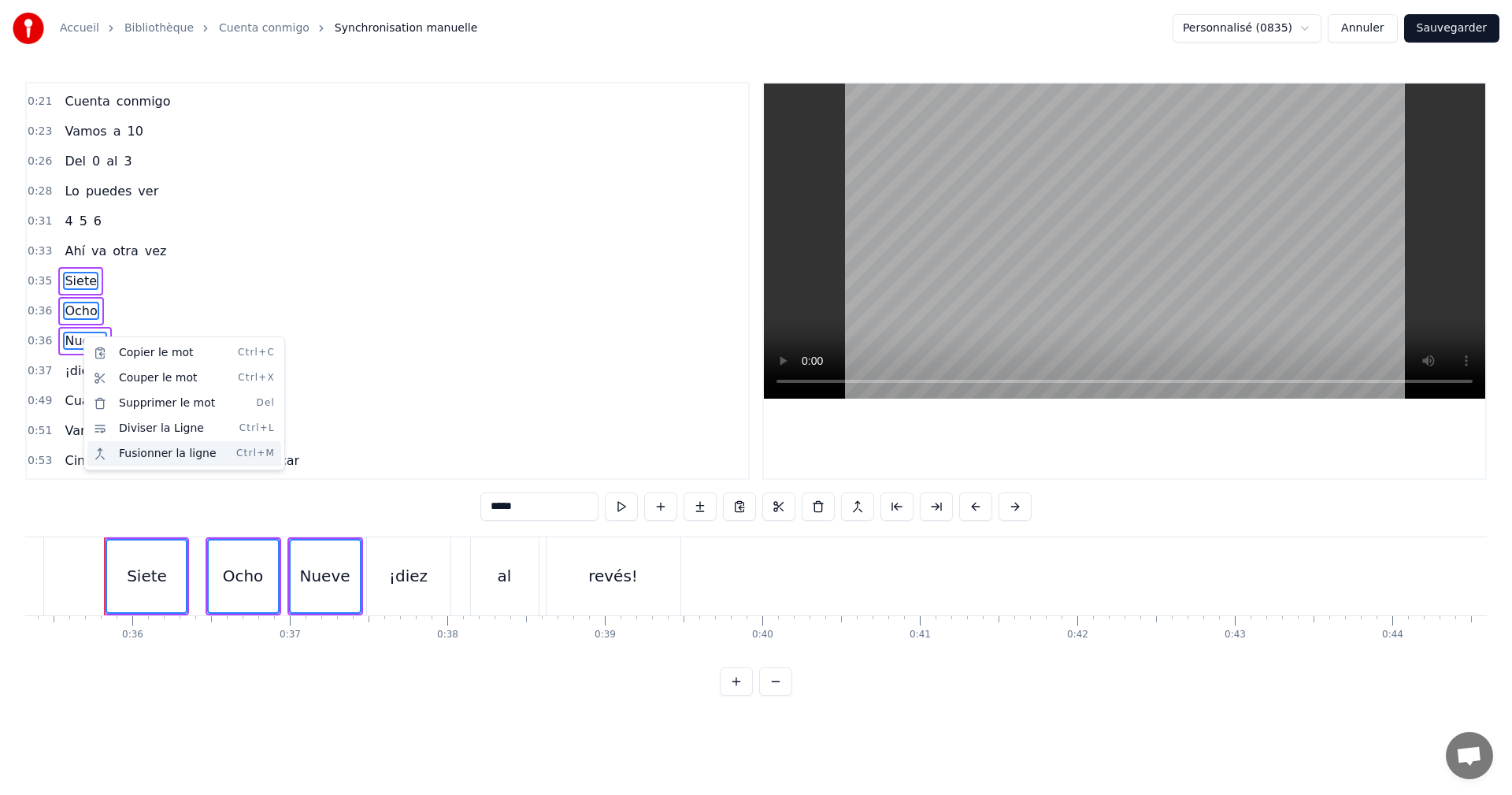
click at [118, 452] on div "Fusionner la ligne Ctrl+M" at bounding box center [184, 454] width 194 height 25
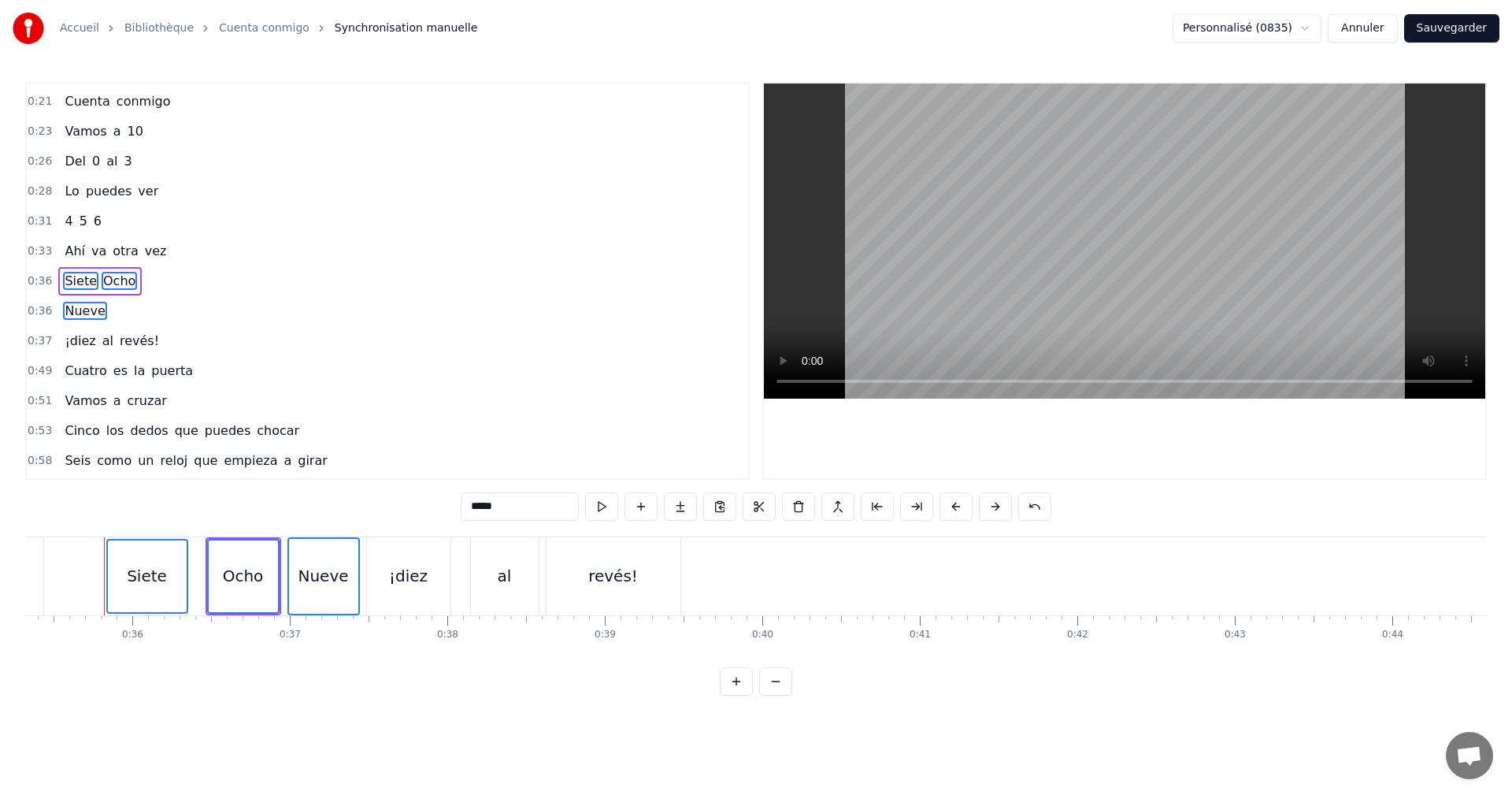
click at [80, 306] on span "Nueve" at bounding box center [85, 311] width 44 height 18
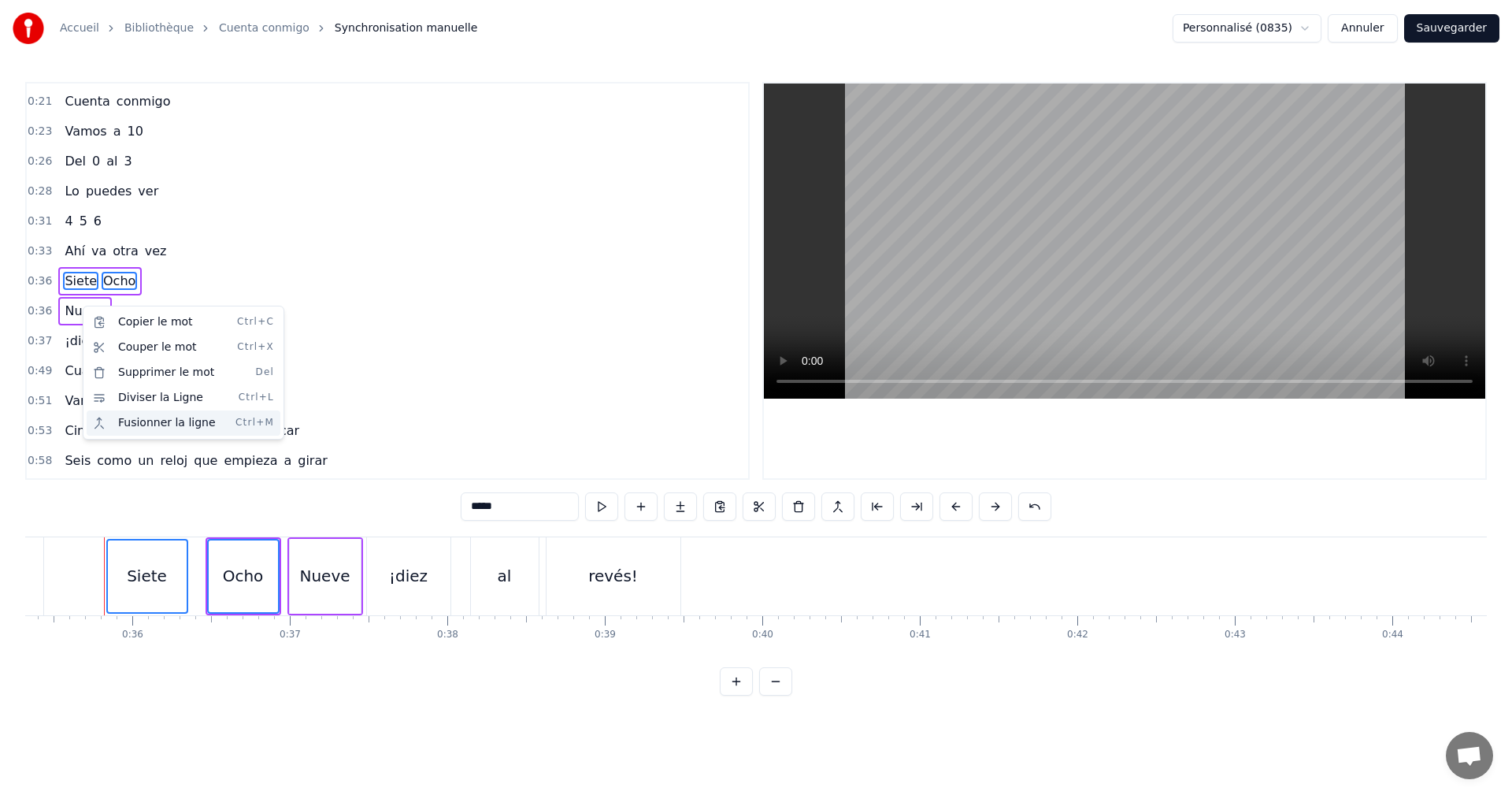
click at [168, 418] on div "Fusionner la ligne Ctrl+M" at bounding box center [183, 423] width 194 height 25
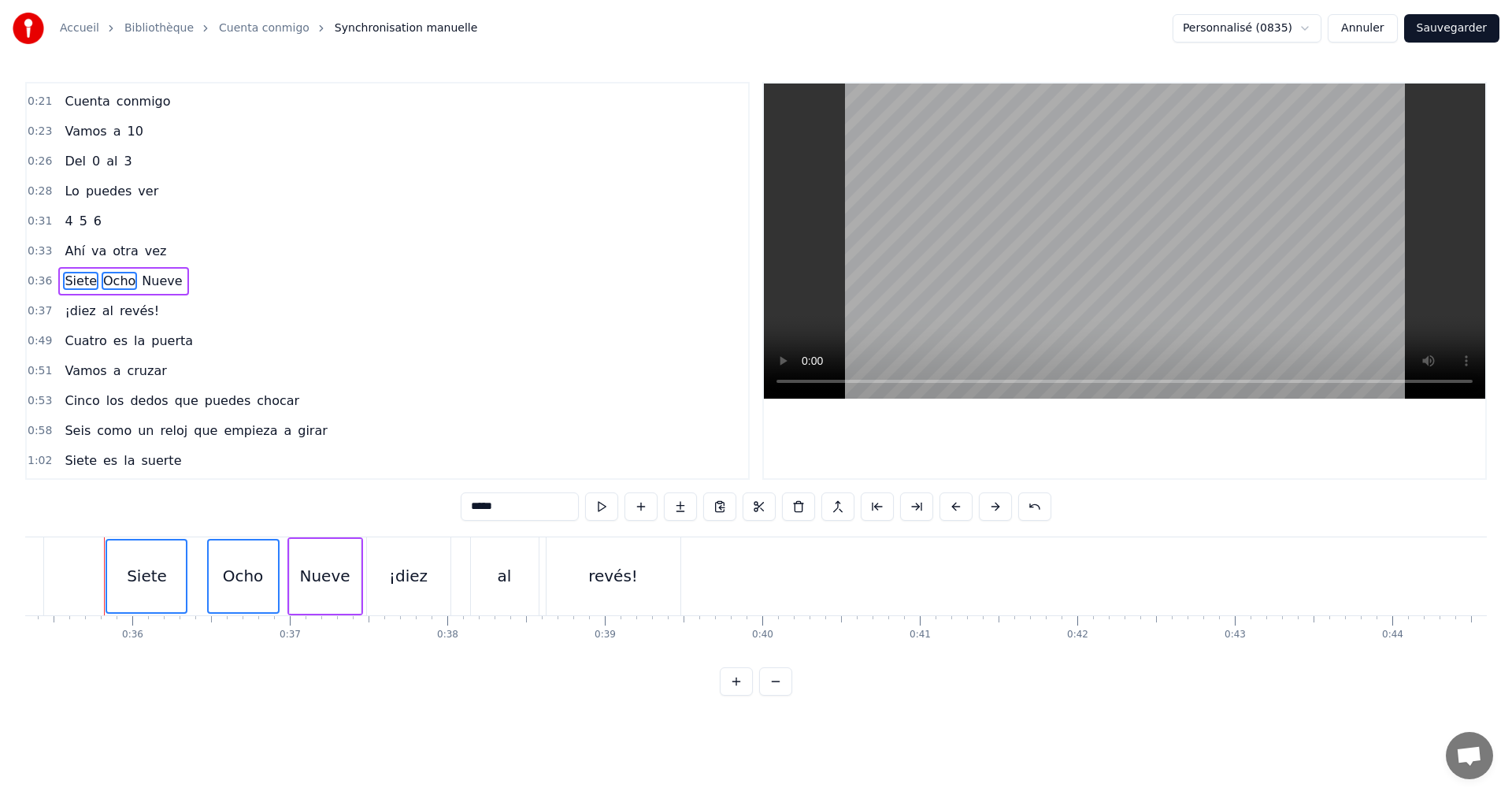
click at [315, 591] on div "Nueve" at bounding box center [325, 576] width 71 height 75
type input "*****"
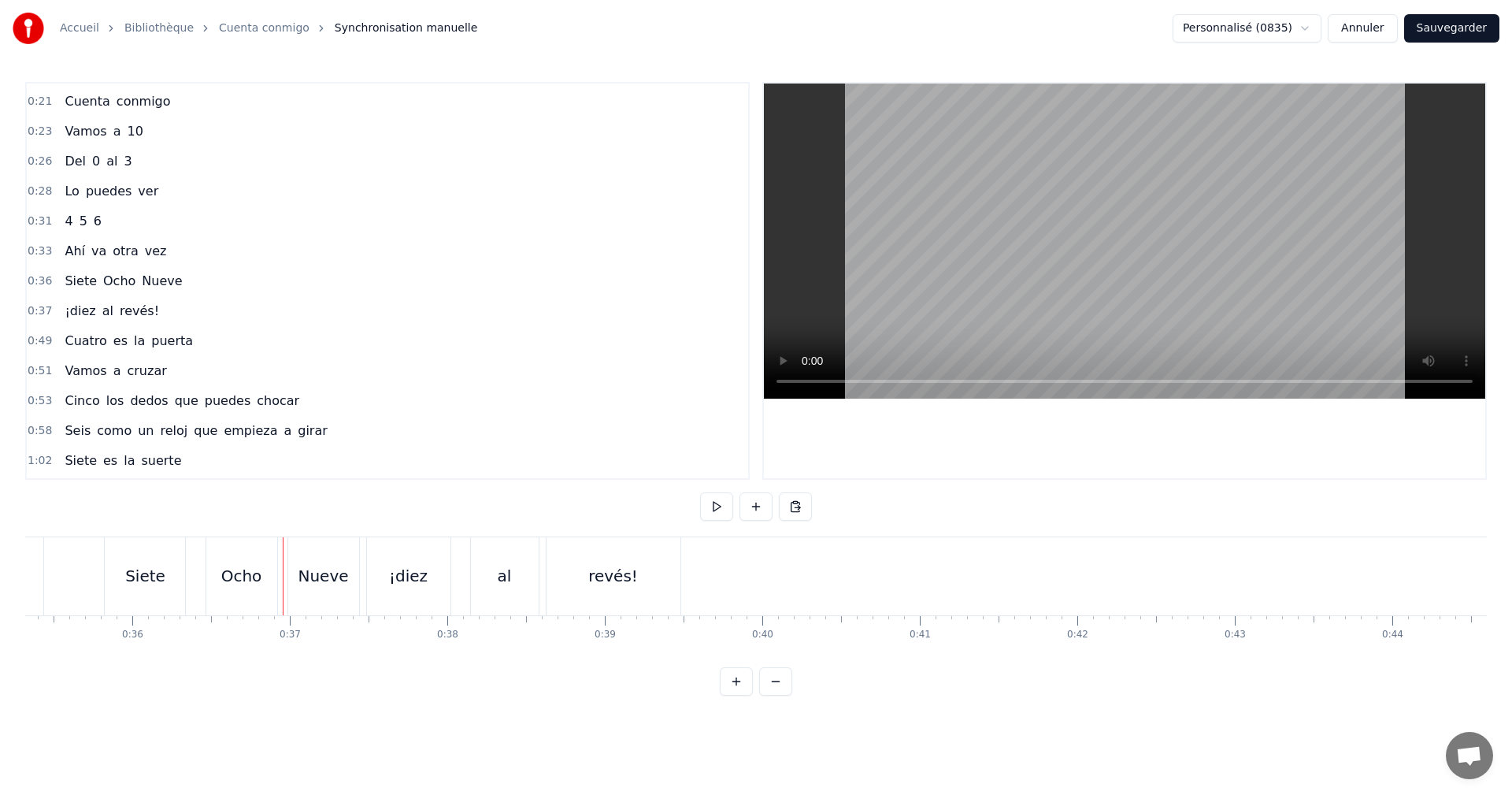
click at [129, 569] on div "Siete" at bounding box center [145, 575] width 40 height 23
click at [116, 273] on span "Ocho" at bounding box center [120, 280] width 36 height 18
type input "****"
click at [164, 268] on div "Siete Ocho Nueve" at bounding box center [123, 281] width 130 height 29
click at [312, 583] on div "Nueve" at bounding box center [324, 575] width 50 height 23
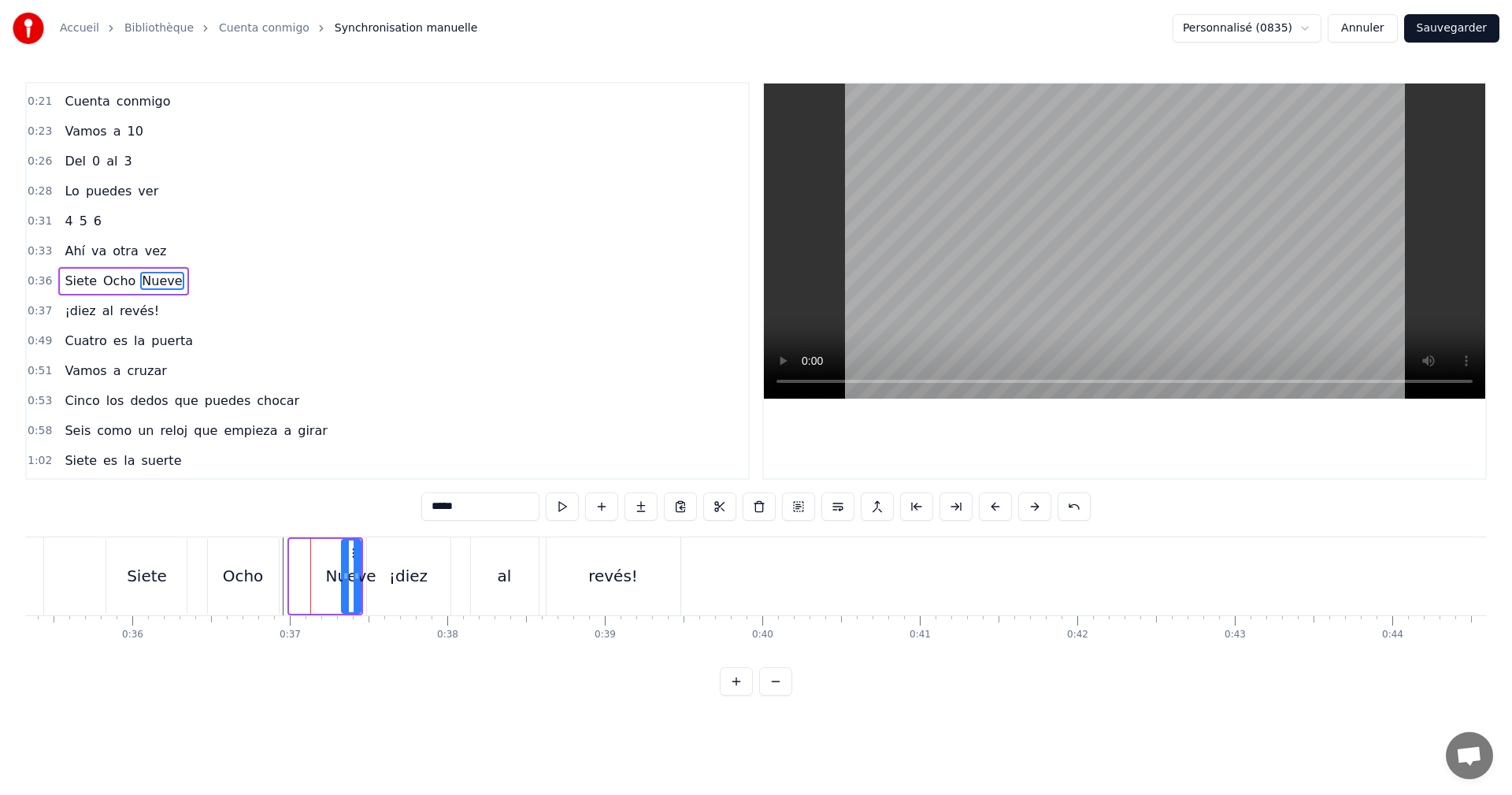
drag, startPoint x: 300, startPoint y: 578, endPoint x: 348, endPoint y: 574, distance: 48.2
click at [348, 574] on icon at bounding box center [346, 576] width 6 height 13
click at [256, 574] on div "Ocho" at bounding box center [244, 575] width 41 height 23
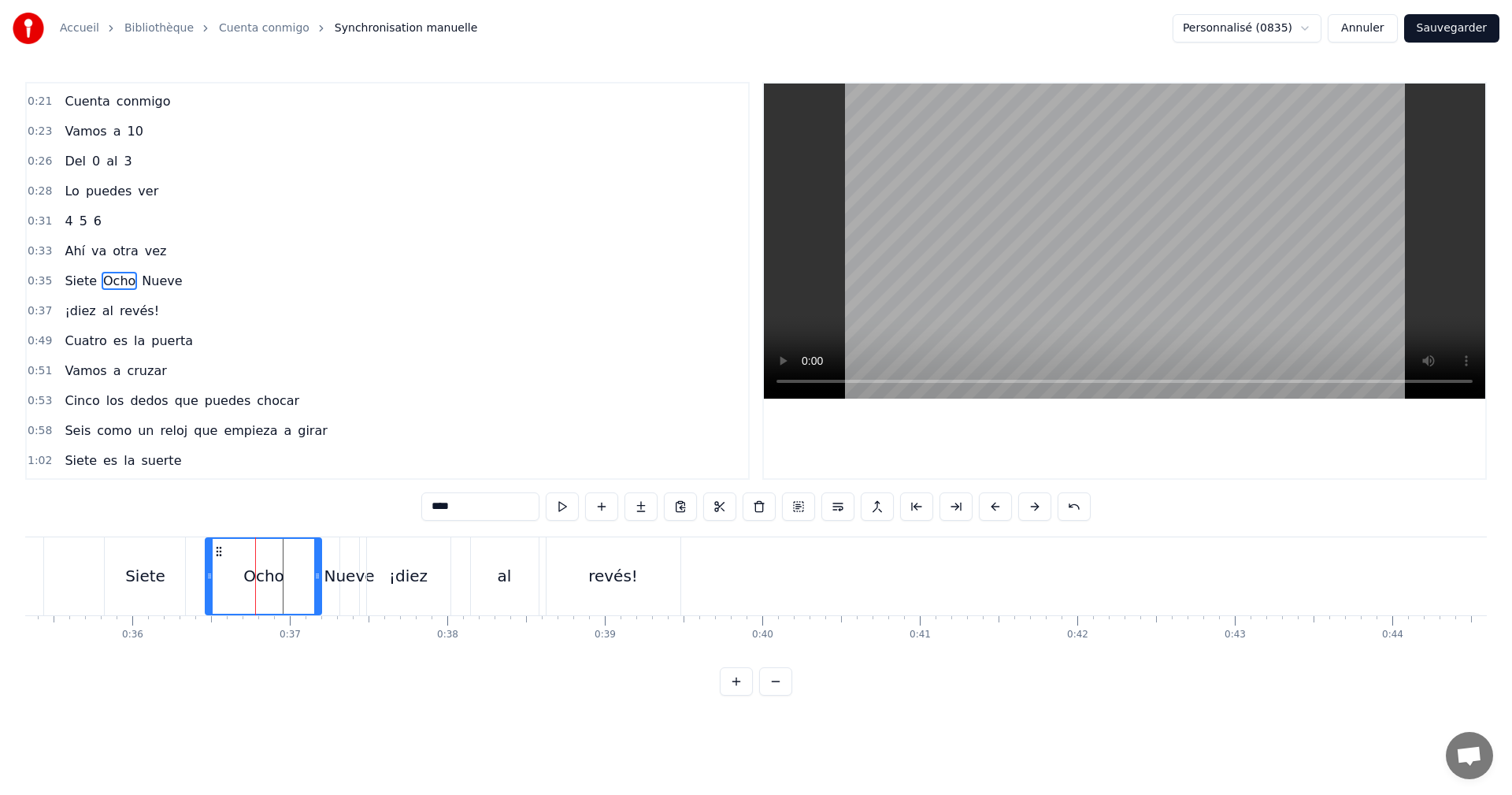
drag, startPoint x: 276, startPoint y: 571, endPoint x: 316, endPoint y: 573, distance: 40.0
click at [320, 573] on icon at bounding box center [317, 576] width 6 height 13
drag, startPoint x: 210, startPoint y: 573, endPoint x: 308, endPoint y: 571, distance: 98.0
click at [308, 571] on icon at bounding box center [306, 576] width 6 height 13
click at [130, 576] on div "Siete" at bounding box center [145, 575] width 40 height 23
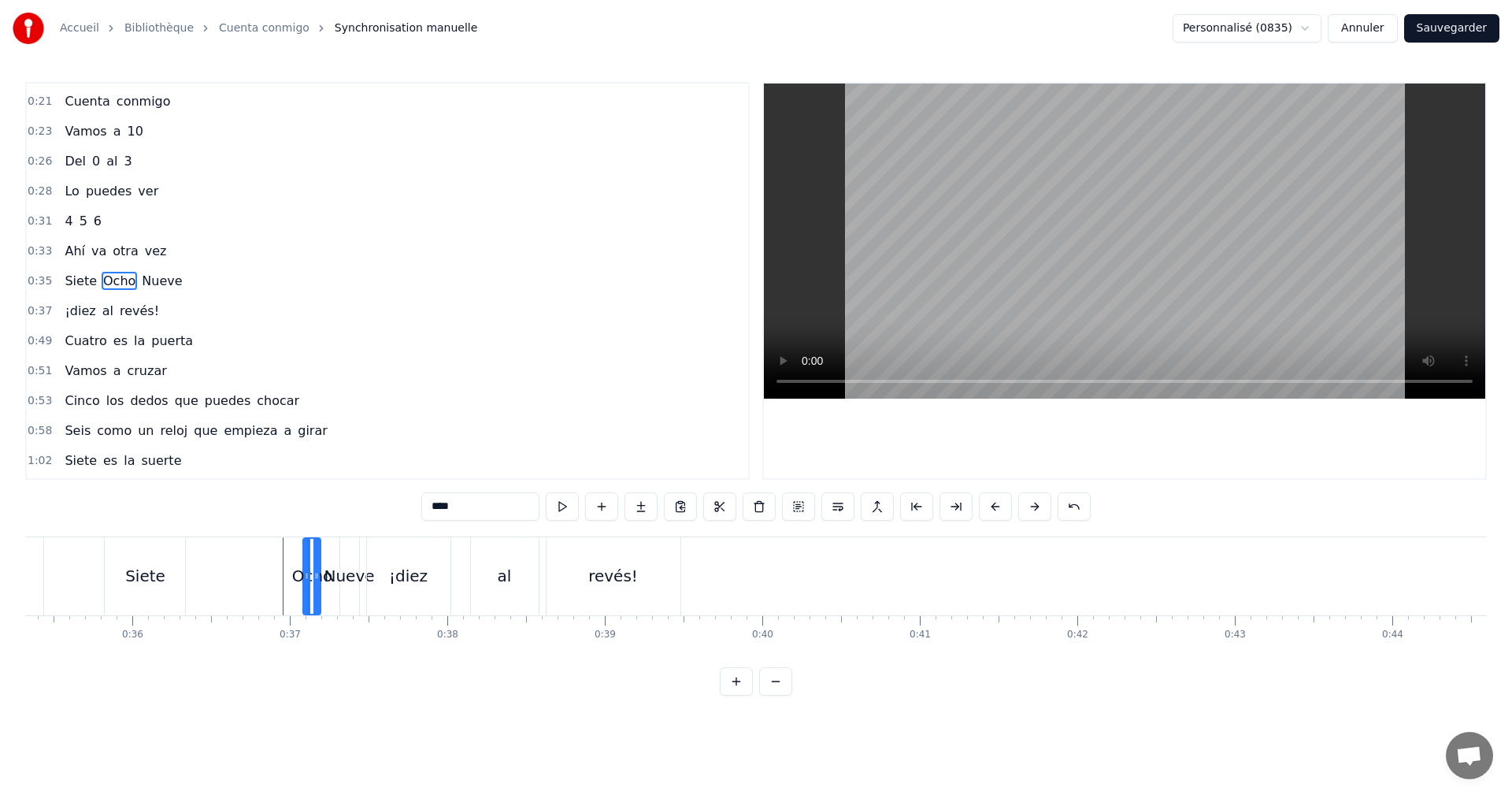
type input "*****"
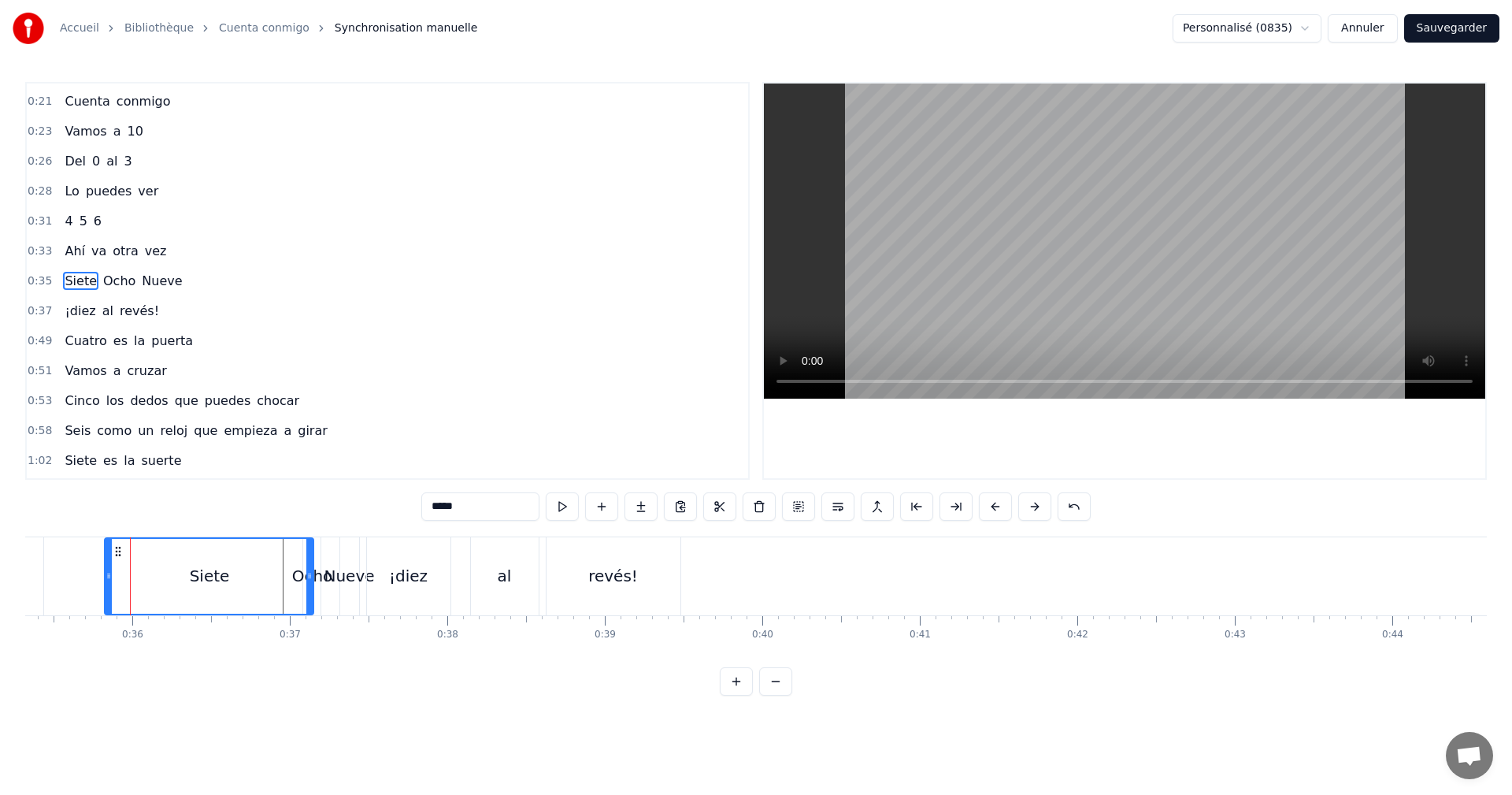
drag, startPoint x: 180, startPoint y: 582, endPoint x: 308, endPoint y: 577, distance: 128.1
click at [308, 577] on div at bounding box center [309, 576] width 6 height 75
drag, startPoint x: 108, startPoint y: 581, endPoint x: 296, endPoint y: 584, distance: 188.0
click at [296, 584] on div at bounding box center [296, 576] width 6 height 75
click at [180, 283] on div "0:37 Siete Ocho Nueve" at bounding box center [388, 281] width 722 height 30
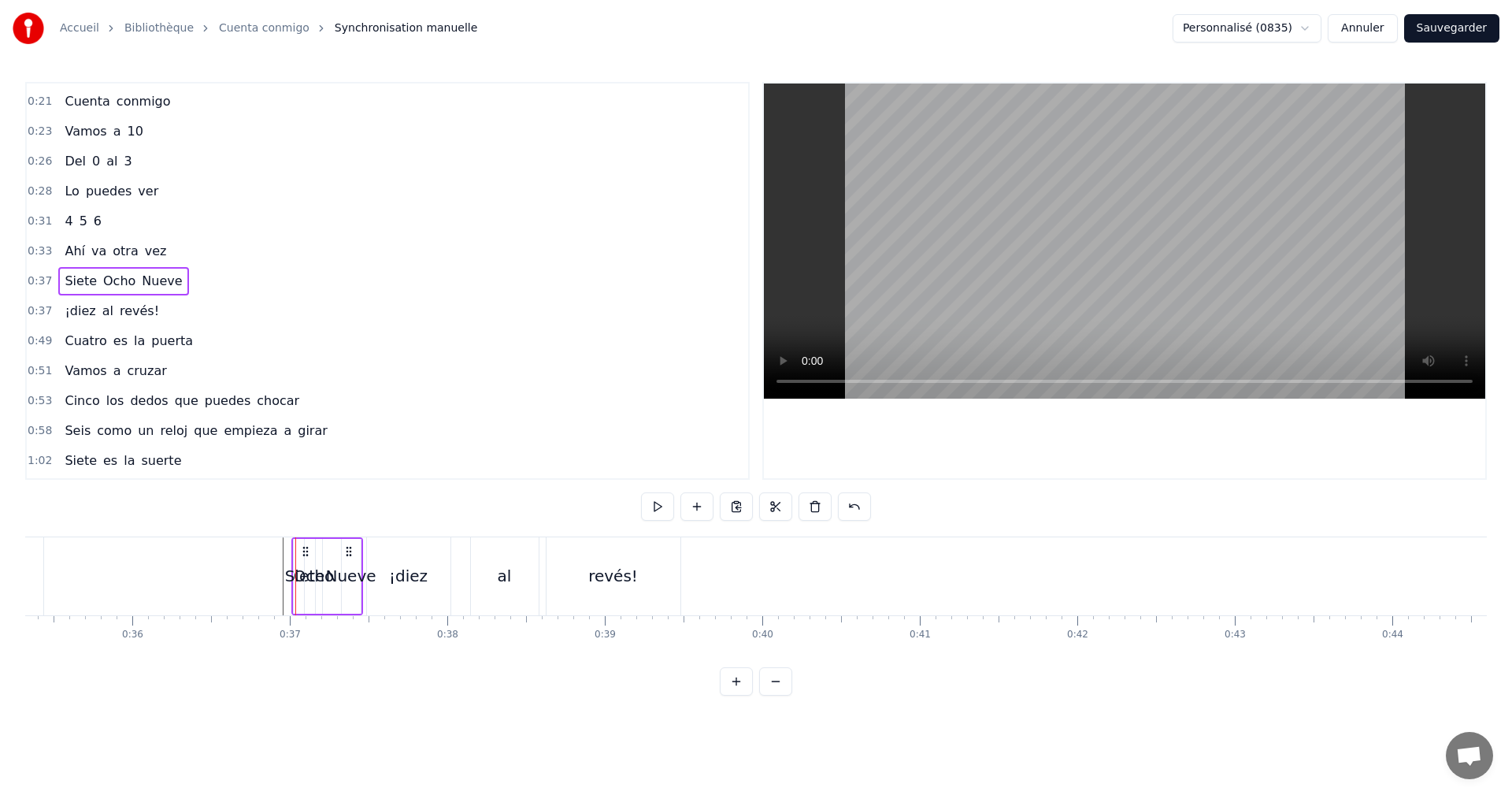
click at [304, 544] on div "Siete Ocho Nueve" at bounding box center [326, 575] width 71 height 78
click at [292, 564] on div "Siete" at bounding box center [305, 575] width 40 height 23
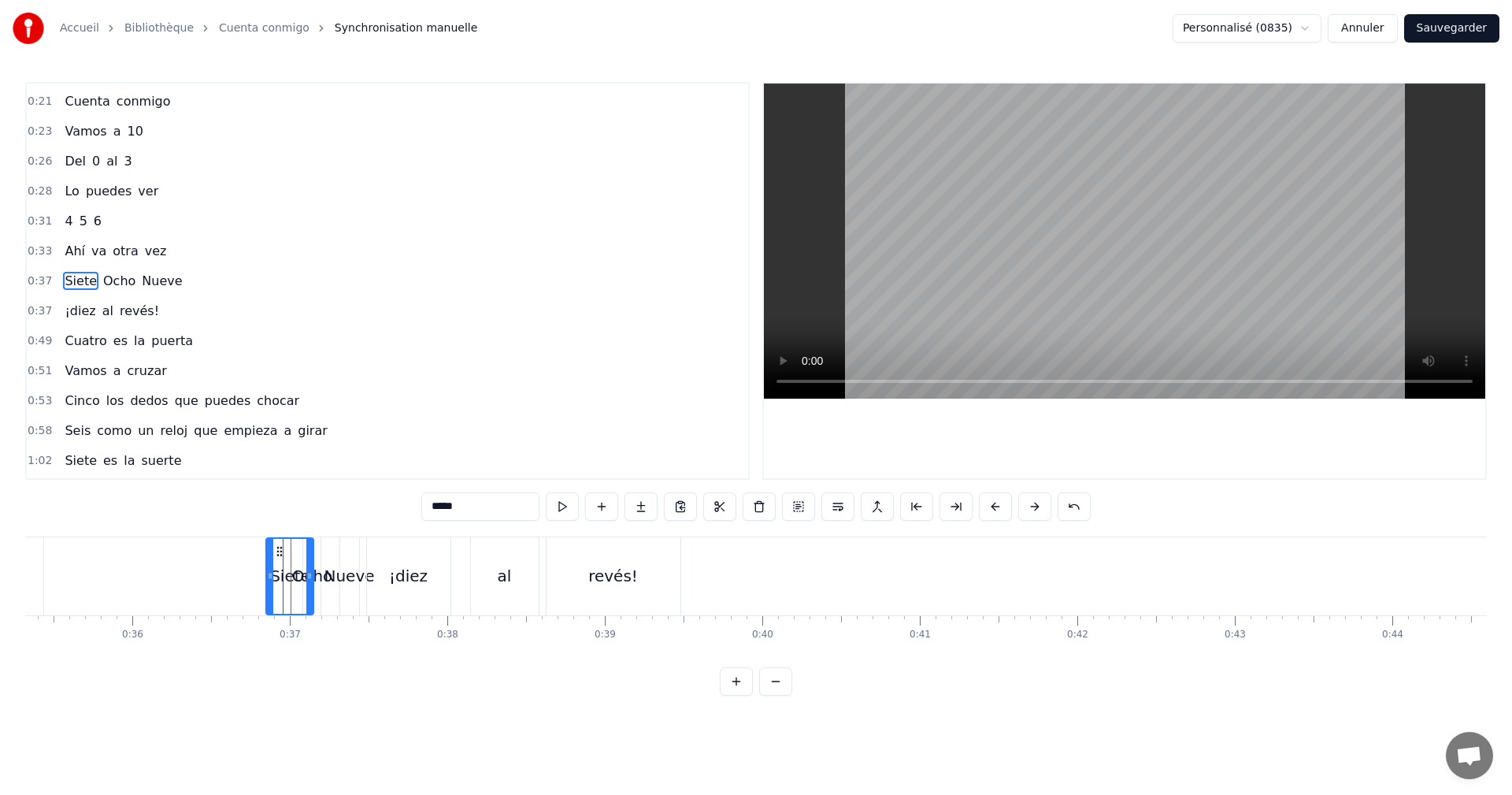
drag, startPoint x: 293, startPoint y: 587, endPoint x: 267, endPoint y: 581, distance: 26.7
click at [267, 581] on div at bounding box center [270, 576] width 6 height 75
drag, startPoint x: 270, startPoint y: 579, endPoint x: 92, endPoint y: 564, distance: 178.6
click at [92, 564] on div at bounding box center [92, 576] width 6 height 75
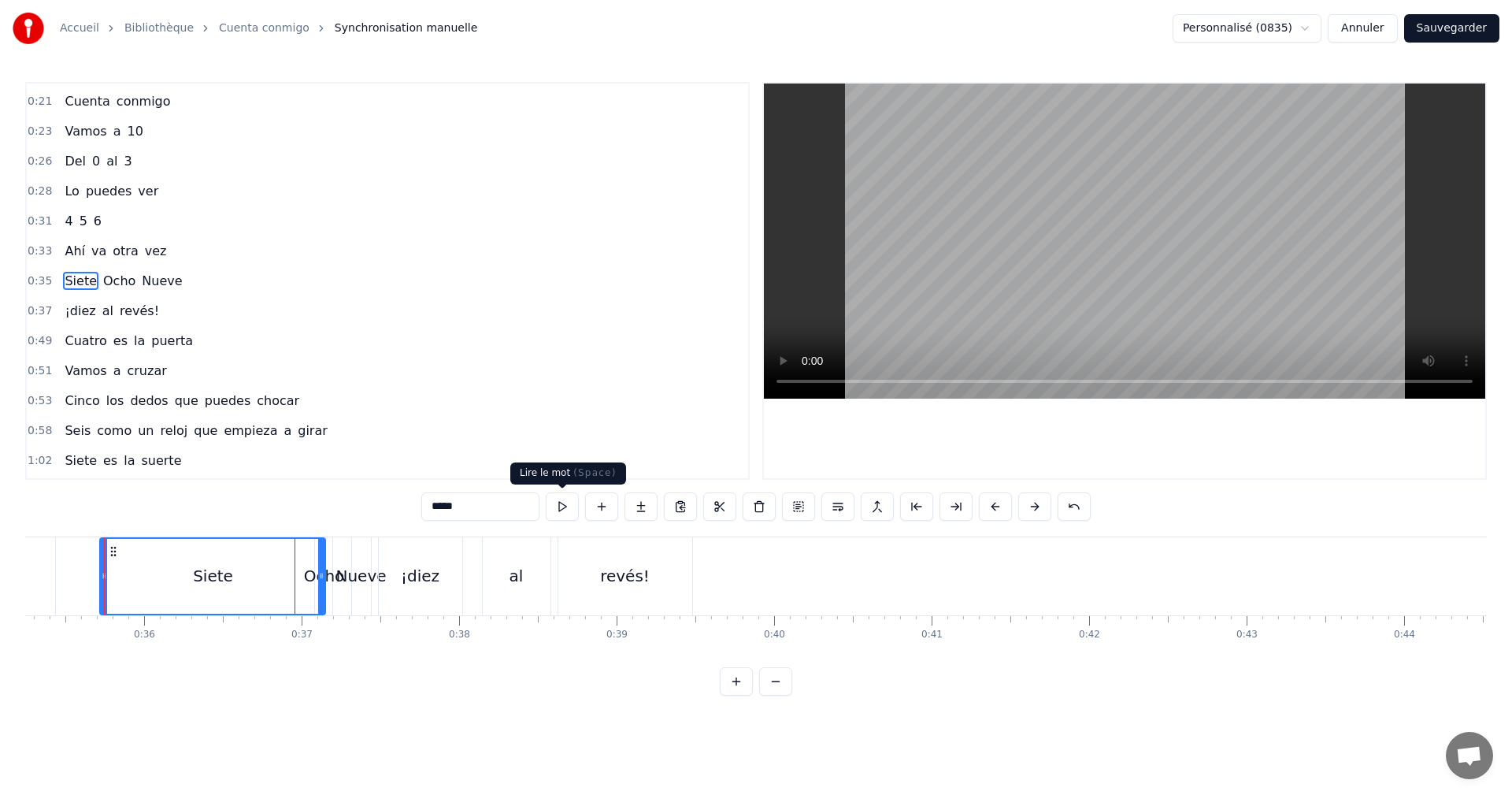
click at [557, 509] on button at bounding box center [562, 506] width 33 height 29
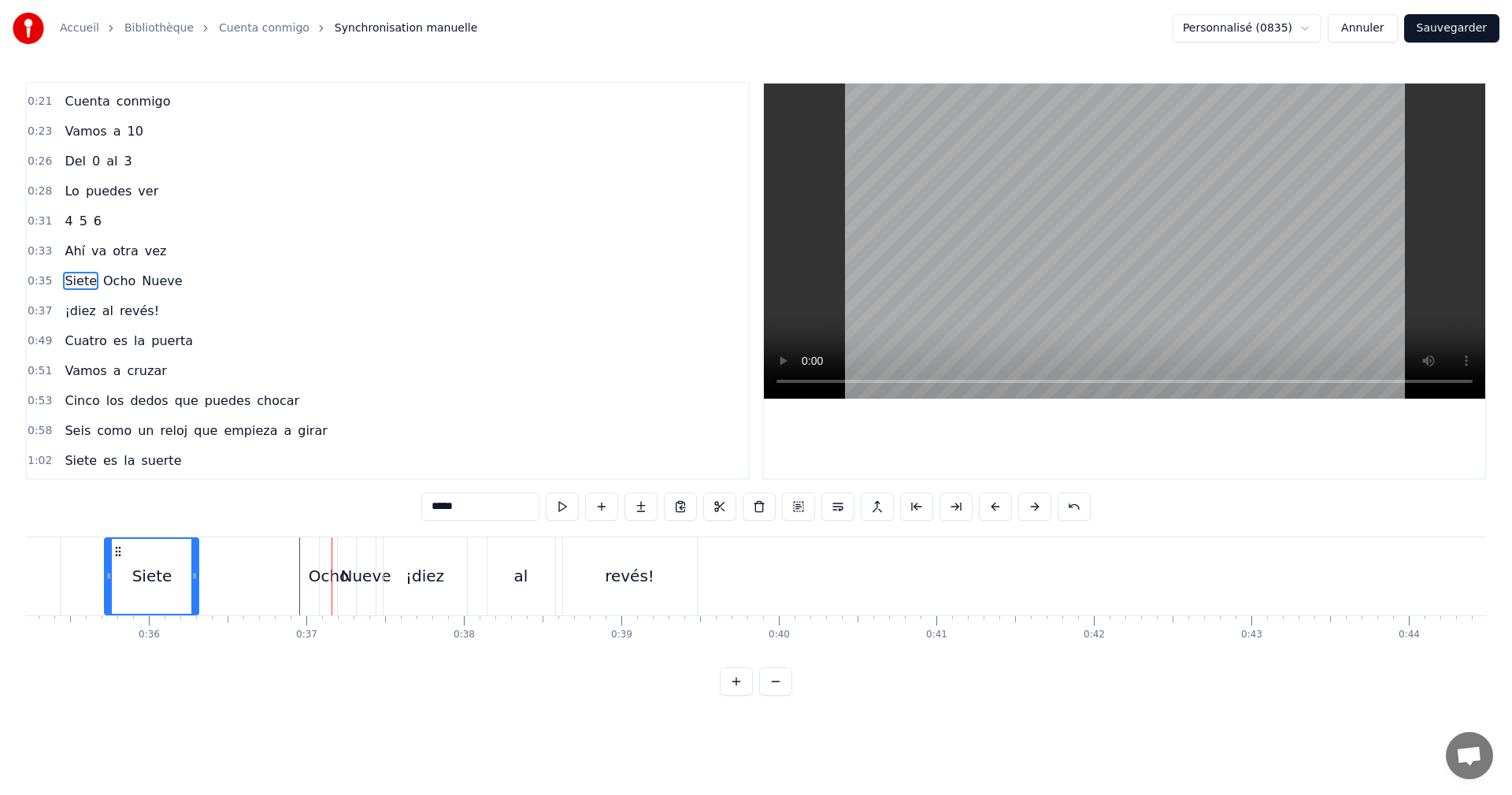
drag, startPoint x: 327, startPoint y: 586, endPoint x: 196, endPoint y: 573, distance: 131.6
click at [196, 573] on div at bounding box center [194, 576] width 6 height 75
click at [558, 511] on button at bounding box center [562, 506] width 33 height 29
click at [330, 576] on div "Ocho" at bounding box center [330, 575] width 41 height 23
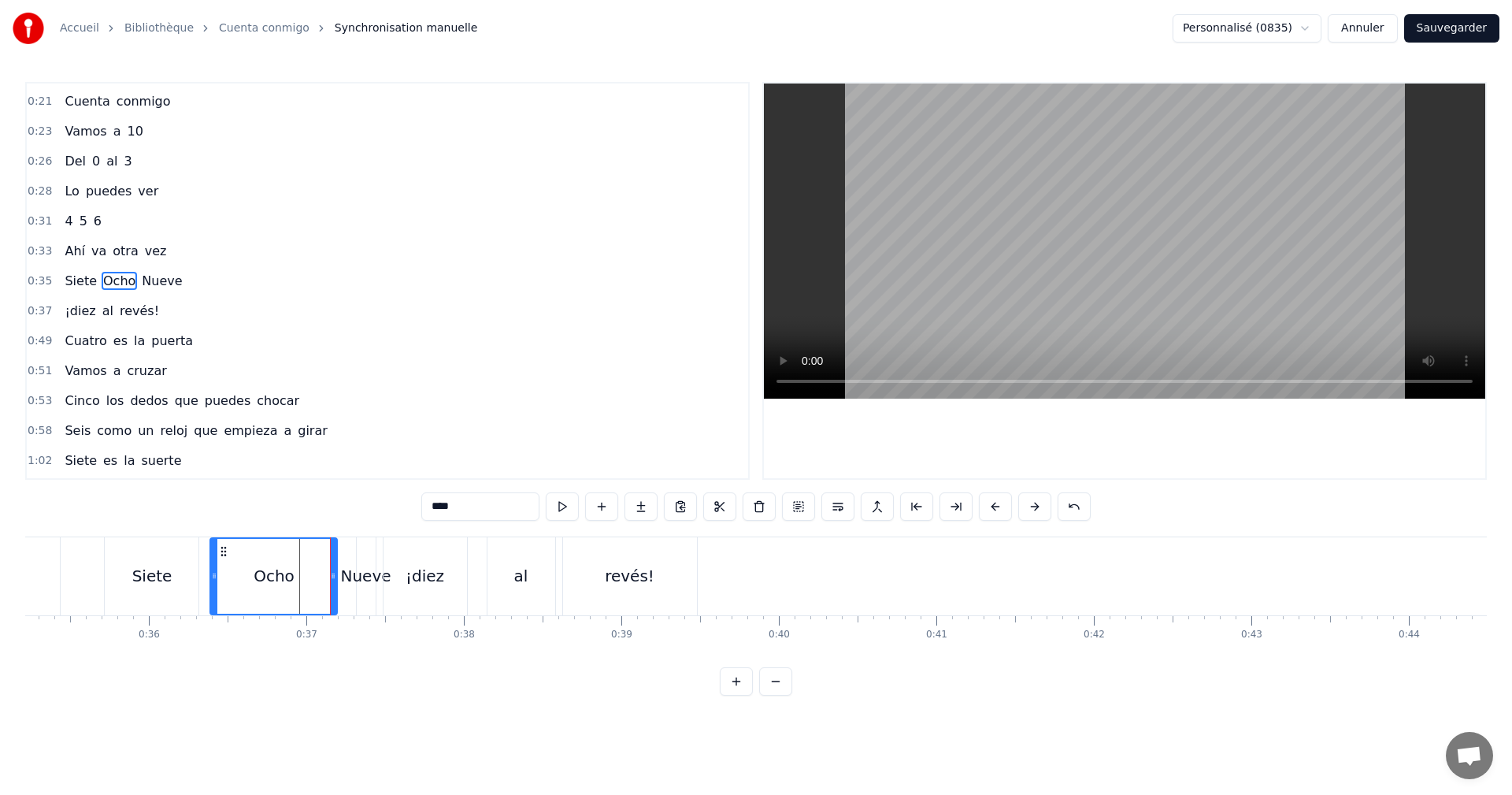
drag, startPoint x: 321, startPoint y: 576, endPoint x: 229, endPoint y: 582, distance: 92.2
click at [211, 574] on icon at bounding box center [213, 576] width 6 height 13
drag, startPoint x: 332, startPoint y: 588, endPoint x: 299, endPoint y: 594, distance: 33.5
click at [299, 594] on div at bounding box center [299, 576] width 6 height 75
click at [564, 504] on button at bounding box center [562, 506] width 33 height 29
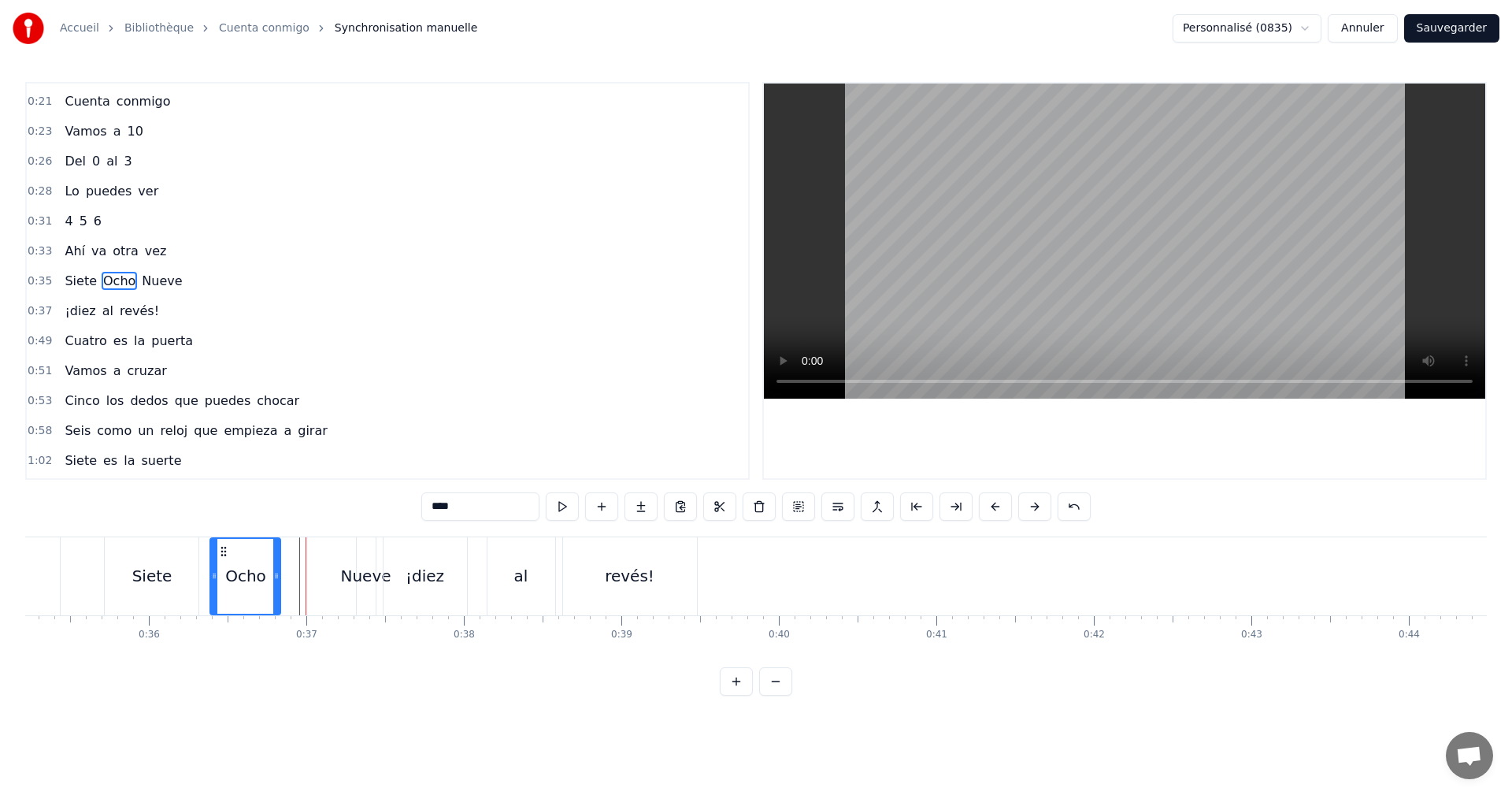
drag, startPoint x: 298, startPoint y: 577, endPoint x: 277, endPoint y: 571, distance: 21.8
click at [277, 571] on icon at bounding box center [276, 576] width 6 height 13
click at [558, 512] on button at bounding box center [562, 506] width 33 height 29
click at [349, 582] on div "Nueve" at bounding box center [365, 575] width 50 height 23
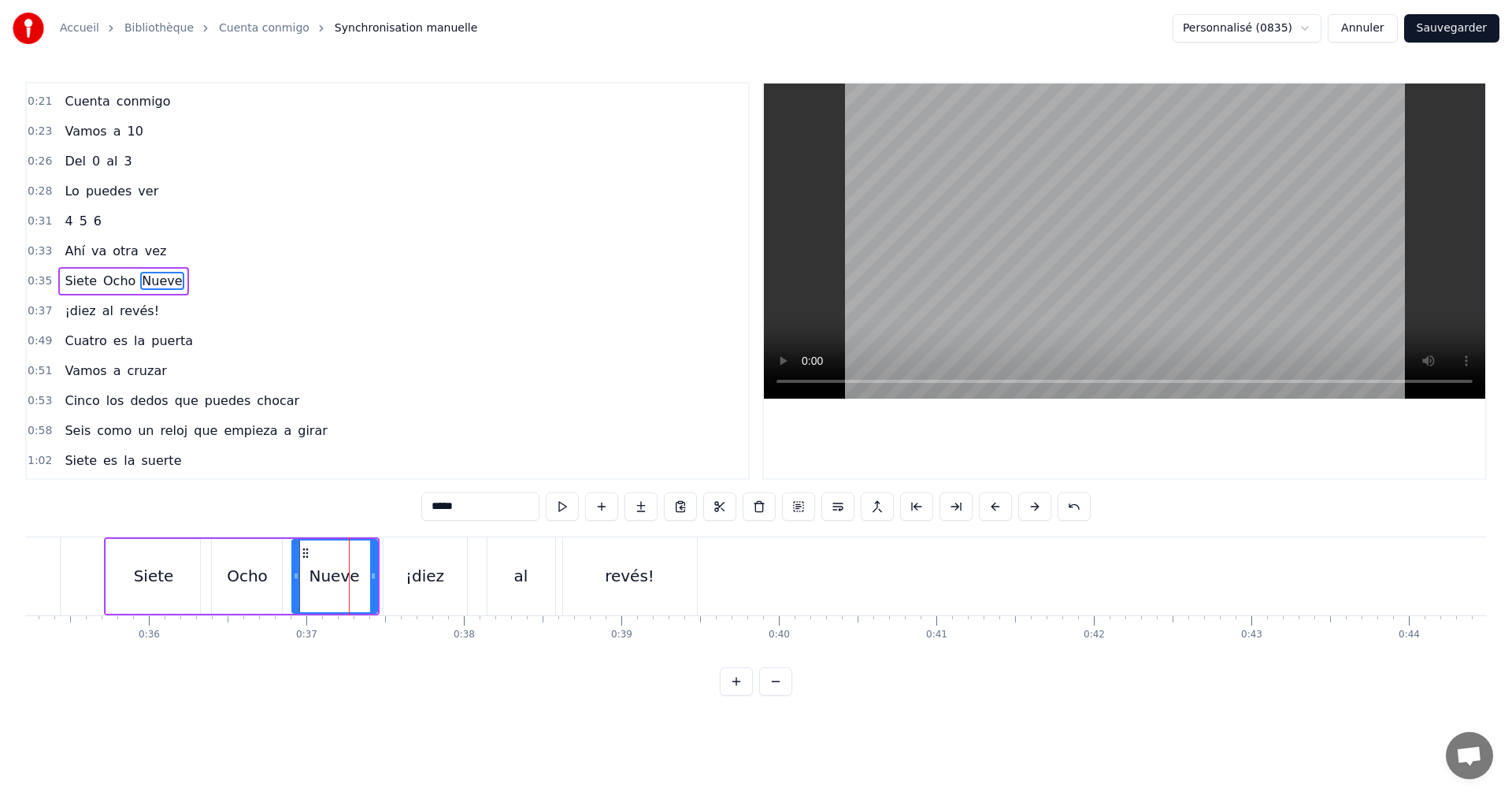
drag, startPoint x: 363, startPoint y: 581, endPoint x: 297, endPoint y: 570, distance: 66.9
click at [297, 570] on icon at bounding box center [296, 576] width 6 height 13
click at [566, 504] on button at bounding box center [562, 506] width 33 height 29
click at [75, 277] on span "Siete" at bounding box center [81, 280] width 36 height 18
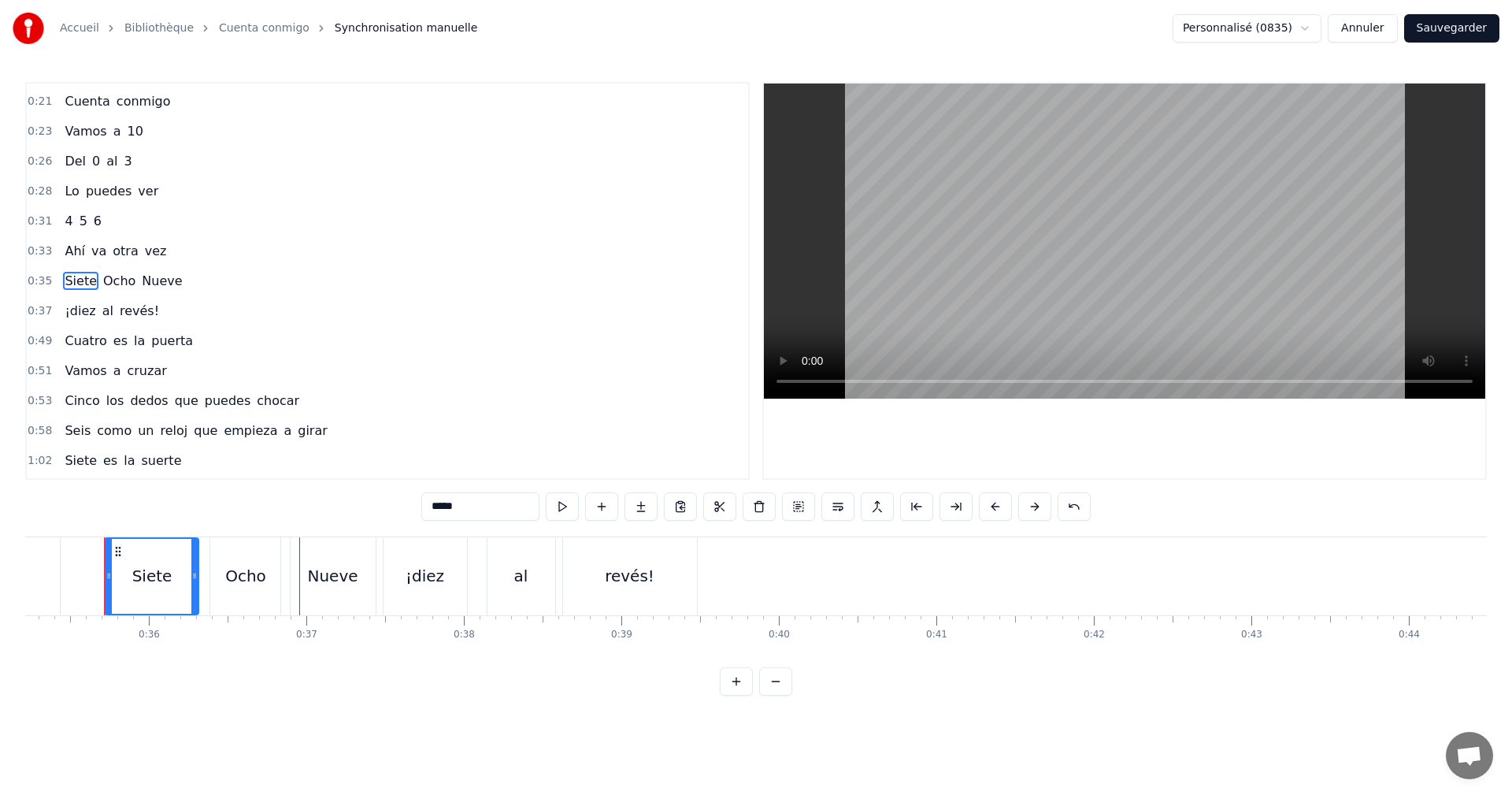
drag, startPoint x: 439, startPoint y: 506, endPoint x: 264, endPoint y: 507, distance: 175.0
click at [272, 512] on div "0:04 0 es un círculo 0:06 Nada que contar 0:09 1 se levanta 0:11 Empieza a cami…" at bounding box center [756, 389] width 1462 height 614
click at [97, 280] on span "Ocho" at bounding box center [96, 280] width 36 height 18
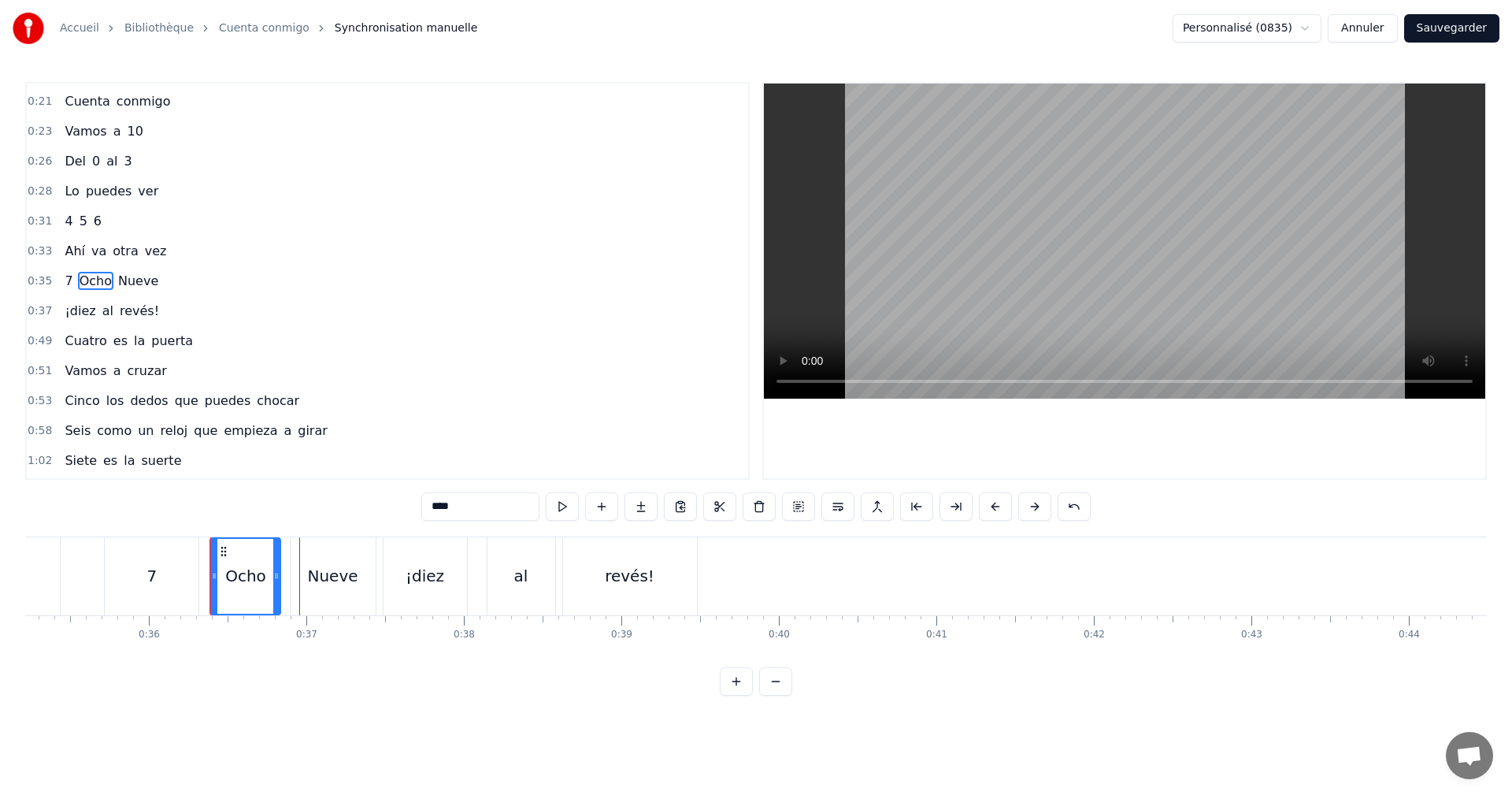
drag, startPoint x: 480, startPoint y: 510, endPoint x: 243, endPoint y: 522, distance: 237.3
click at [271, 516] on div "0:04 0 es un círculo 0:06 Nada que contar 0:09 1 se levanta 0:11 Empieza a cami…" at bounding box center [756, 389] width 1462 height 614
click at [123, 273] on span "Nueve" at bounding box center [113, 280] width 44 height 18
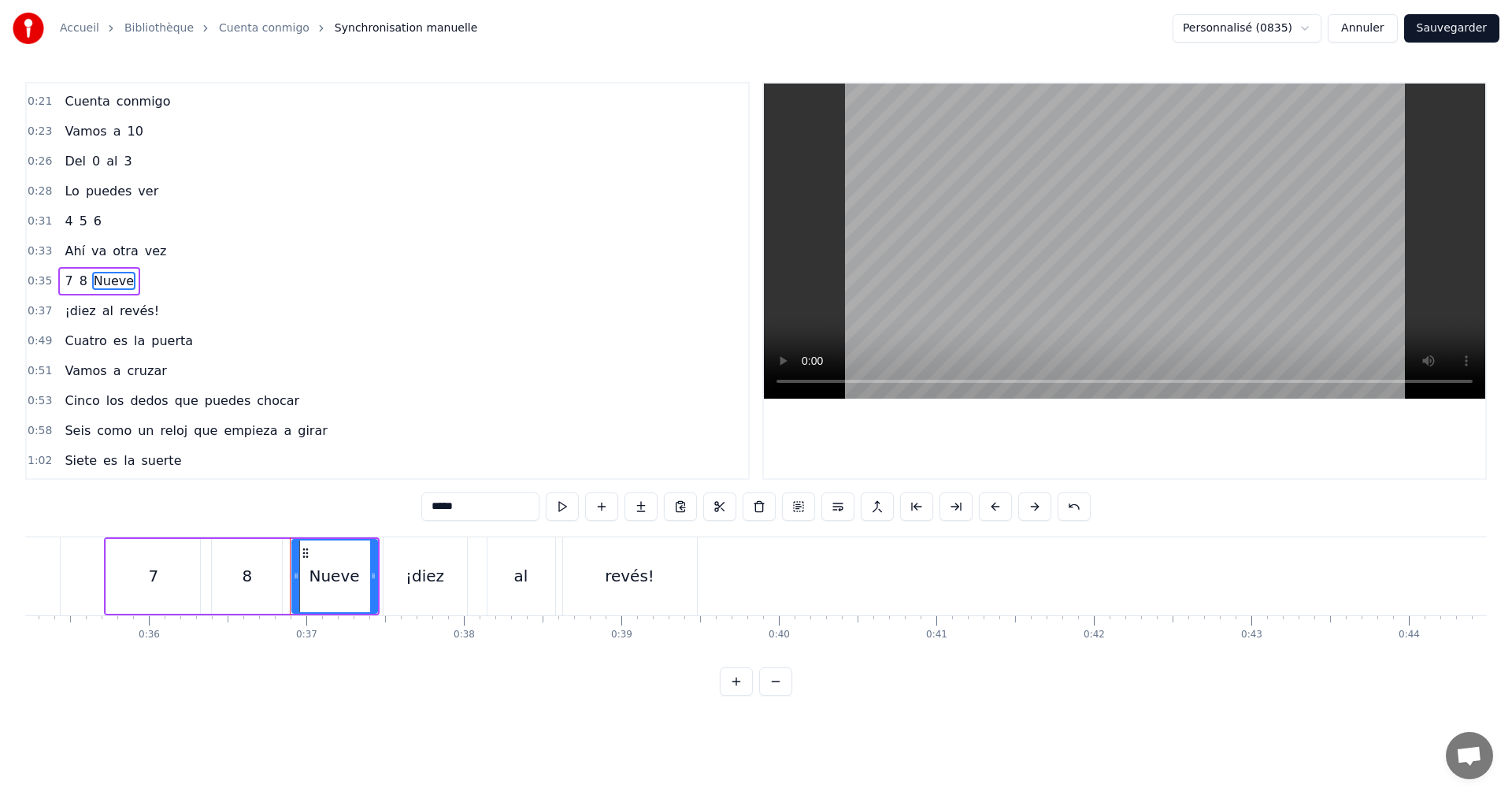
click at [250, 499] on div "0:04 0 es un círculo 0:06 Nada que contar 0:09 1 se levanta 0:11 Empieza a cami…" at bounding box center [756, 389] width 1462 height 614
drag, startPoint x: 490, startPoint y: 498, endPoint x: 197, endPoint y: 512, distance: 293.3
click at [240, 505] on div "0:04 0 es un círculo 0:06 Nada que contar 0:09 1 se levanta 0:11 Empieza a cami…" at bounding box center [756, 389] width 1462 height 614
type input "*"
click at [123, 287] on div "0:35 7 8 9" at bounding box center [388, 281] width 722 height 30
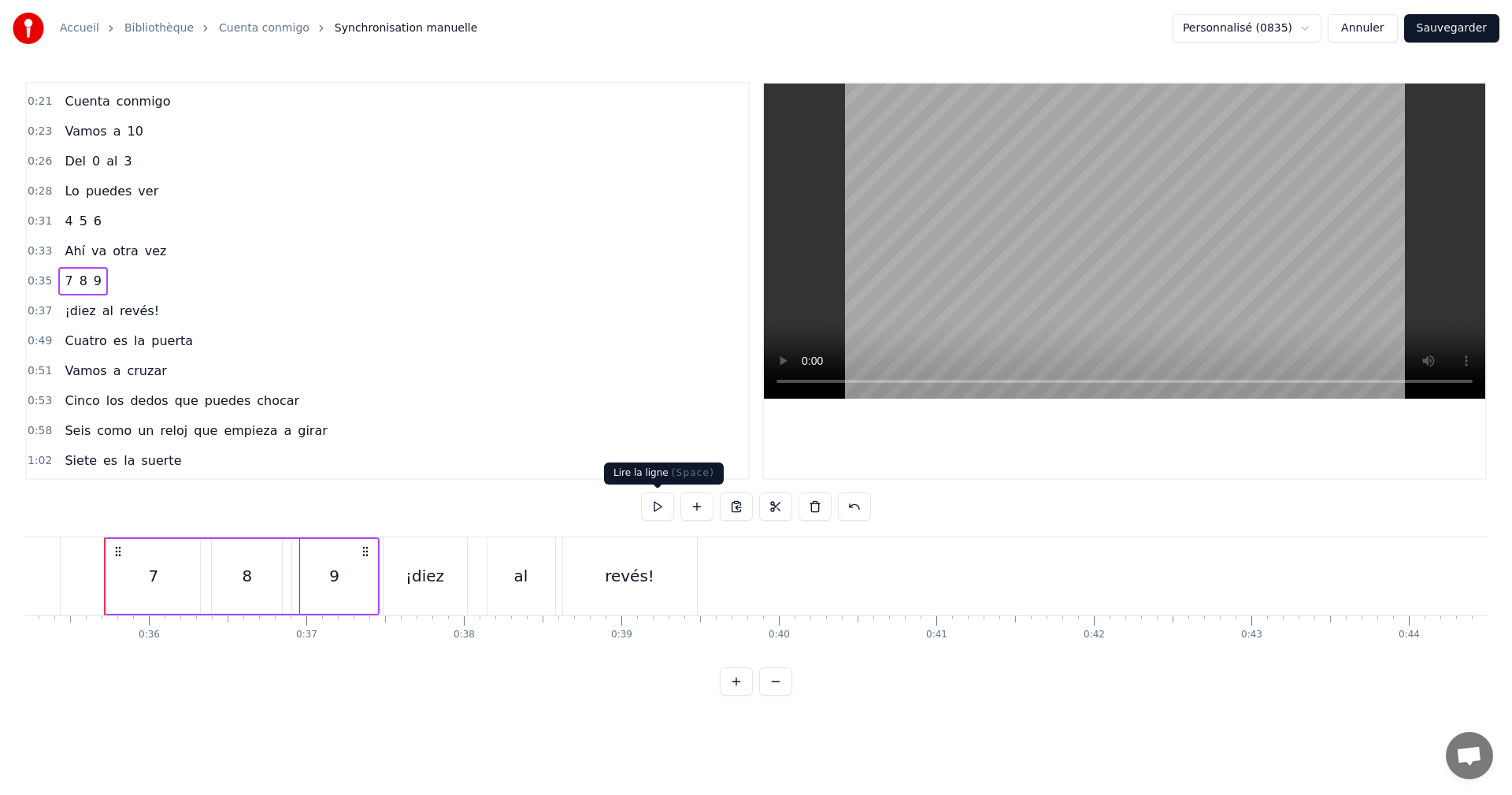
click at [653, 503] on button at bounding box center [657, 506] width 33 height 29
click at [72, 314] on span "¡diez" at bounding box center [80, 311] width 34 height 18
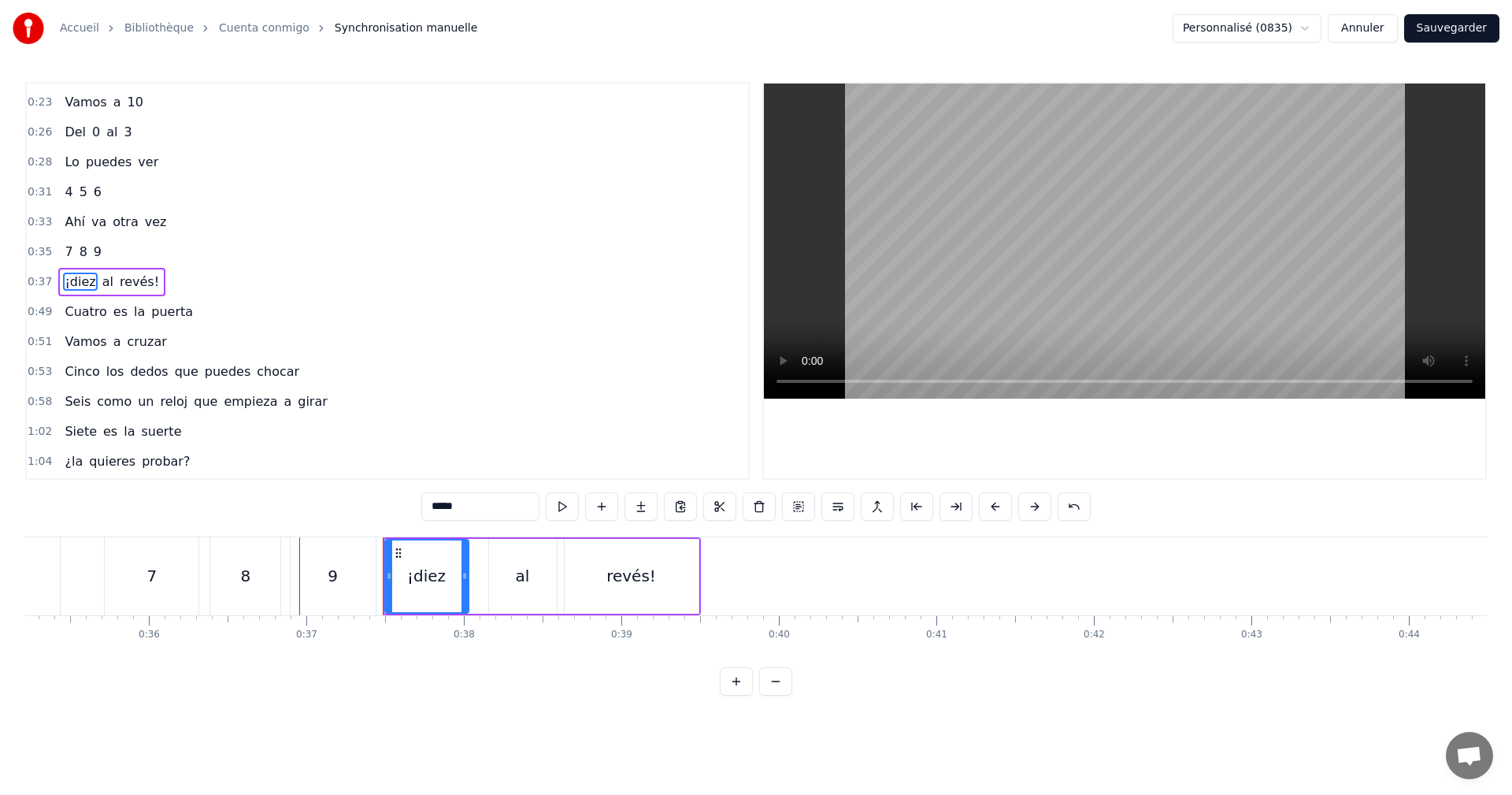
scroll to position [266, 0]
drag, startPoint x: 466, startPoint y: 510, endPoint x: 415, endPoint y: 507, distance: 51.1
click at [437, 505] on input "*****" at bounding box center [480, 506] width 118 height 29
type input "***"
click at [161, 273] on div "0:37 ¡10 al revés!" at bounding box center [388, 281] width 722 height 30
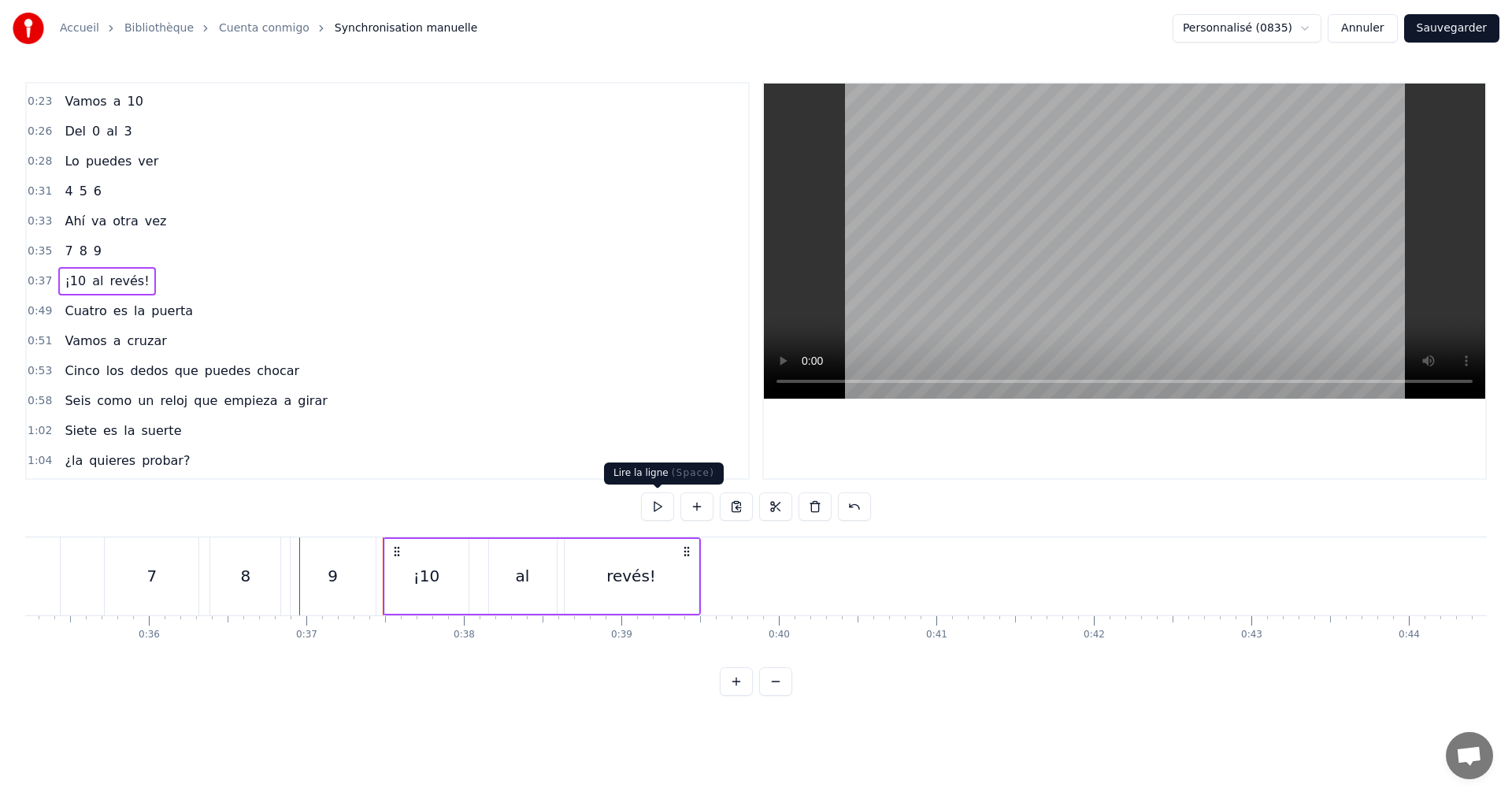
click at [656, 504] on button at bounding box center [657, 506] width 33 height 29
drag, startPoint x: 80, startPoint y: 272, endPoint x: 76, endPoint y: 261, distance: 11.7
click at [79, 261] on div "0:04 0 es un círculo 0:06 Nada que contar 0:09 1 se levanta 0:11 Empieza a cami…" at bounding box center [387, 280] width 724 height 398
click at [68, 285] on span "¡10" at bounding box center [75, 280] width 24 height 18
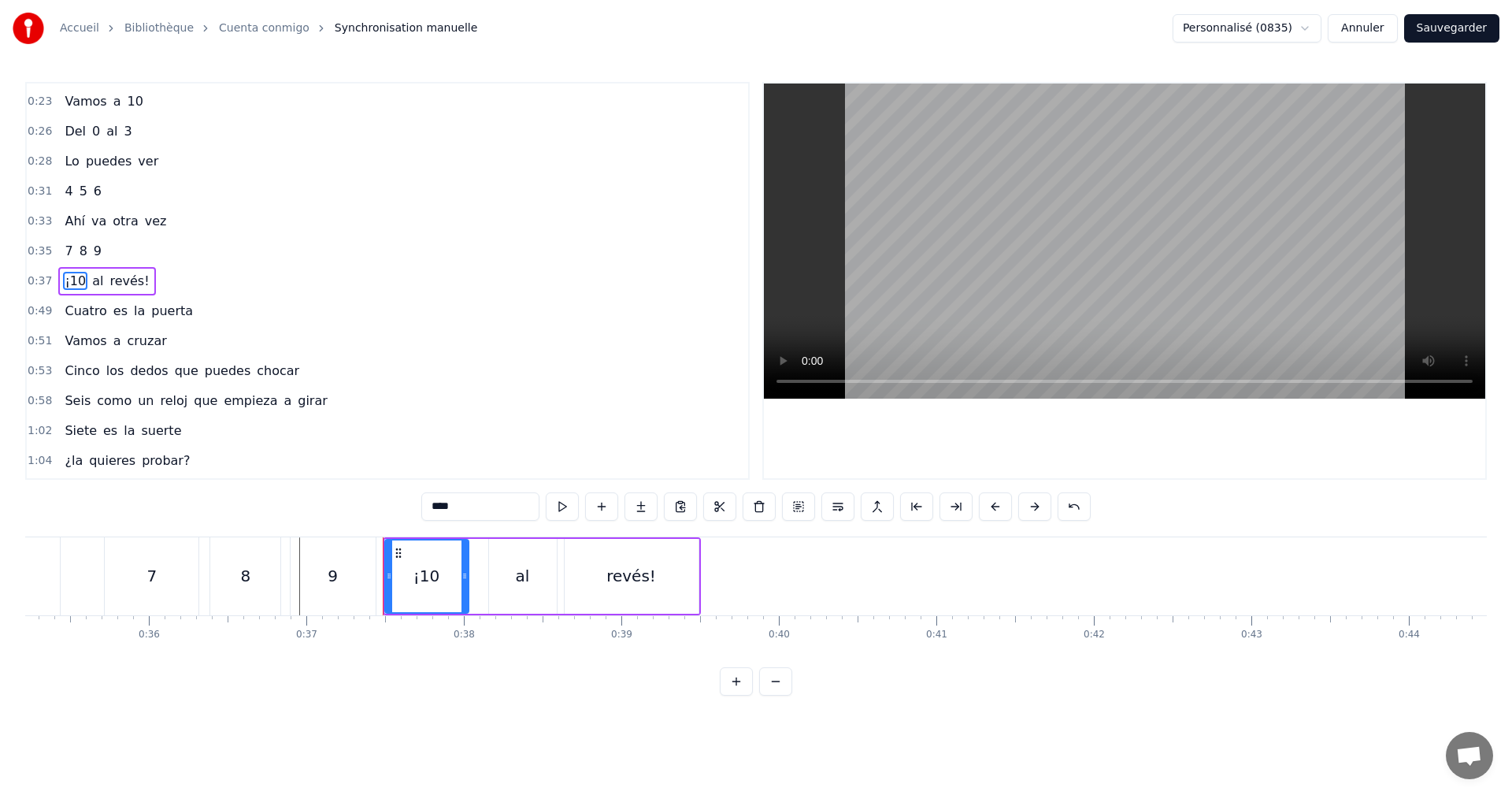
click at [456, 516] on input "***" at bounding box center [480, 506] width 118 height 29
type input "***"
click at [564, 493] on button at bounding box center [562, 506] width 33 height 29
click at [177, 280] on div "0:37 ¡10 al revés!" at bounding box center [388, 281] width 722 height 30
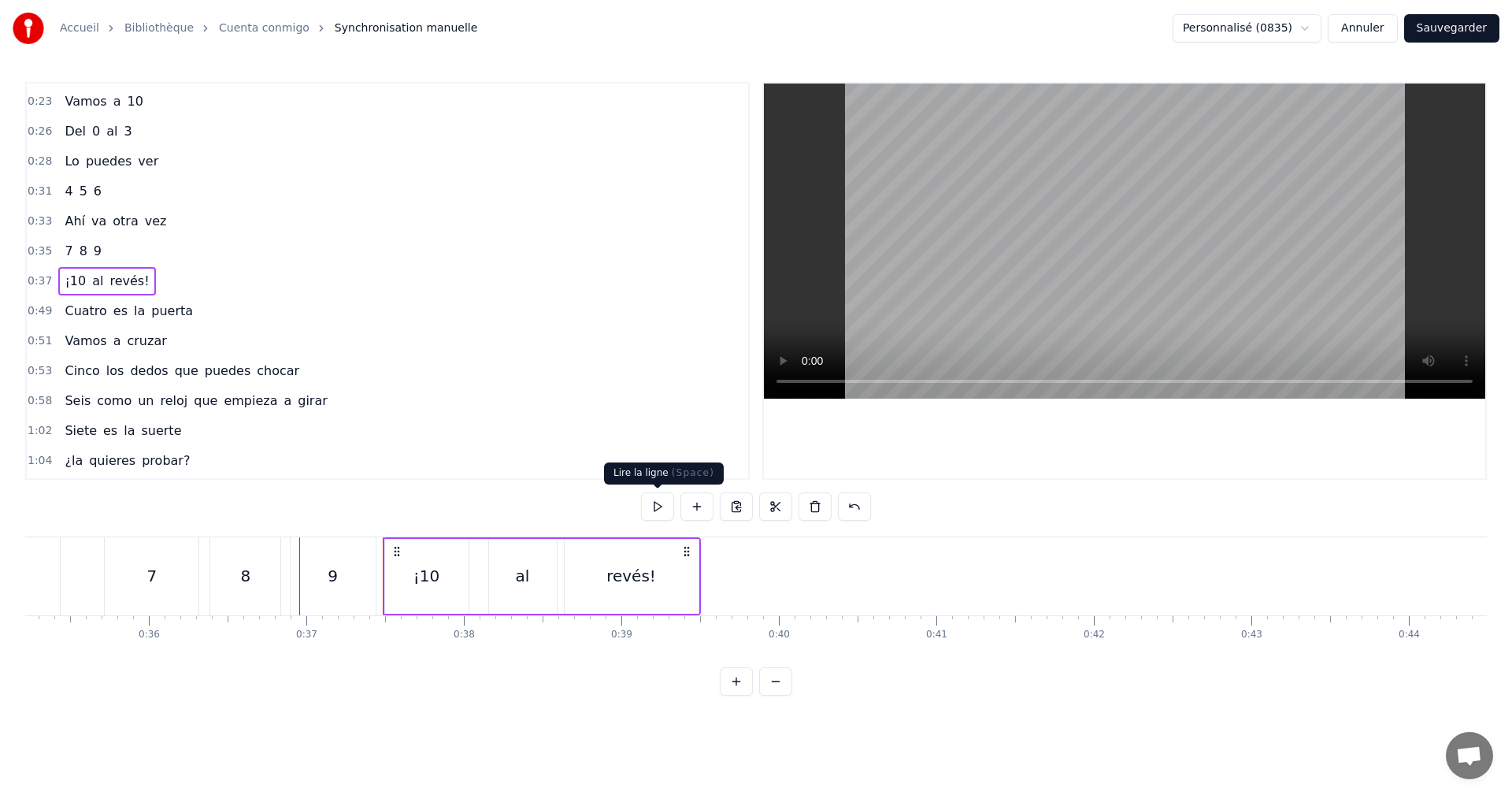
click at [664, 506] on button at bounding box center [657, 506] width 33 height 29
click at [187, 303] on div "0:49 Cuatro es la puerta" at bounding box center [388, 312] width 722 height 30
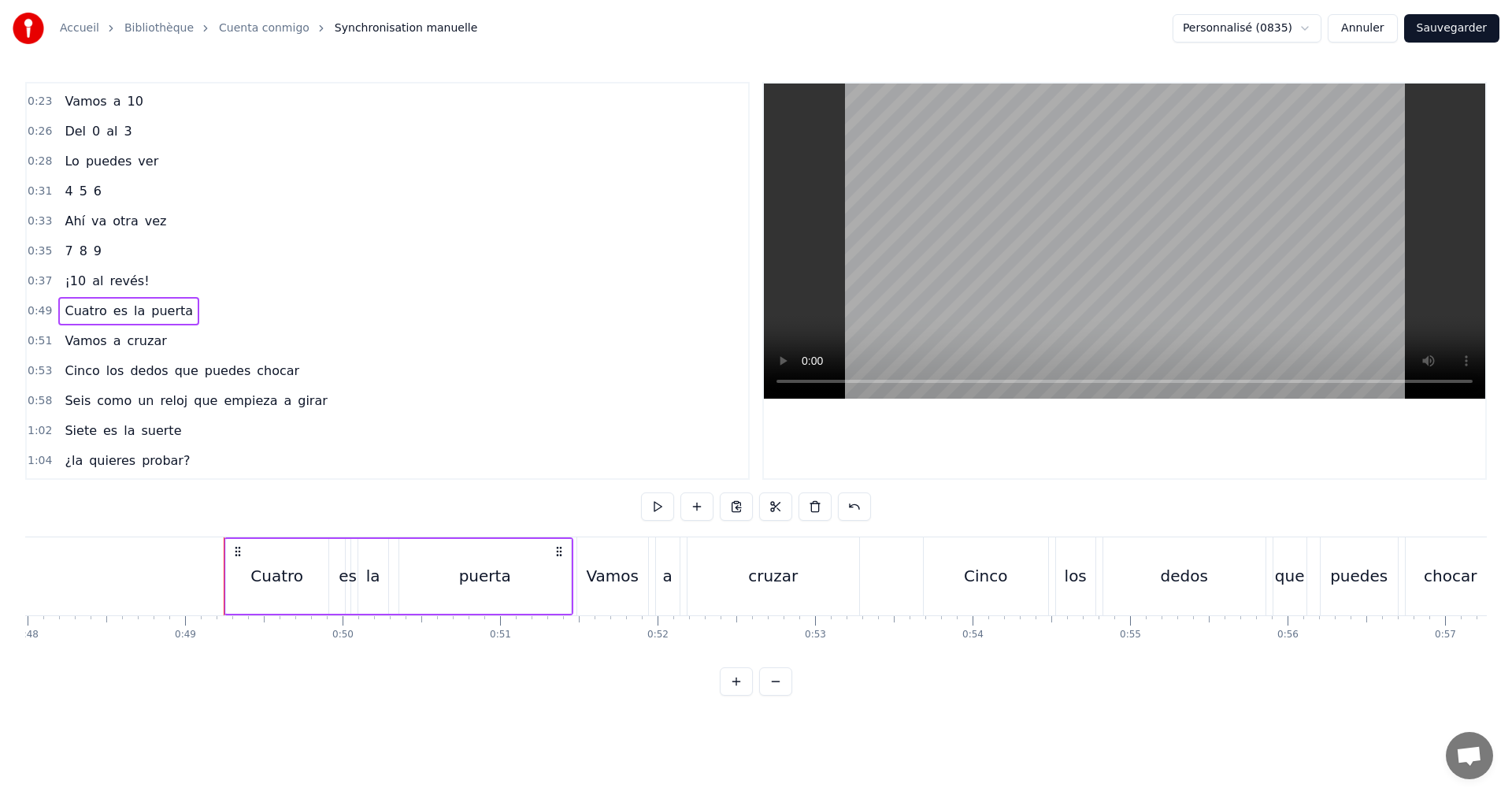
scroll to position [0, 7678]
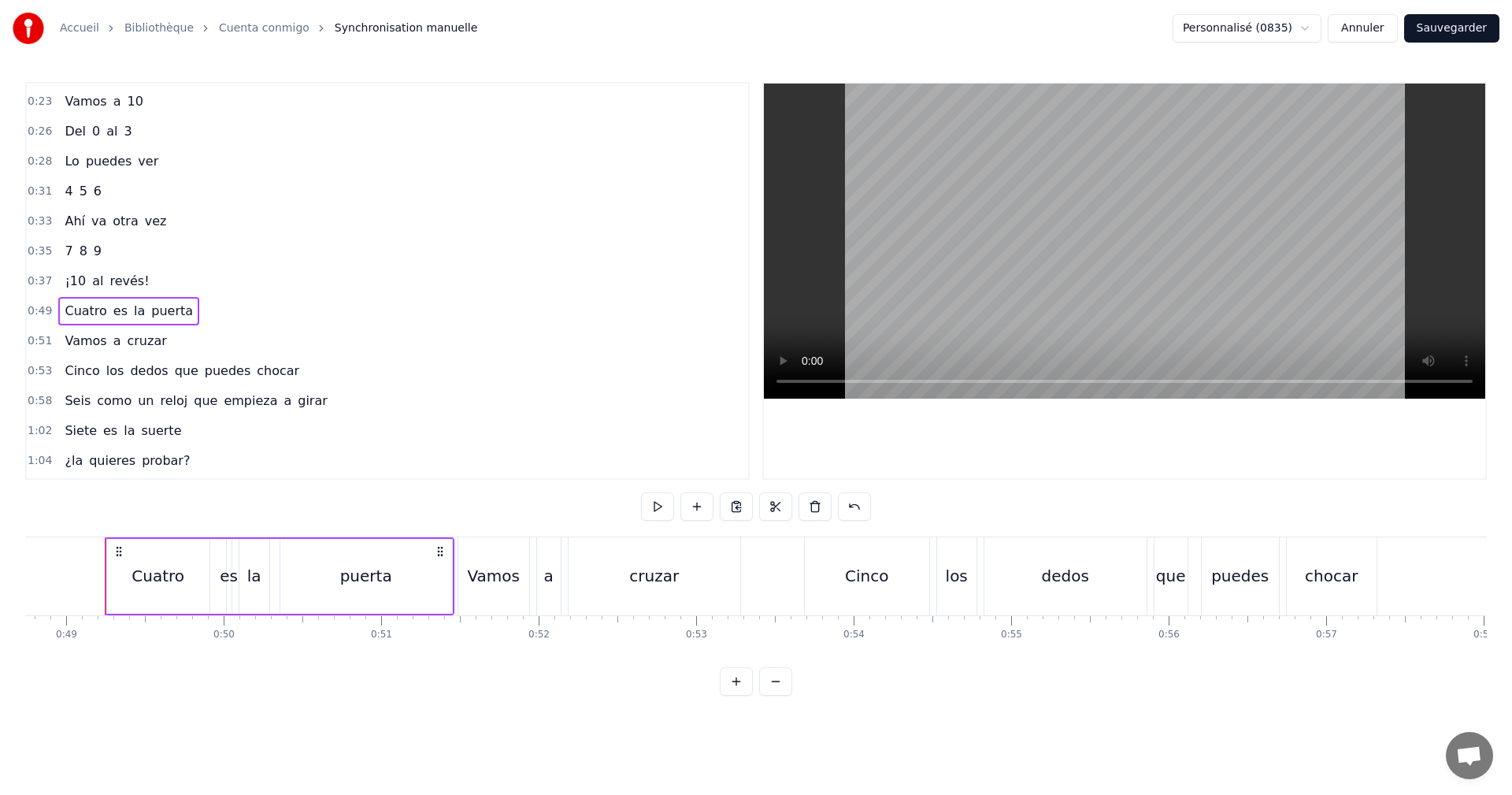
click at [85, 307] on span "Cuatro" at bounding box center [86, 311] width 45 height 18
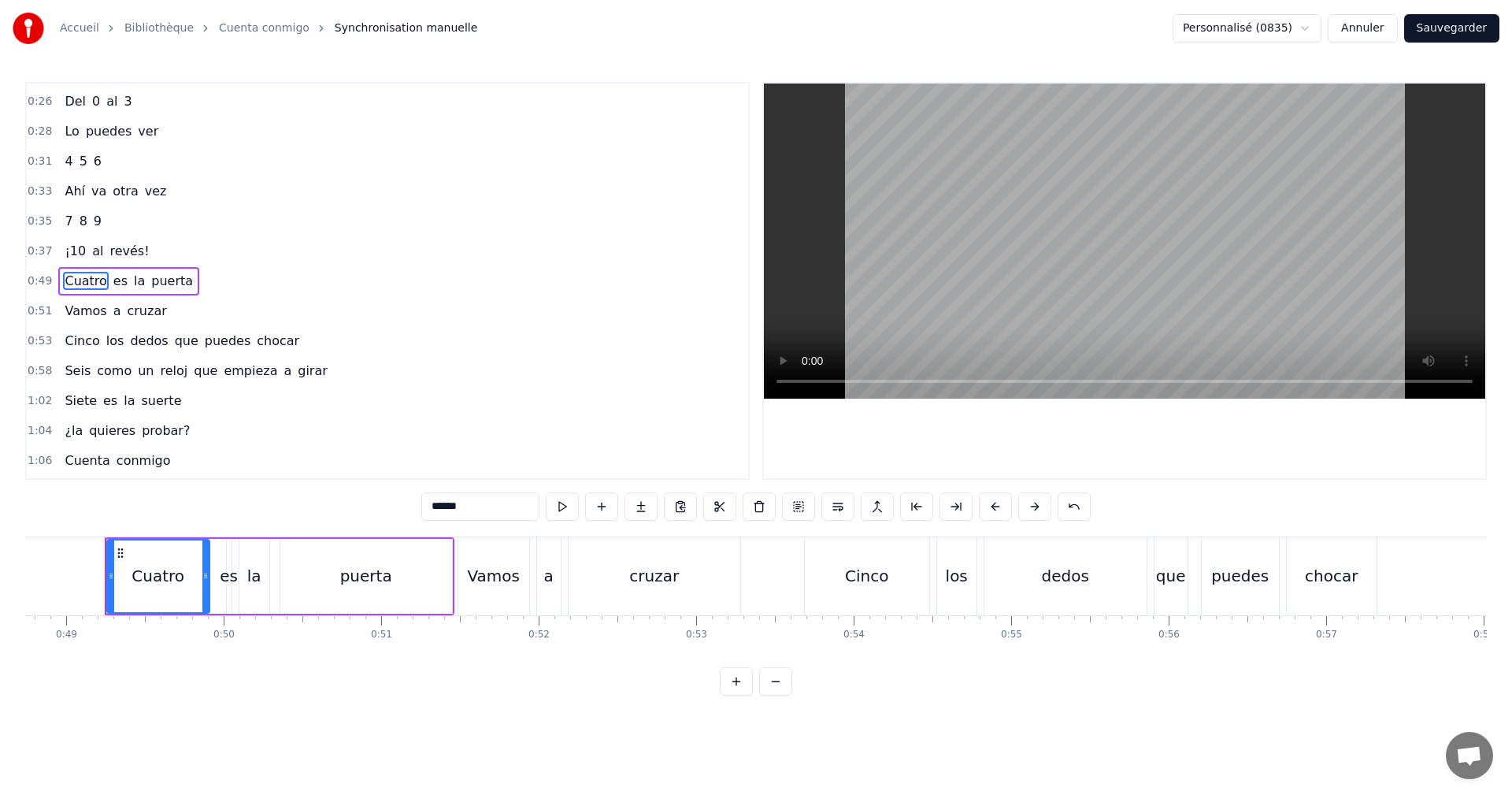
drag, startPoint x: 480, startPoint y: 508, endPoint x: 290, endPoint y: 516, distance: 190.2
click at [301, 516] on div "0:04 0 es un círculo 0:06 Nada que contar 0:09 1 se levanta 0:11 Empieza a cami…" at bounding box center [756, 389] width 1462 height 614
type input "*"
click at [572, 510] on button at bounding box center [562, 506] width 33 height 29
click at [194, 278] on div "0:49 4 es la puerta" at bounding box center [388, 281] width 722 height 30
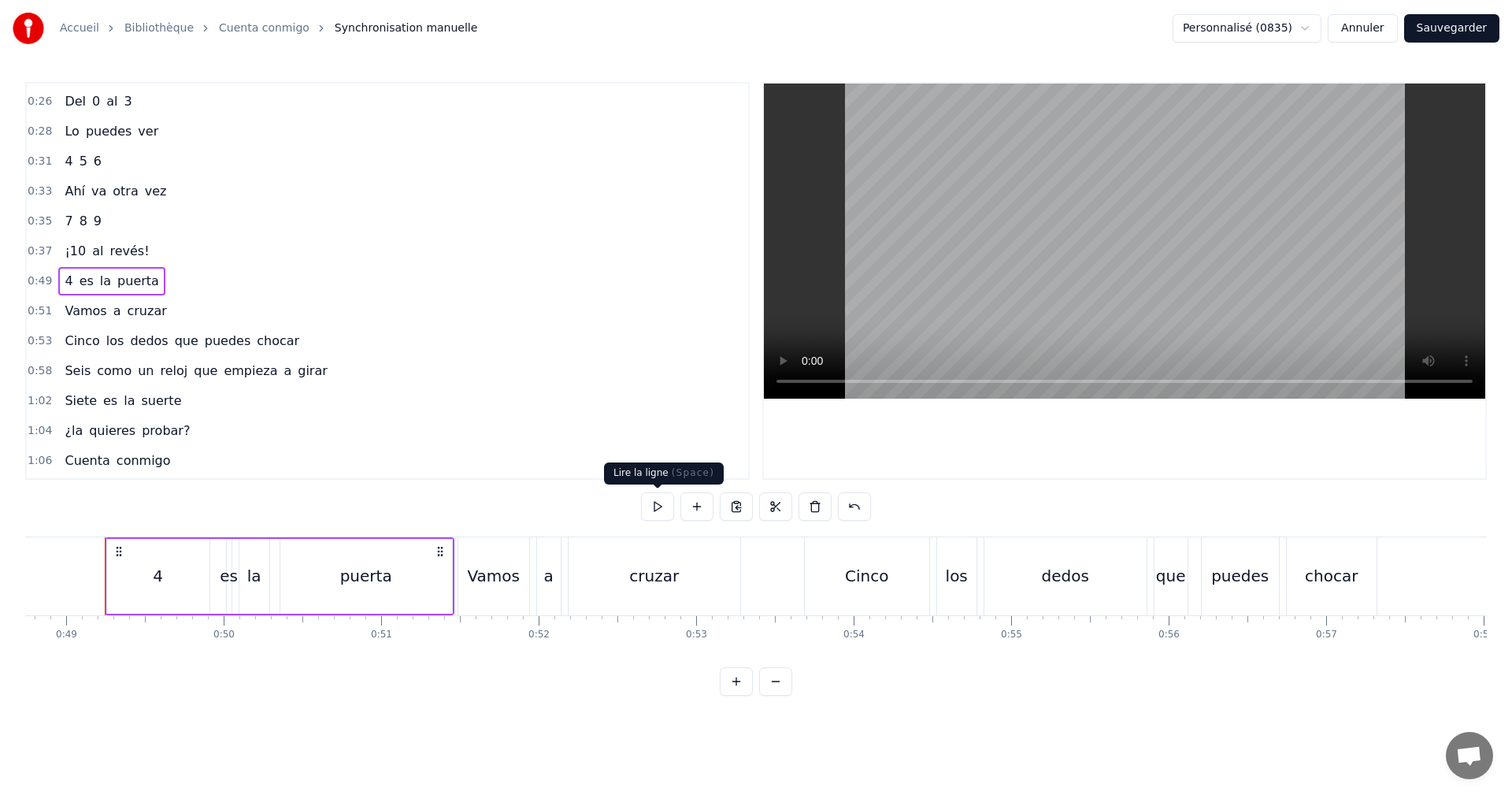
click at [664, 504] on button at bounding box center [657, 506] width 33 height 29
click at [207, 309] on div "0:51 Vamos a cruzar" at bounding box center [388, 312] width 722 height 30
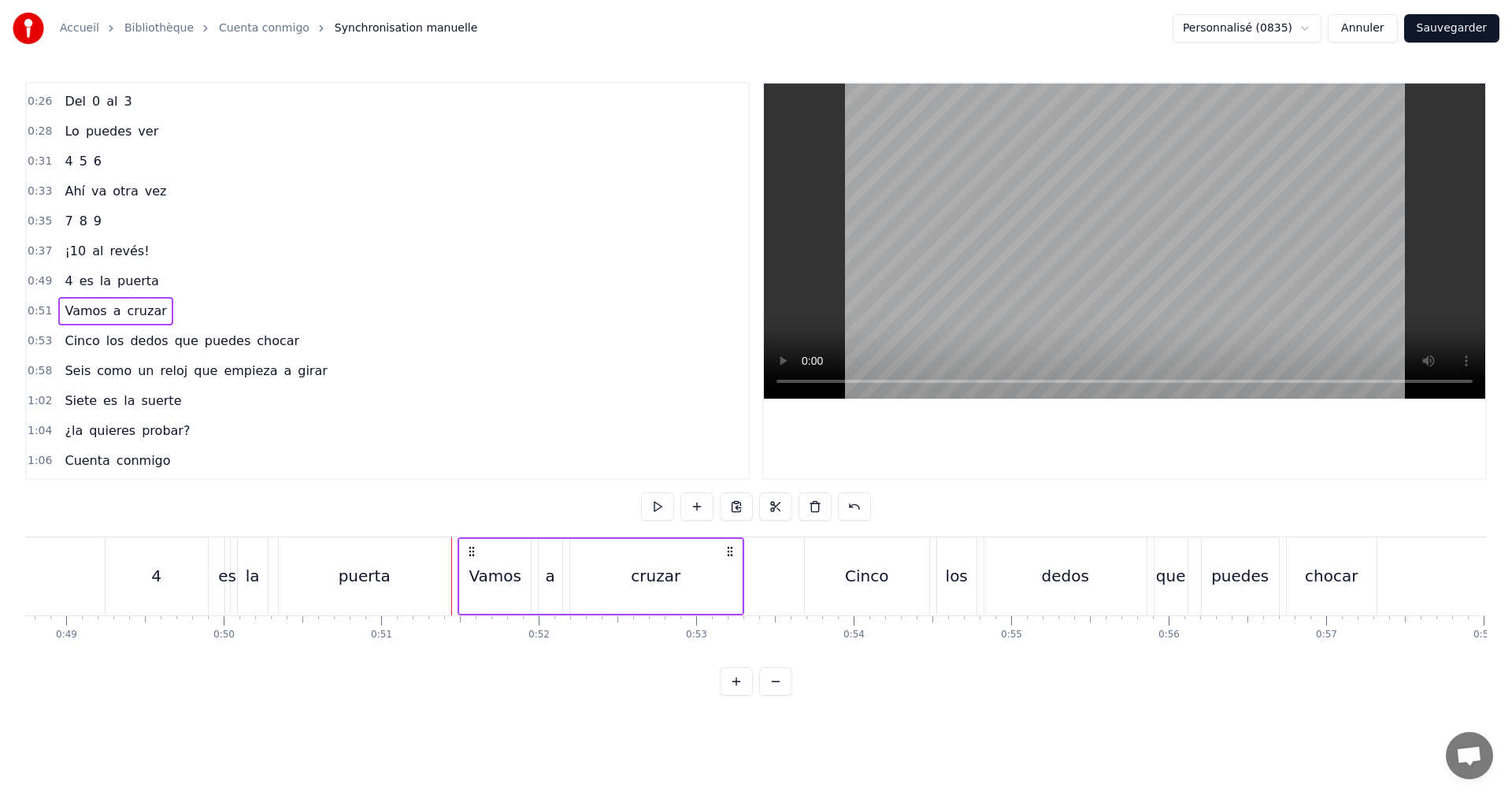
click at [388, 583] on div "puerta" at bounding box center [364, 575] width 171 height 78
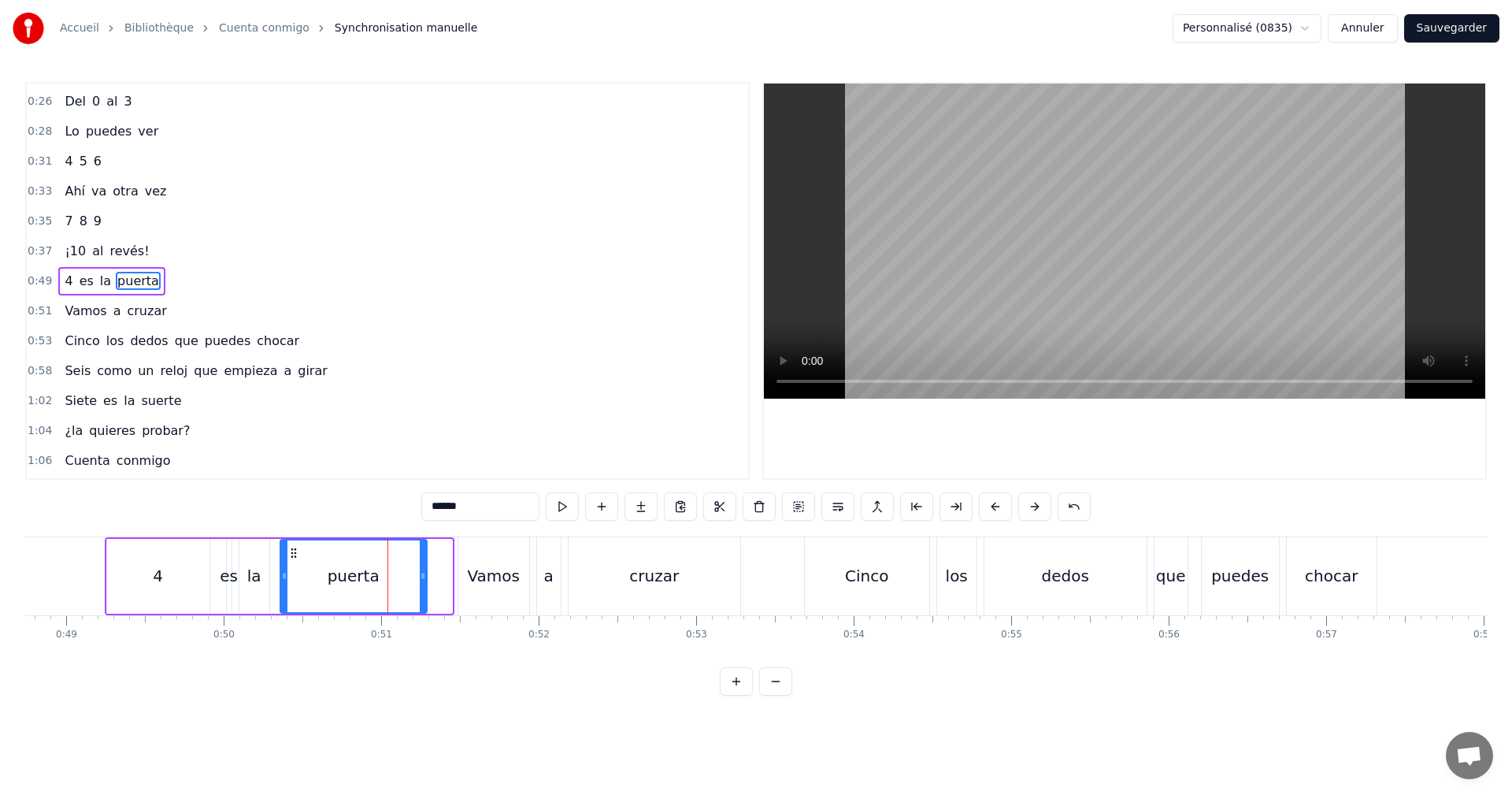
drag, startPoint x: 447, startPoint y: 586, endPoint x: 422, endPoint y: 581, distance: 25.5
click at [422, 581] on div at bounding box center [422, 576] width 6 height 71
click at [570, 508] on button at bounding box center [562, 506] width 33 height 29
click at [180, 296] on div "0:04 0 es un círculo 0:06 Nada que contar 0:09 1 se levanta 0:11 Empieza a cami…" at bounding box center [387, 280] width 724 height 398
drag, startPoint x: 178, startPoint y: 307, endPoint x: 223, endPoint y: 334, distance: 52.5
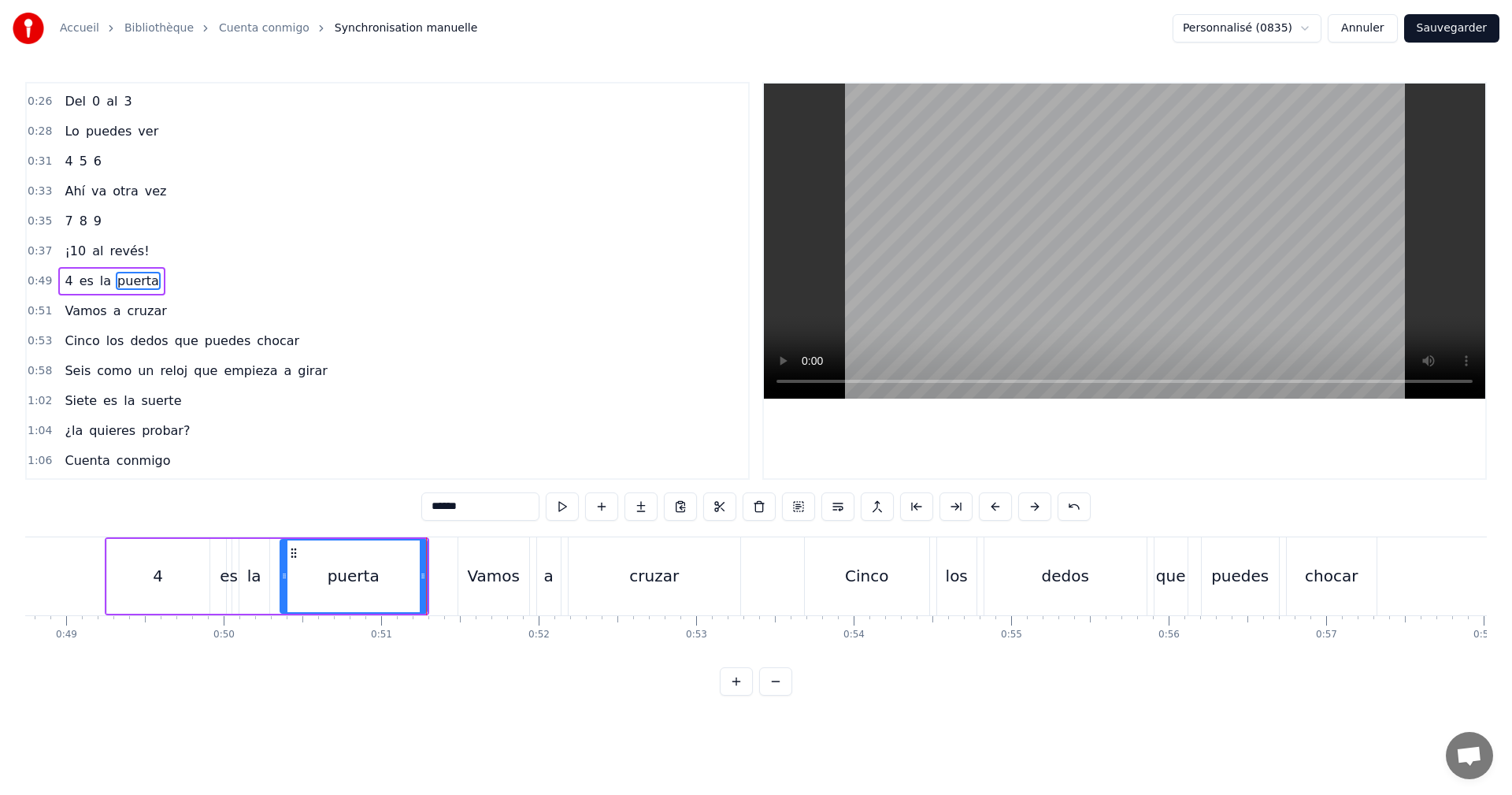
click at [178, 308] on div "0:51 Vamos a cruzar" at bounding box center [388, 312] width 722 height 30
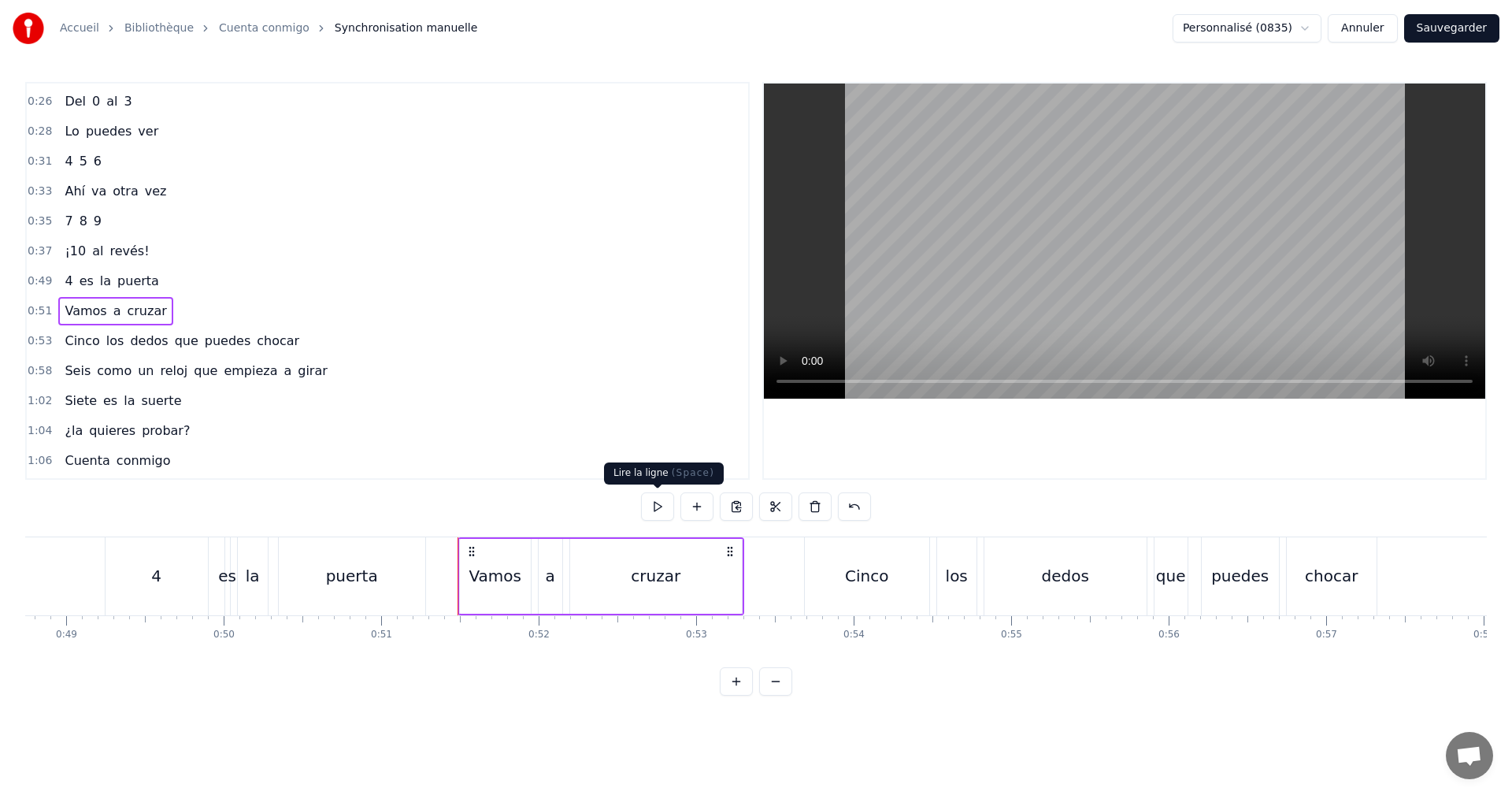
click at [651, 504] on button at bounding box center [657, 506] width 33 height 29
click at [644, 585] on div "cruzar" at bounding box center [656, 575] width 50 height 23
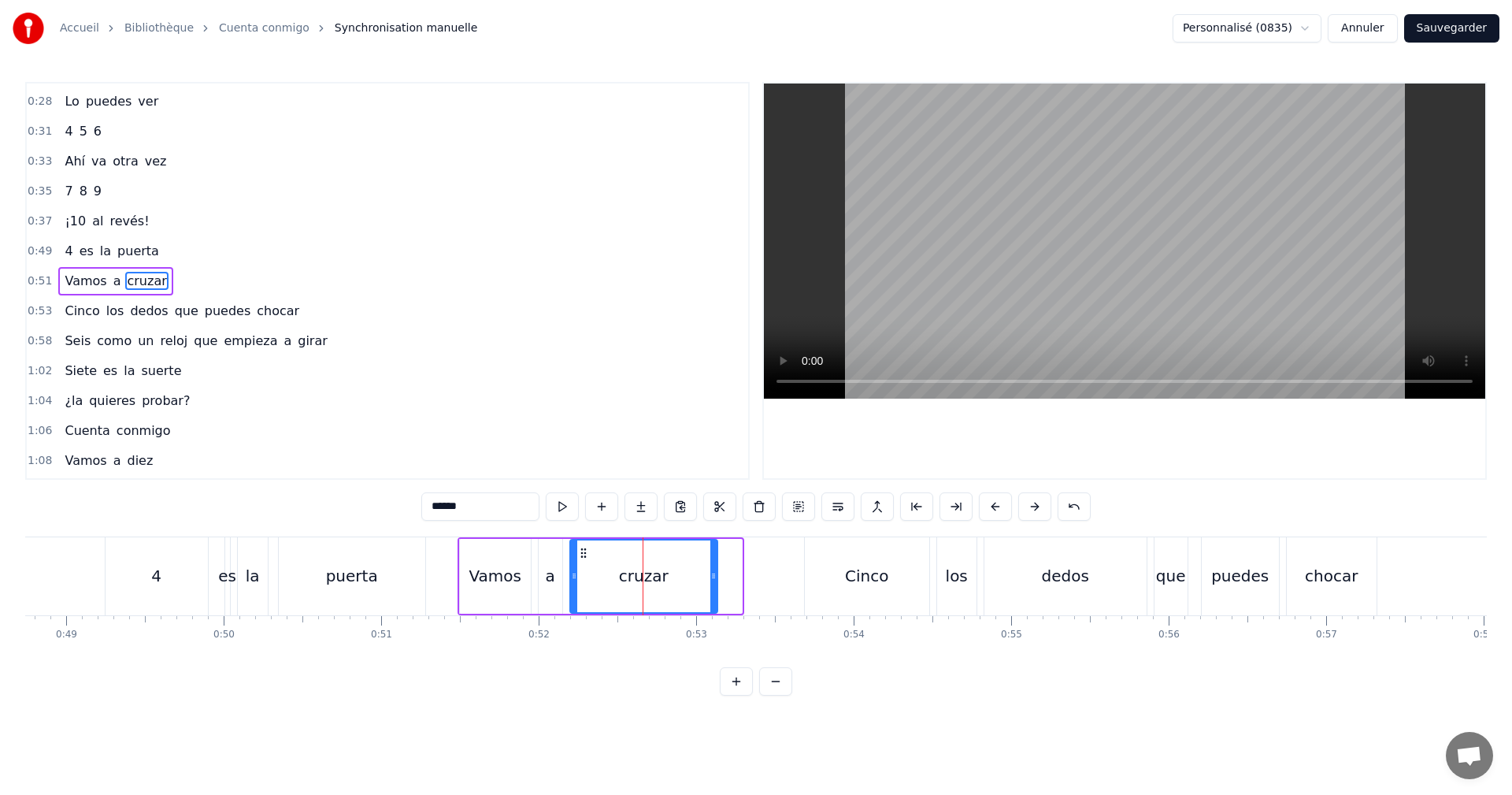
drag, startPoint x: 737, startPoint y: 582, endPoint x: 710, endPoint y: 580, distance: 27.1
click at [710, 580] on div at bounding box center [713, 576] width 6 height 71
click at [192, 288] on div "0:51 Vamos a cruzar" at bounding box center [388, 281] width 722 height 30
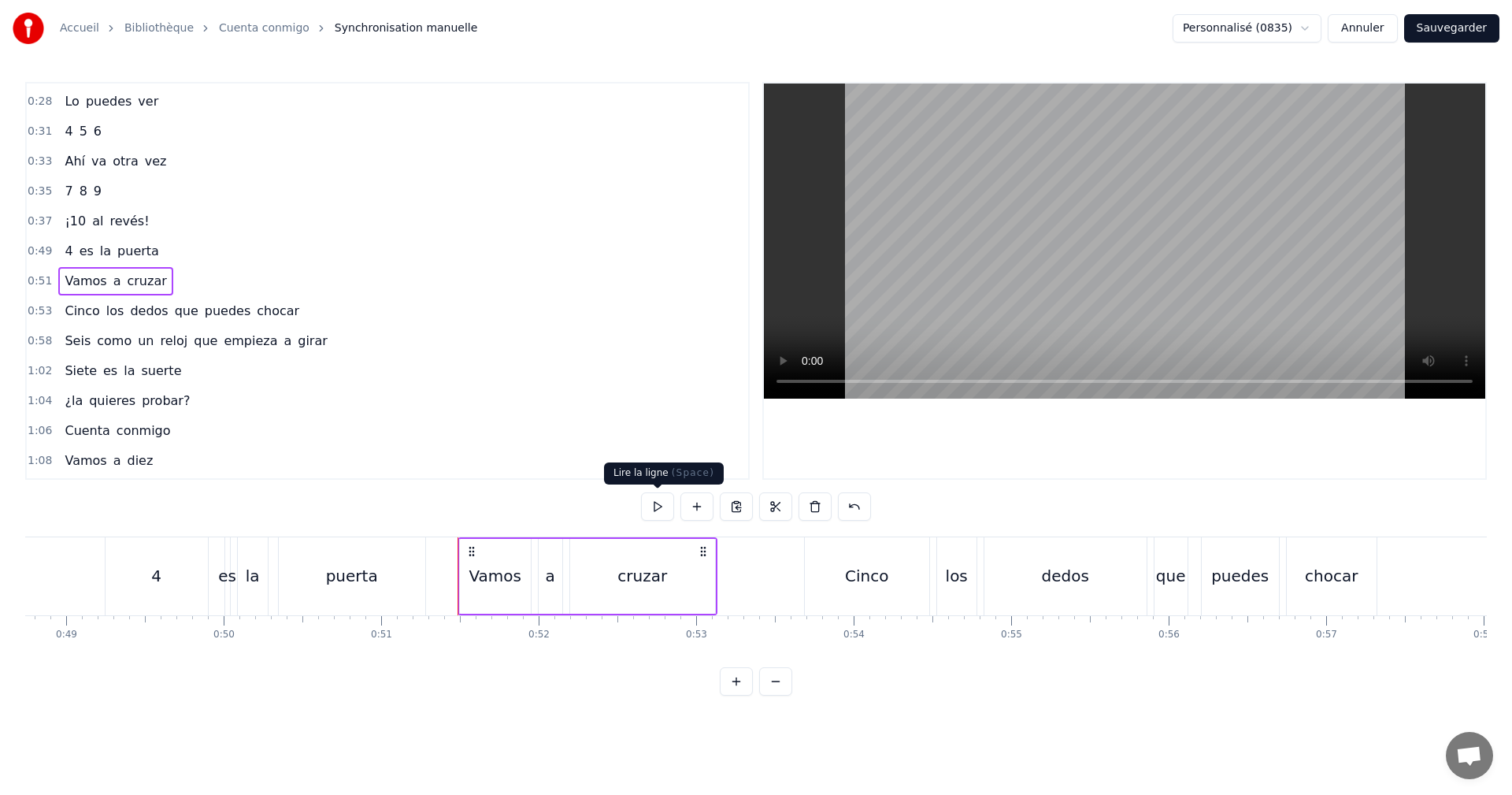
click at [656, 502] on button at bounding box center [657, 506] width 33 height 29
drag, startPoint x: 323, startPoint y: 308, endPoint x: 290, endPoint y: 311, distance: 33.1
click at [323, 309] on div "0:53 Cinco los dedos que puedes chocar" at bounding box center [388, 312] width 722 height 30
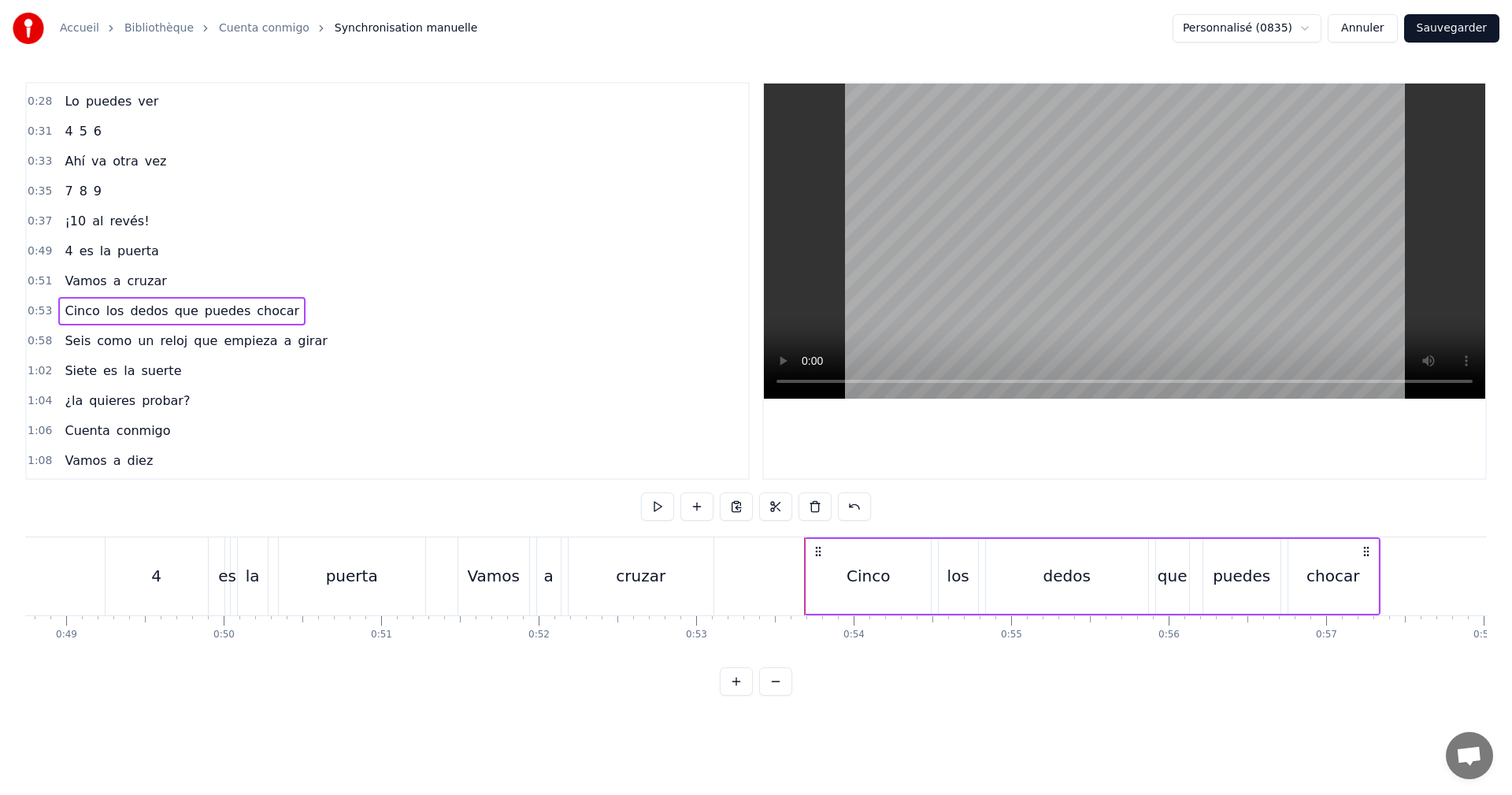
click at [65, 310] on span "Cinco" at bounding box center [82, 311] width 38 height 18
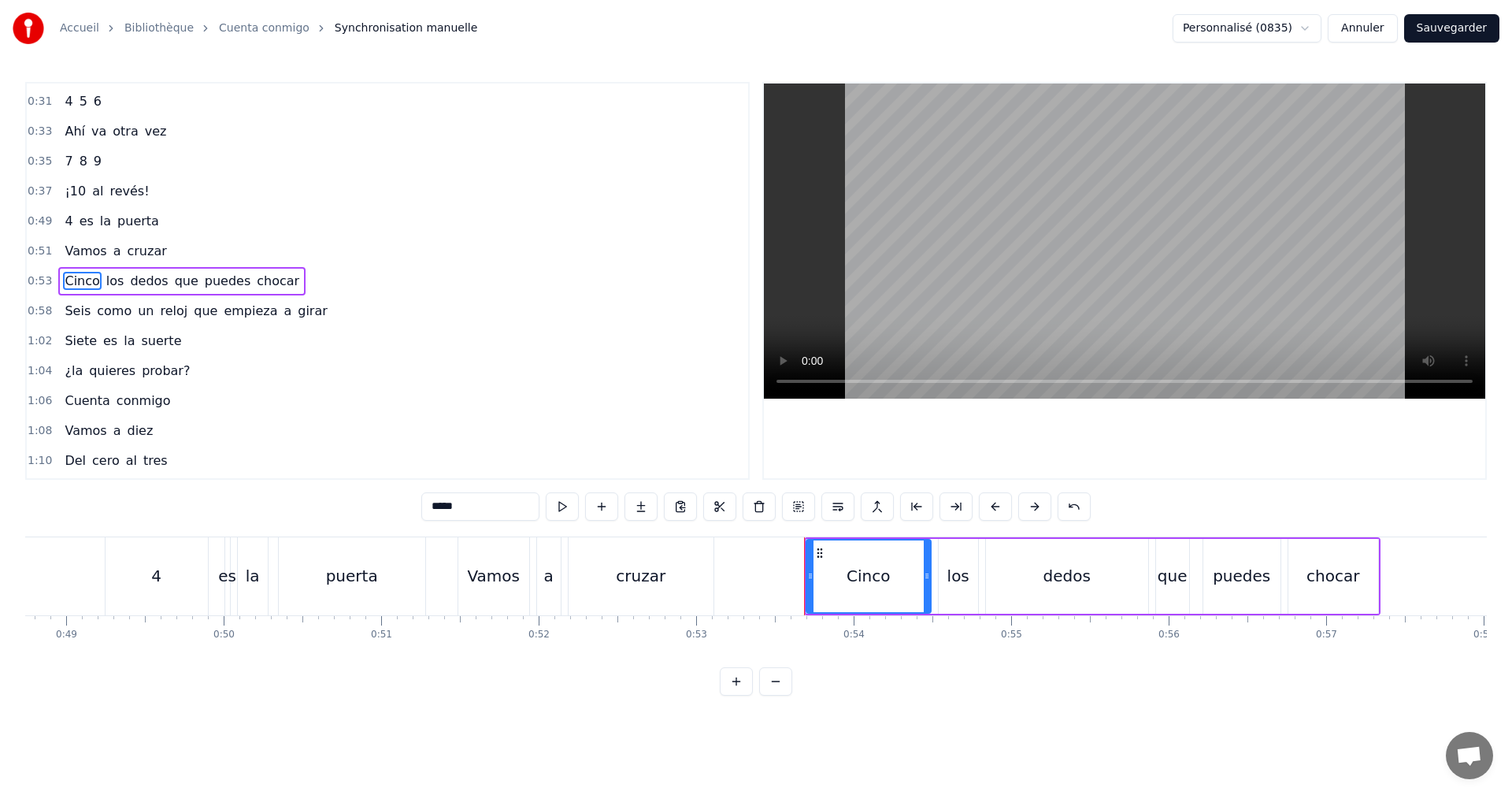
drag, startPoint x: 317, startPoint y: 504, endPoint x: 240, endPoint y: 498, distance: 77.2
click at [240, 498] on div "0:04 0 es un círculo 0:06 Nada que contar 0:09 1 se levanta 0:11 Empieza a cami…" at bounding box center [756, 389] width 1462 height 614
type input "*"
click at [293, 274] on div "0:53 5 los dedos que puedes chocar" at bounding box center [388, 281] width 722 height 30
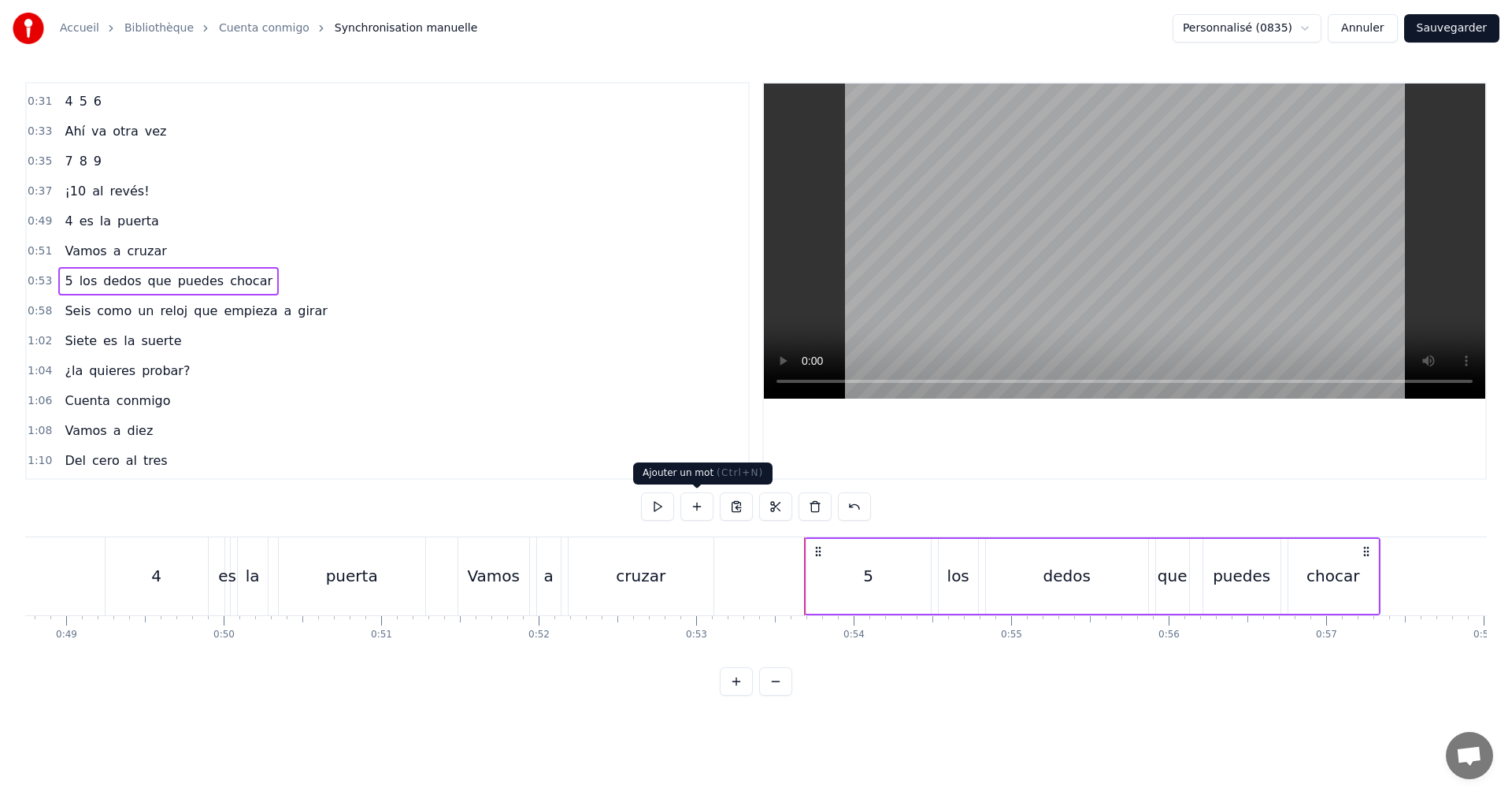
click at [661, 503] on button at bounding box center [657, 506] width 33 height 29
click at [79, 314] on span "Seis" at bounding box center [78, 311] width 29 height 18
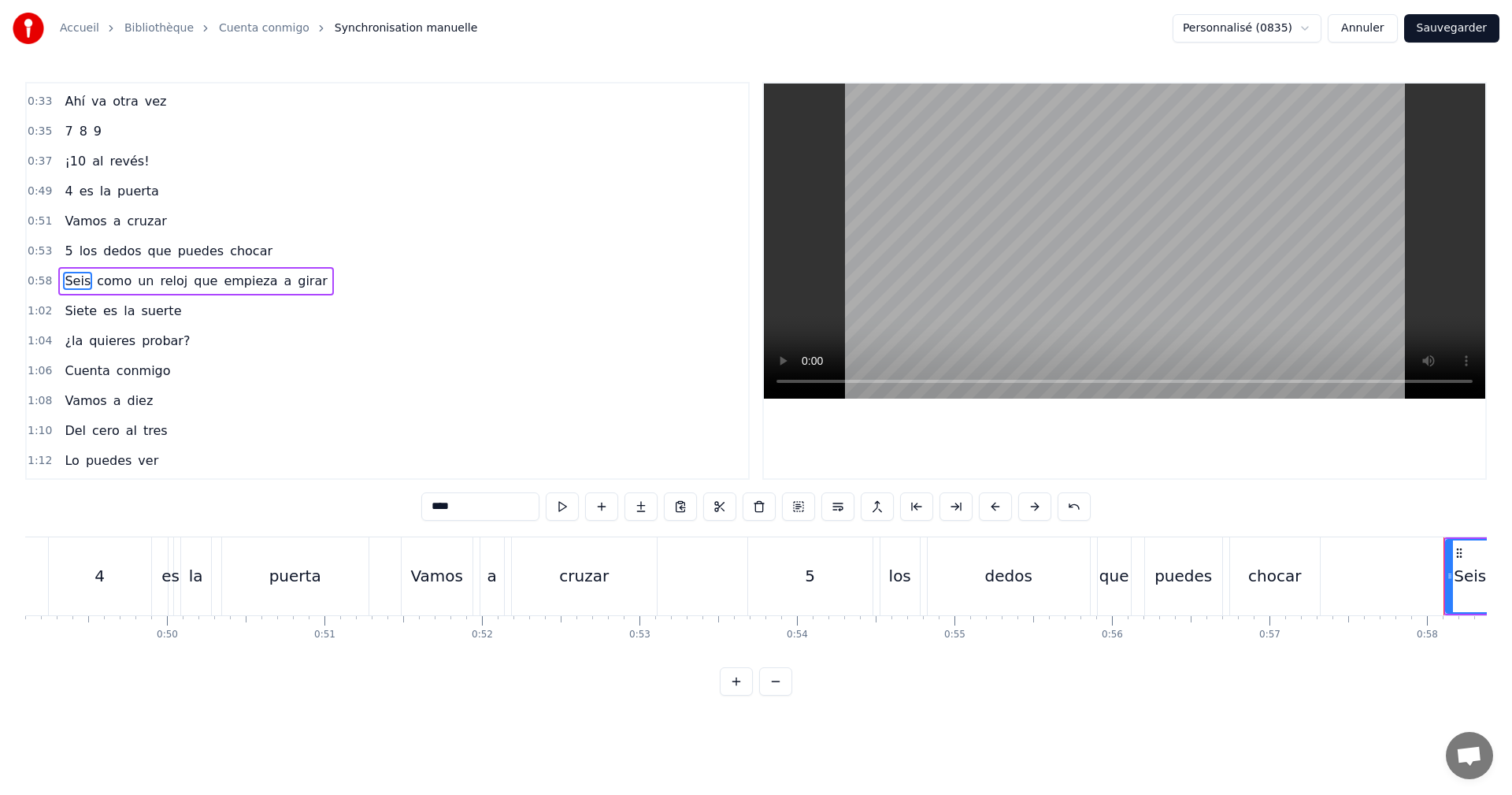
drag, startPoint x: 467, startPoint y: 517, endPoint x: 307, endPoint y: 521, distance: 160.0
click at [344, 517] on div "0:04 0 es un círculo 0:06 Nada que contar 0:09 1 se levanta 0:11 Empieza a cami…" at bounding box center [756, 389] width 1462 height 614
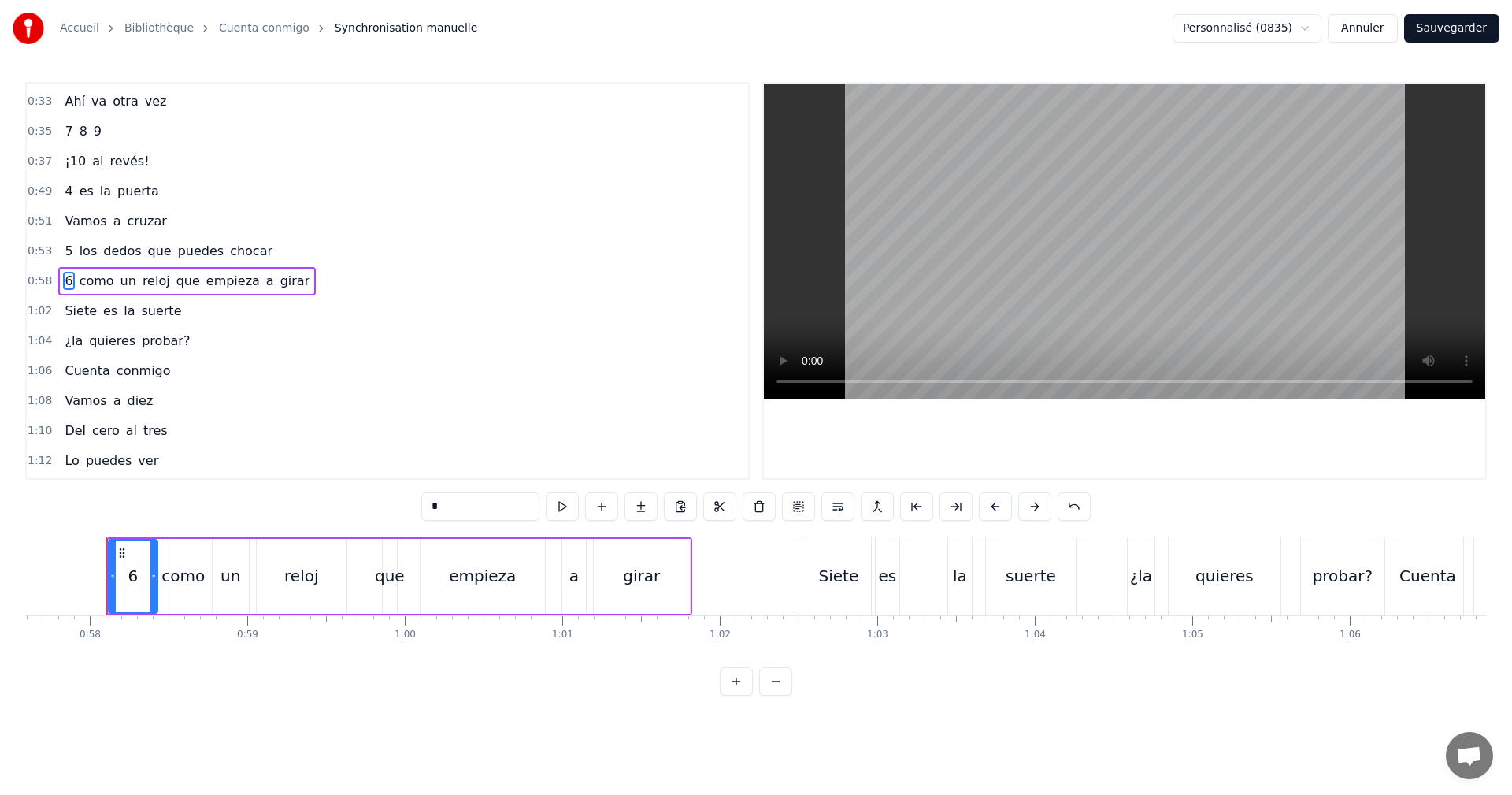
scroll to position [0, 9073]
type input "*"
click at [344, 286] on div "0:58 6 como un reloj que empieza a girar" at bounding box center [388, 281] width 722 height 30
click at [656, 514] on button at bounding box center [657, 506] width 33 height 29
click at [170, 316] on div "1:02 Siete es la suerte" at bounding box center [388, 312] width 722 height 30
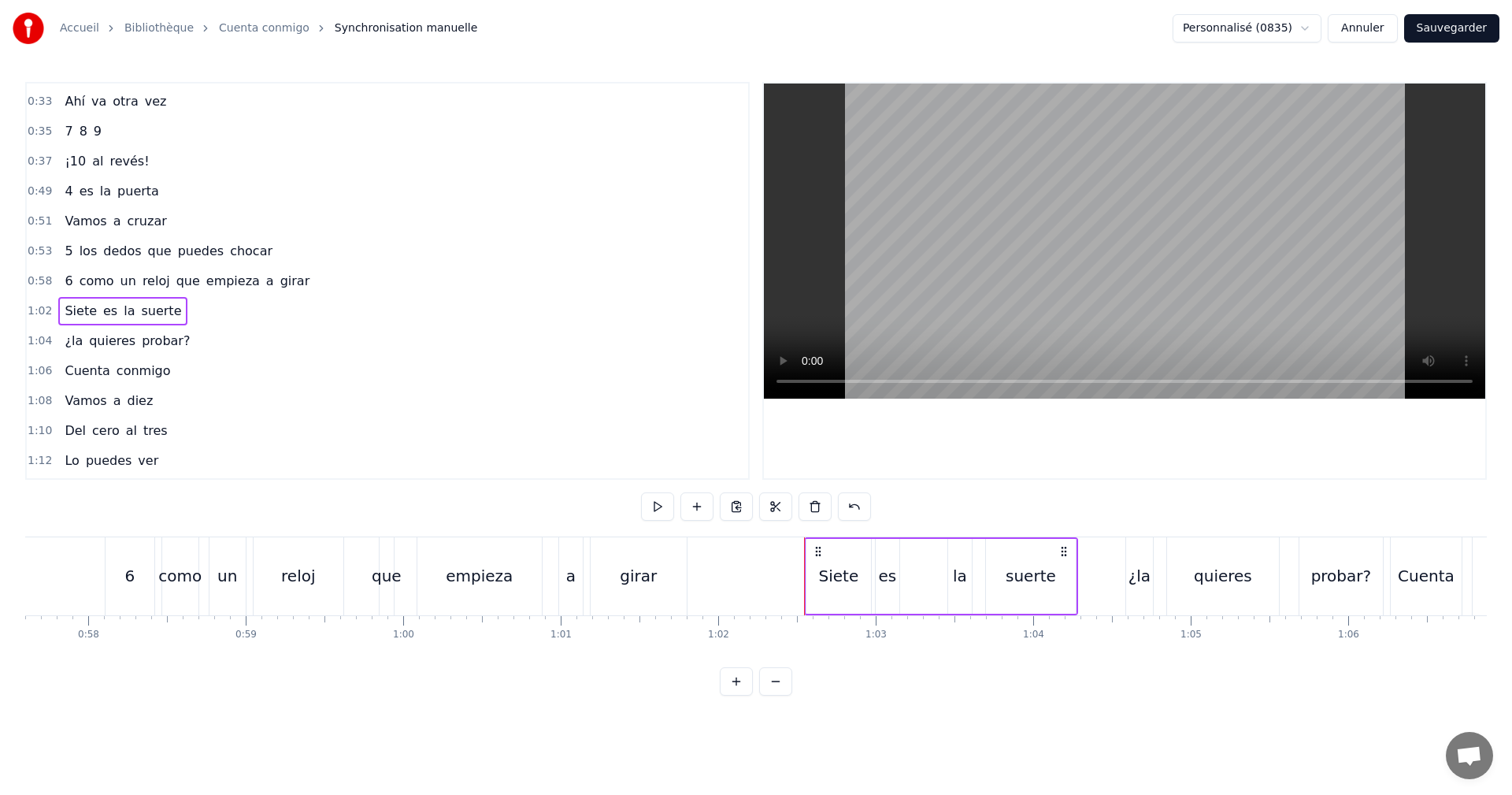
click at [838, 585] on div "Siete" at bounding box center [839, 575] width 40 height 23
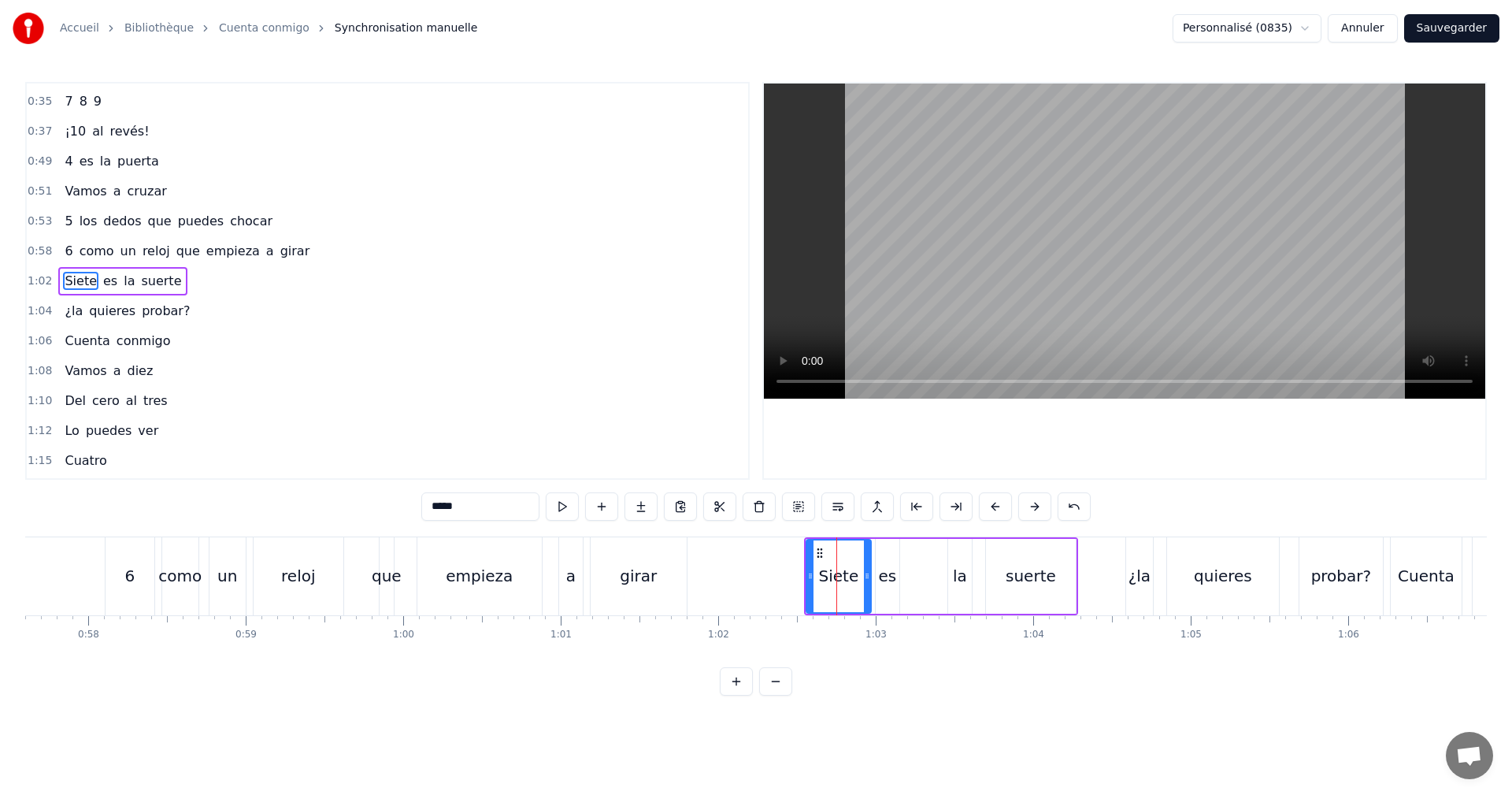
drag, startPoint x: 493, startPoint y: 509, endPoint x: 155, endPoint y: 517, distance: 338.1
click at [245, 510] on div "0:04 0 es un círculo 0:06 Nada que contar 0:09 1 se levanta 0:11 Empieza a cami…" at bounding box center [756, 389] width 1462 height 614
type input "*"
click at [564, 506] on button at bounding box center [562, 506] width 33 height 29
drag, startPoint x: 180, startPoint y: 281, endPoint x: 200, endPoint y: 295, distance: 24.4
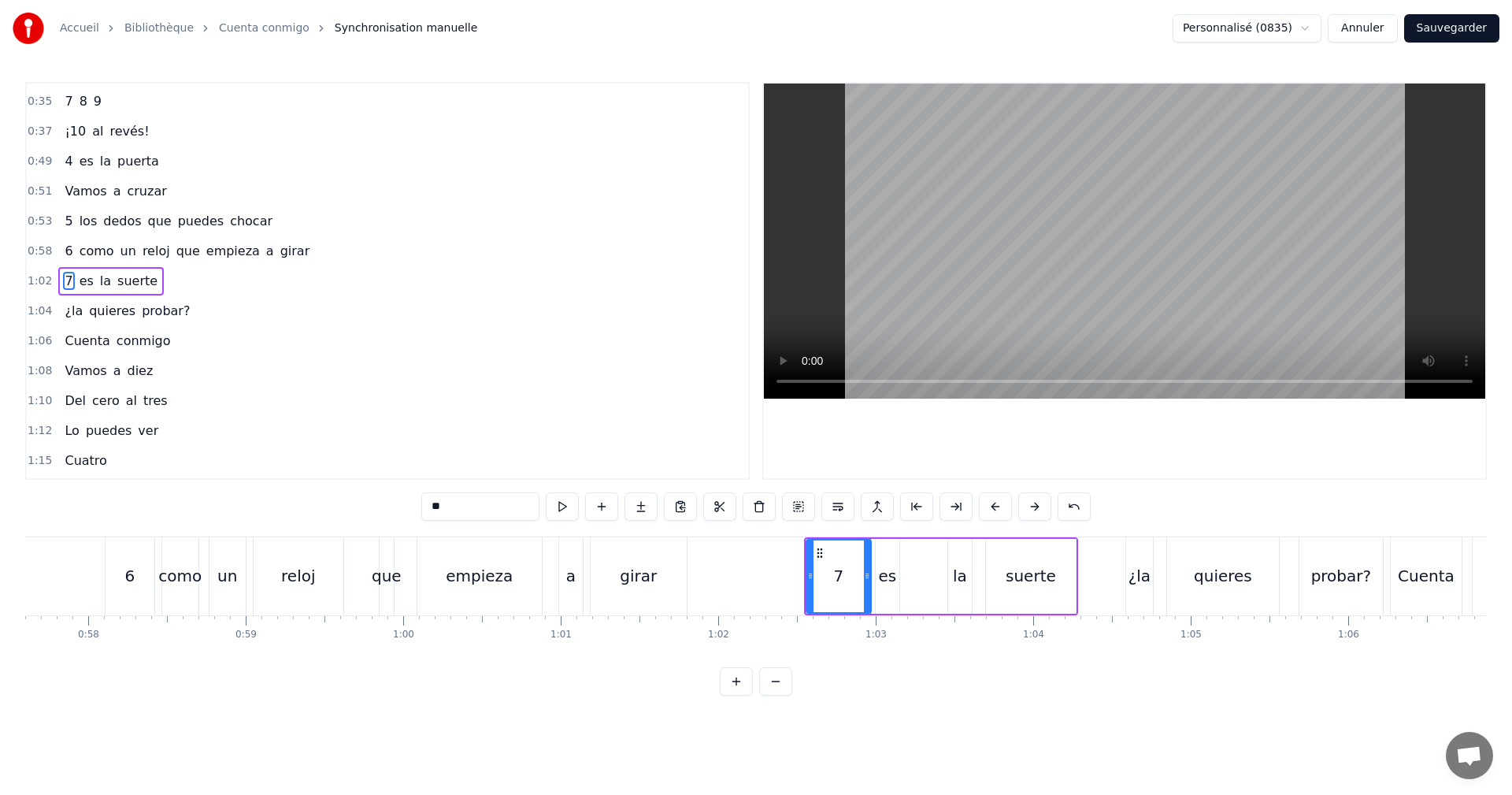
click at [180, 282] on div "1:02 7 es la suerte" at bounding box center [388, 281] width 722 height 30
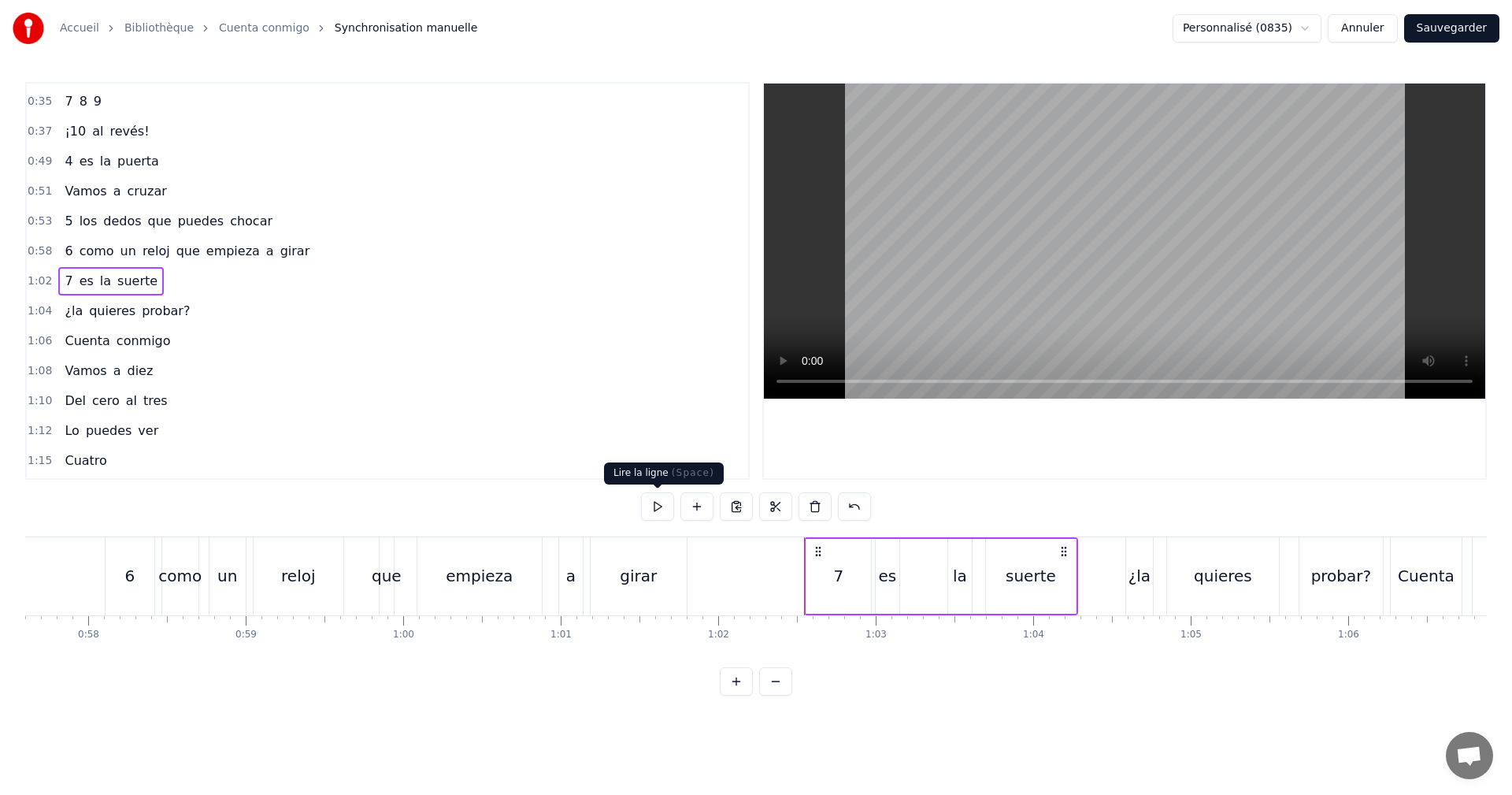
click at [645, 506] on button at bounding box center [657, 506] width 33 height 29
click at [660, 511] on button at bounding box center [657, 506] width 33 height 29
click at [198, 311] on div "1:04 ¿la quieres probar?" at bounding box center [388, 312] width 722 height 30
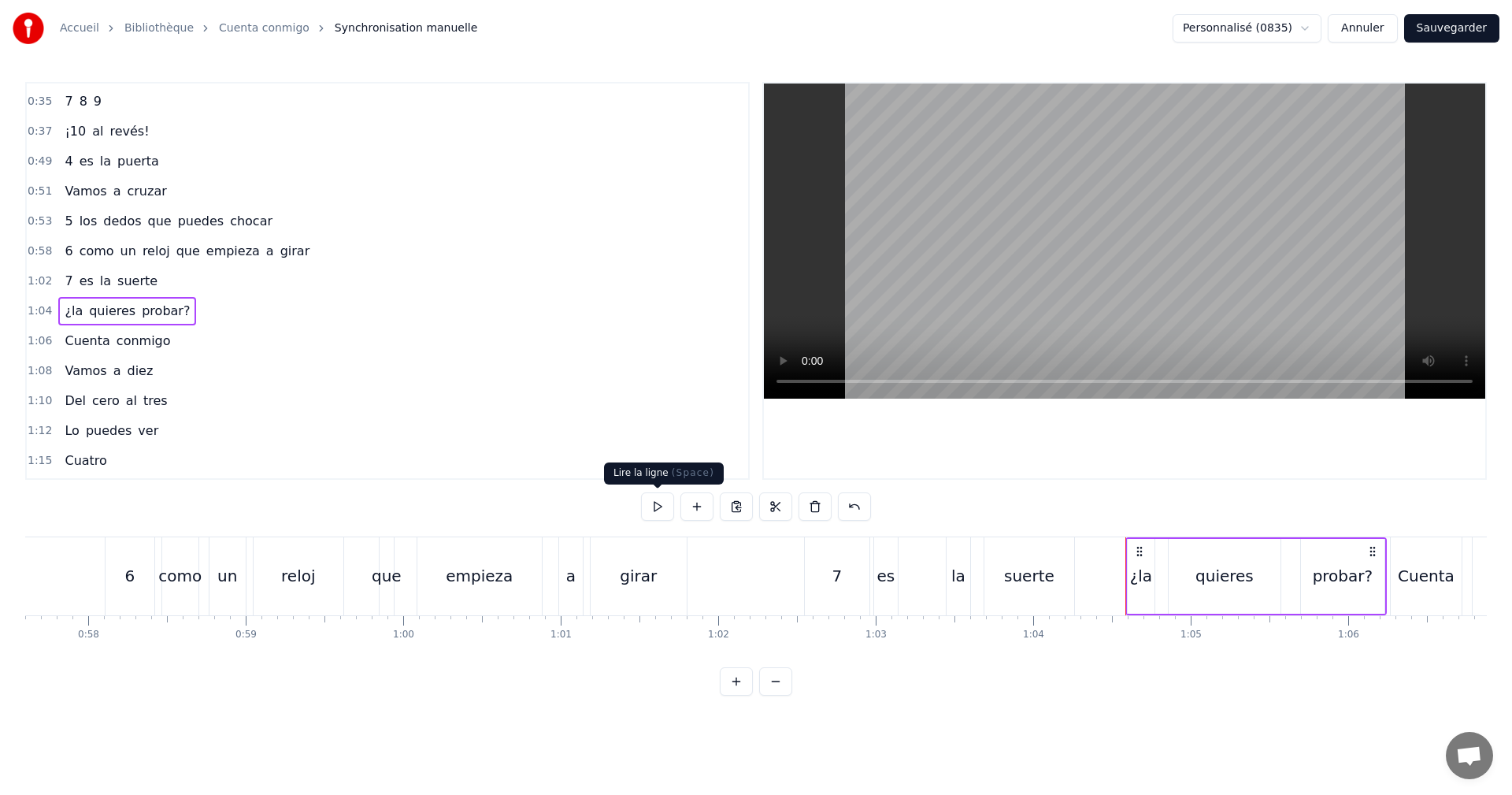
click at [662, 499] on button at bounding box center [657, 506] width 33 height 29
click at [1449, 30] on button "Sauvegarder" at bounding box center [1451, 29] width 96 height 29
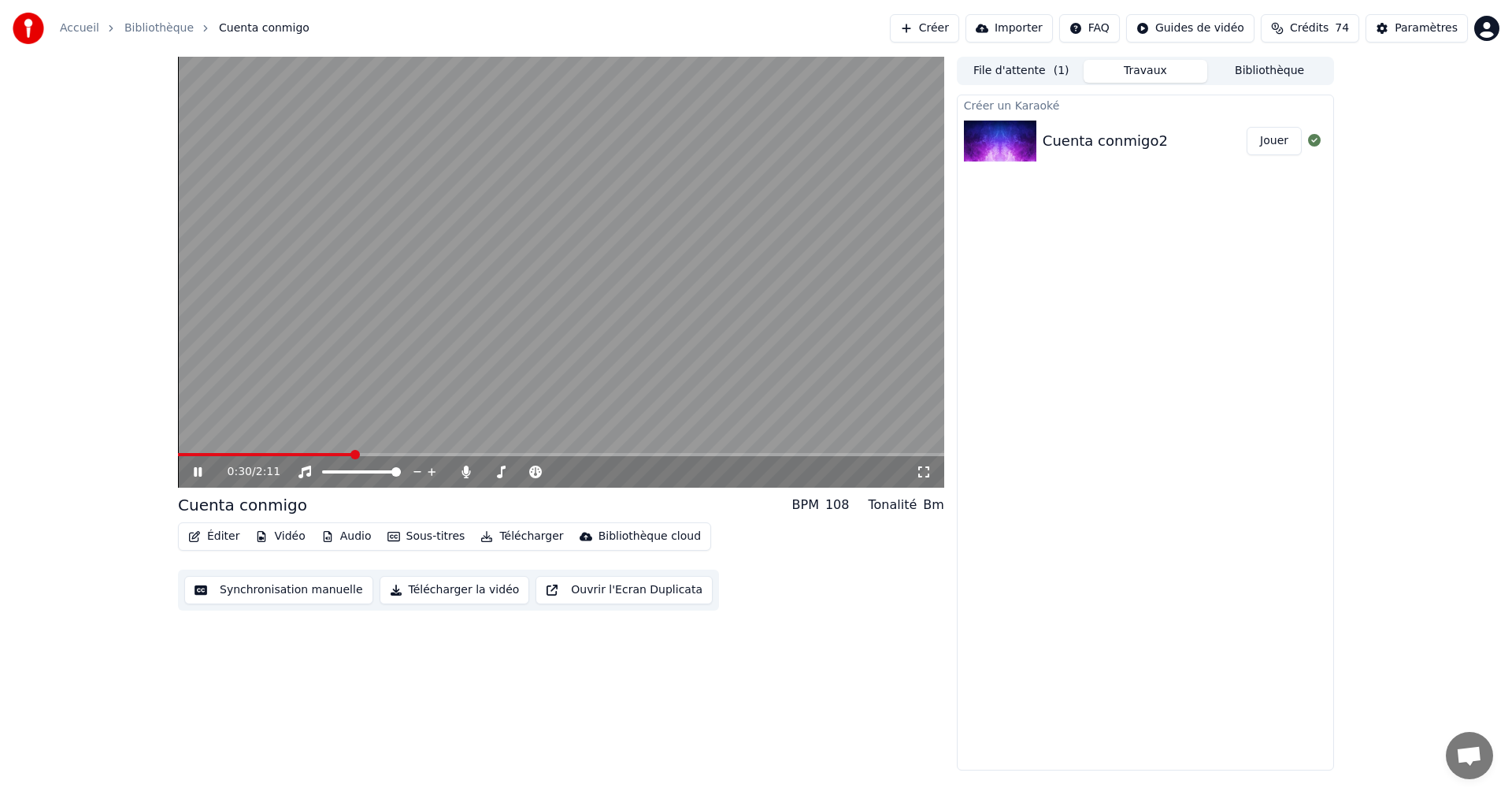
click at [350, 455] on span at bounding box center [265, 455] width 175 height 4
click at [304, 592] on button "Synchronisation manuelle" at bounding box center [279, 590] width 189 height 29
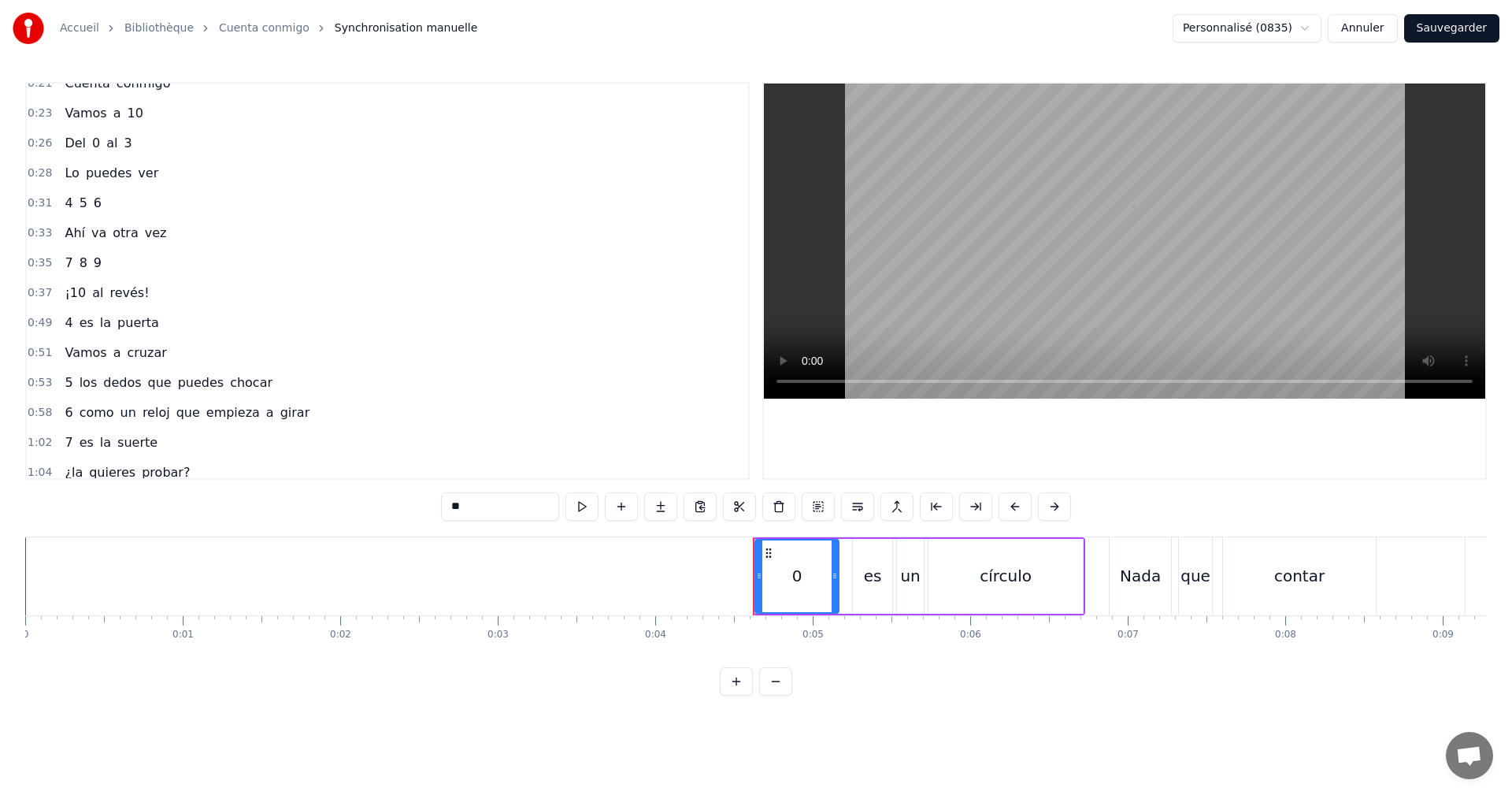
scroll to position [315, 0]
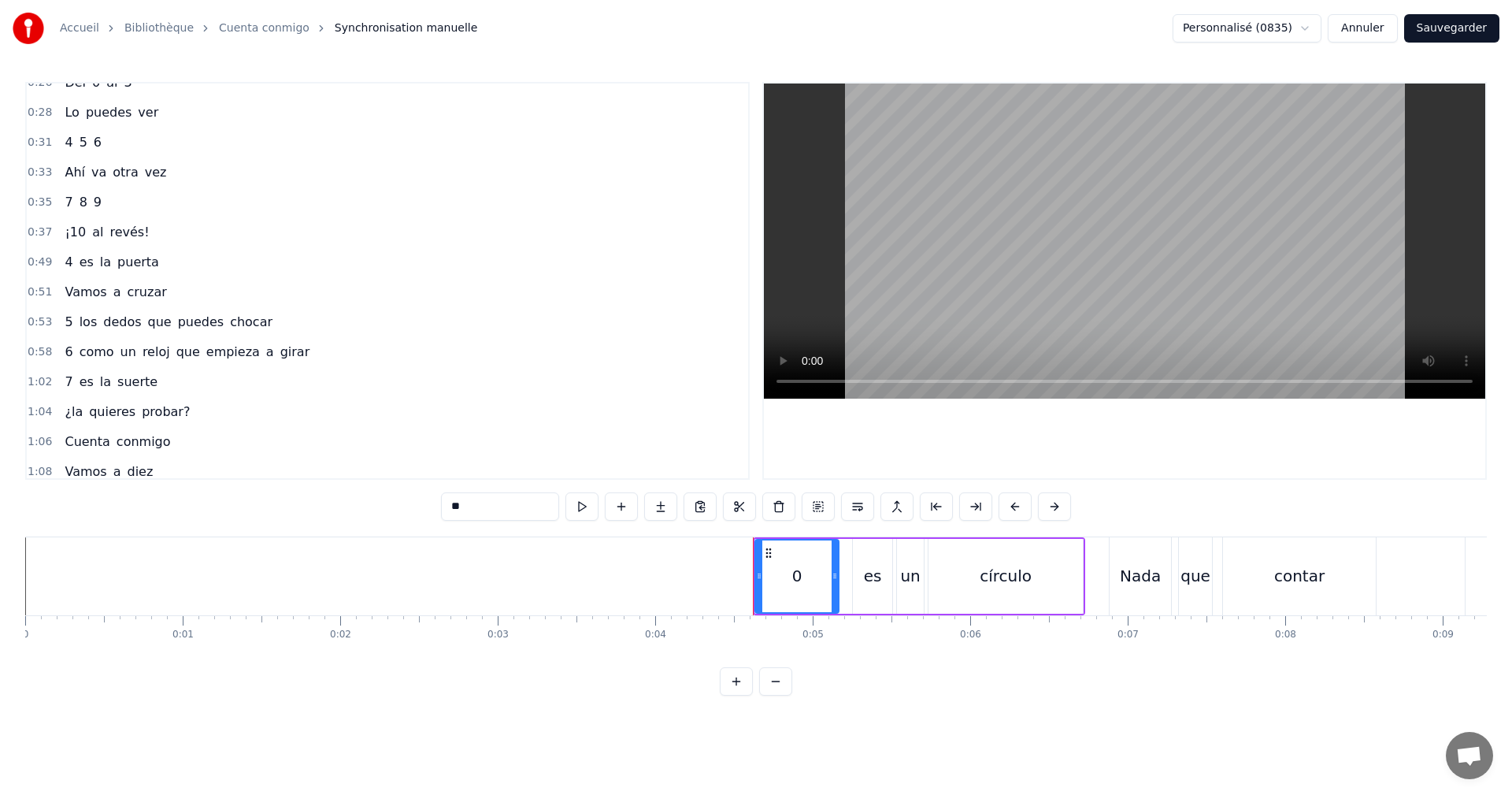
click at [83, 383] on span "es" at bounding box center [86, 381] width 17 height 18
type input "**"
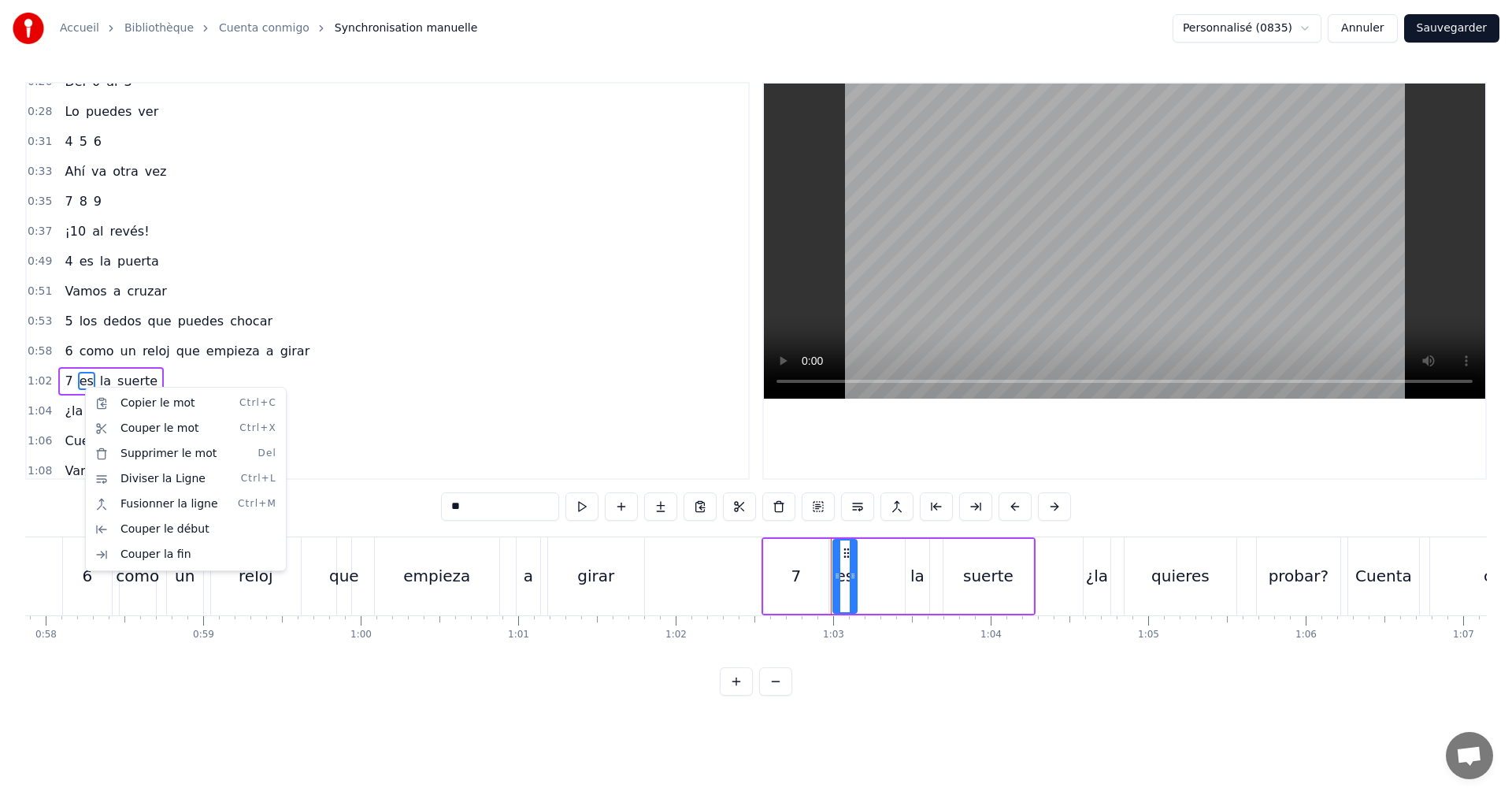
scroll to position [0, 9842]
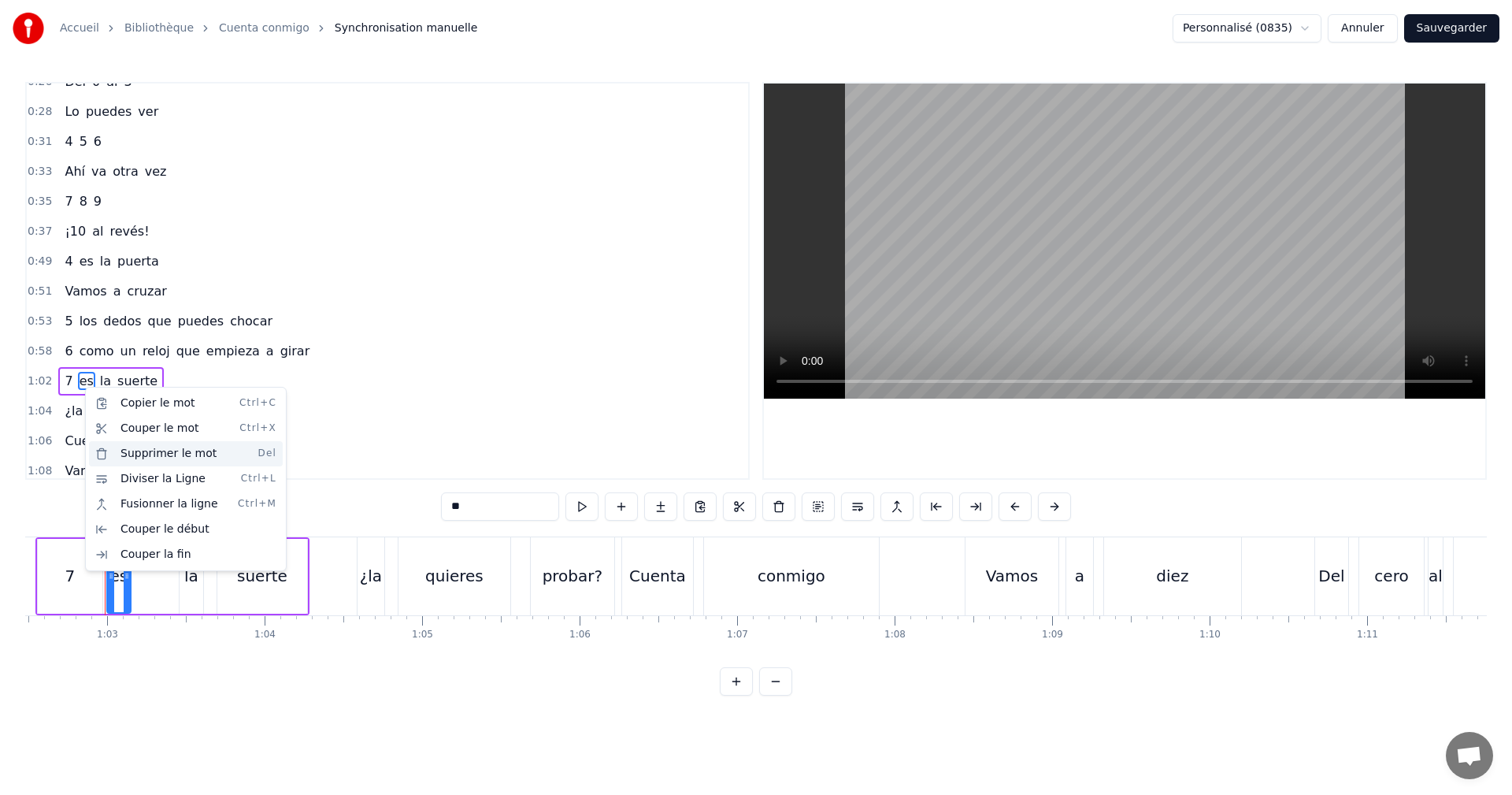
click at [155, 457] on div "Supprimer le mot Del" at bounding box center [186, 454] width 194 height 25
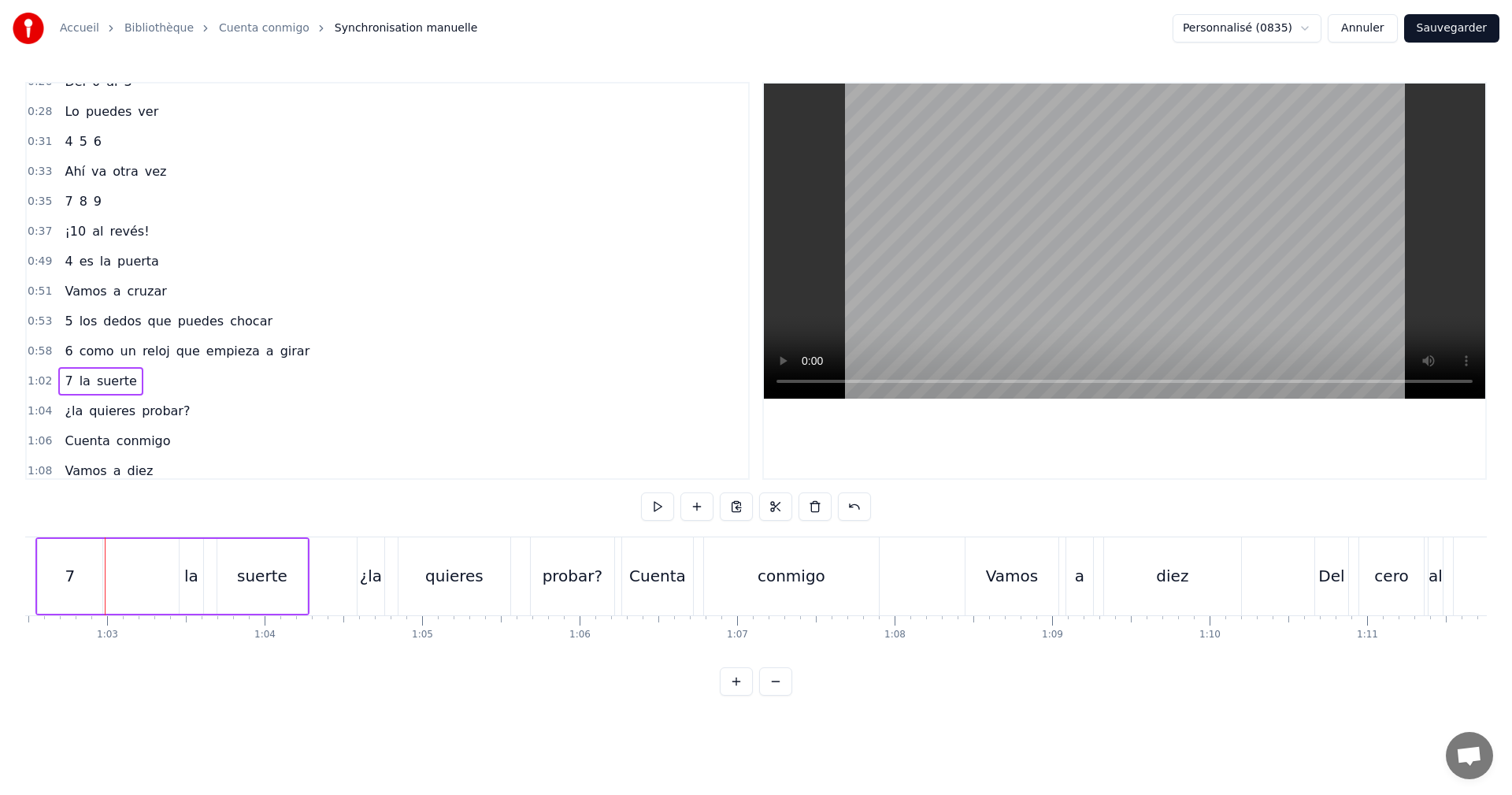
click at [163, 381] on div "1:02 7 la suerte" at bounding box center [388, 381] width 722 height 30
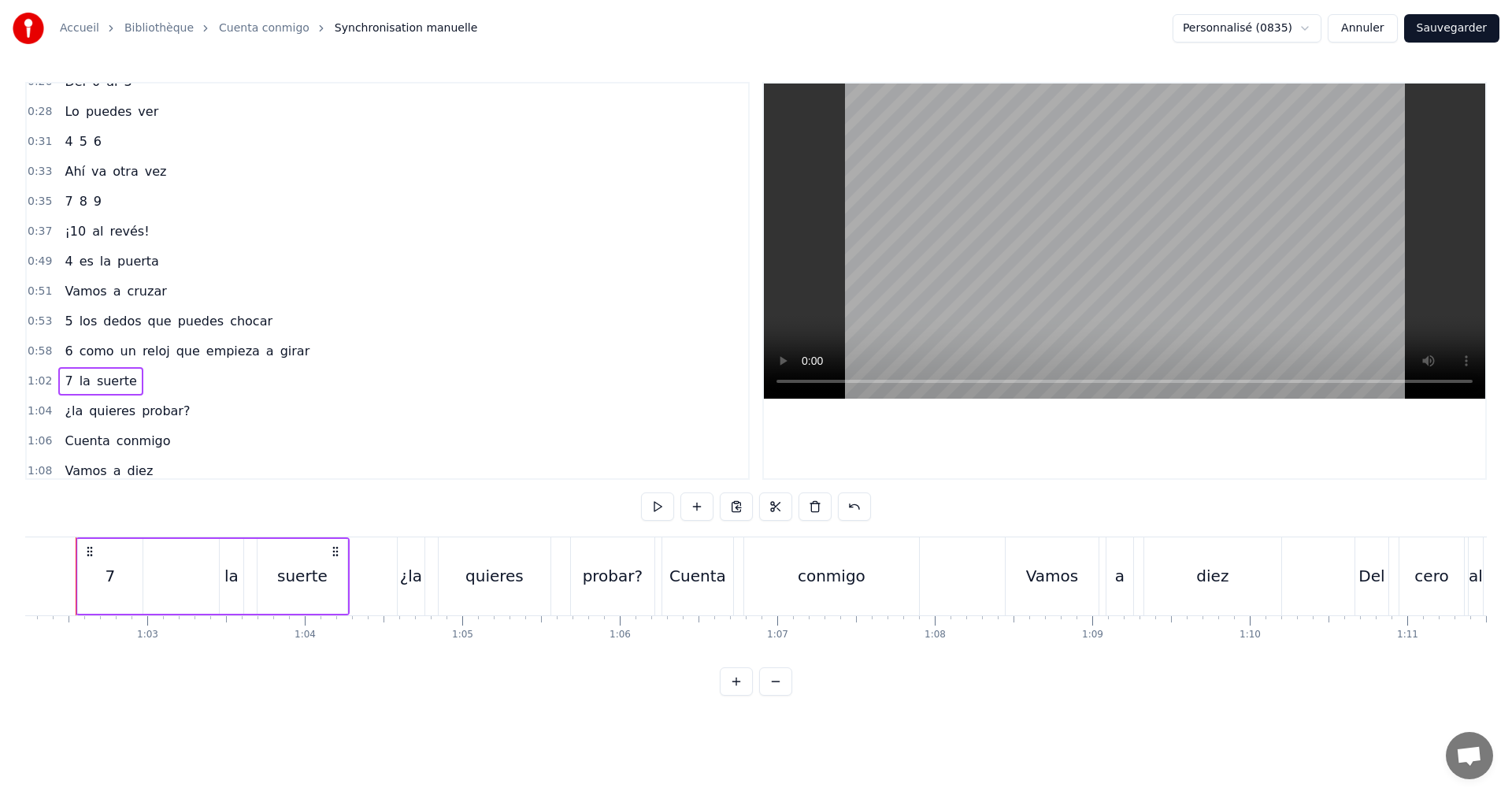
scroll to position [0, 9773]
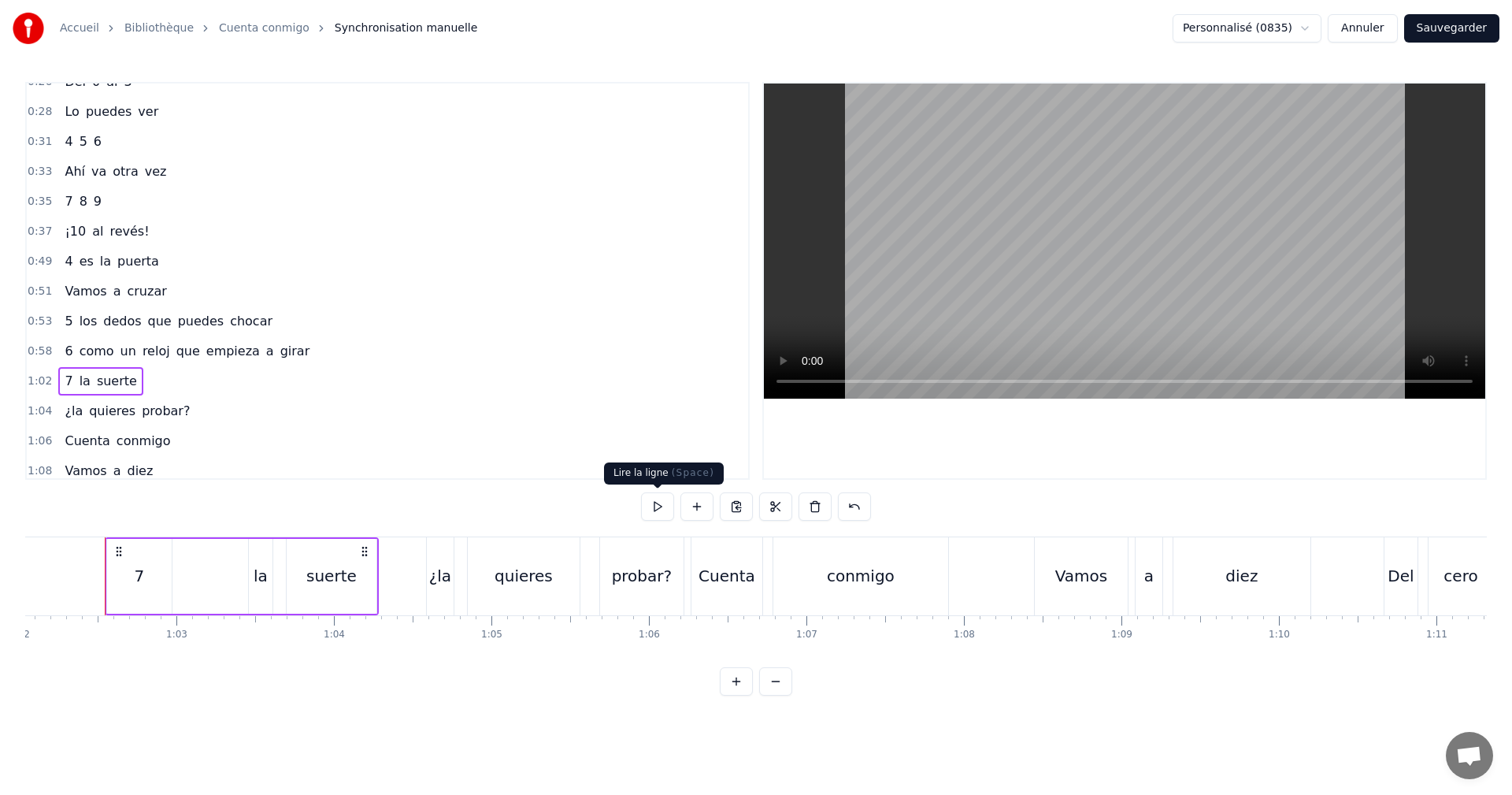
click at [657, 506] on button at bounding box center [657, 506] width 33 height 29
click at [242, 400] on div "1:04 ¿la quieres probar?" at bounding box center [388, 412] width 722 height 30
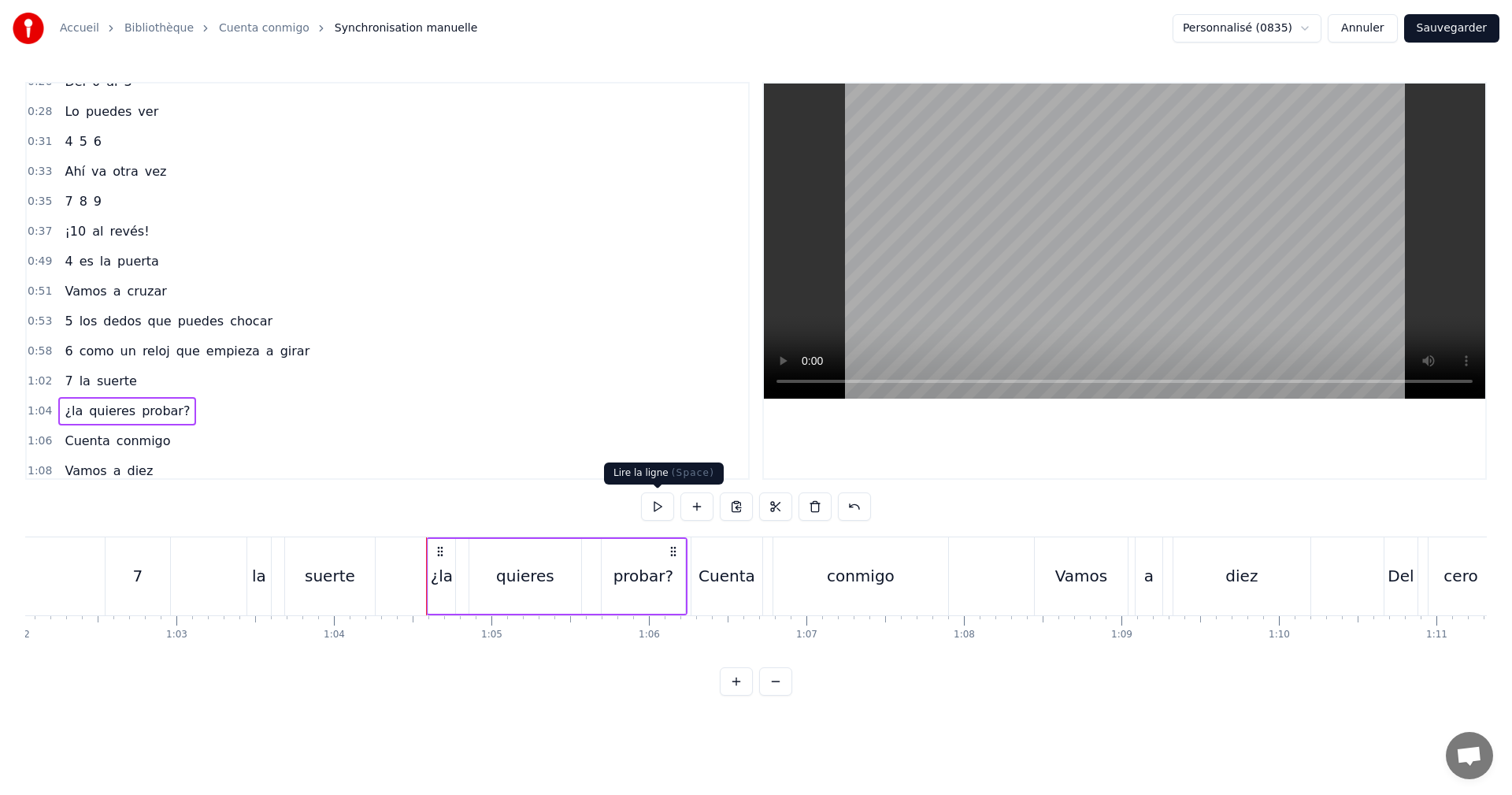
click at [652, 509] on button at bounding box center [657, 506] width 33 height 29
click at [1446, 30] on button "Sauvegarder" at bounding box center [1451, 29] width 96 height 29
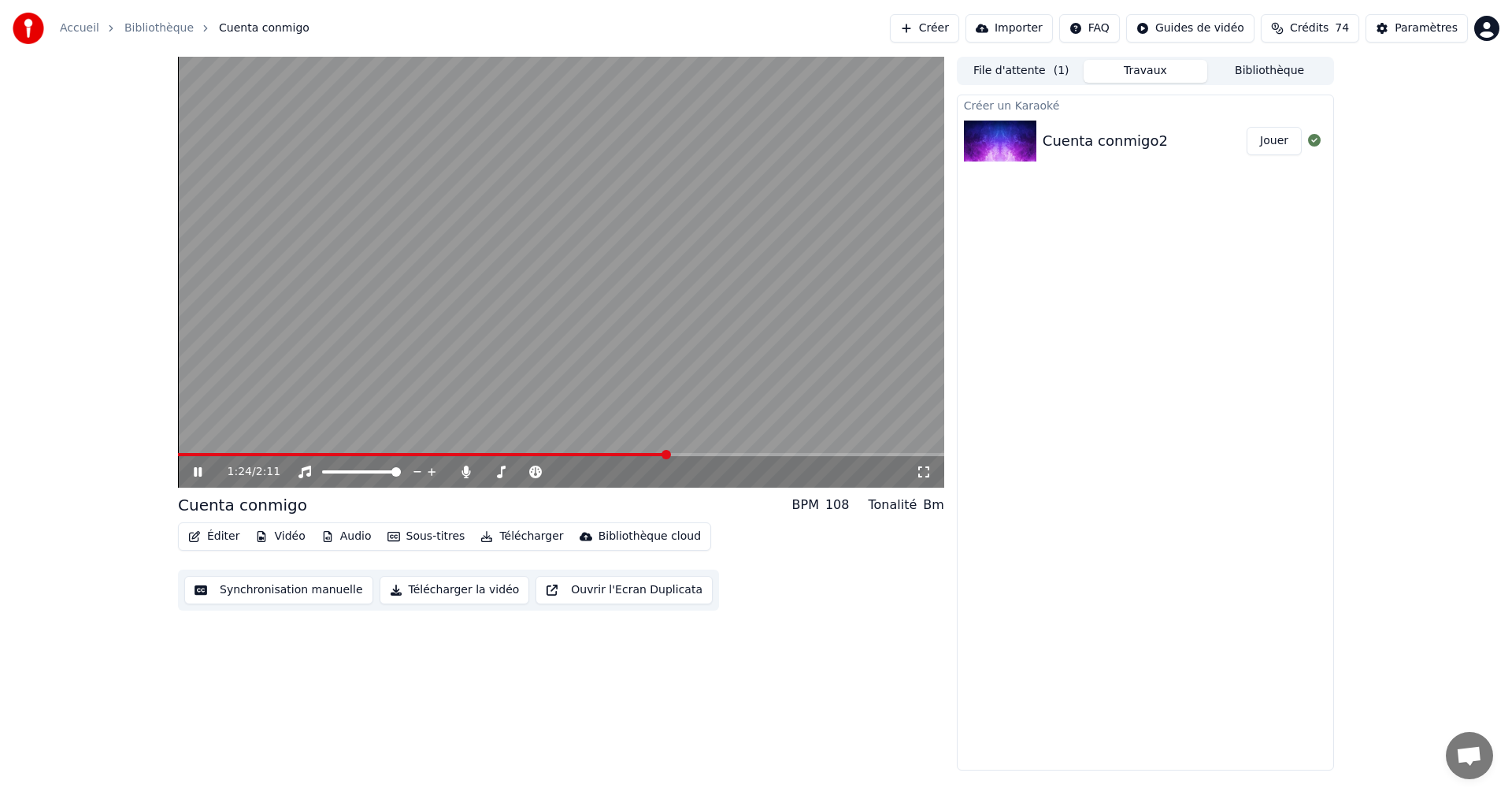
click at [200, 476] on icon at bounding box center [197, 472] width 8 height 10
